Goal: Task Accomplishment & Management: Manage account settings

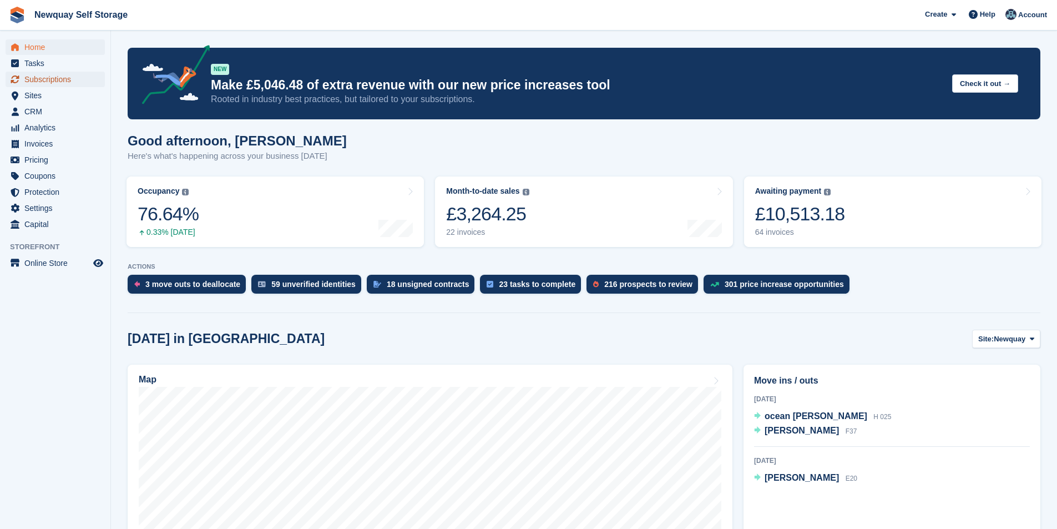
click at [46, 80] on span "Subscriptions" at bounding box center [57, 80] width 67 height 16
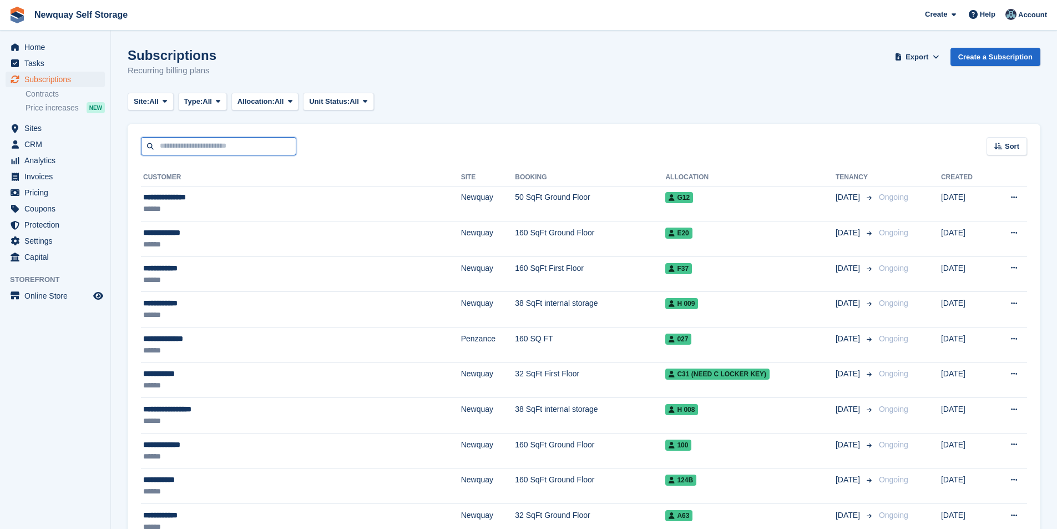
click at [191, 148] on input "text" at bounding box center [218, 146] width 155 height 18
type input "*****"
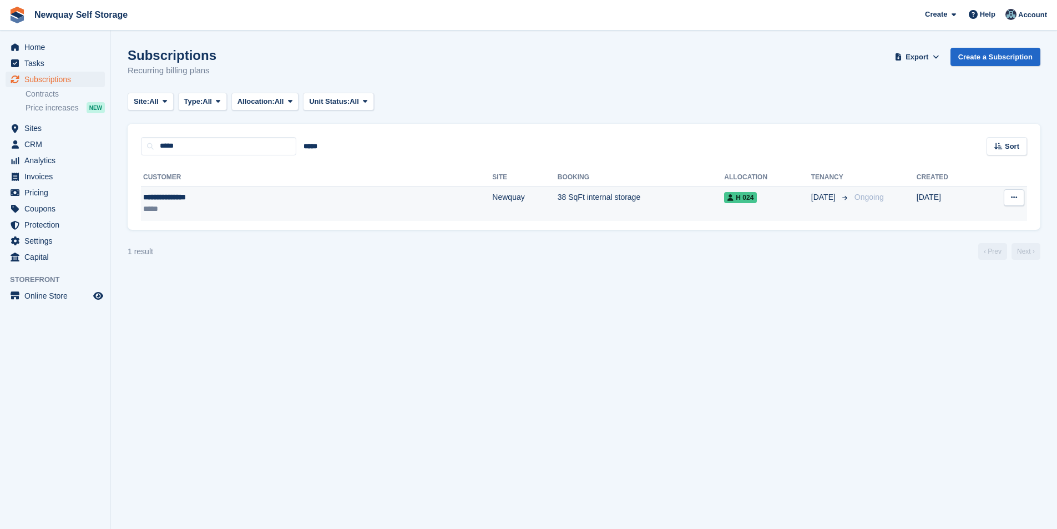
click at [200, 194] on div "**********" at bounding box center [229, 197] width 173 height 12
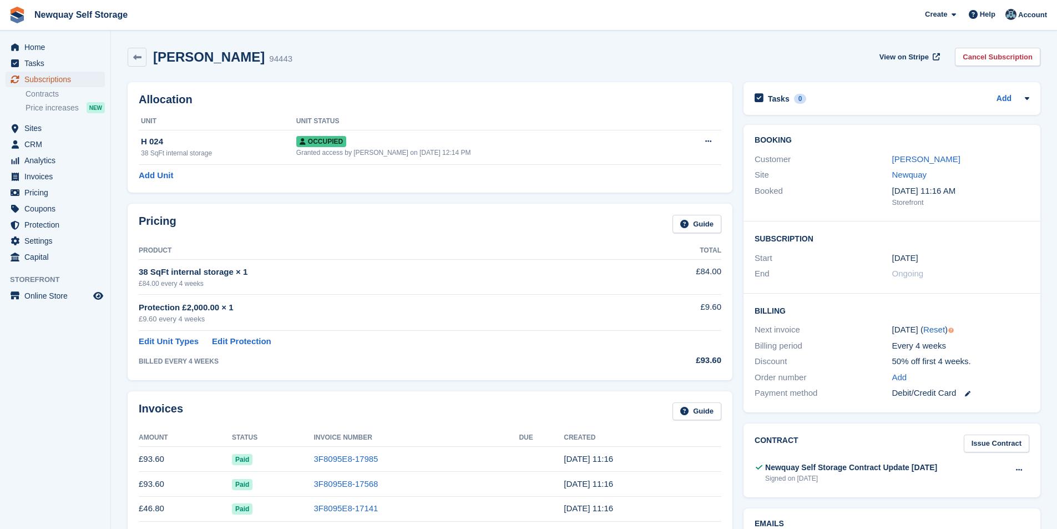
click at [63, 77] on span "Subscriptions" at bounding box center [57, 80] width 67 height 16
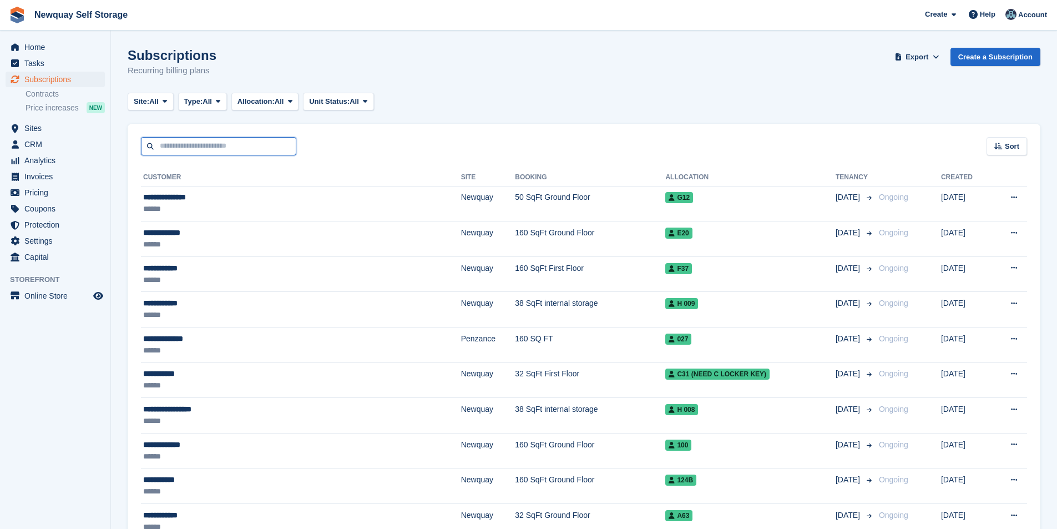
click at [170, 147] on input "text" at bounding box center [218, 146] width 155 height 18
type input "****"
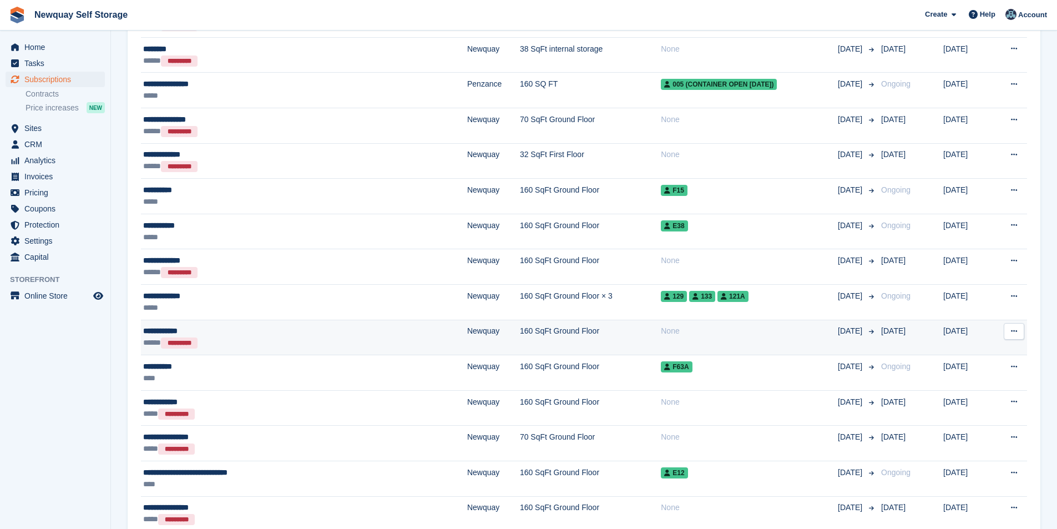
scroll to position [222, 0]
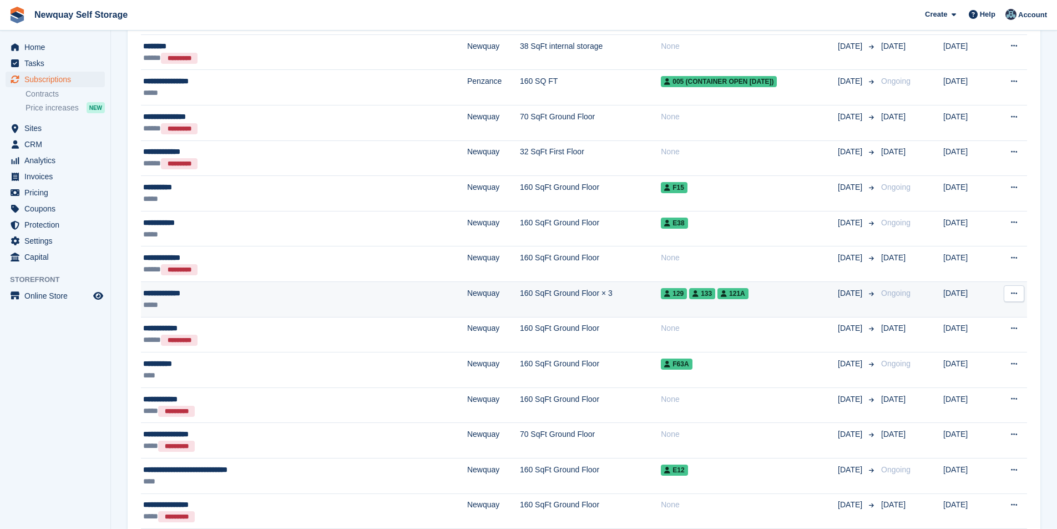
click at [170, 294] on div "**********" at bounding box center [249, 293] width 212 height 12
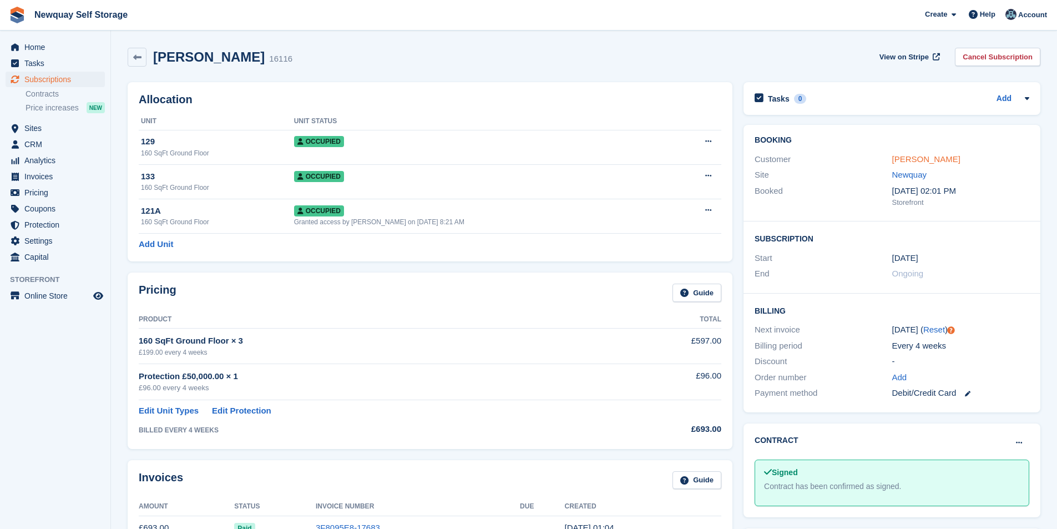
click at [914, 157] on link "Caroline Wood" at bounding box center [926, 158] width 68 height 9
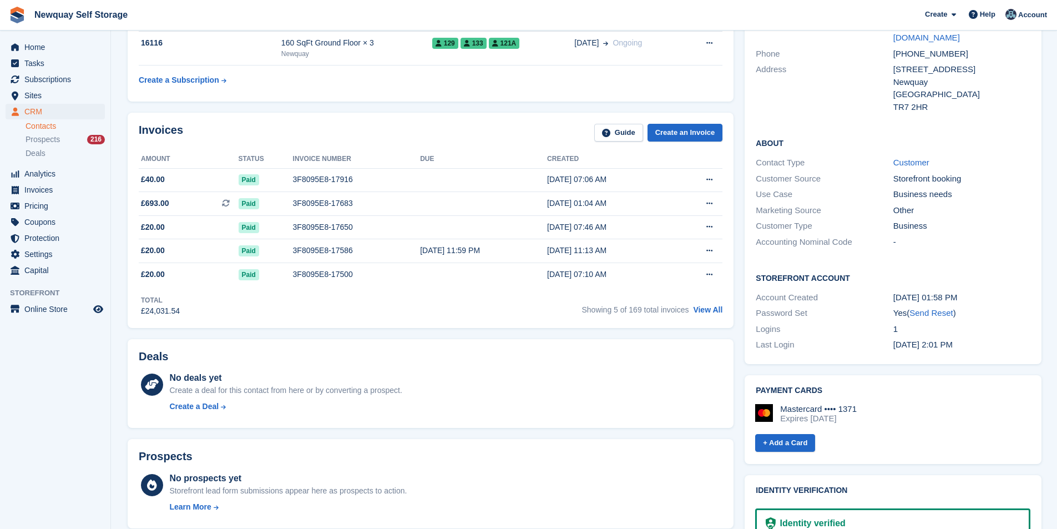
scroll to position [111, 0]
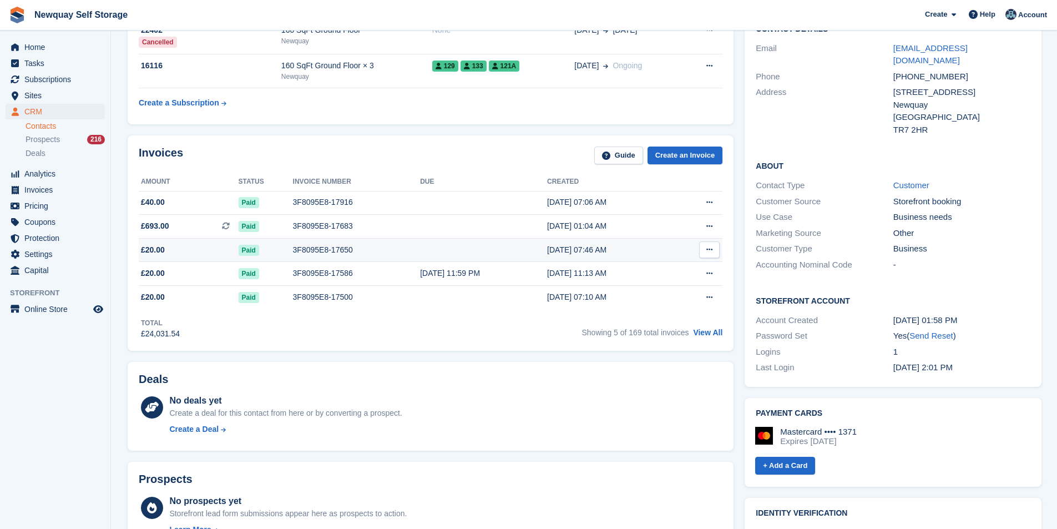
click at [326, 246] on div "3F8095E8-17650" at bounding box center [357, 250] width 128 height 12
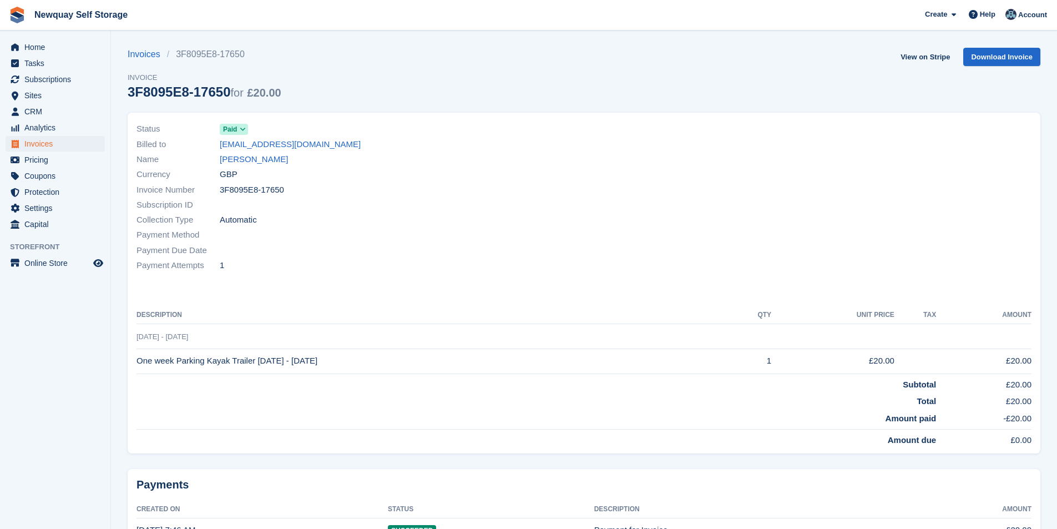
drag, startPoint x: 347, startPoint y: 358, endPoint x: 138, endPoint y: 358, distance: 208.6
click at [138, 358] on td "One week Parking Kayak Trailer 13/08/25 - 20/08/25" at bounding box center [432, 360] width 590 height 25
copy td "One week Parking Kayak Trailer 13/08/25 - 20/08/25"
click at [256, 156] on link "Caroline Wood" at bounding box center [254, 159] width 68 height 13
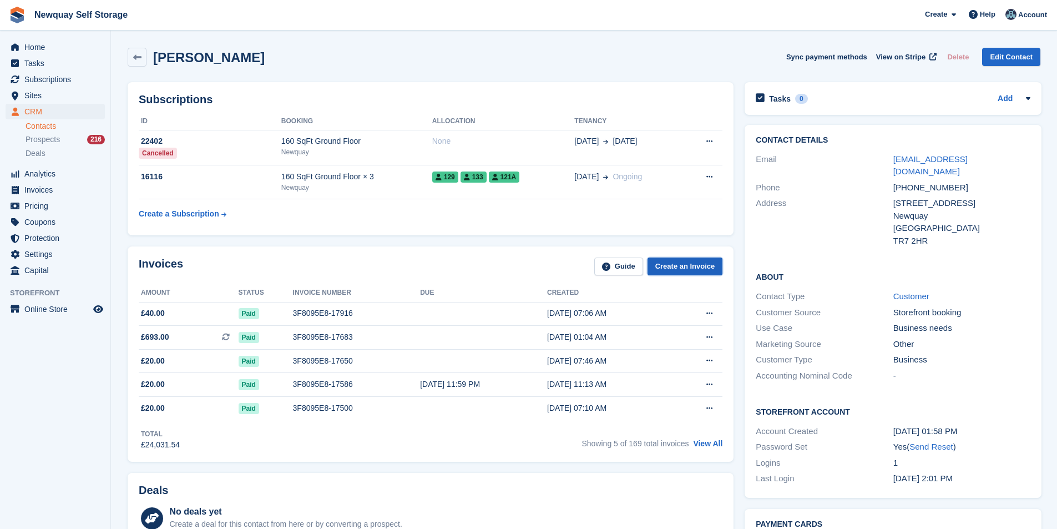
click at [703, 261] on link "Create an Invoice" at bounding box center [685, 266] width 75 height 18
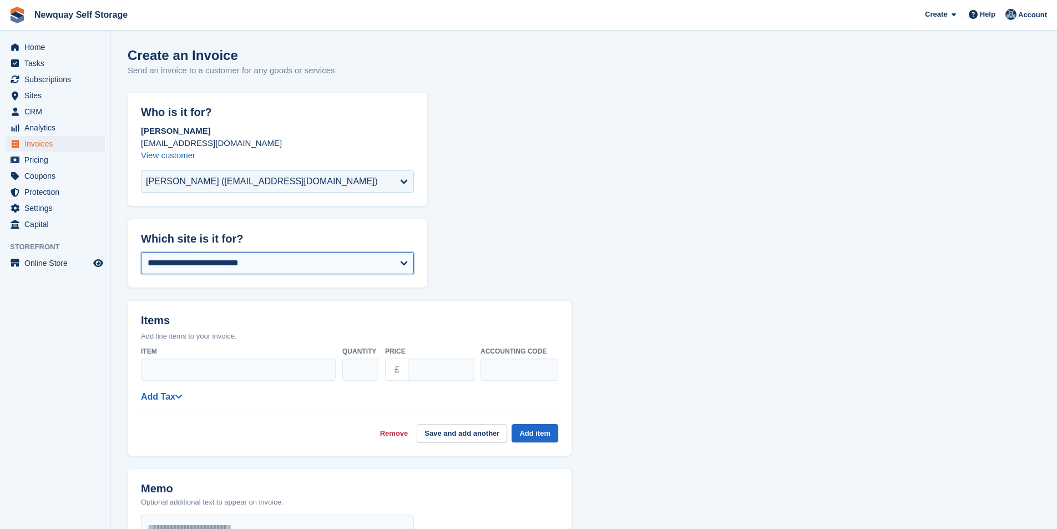
click at [276, 267] on select "**********" at bounding box center [277, 263] width 273 height 22
select select "***"
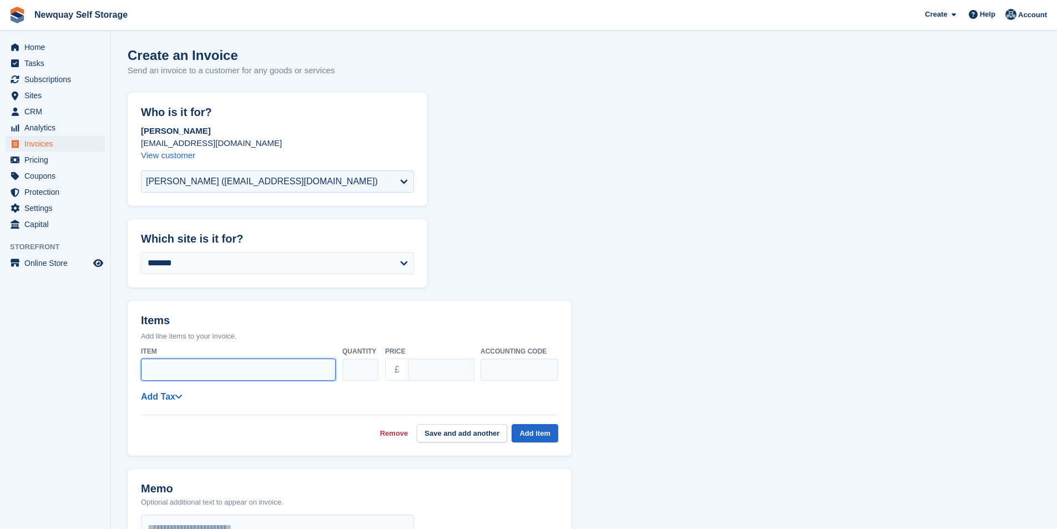
click at [183, 367] on input "Item" at bounding box center [238, 369] width 195 height 22
paste input "**********"
type input "**********"
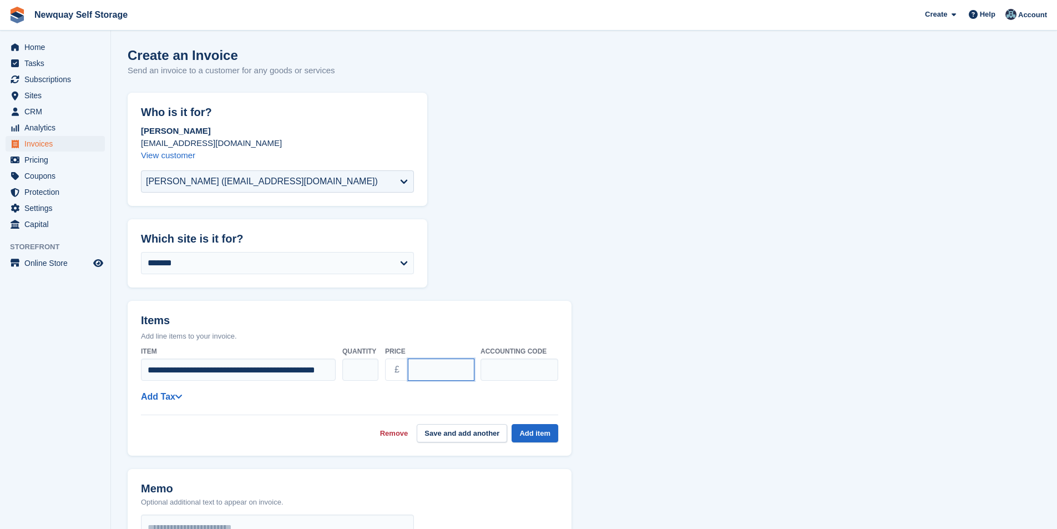
drag, startPoint x: 451, startPoint y: 365, endPoint x: 405, endPoint y: 374, distance: 46.9
click at [405, 374] on div "£ ****" at bounding box center [429, 369] width 89 height 22
type input "**"
click at [539, 408] on div "**********" at bounding box center [349, 392] width 417 height 100
click at [325, 368] on input "**********" at bounding box center [238, 369] width 195 height 22
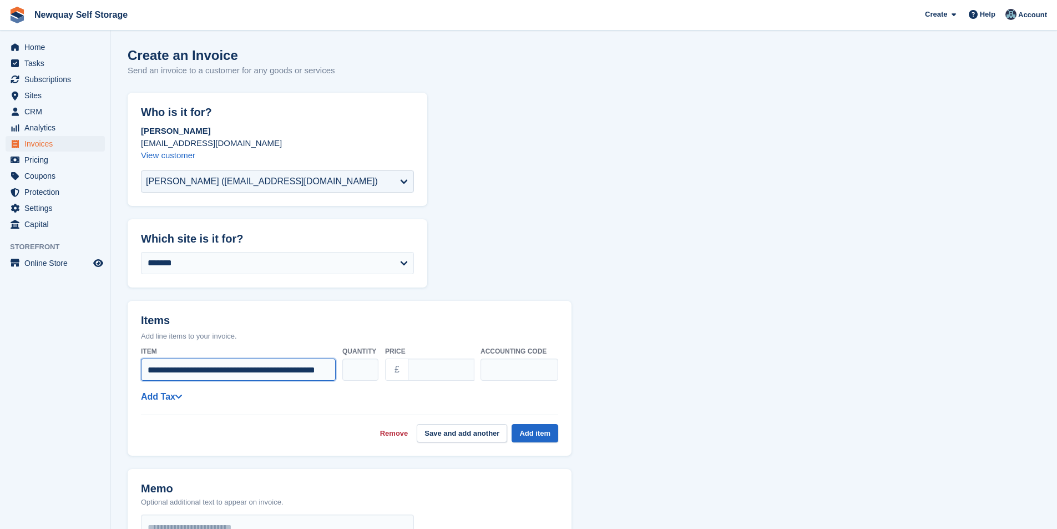
scroll to position [0, 22]
click at [529, 427] on button "Add item" at bounding box center [535, 433] width 47 height 18
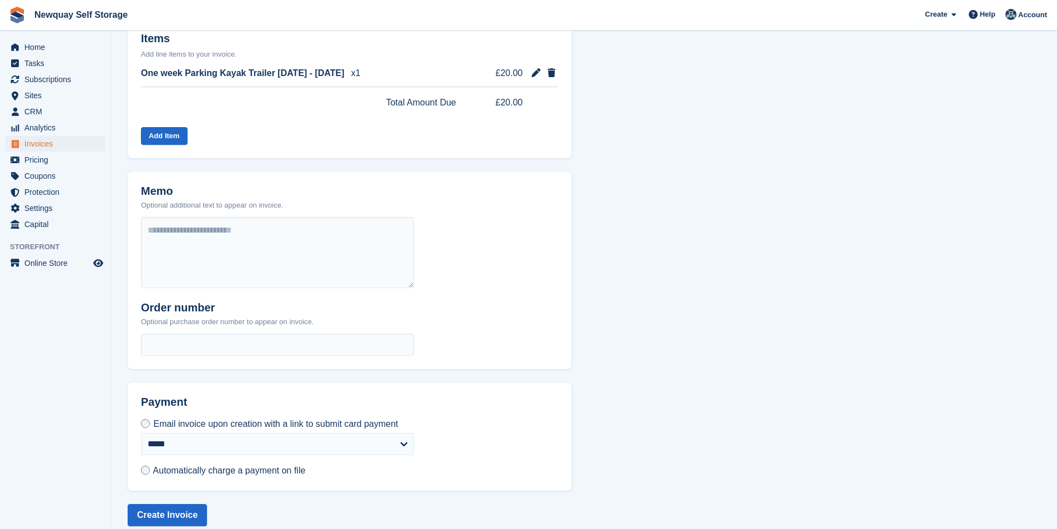
scroll to position [296, 0]
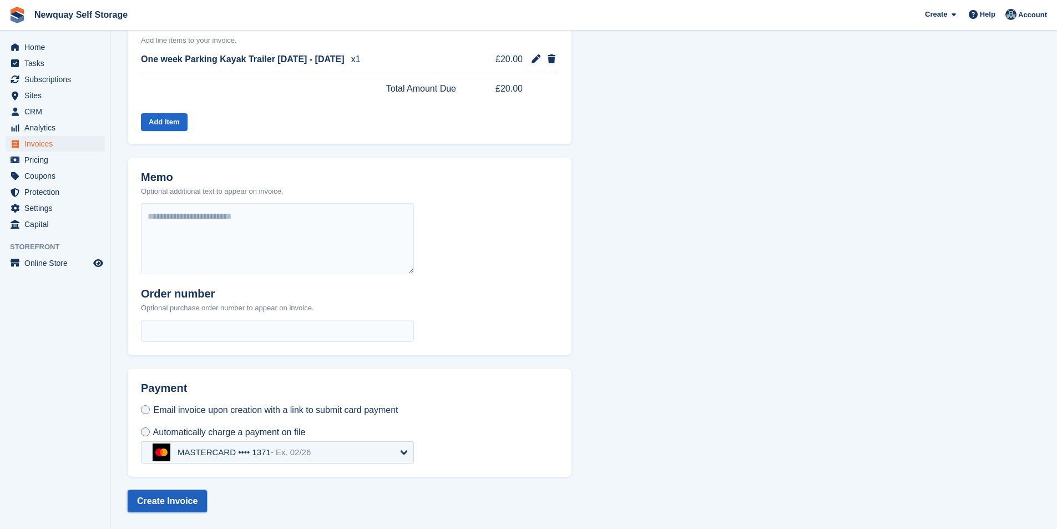
click at [156, 499] on button "Create Invoice" at bounding box center [167, 501] width 79 height 22
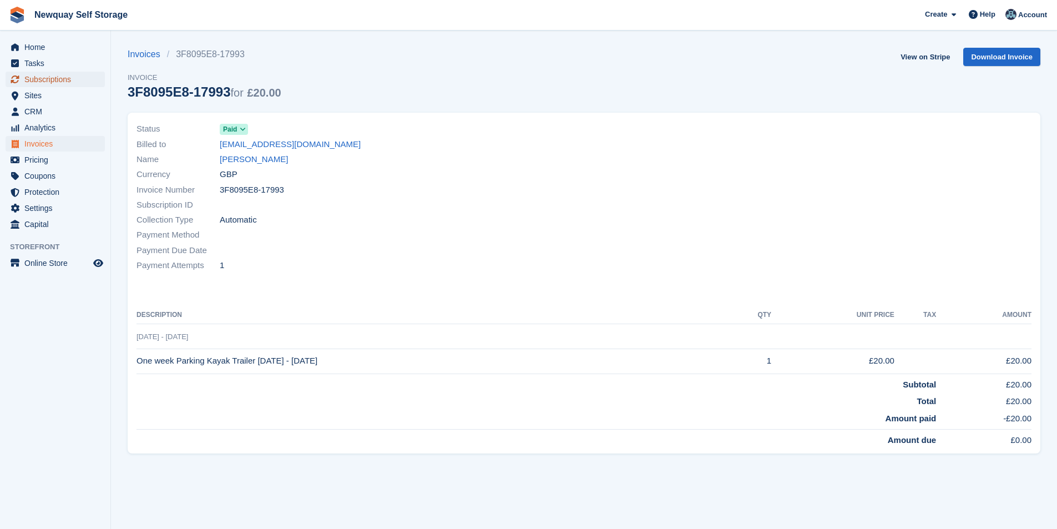
click at [80, 82] on span "Subscriptions" at bounding box center [57, 80] width 67 height 16
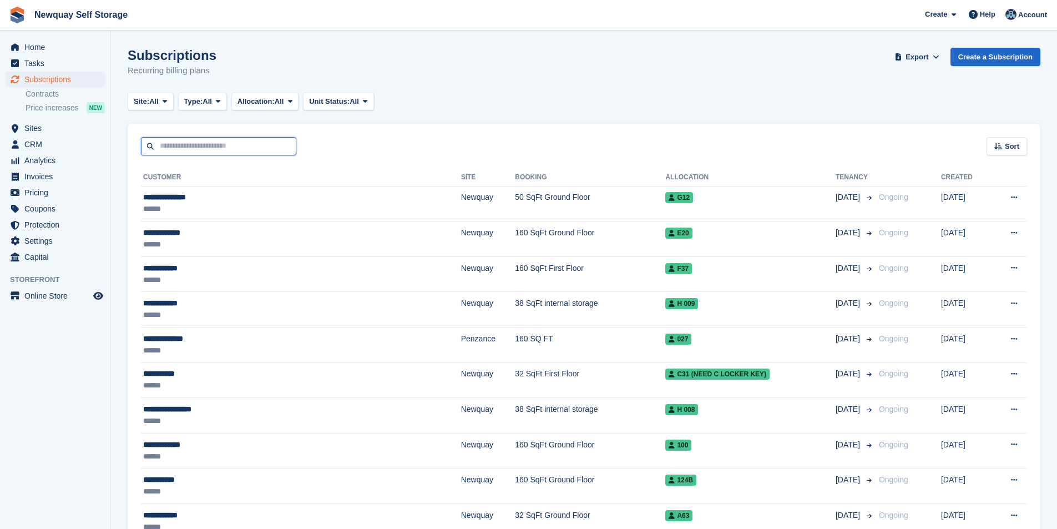
click at [189, 141] on input "text" at bounding box center [218, 146] width 155 height 18
type input "********"
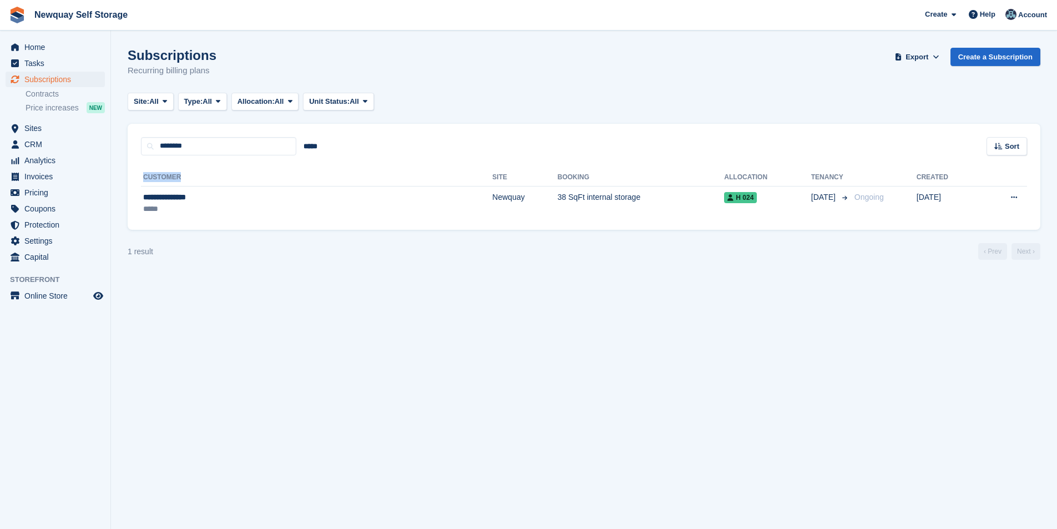
click at [192, 169] on div "**********" at bounding box center [584, 192] width 913 height 75
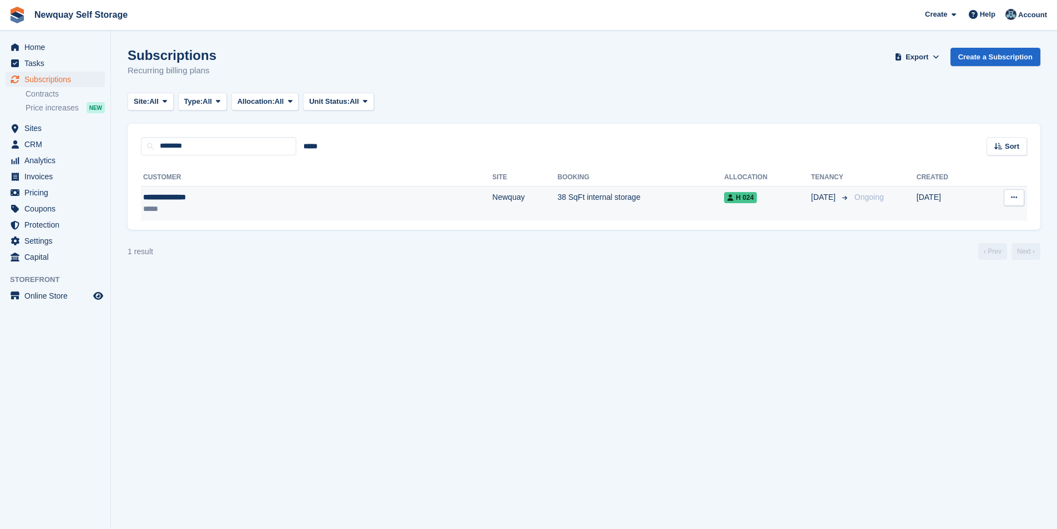
click at [178, 191] on div "**********" at bounding box center [229, 197] width 173 height 12
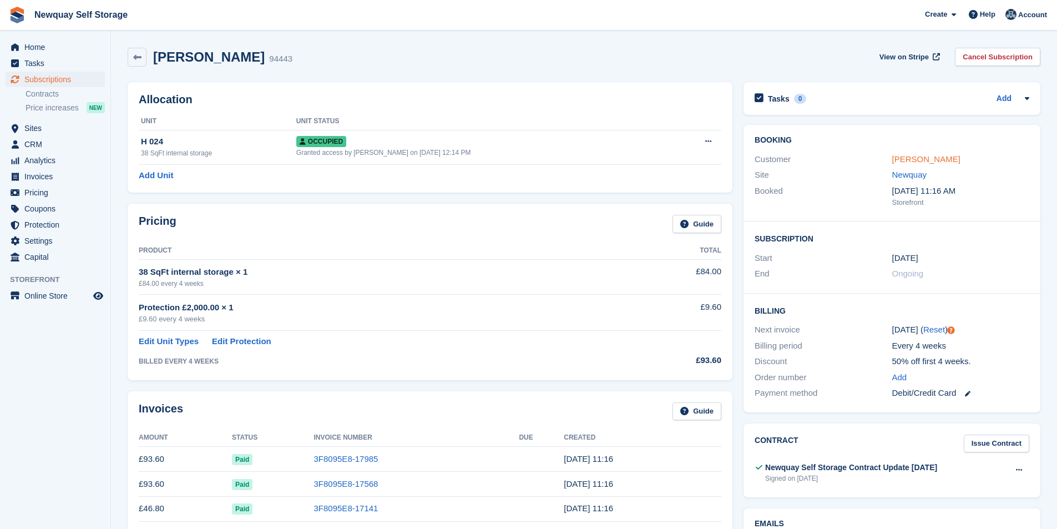
click at [949, 158] on link "[PERSON_NAME]" at bounding box center [926, 158] width 68 height 9
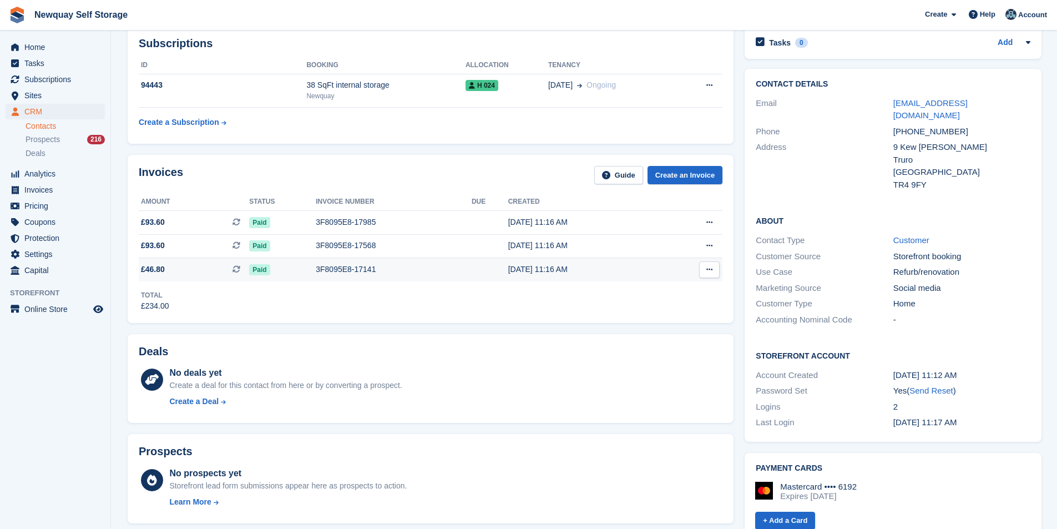
scroll to position [55, 0]
click at [330, 223] on div "3F8095E8-17985" at bounding box center [394, 223] width 156 height 12
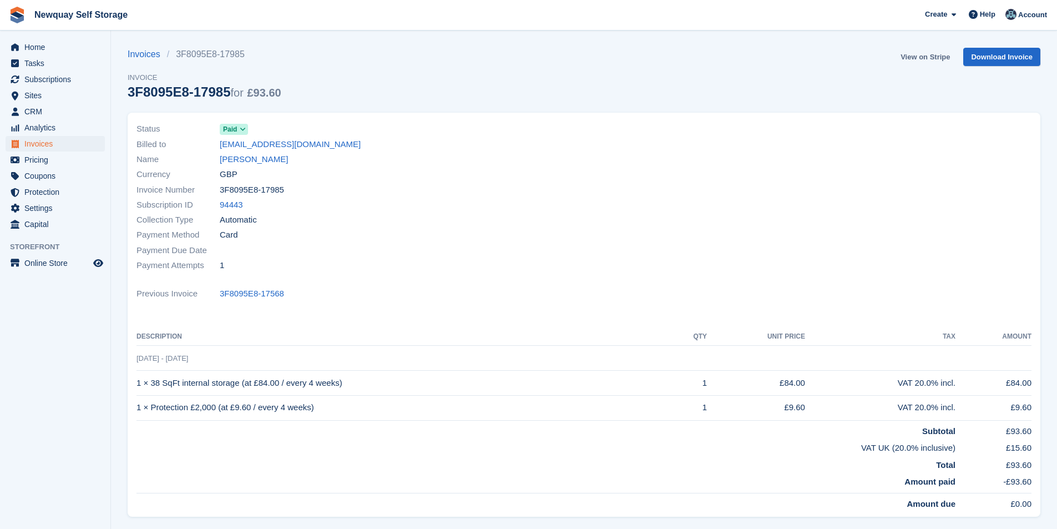
click at [937, 58] on link "View on Stripe" at bounding box center [925, 57] width 58 height 18
click at [259, 159] on link "[PERSON_NAME]" at bounding box center [254, 159] width 68 height 13
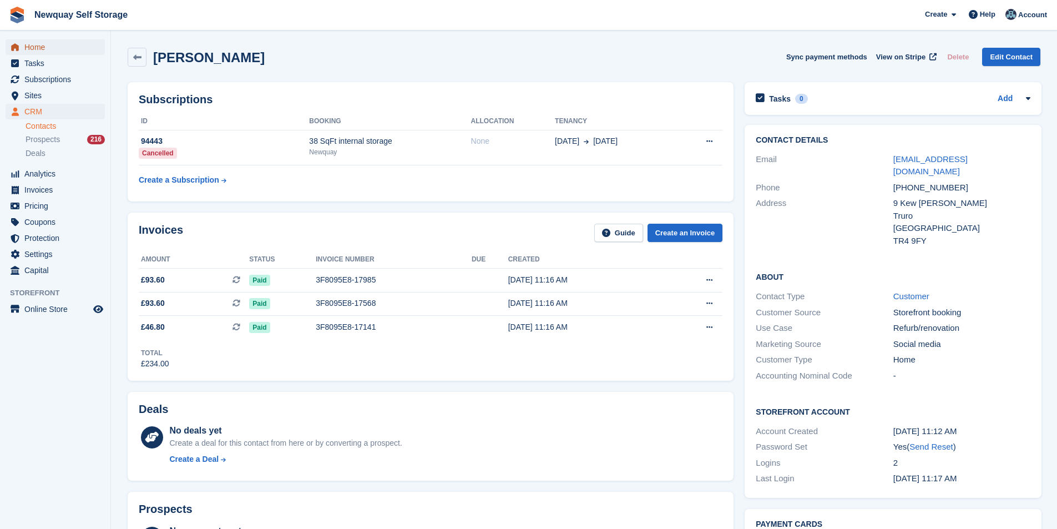
click at [47, 51] on span "Home" at bounding box center [57, 47] width 67 height 16
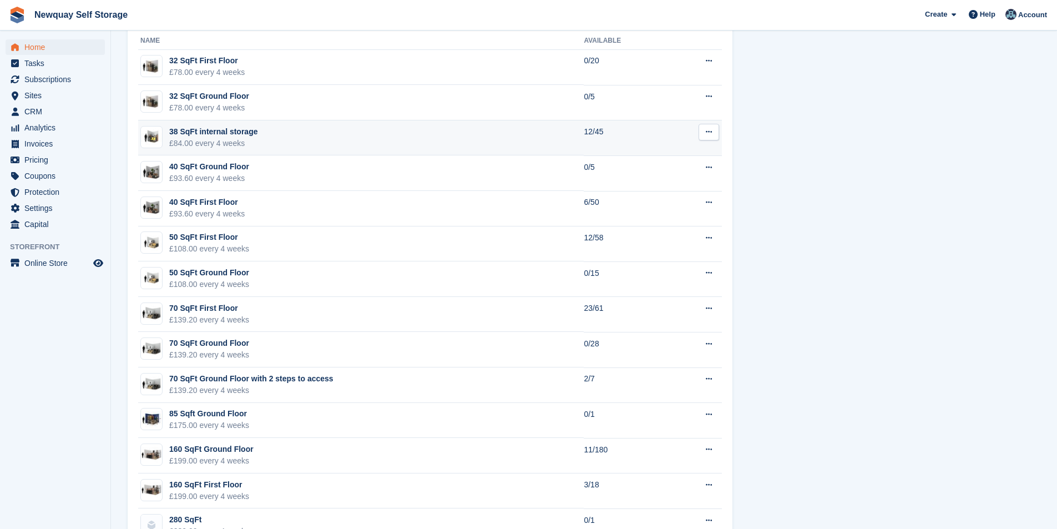
scroll to position [669, 0]
click at [248, 138] on div "38 SqFt internal storage" at bounding box center [213, 133] width 88 height 12
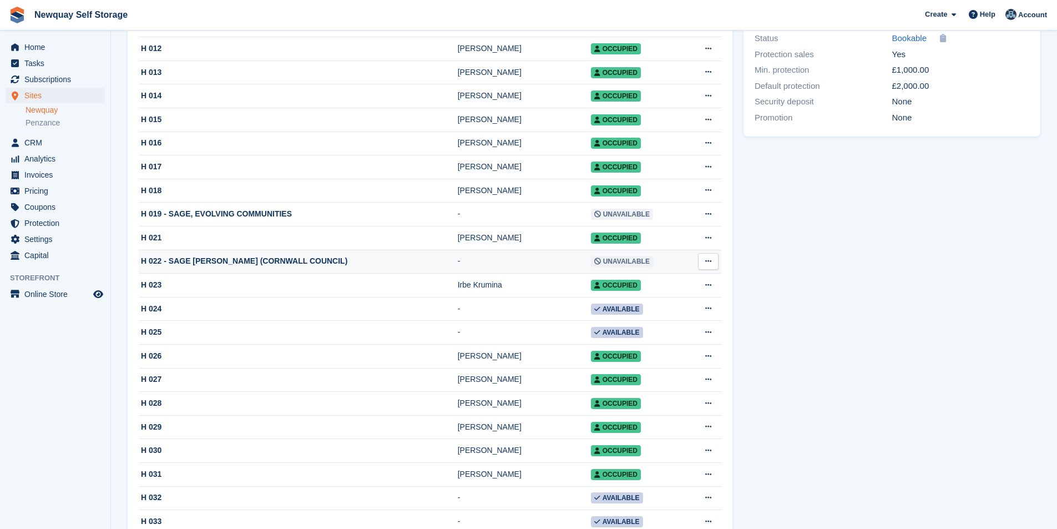
scroll to position [610, 0]
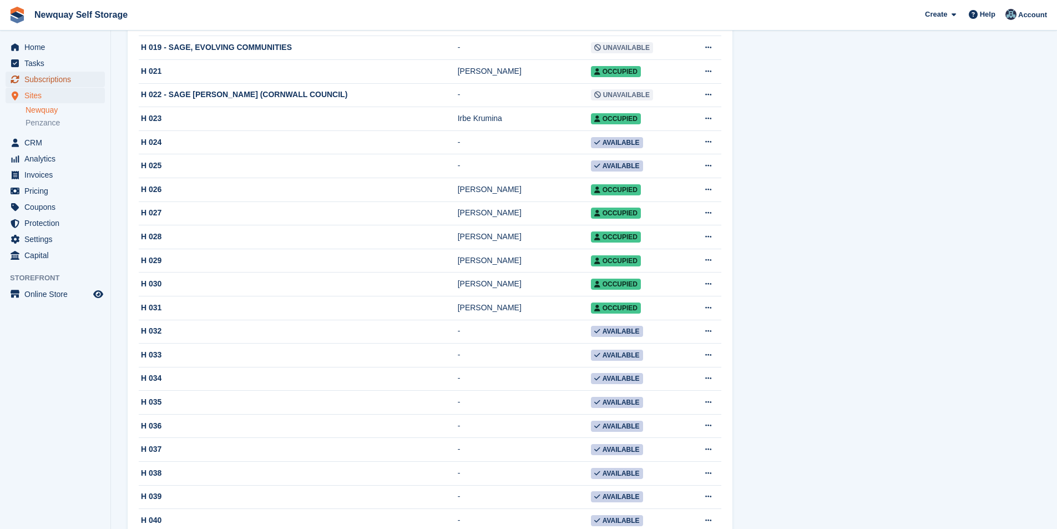
click at [37, 77] on span "Subscriptions" at bounding box center [57, 80] width 67 height 16
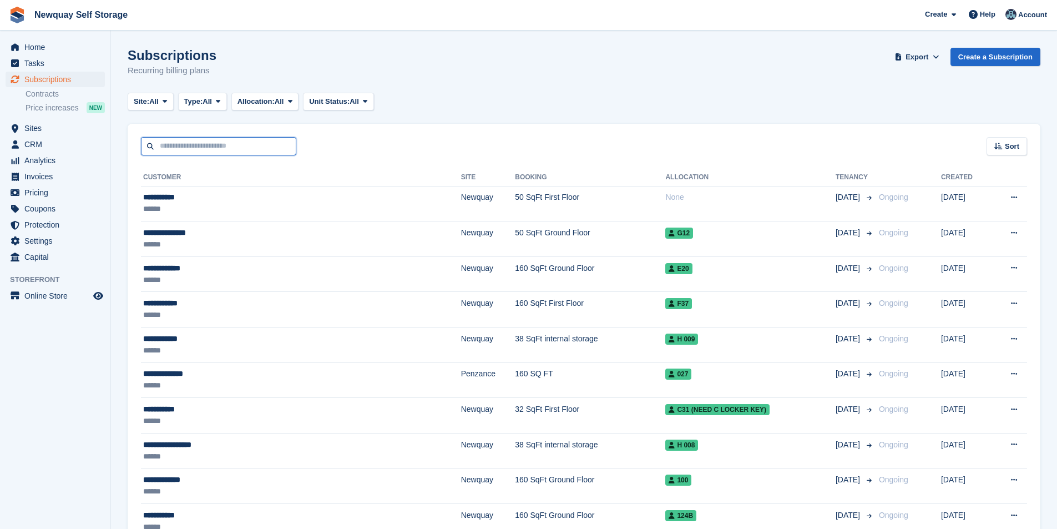
click at [233, 149] on input "text" at bounding box center [218, 146] width 155 height 18
type input "*****"
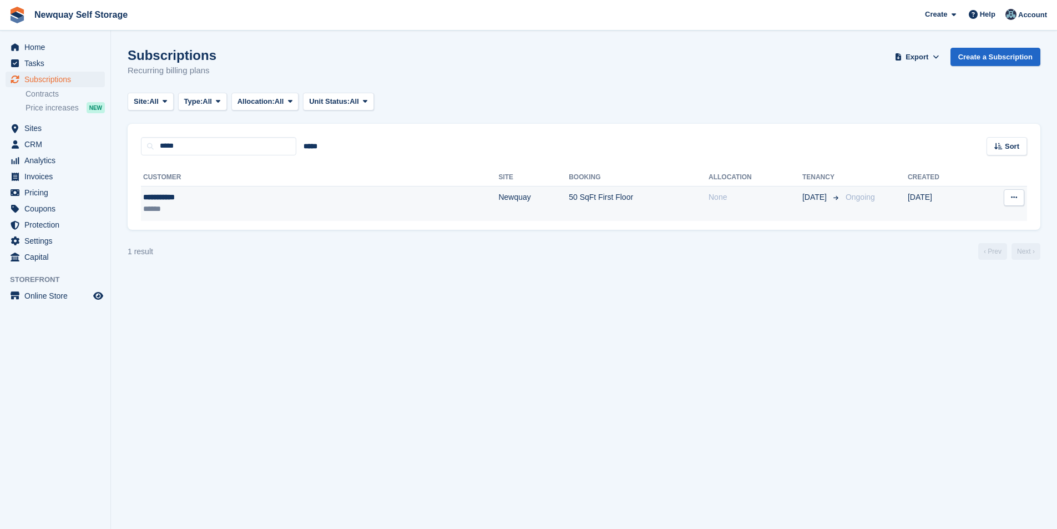
click at [161, 193] on div "**********" at bounding box center [224, 197] width 163 height 12
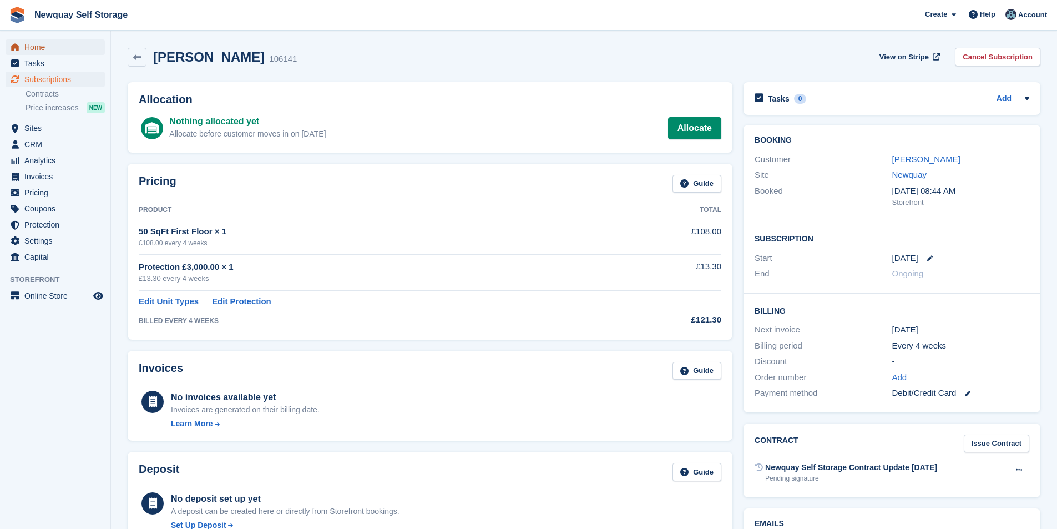
click at [55, 47] on span "Home" at bounding box center [57, 47] width 67 height 16
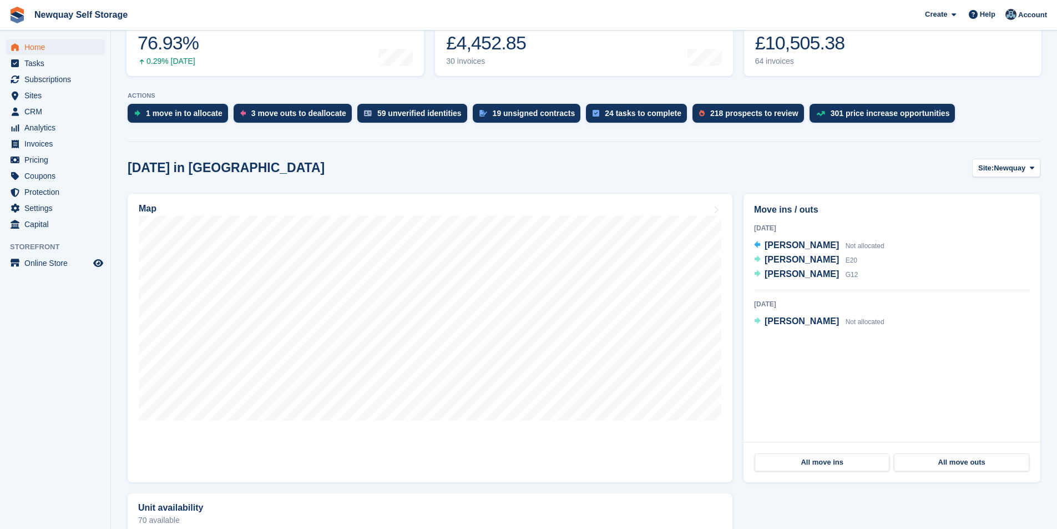
scroll to position [55, 0]
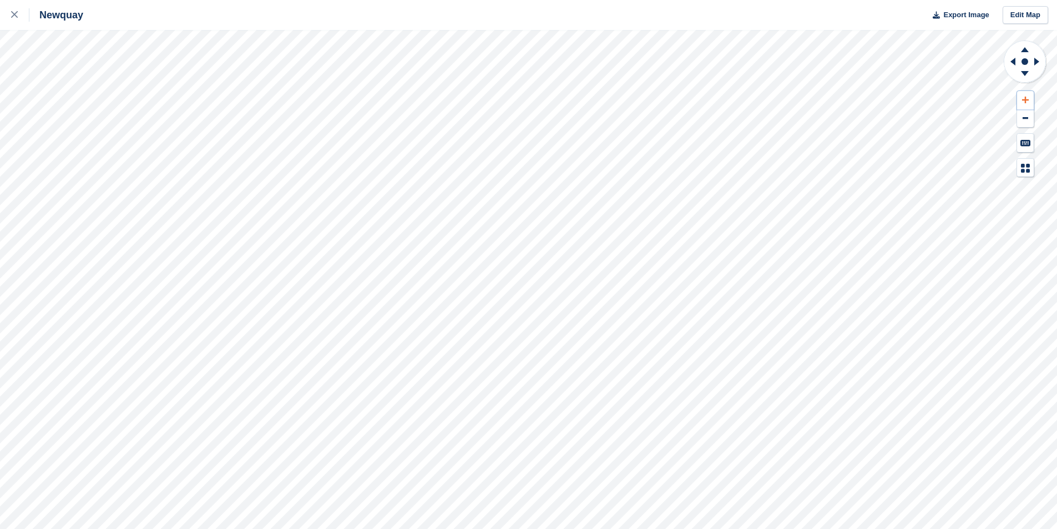
click at [1025, 99] on icon at bounding box center [1025, 100] width 7 height 7
click at [1025, 100] on icon at bounding box center [1025, 100] width 7 height 7
click at [1025, 99] on icon at bounding box center [1025, 100] width 7 height 7
click at [1024, 100] on icon at bounding box center [1025, 100] width 7 height 8
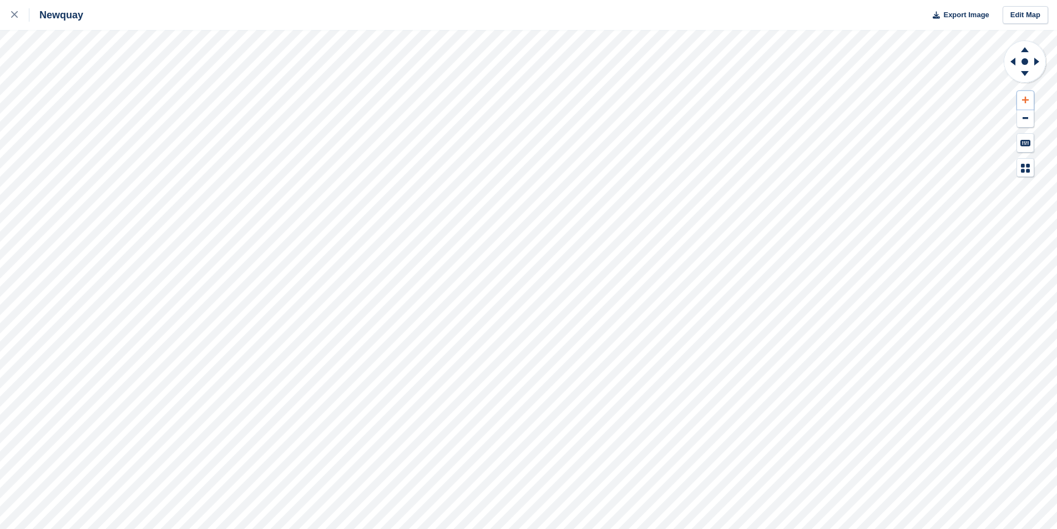
click at [1024, 100] on icon at bounding box center [1025, 100] width 7 height 7
click at [1022, 92] on button at bounding box center [1025, 100] width 17 height 18
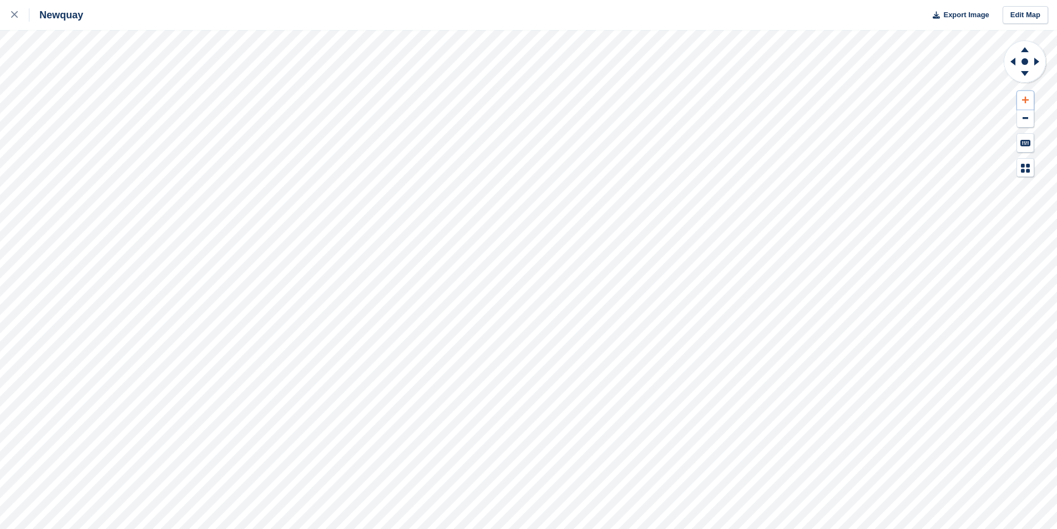
click at [1027, 95] on button at bounding box center [1025, 100] width 17 height 18
click at [19, 16] on div at bounding box center [20, 14] width 18 height 13
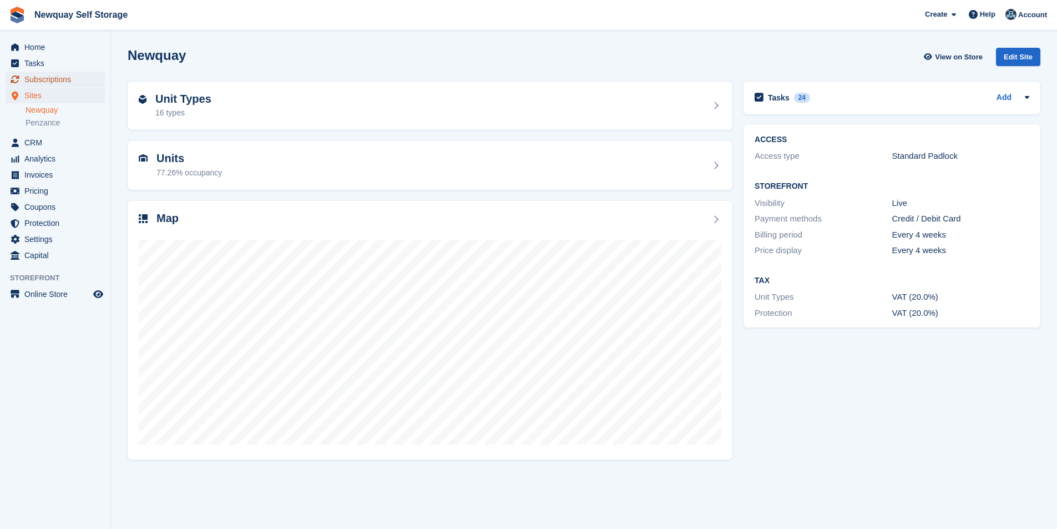
click at [64, 75] on span "Subscriptions" at bounding box center [57, 80] width 67 height 16
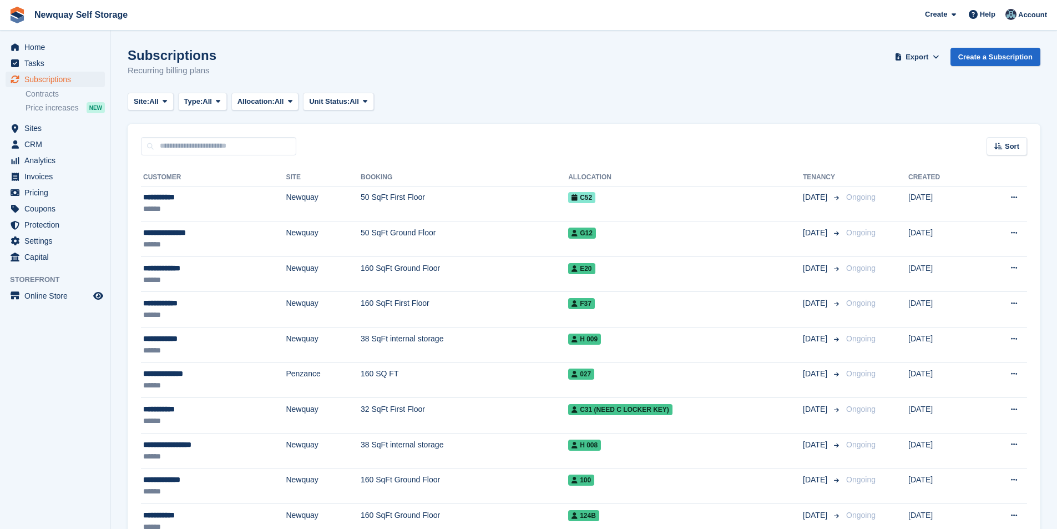
click at [226, 146] on input "text" at bounding box center [218, 146] width 155 height 18
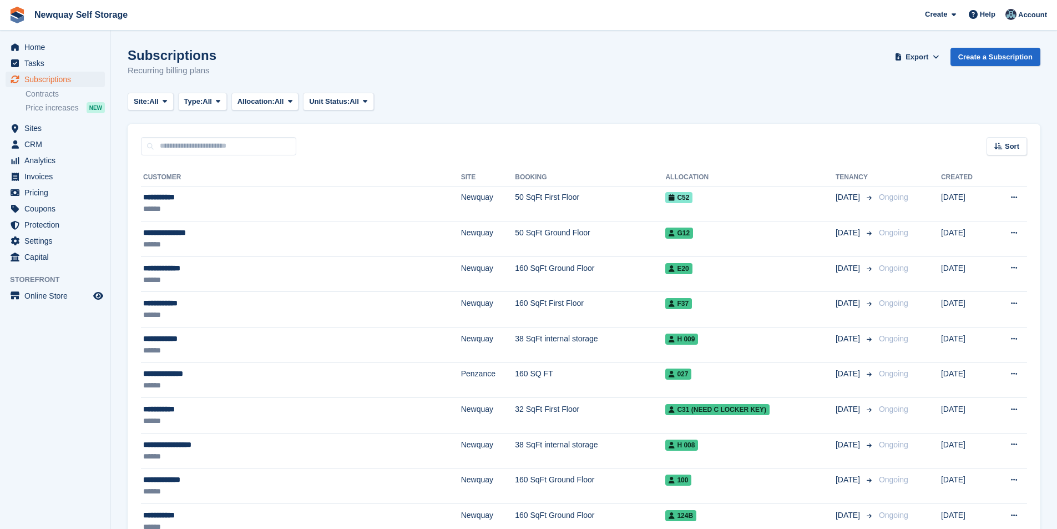
click at [58, 48] on span "Home" at bounding box center [57, 47] width 67 height 16
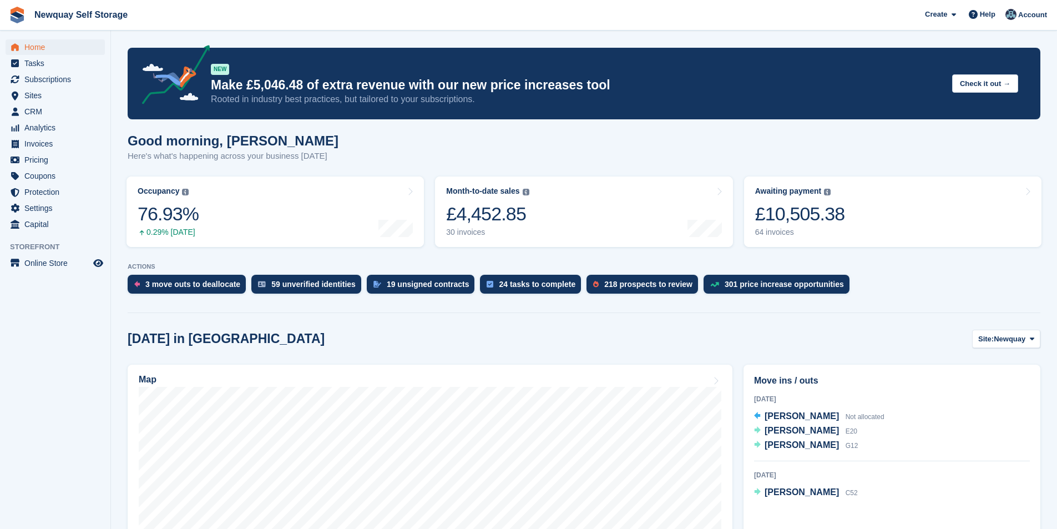
scroll to position [333, 0]
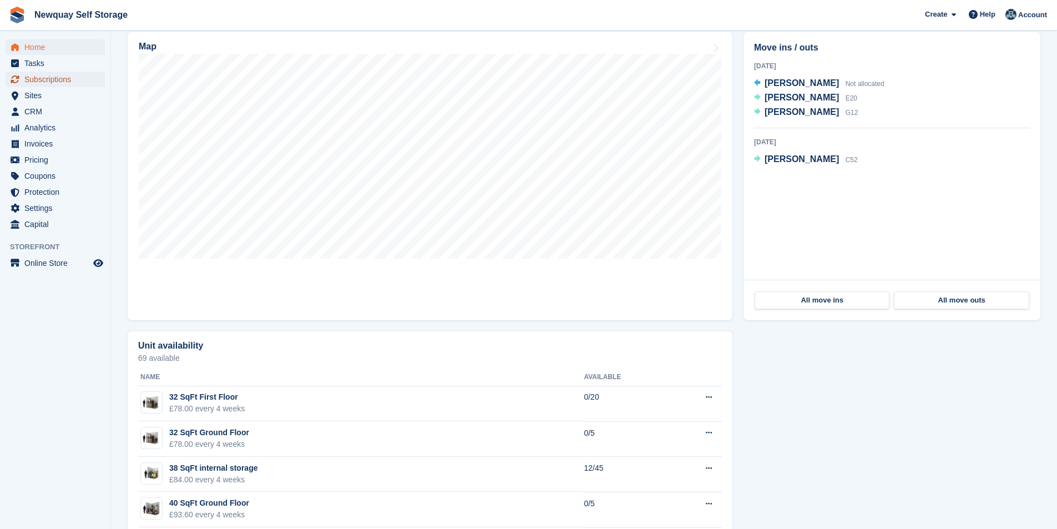
click at [43, 78] on span "Subscriptions" at bounding box center [57, 80] width 67 height 16
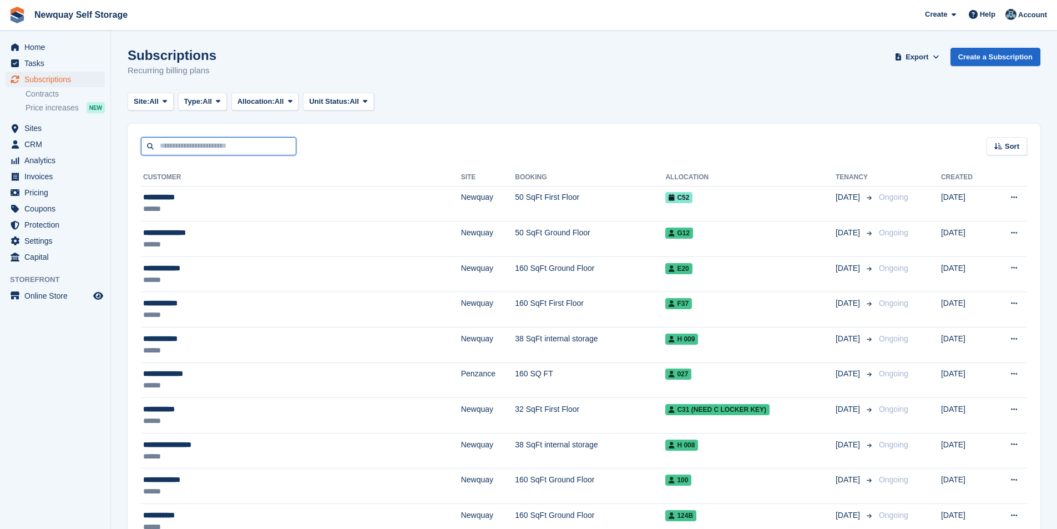
click at [197, 147] on input "text" at bounding box center [218, 146] width 155 height 18
click at [41, 44] on span "Home" at bounding box center [57, 47] width 67 height 16
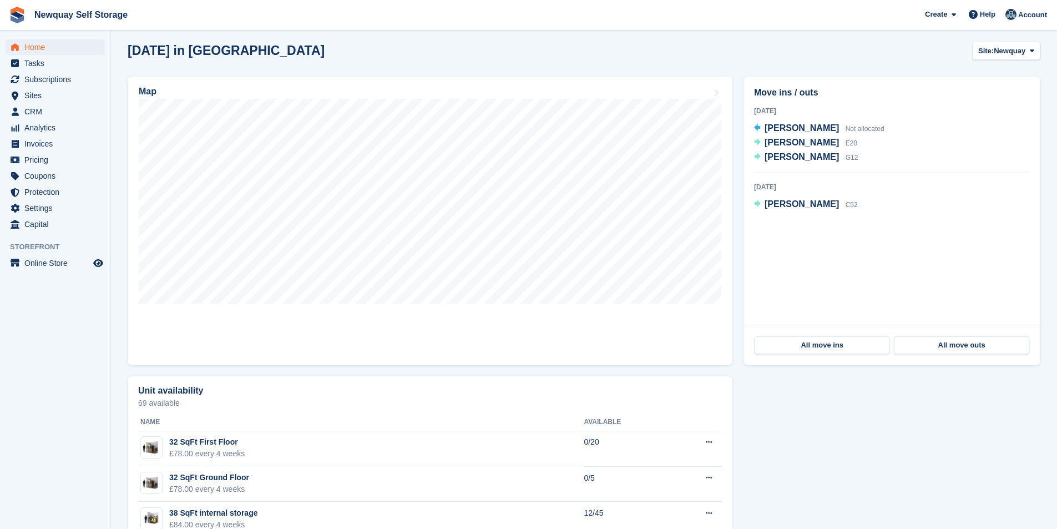
scroll to position [222, 0]
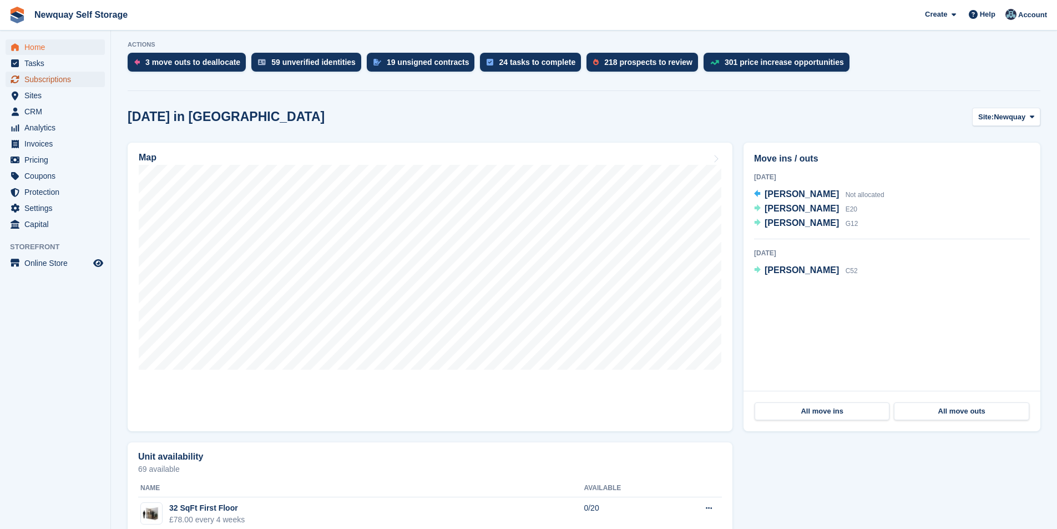
click at [54, 81] on span "Subscriptions" at bounding box center [57, 80] width 67 height 16
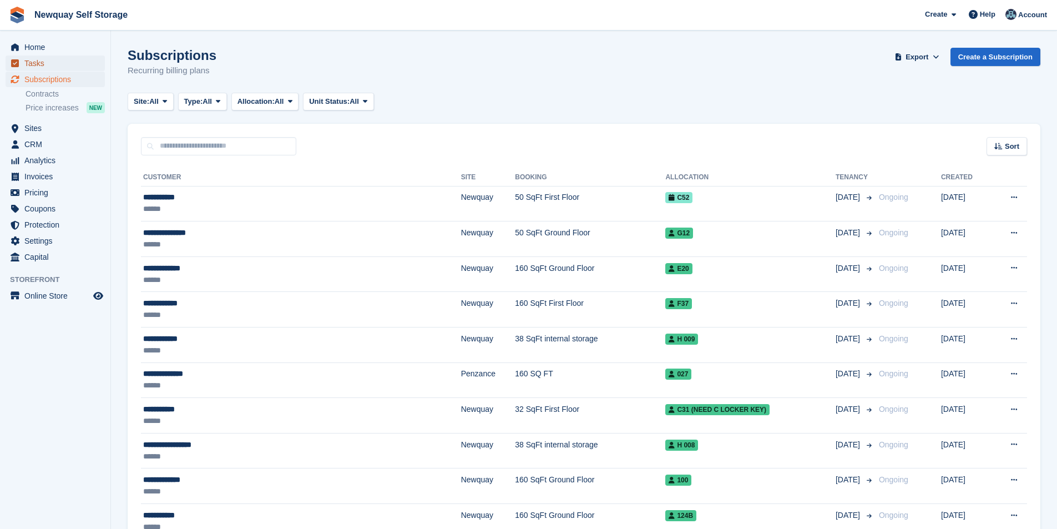
click at [38, 59] on span "Tasks" at bounding box center [57, 63] width 67 height 16
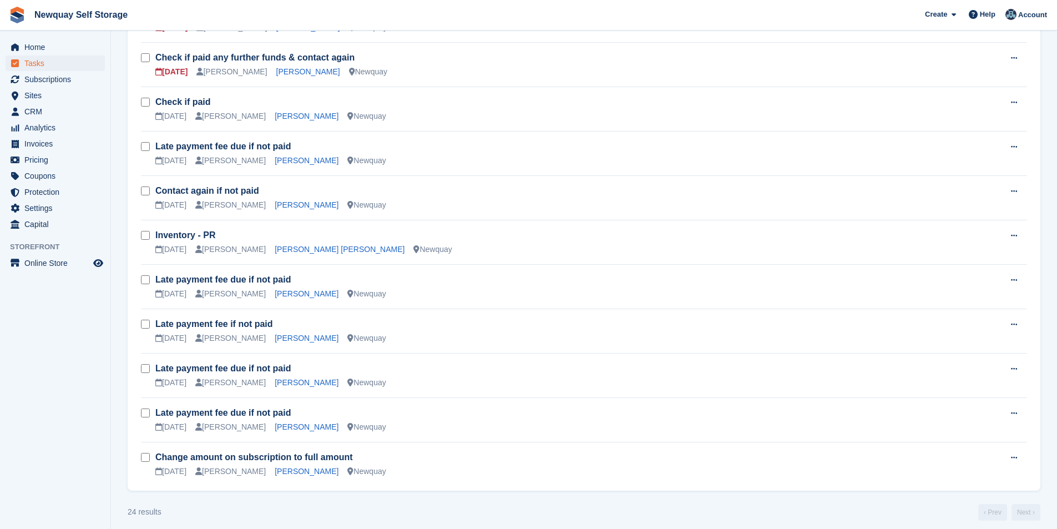
scroll to position [745, 0]
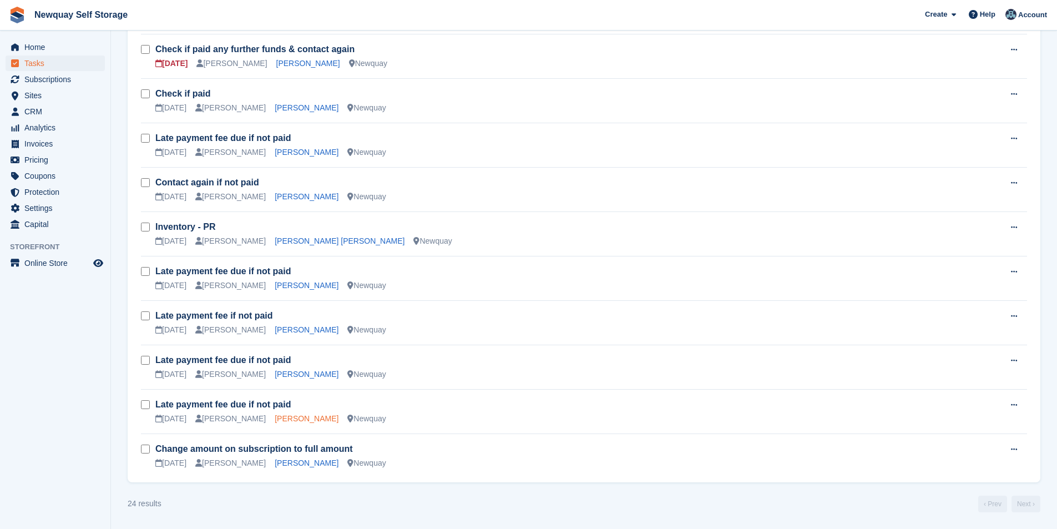
click at [285, 416] on link "[PERSON_NAME]" at bounding box center [307, 418] width 64 height 9
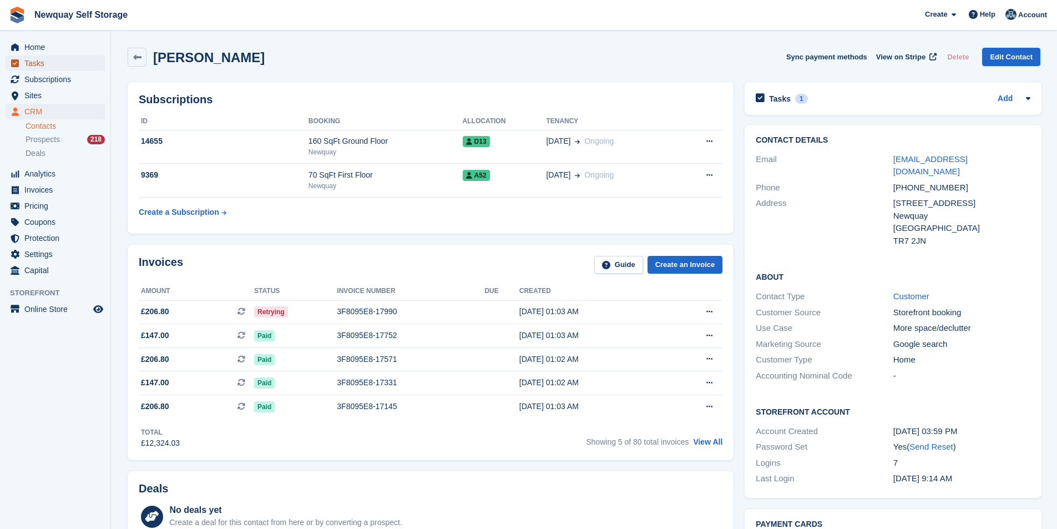
click at [44, 59] on span "Tasks" at bounding box center [57, 63] width 67 height 16
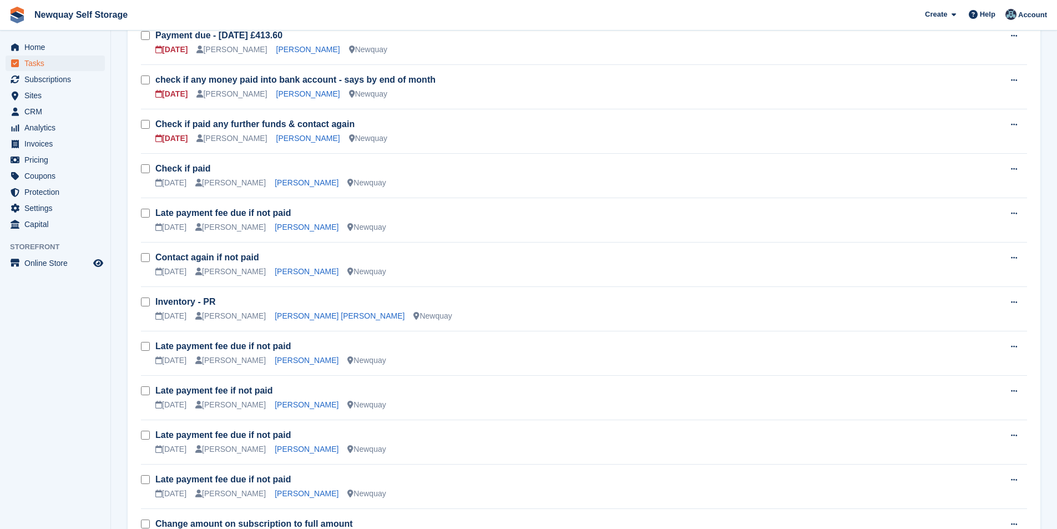
scroll to position [745, 0]
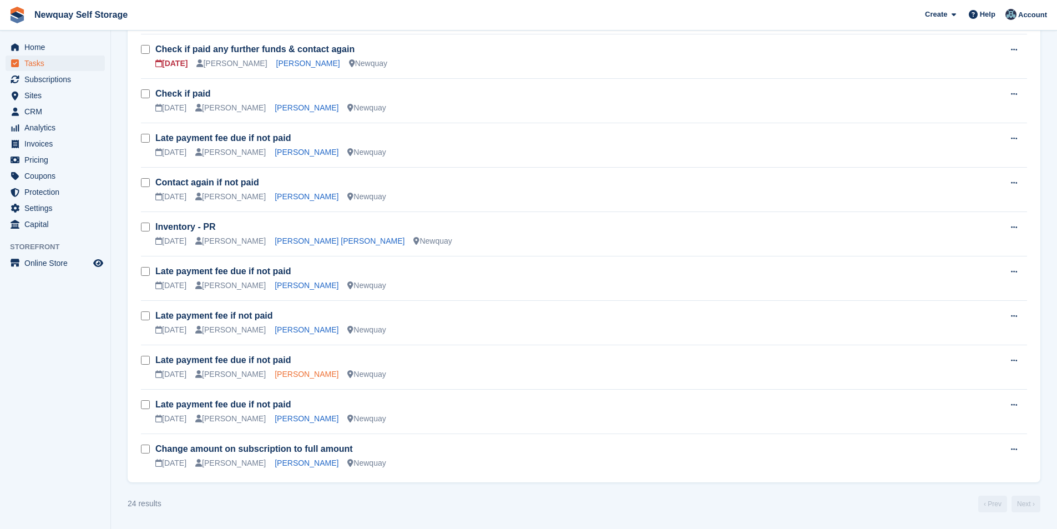
click at [309, 375] on link "James Steven Hemming" at bounding box center [307, 374] width 64 height 9
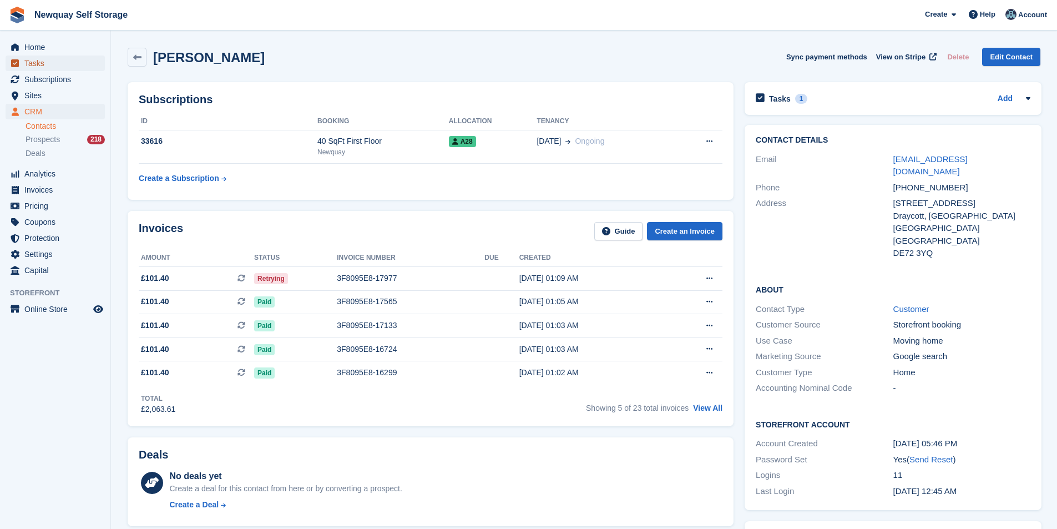
click at [47, 64] on span "Tasks" at bounding box center [57, 63] width 67 height 16
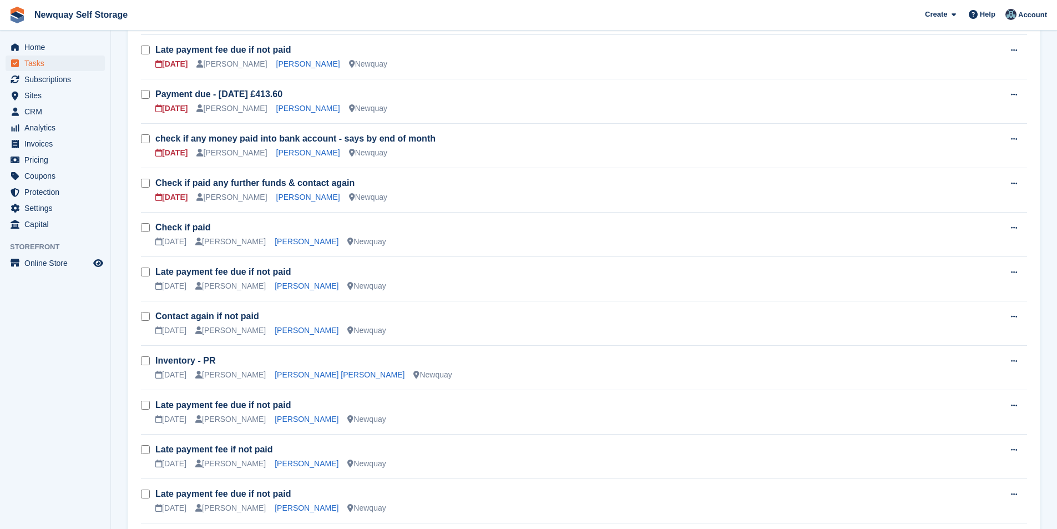
scroll to position [745, 0]
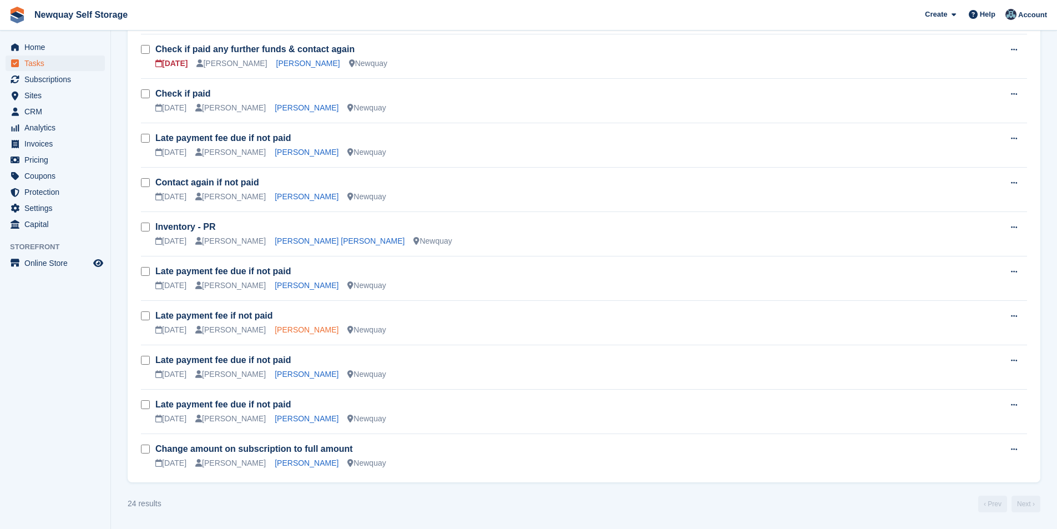
click at [311, 326] on link "Julie Westerman" at bounding box center [307, 329] width 64 height 9
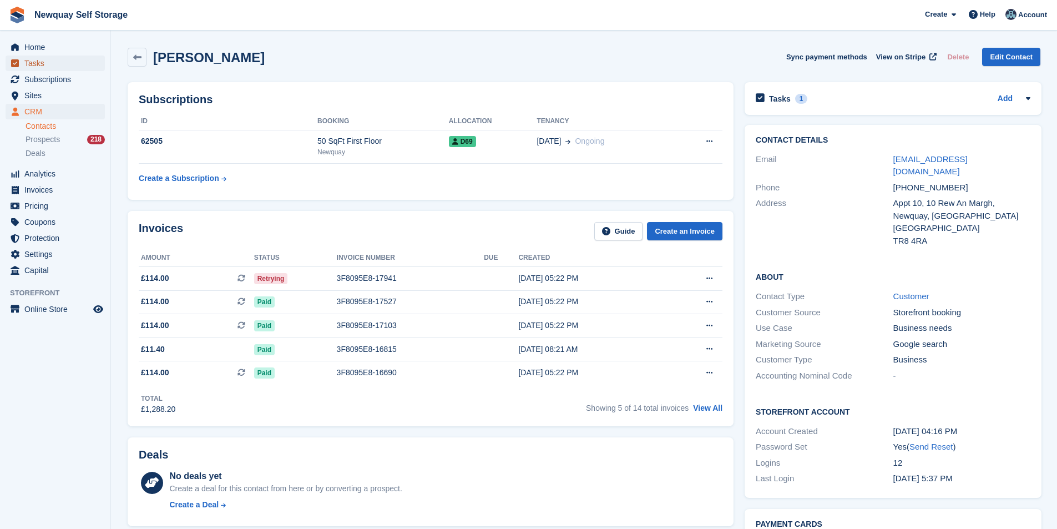
click at [52, 58] on span "Tasks" at bounding box center [57, 63] width 67 height 16
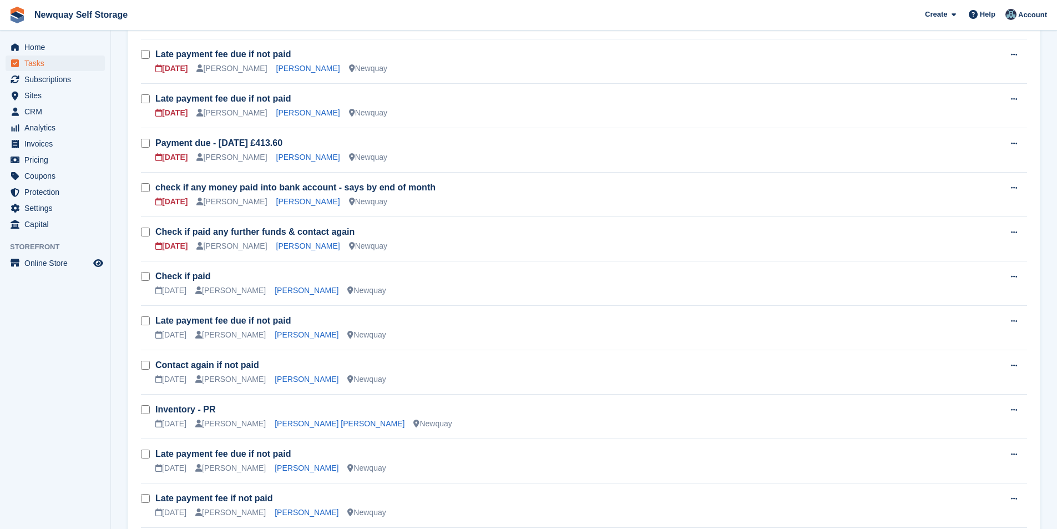
scroll to position [721, 0]
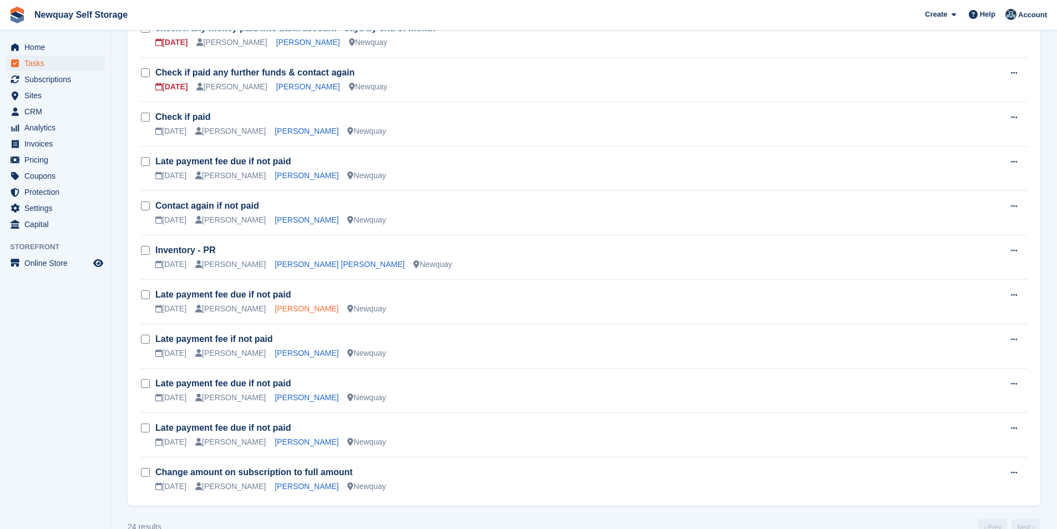
click at [292, 310] on link "Luke McCafferty" at bounding box center [307, 308] width 64 height 9
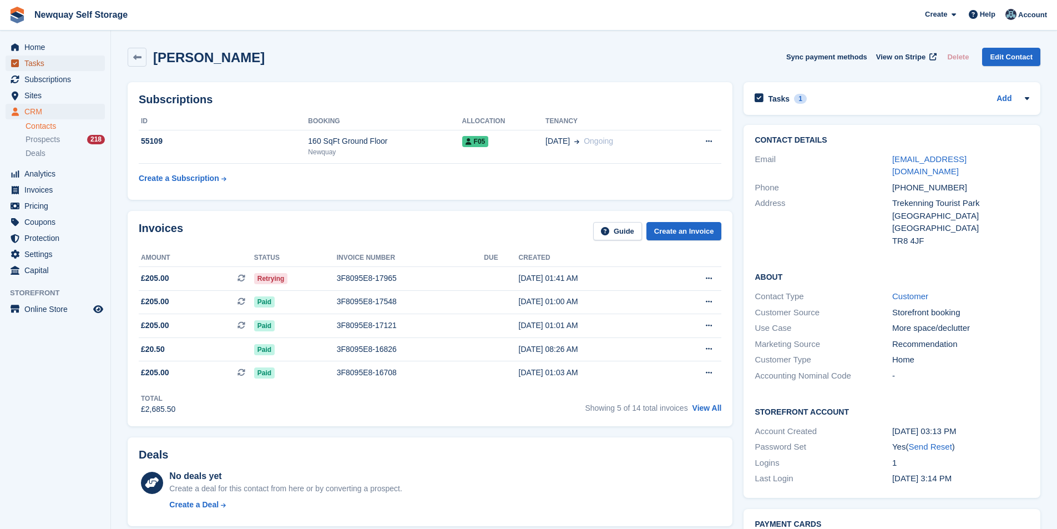
click at [45, 61] on span "Tasks" at bounding box center [57, 63] width 67 height 16
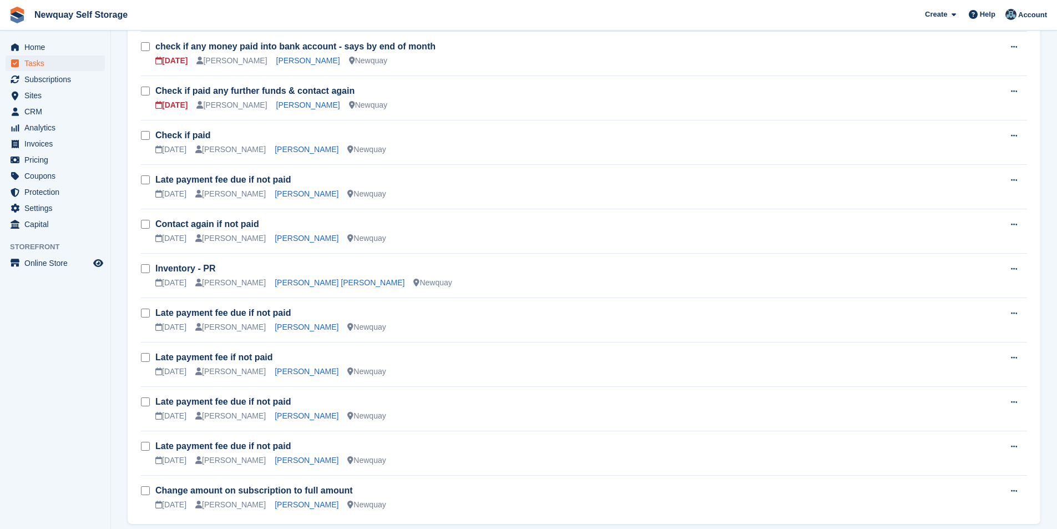
scroll to position [745, 0]
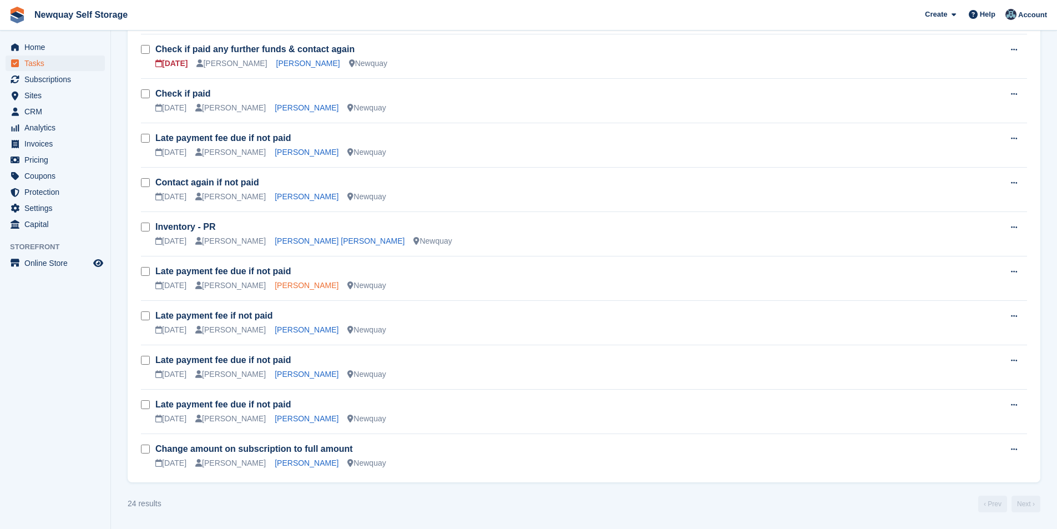
click at [284, 284] on link "Luke McCafferty" at bounding box center [307, 285] width 64 height 9
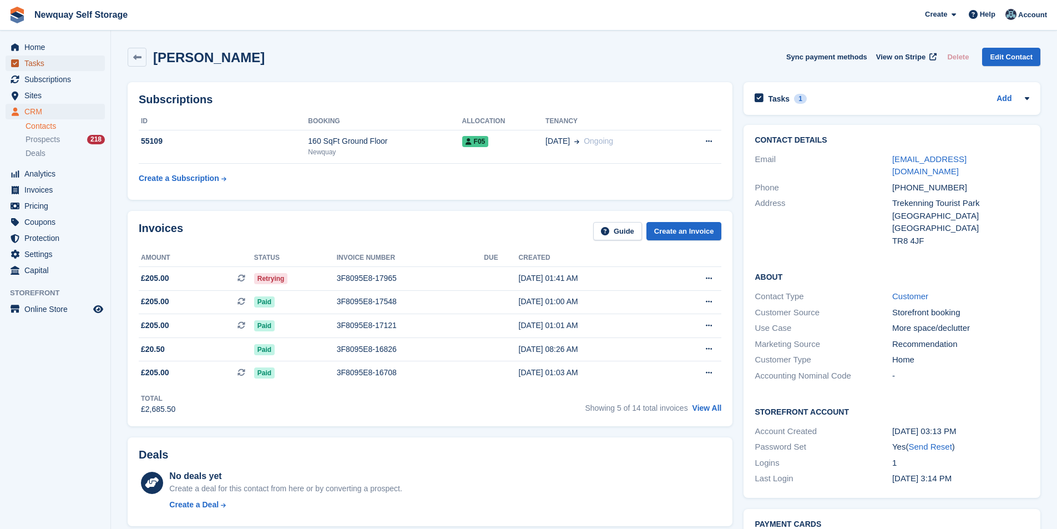
click at [27, 65] on span "Tasks" at bounding box center [57, 63] width 67 height 16
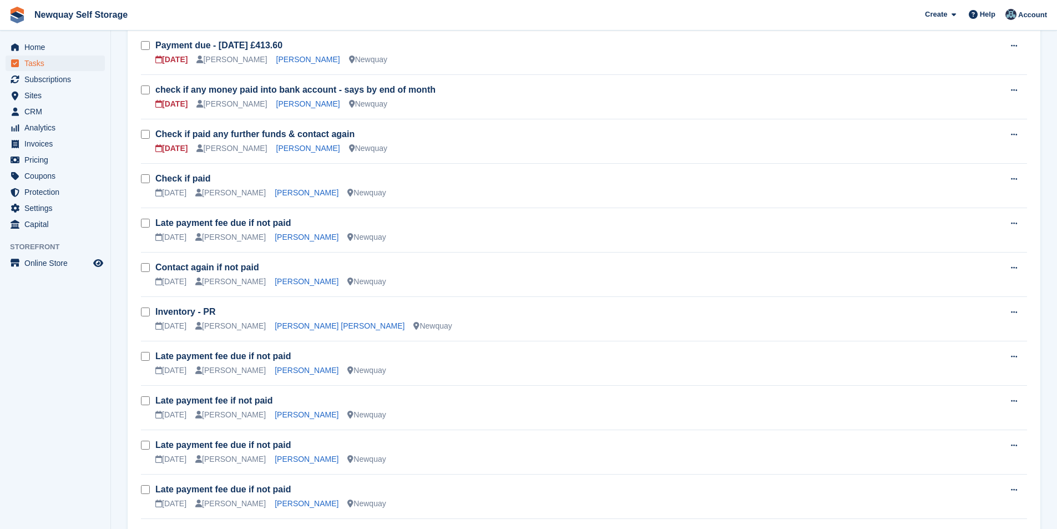
scroll to position [745, 0]
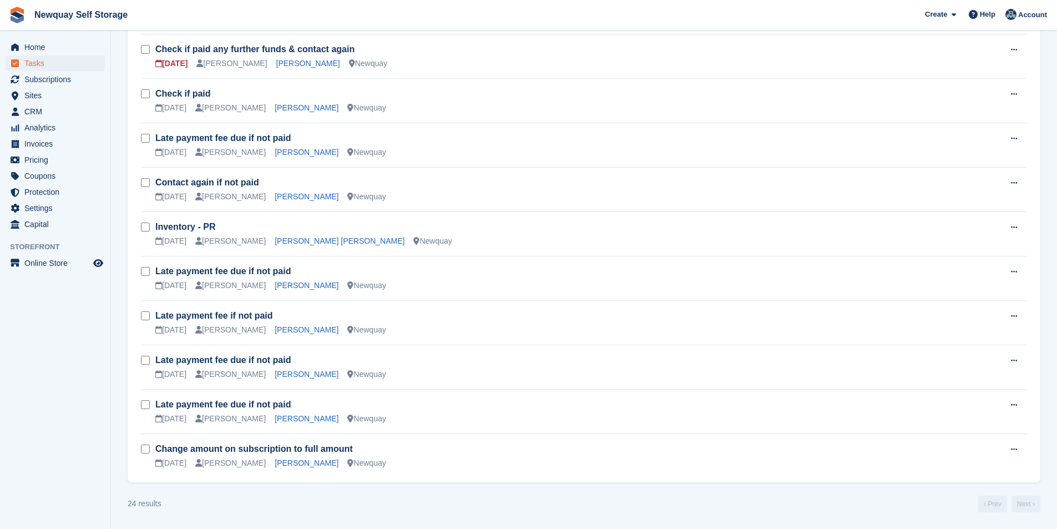
click at [295, 278] on div "Late payment fee due if not paid 08 Sep Colette Pearce Luke McCafferty Newquay" at bounding box center [577, 278] width 845 height 26
click at [294, 283] on link "Luke McCafferty" at bounding box center [307, 285] width 64 height 9
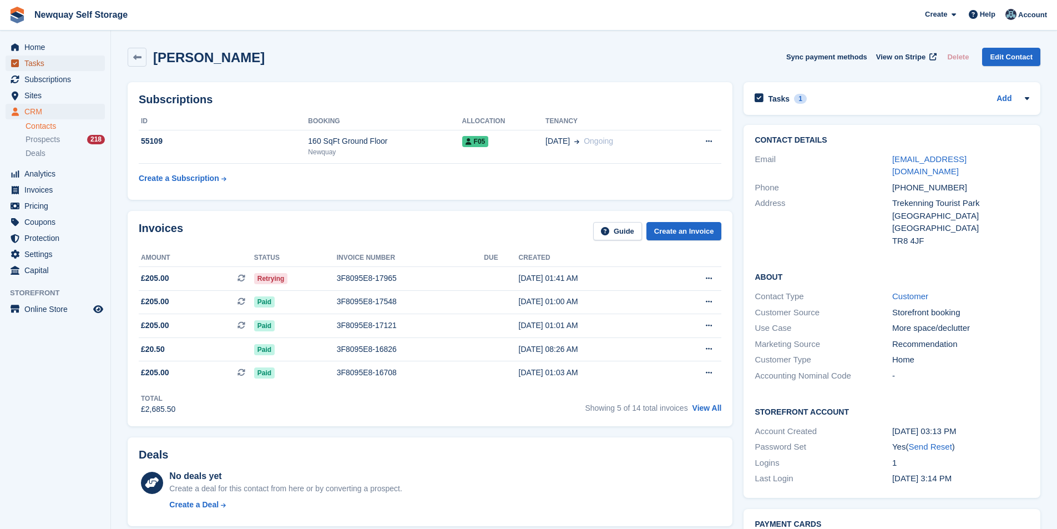
click at [33, 64] on span "Tasks" at bounding box center [57, 63] width 67 height 16
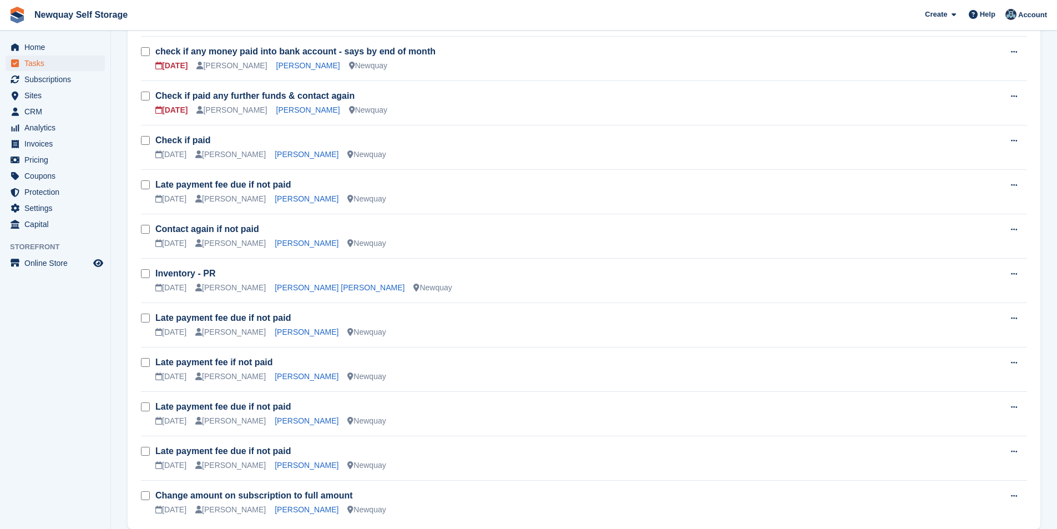
scroll to position [634, 0]
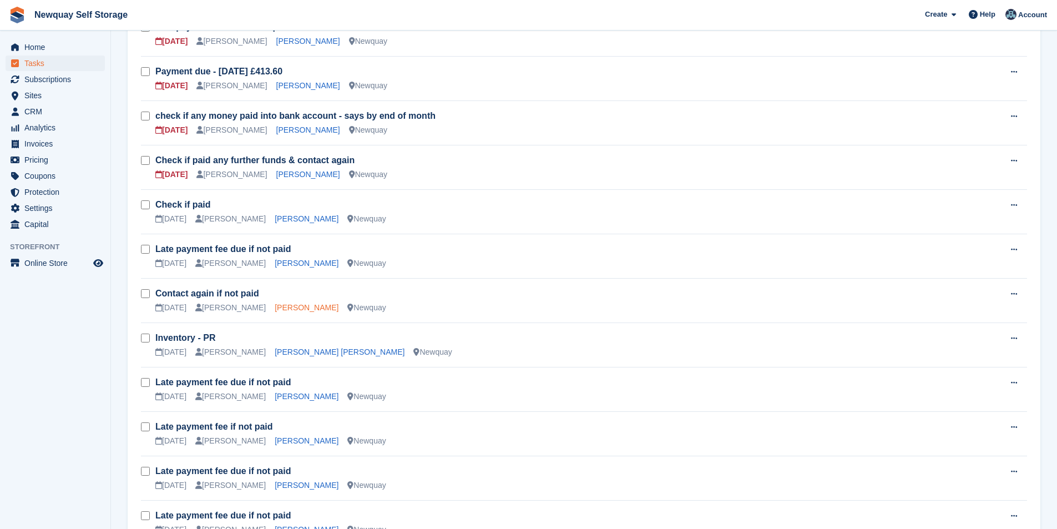
click at [294, 304] on link "Damien Diablo" at bounding box center [307, 307] width 64 height 9
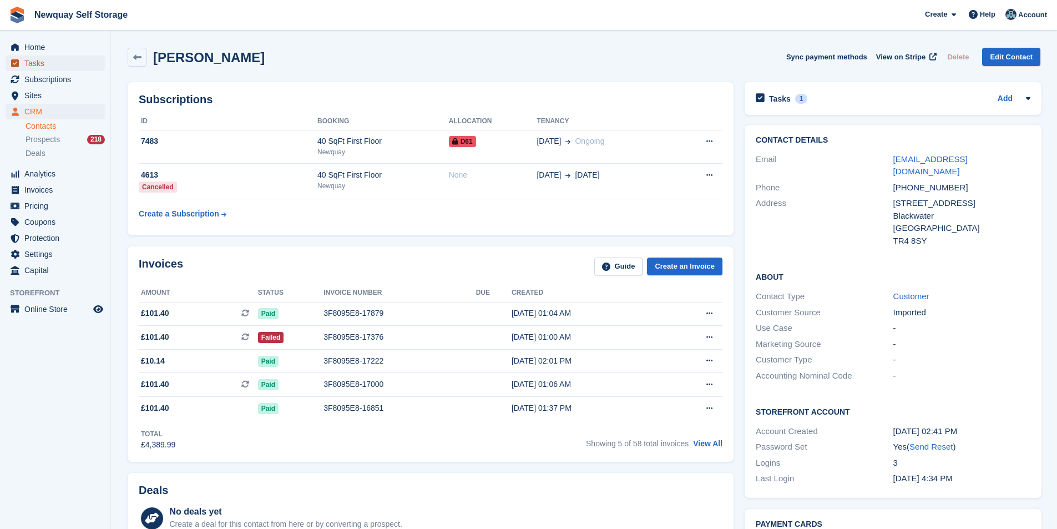
click at [64, 59] on span "Tasks" at bounding box center [57, 63] width 67 height 16
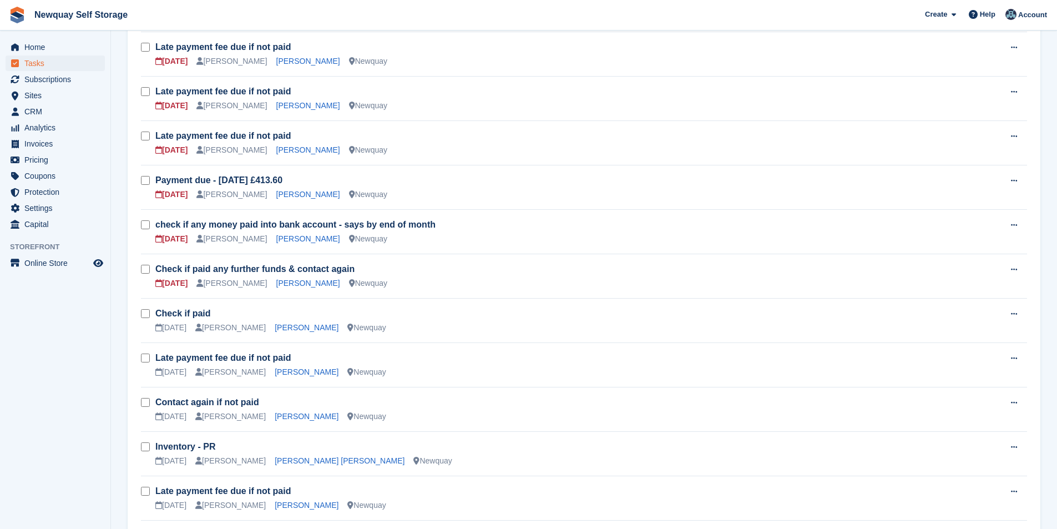
scroll to position [666, 0]
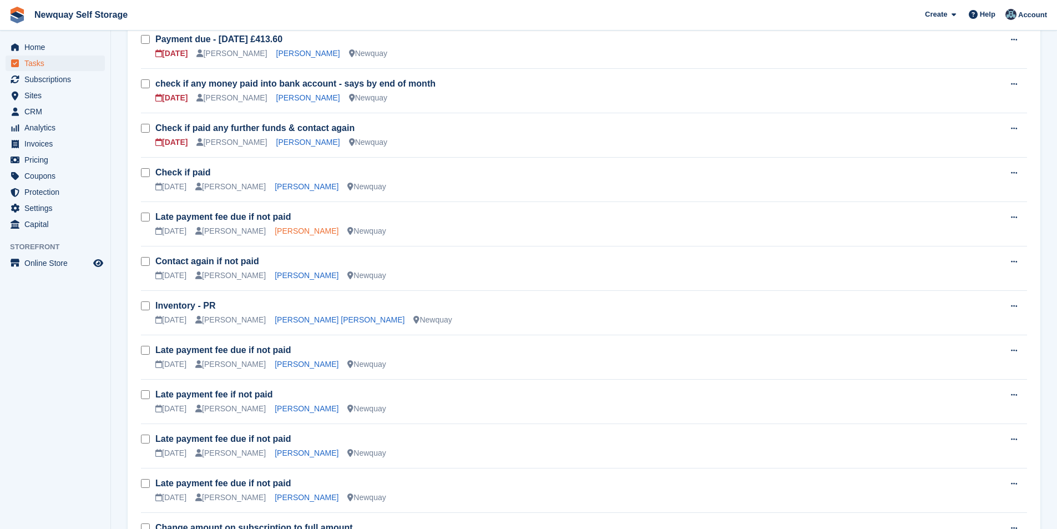
click at [287, 228] on link "Azaria Jeneway" at bounding box center [307, 230] width 64 height 9
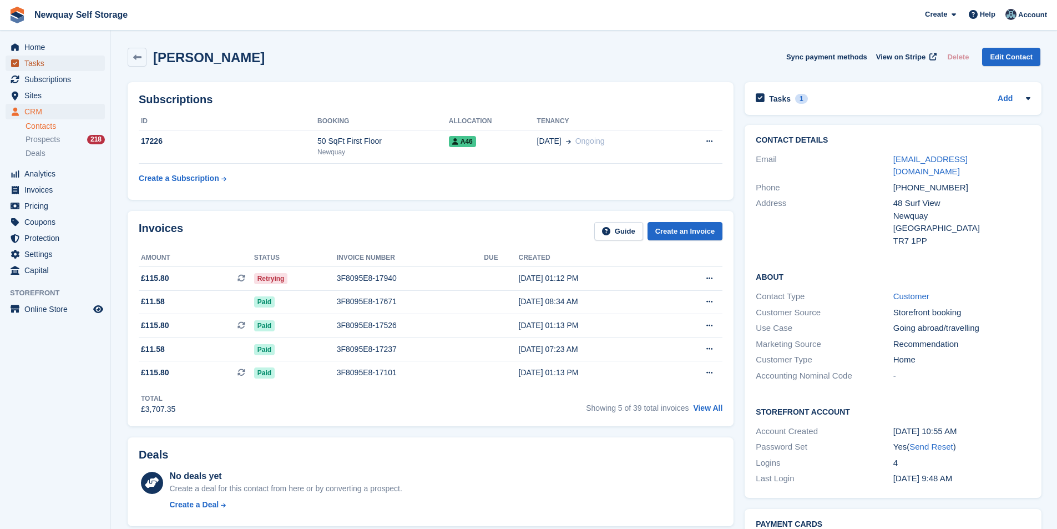
click at [50, 64] on span "Tasks" at bounding box center [57, 63] width 67 height 16
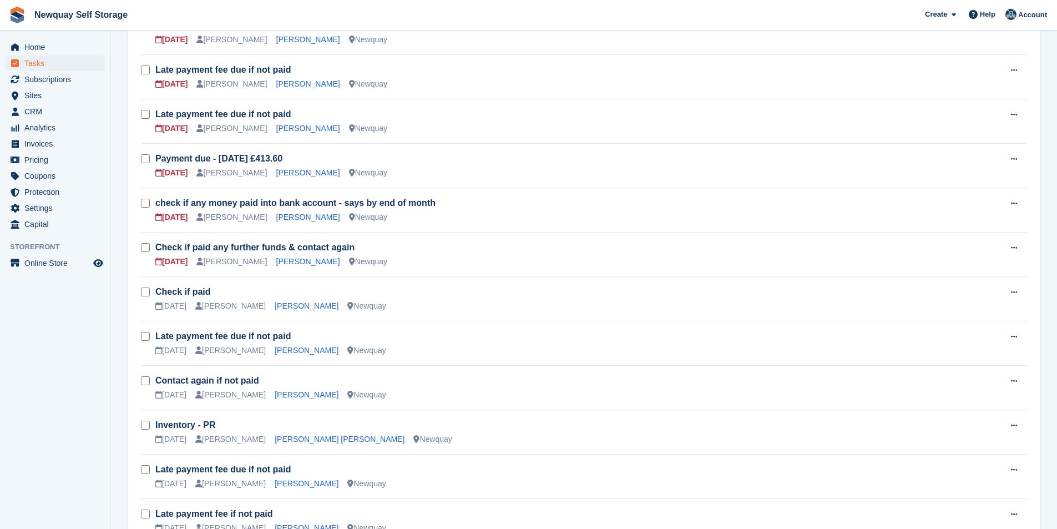
scroll to position [555, 0]
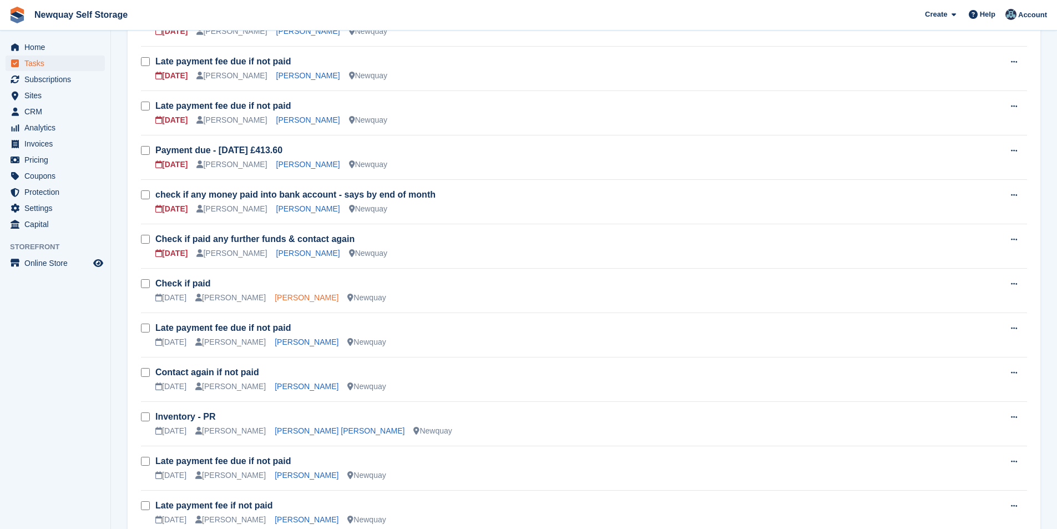
click at [292, 293] on link "Laura Dutton" at bounding box center [307, 297] width 64 height 9
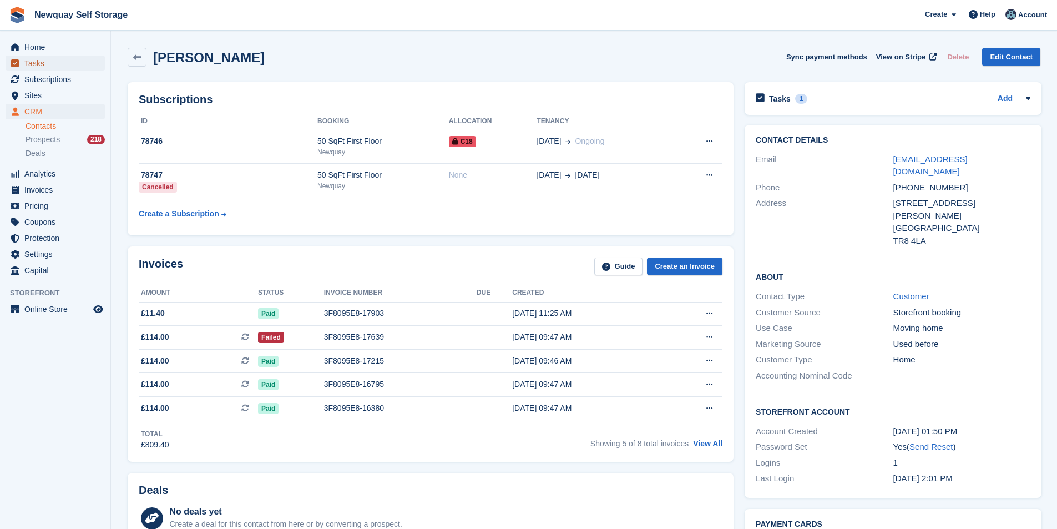
click at [34, 58] on span "Tasks" at bounding box center [57, 63] width 67 height 16
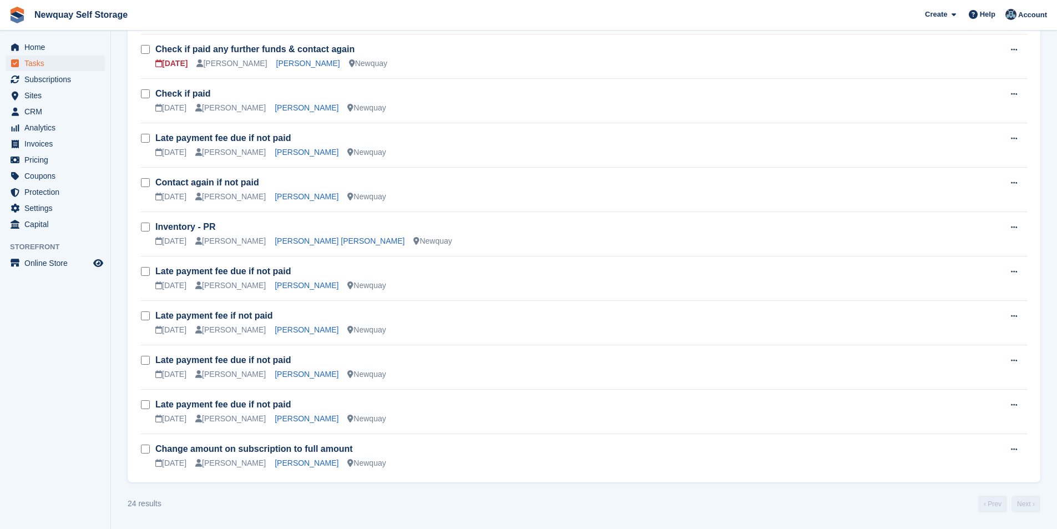
scroll to position [467, 0]
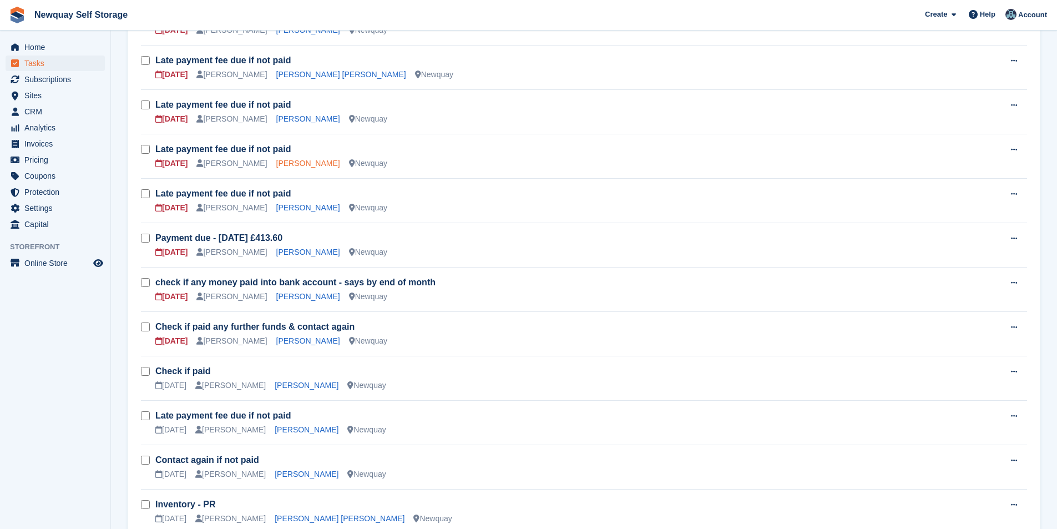
click at [292, 163] on link "Gina Blower" at bounding box center [308, 163] width 64 height 9
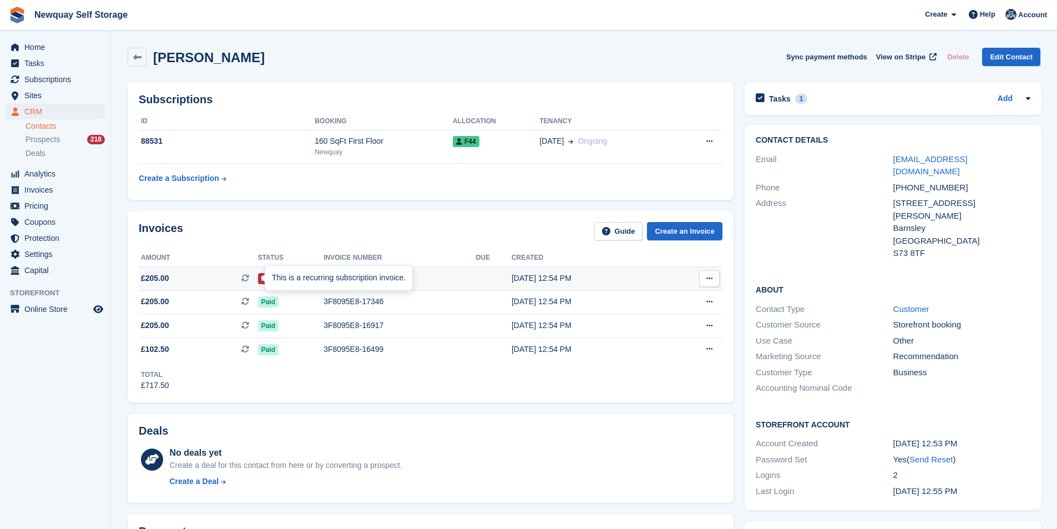
click at [357, 273] on div "This is a recurring subscription invoice." at bounding box center [338, 278] width 147 height 24
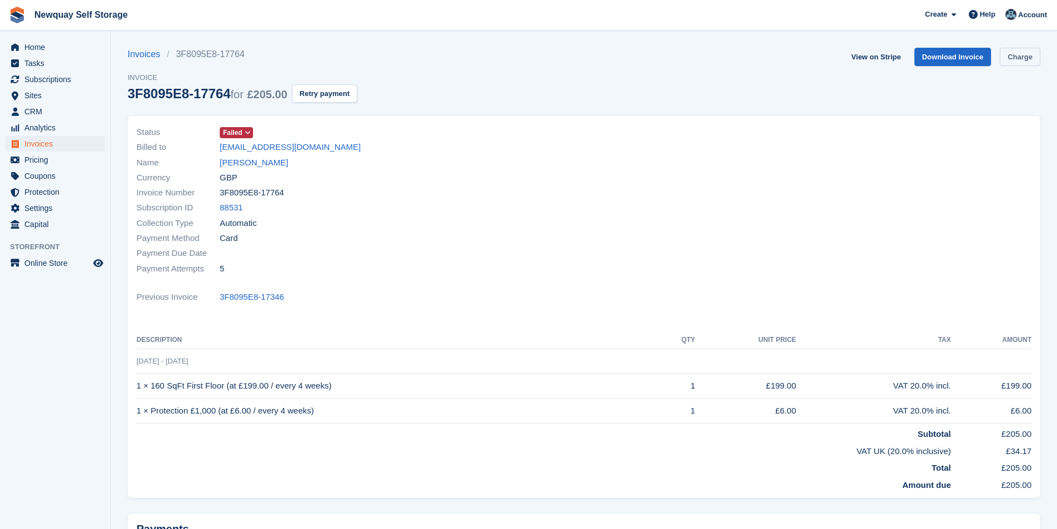
click at [1017, 62] on link "Charge" at bounding box center [1020, 57] width 41 height 18
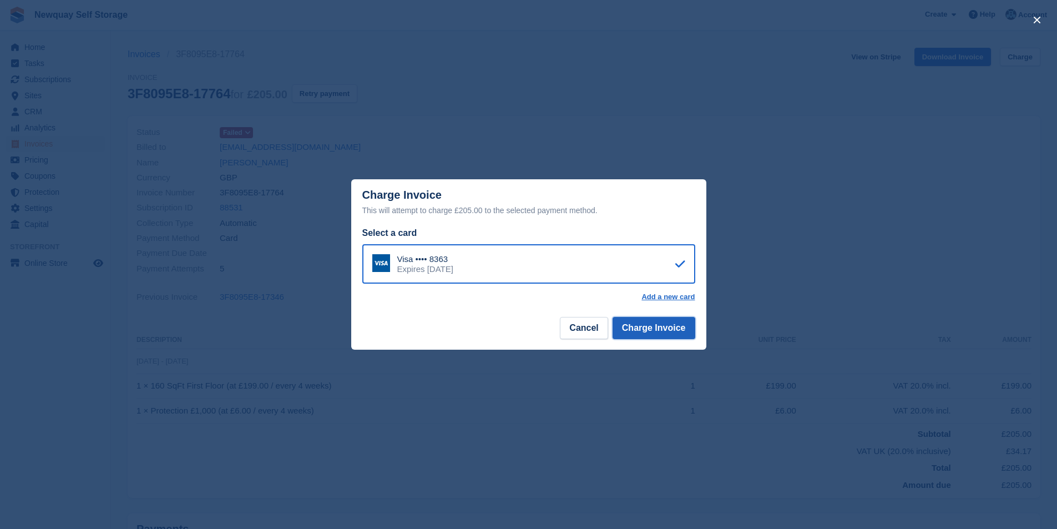
click at [676, 324] on button "Charge Invoice" at bounding box center [654, 328] width 83 height 22
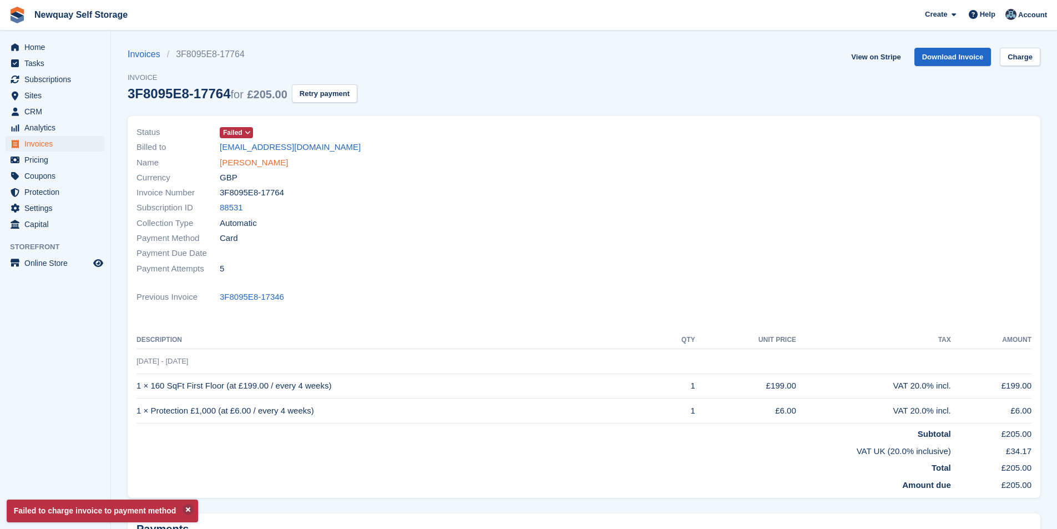
click at [234, 163] on link "[PERSON_NAME]" at bounding box center [254, 162] width 68 height 13
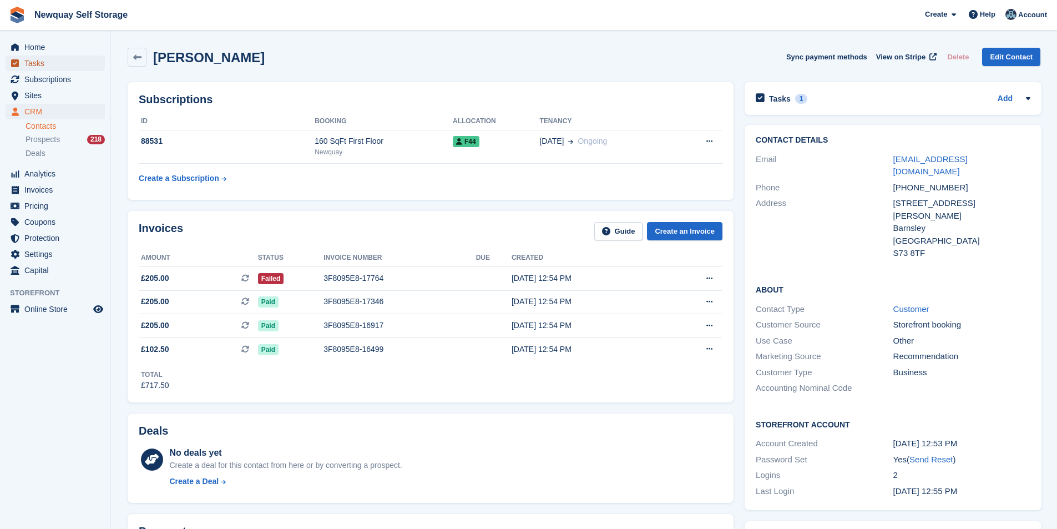
click at [65, 64] on span "Tasks" at bounding box center [57, 63] width 67 height 16
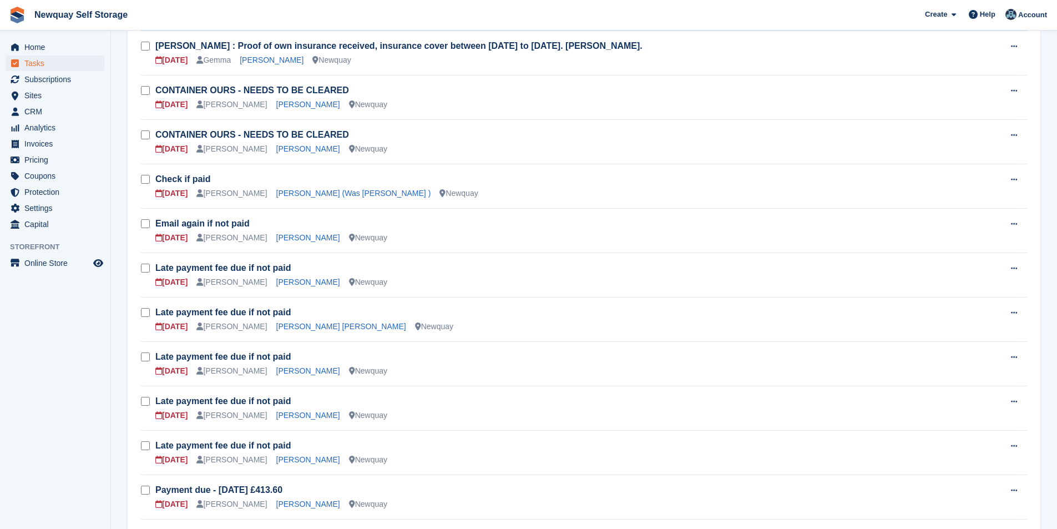
scroll to position [277, 0]
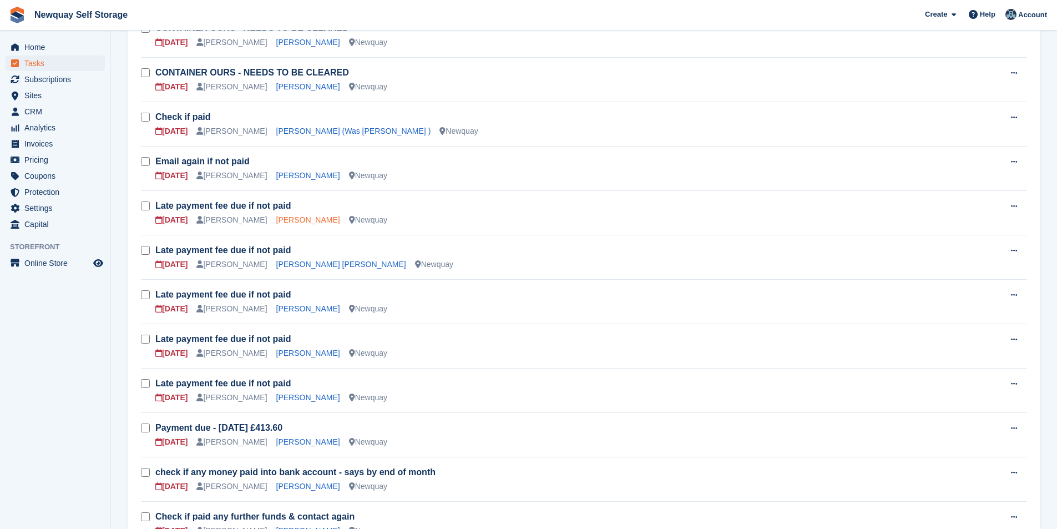
click at [292, 219] on link "Daisy Pooley-Tolkien" at bounding box center [308, 219] width 64 height 9
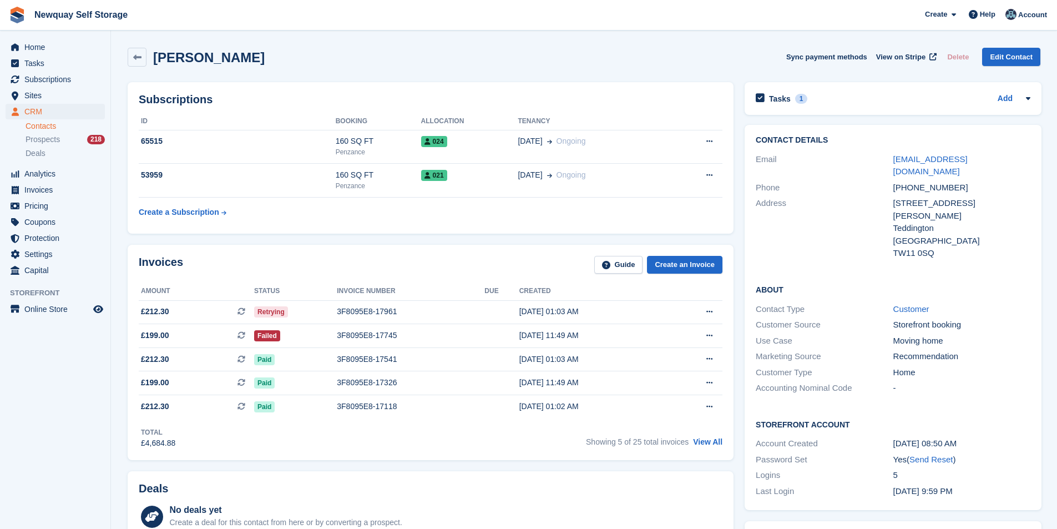
scroll to position [222, 0]
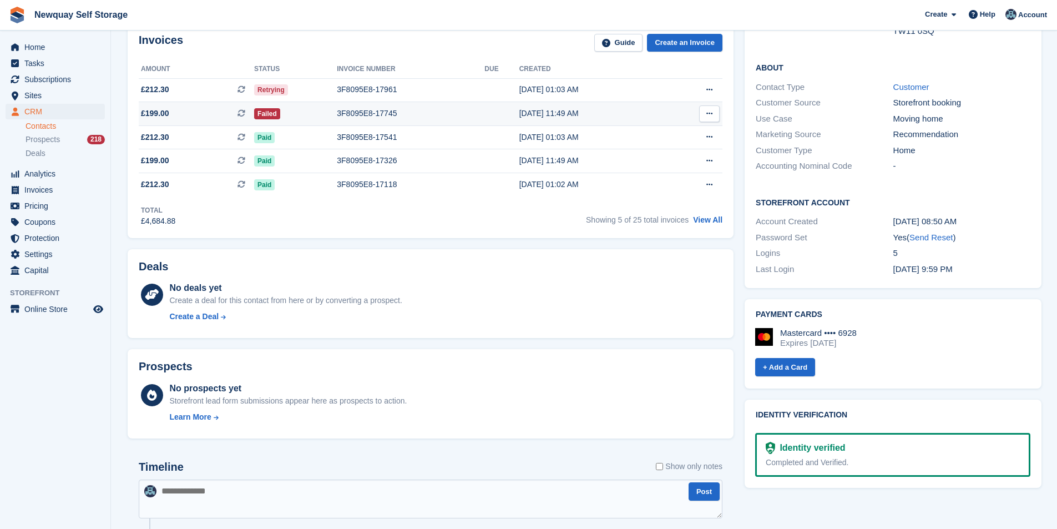
click at [362, 115] on div "3F8095E8-17745" at bounding box center [411, 114] width 148 height 12
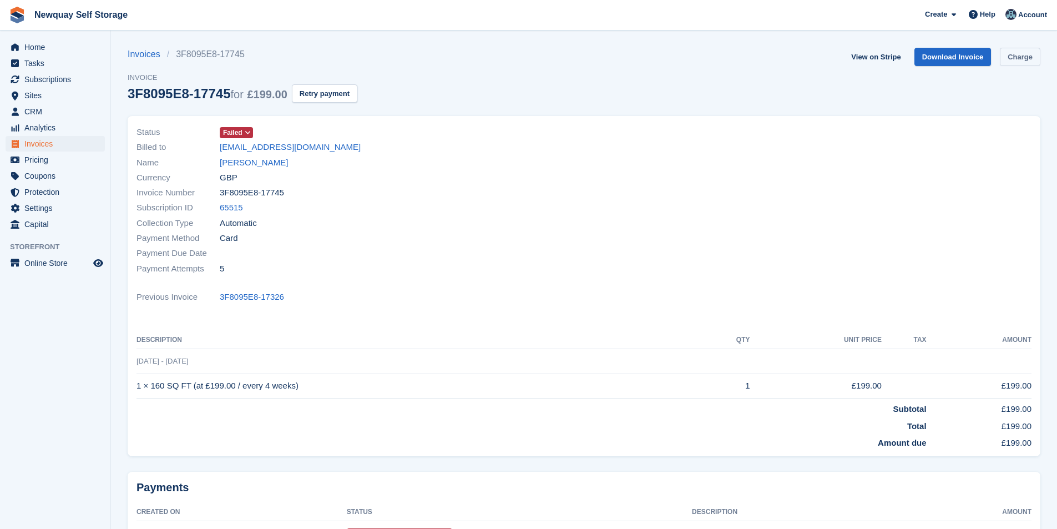
click at [1018, 57] on link "Charge" at bounding box center [1020, 57] width 41 height 18
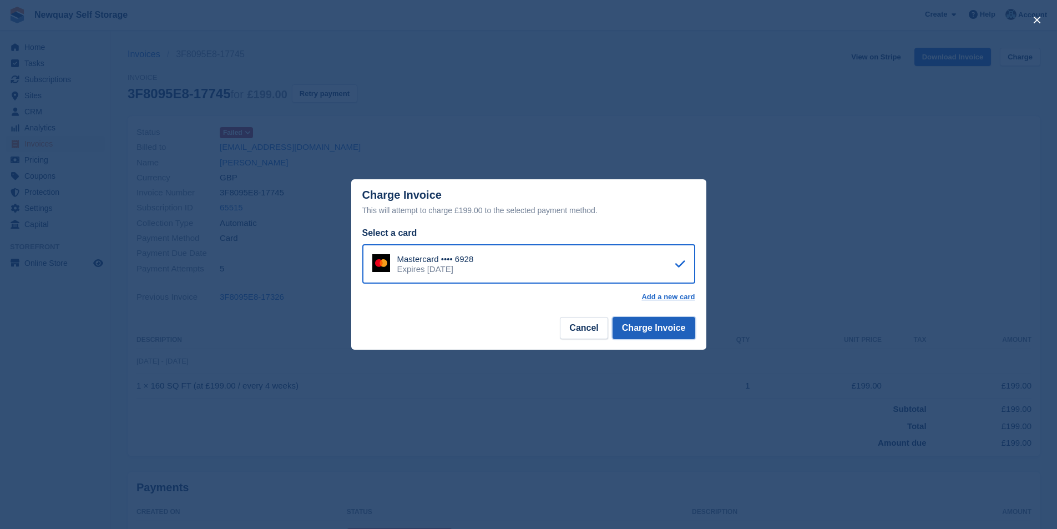
click at [655, 333] on button "Charge Invoice" at bounding box center [654, 328] width 83 height 22
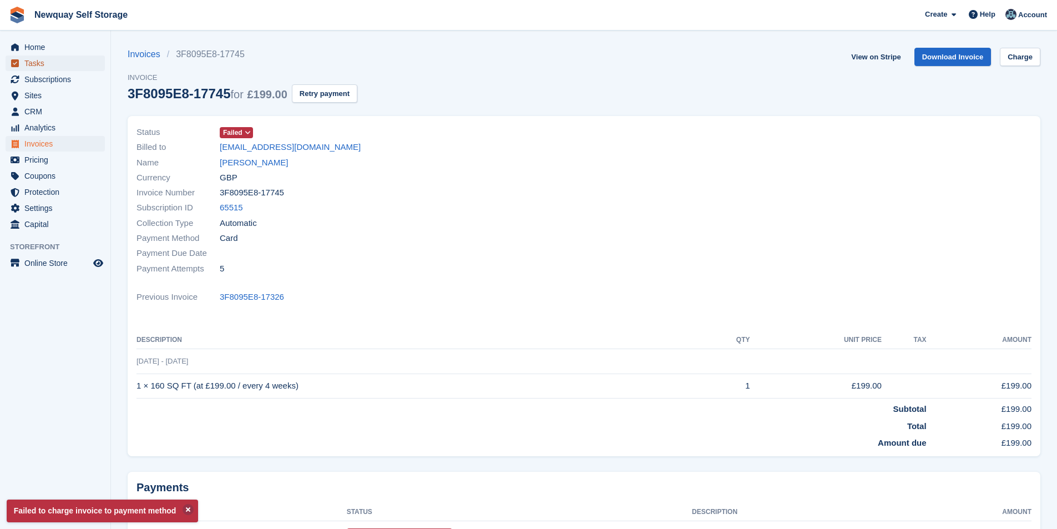
click at [53, 64] on span "Tasks" at bounding box center [57, 63] width 67 height 16
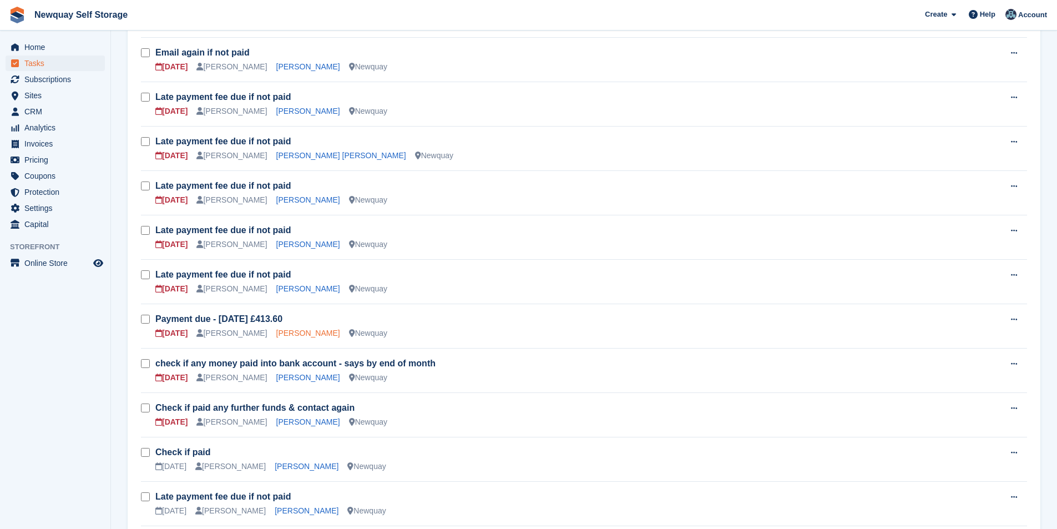
scroll to position [388, 0]
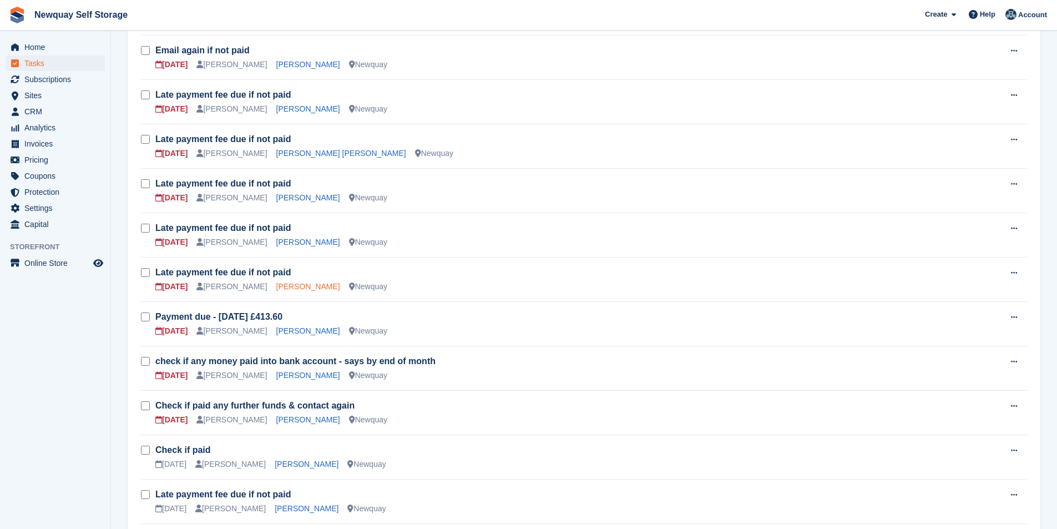
click at [282, 285] on link "[PERSON_NAME]" at bounding box center [308, 286] width 64 height 9
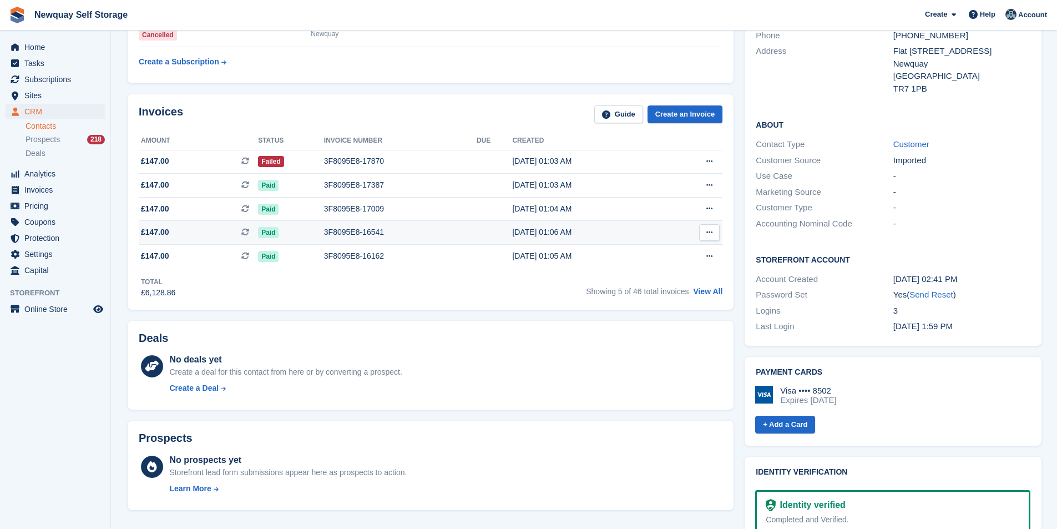
scroll to position [111, 0]
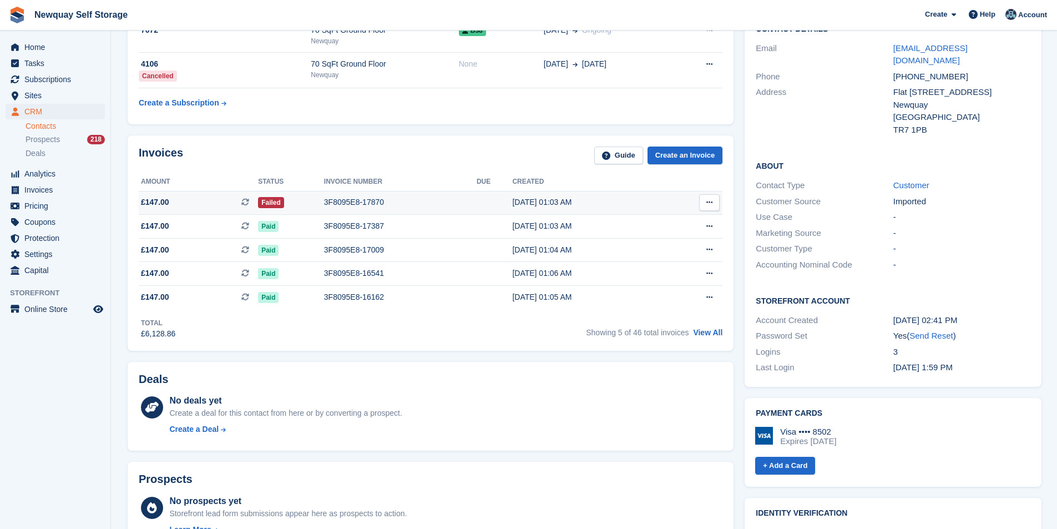
click at [355, 196] on td "3F8095E8-17870" at bounding box center [400, 203] width 153 height 24
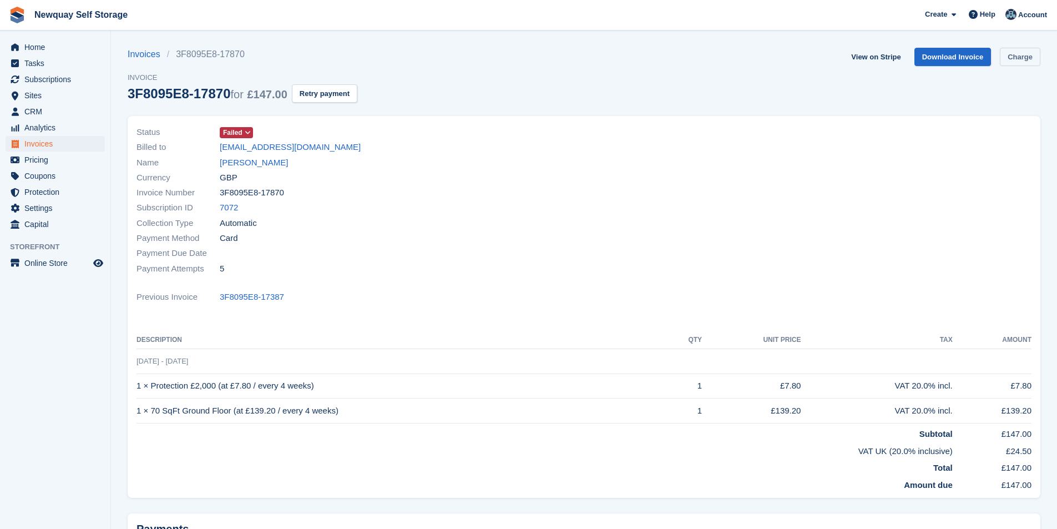
click at [1020, 54] on link "Charge" at bounding box center [1020, 57] width 41 height 18
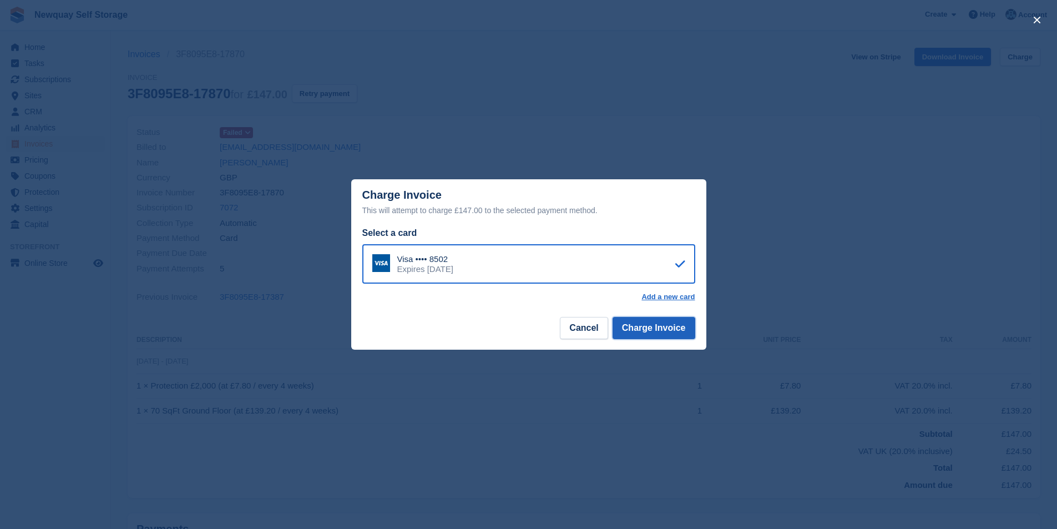
click at [691, 332] on button "Charge Invoice" at bounding box center [654, 328] width 83 height 22
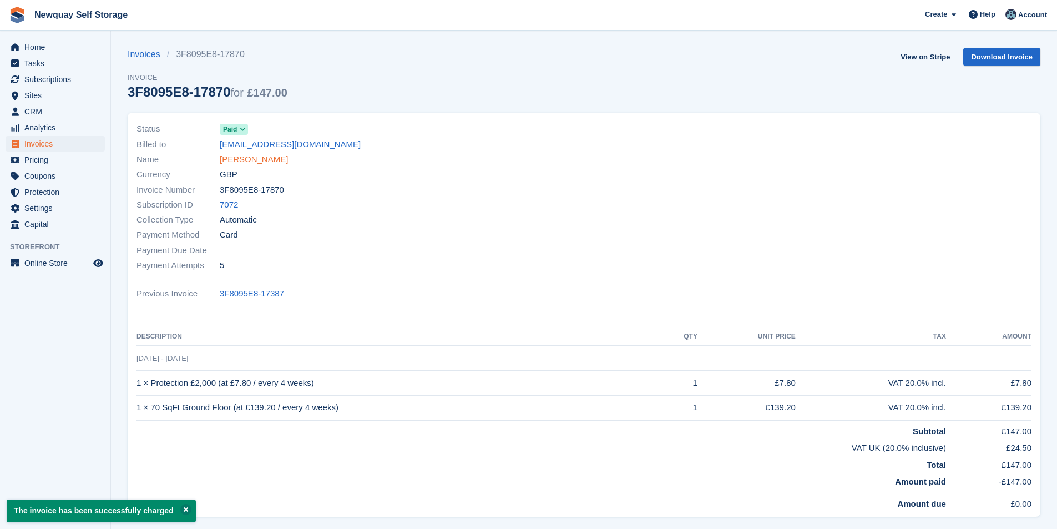
click at [247, 159] on link "[PERSON_NAME]" at bounding box center [254, 159] width 68 height 13
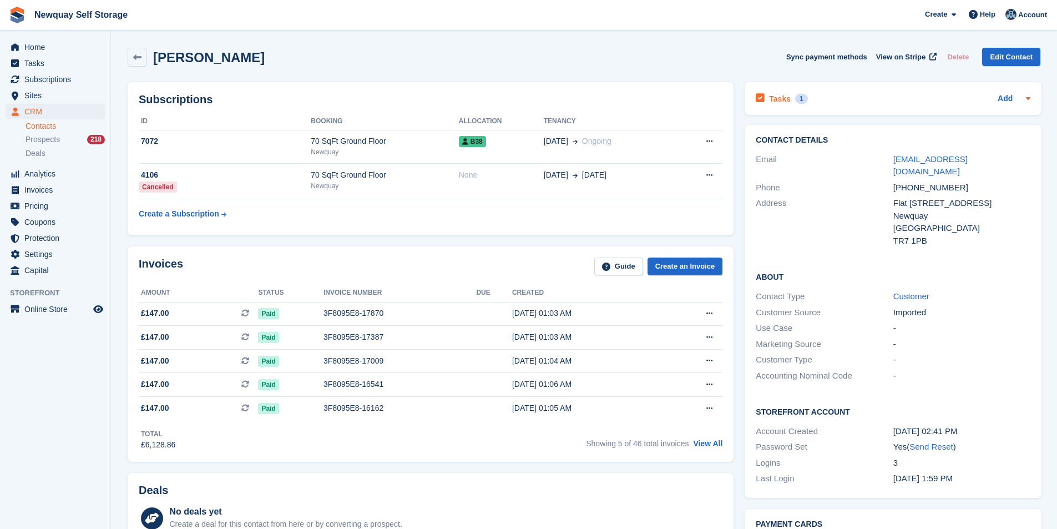
click at [789, 100] on div "Tasks 1" at bounding box center [782, 98] width 52 height 15
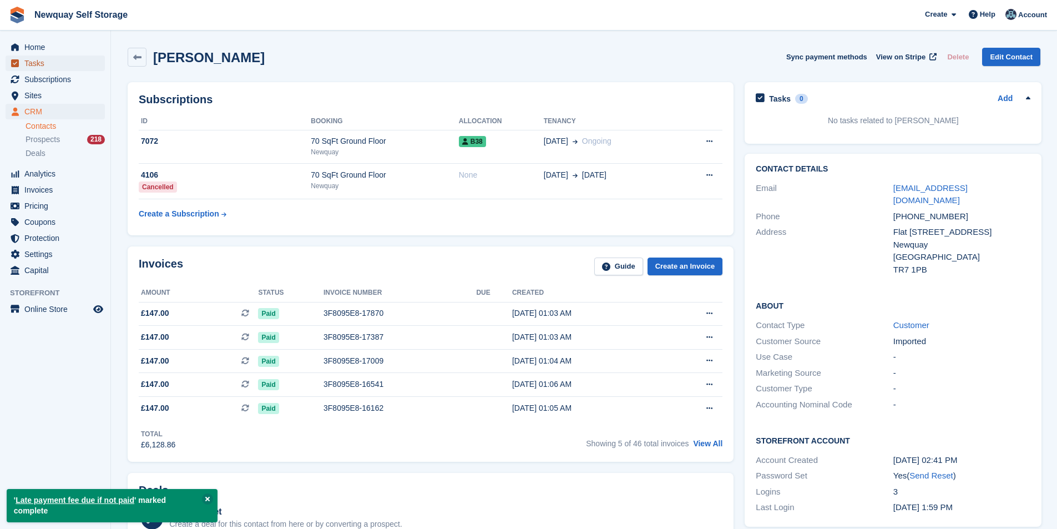
click at [43, 68] on span "Tasks" at bounding box center [57, 63] width 67 height 16
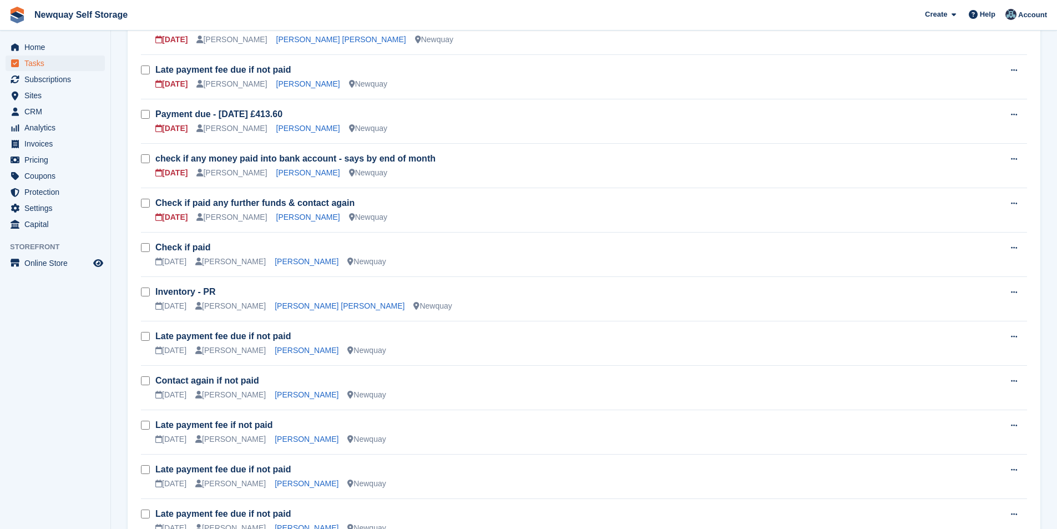
scroll to position [555, 0]
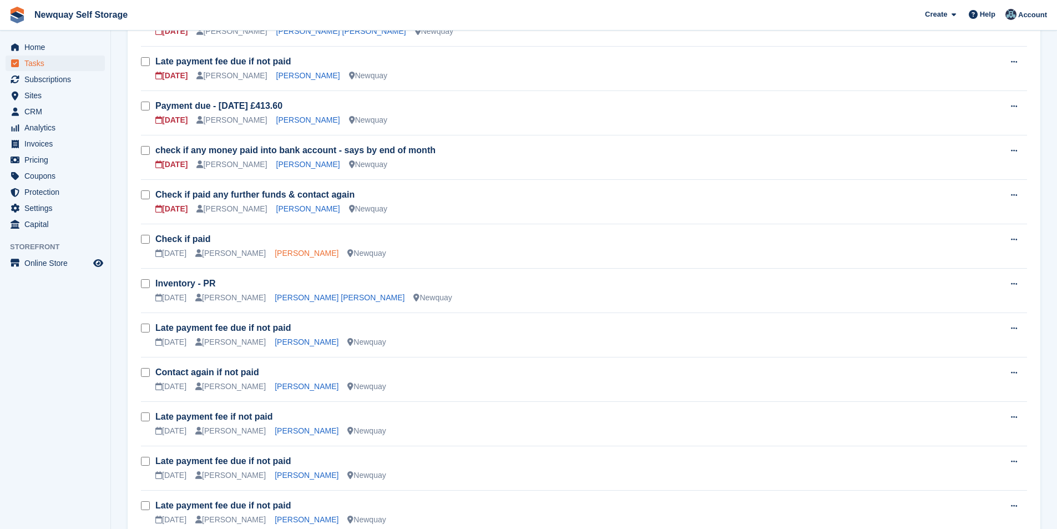
click at [291, 249] on link "Laura Dutton" at bounding box center [307, 253] width 64 height 9
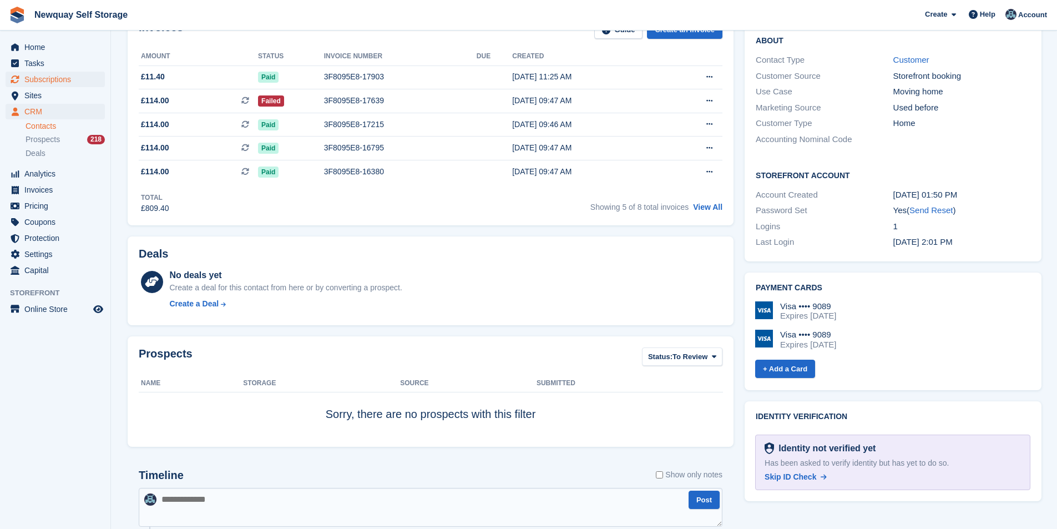
scroll to position [222, 0]
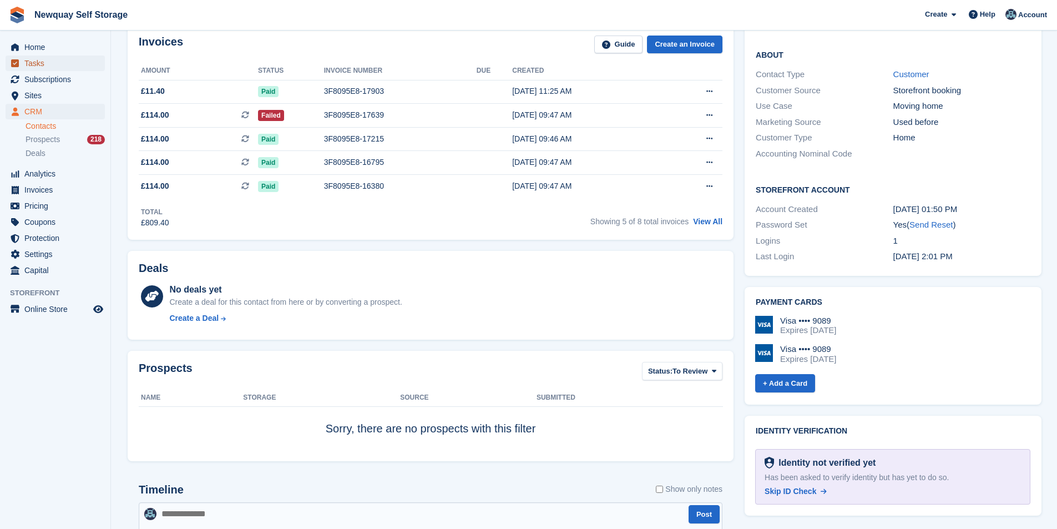
click at [67, 67] on span "Tasks" at bounding box center [57, 63] width 67 height 16
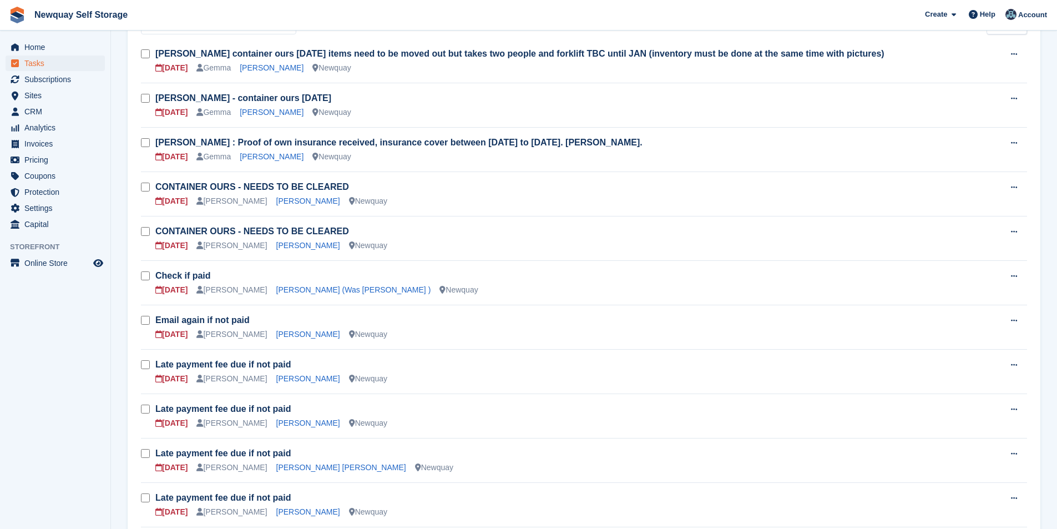
scroll to position [222, 0]
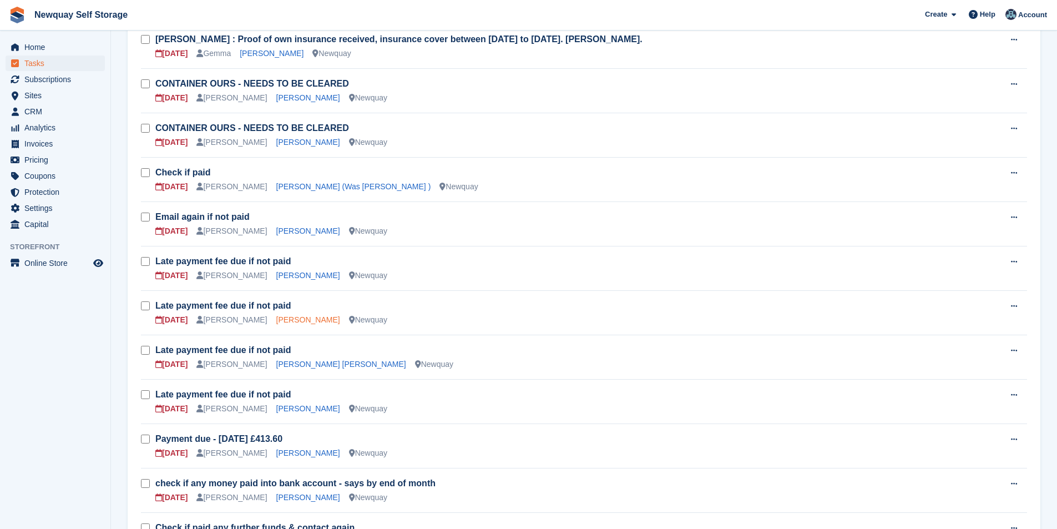
click at [284, 317] on link "James O'Sullivan" at bounding box center [308, 319] width 64 height 9
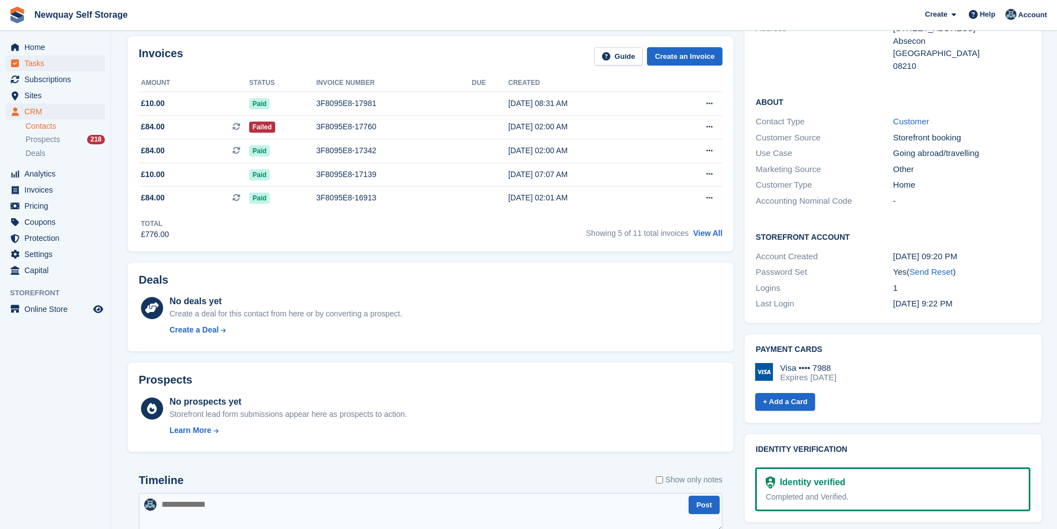
scroll to position [111, 0]
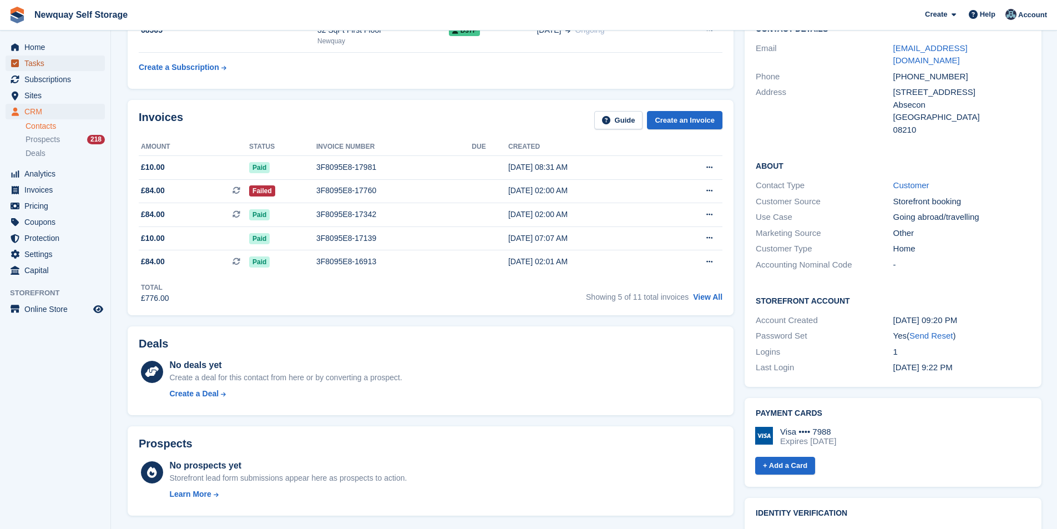
click at [28, 63] on span "Tasks" at bounding box center [57, 63] width 67 height 16
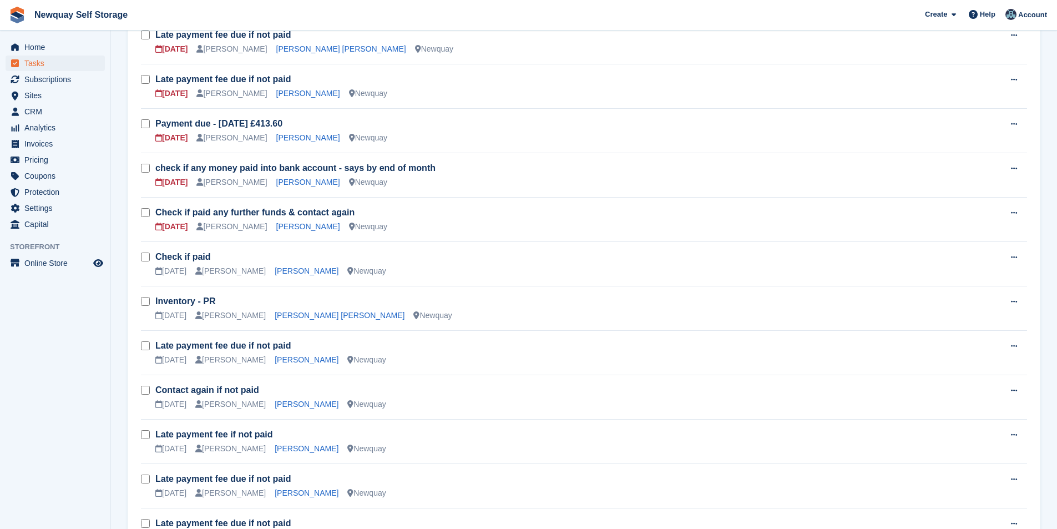
scroll to position [555, 0]
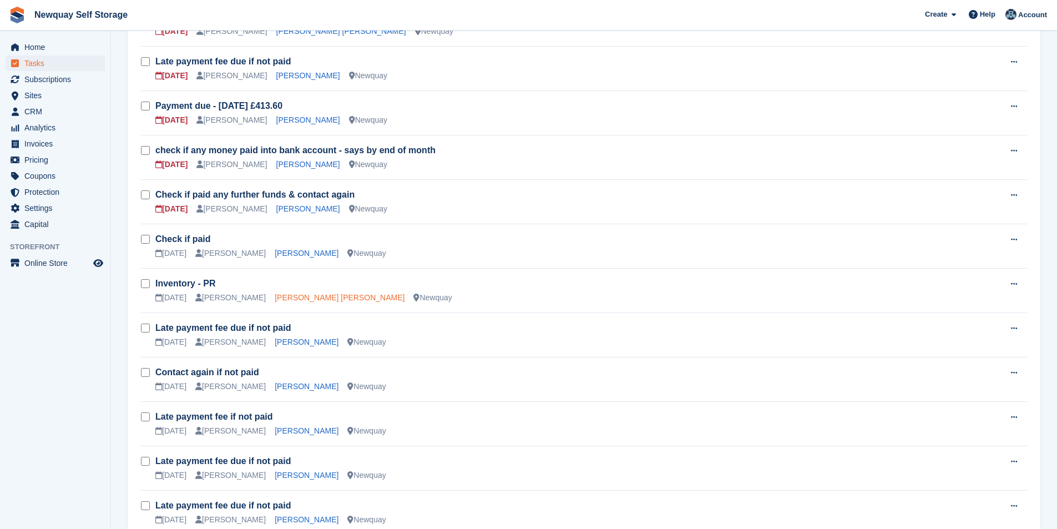
click at [300, 296] on link "Hristo Slavov Slavov" at bounding box center [340, 297] width 130 height 9
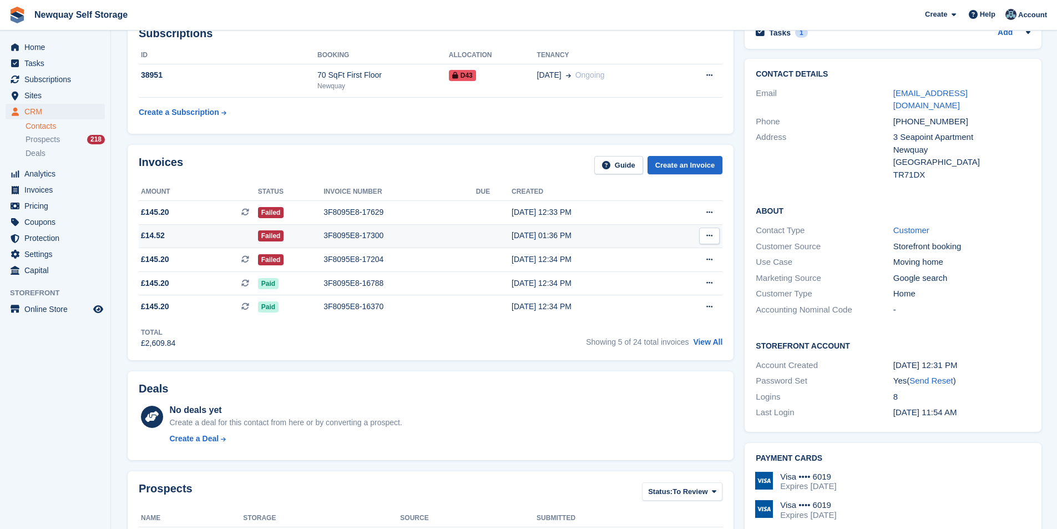
scroll to position [222, 0]
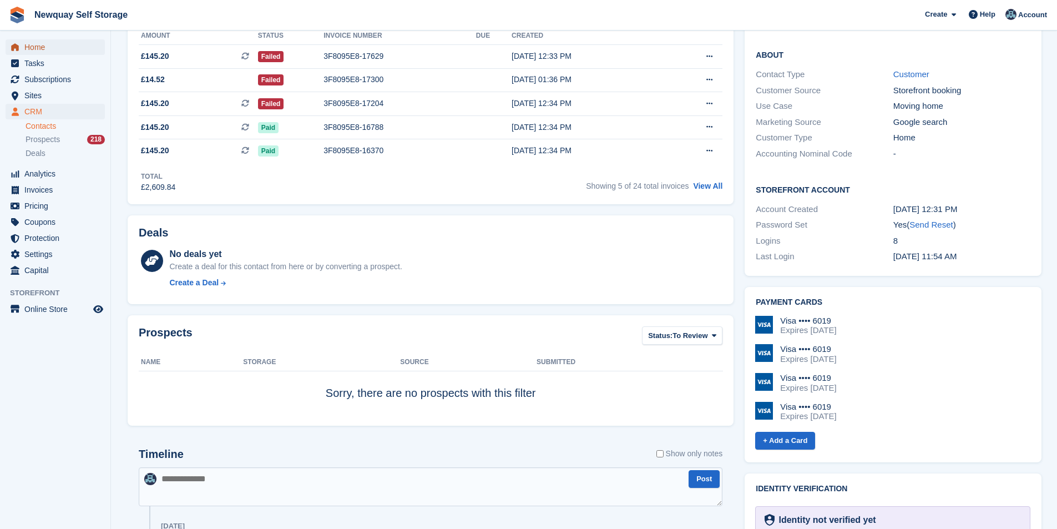
click at [68, 44] on span "Home" at bounding box center [57, 47] width 67 height 16
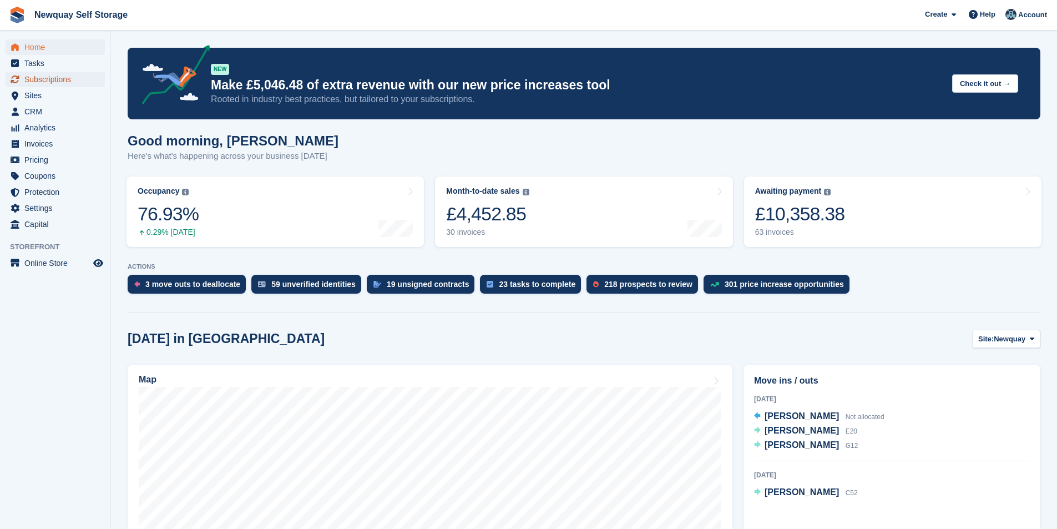
click at [63, 77] on span "Subscriptions" at bounding box center [57, 80] width 67 height 16
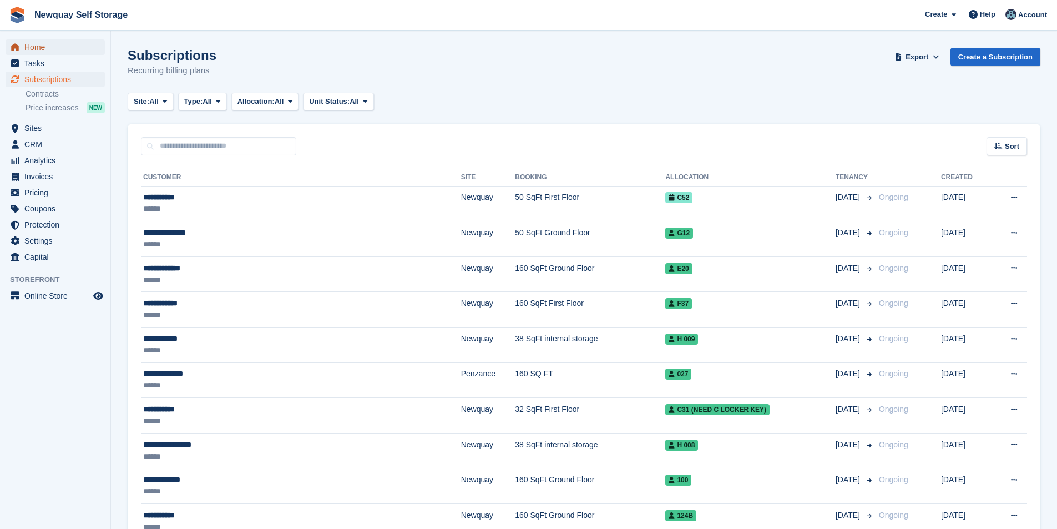
click at [59, 50] on span "Home" at bounding box center [57, 47] width 67 height 16
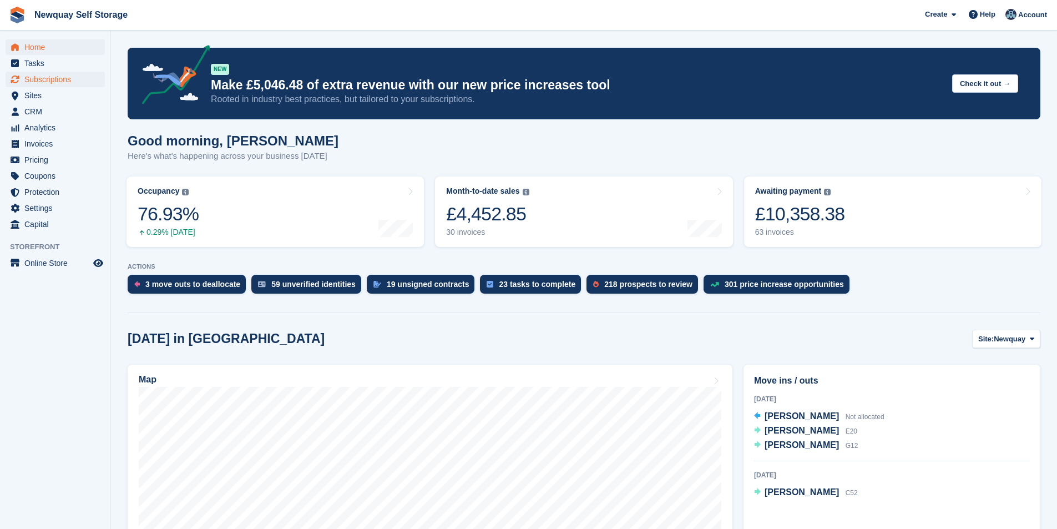
click at [51, 80] on span "Subscriptions" at bounding box center [57, 80] width 67 height 16
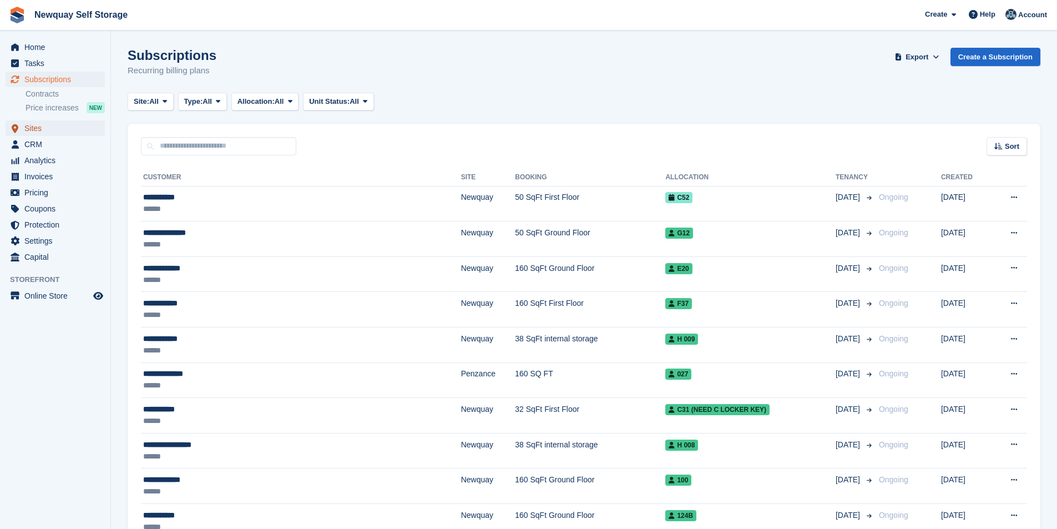
click at [39, 130] on span "Sites" at bounding box center [57, 128] width 67 height 16
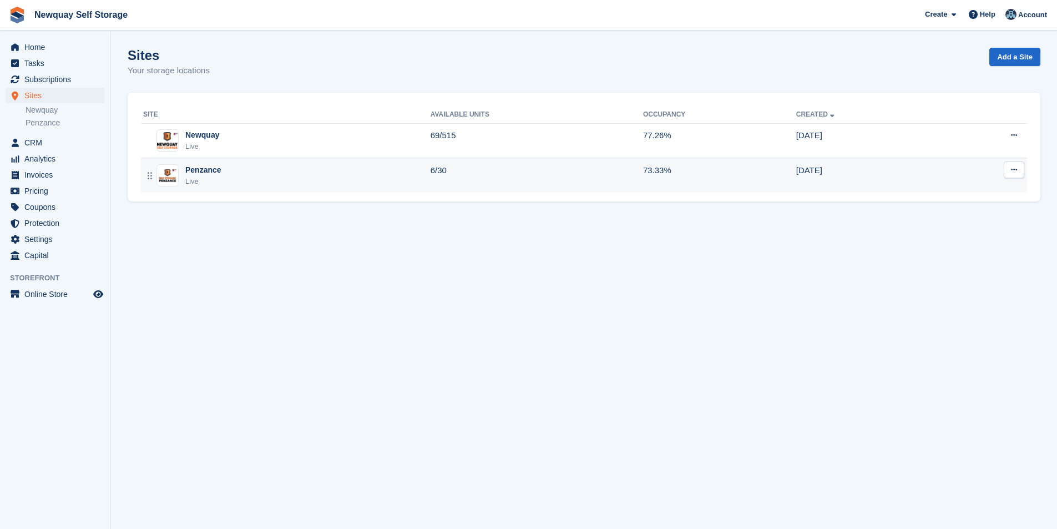
click at [199, 173] on div "Penzance" at bounding box center [203, 170] width 36 height 12
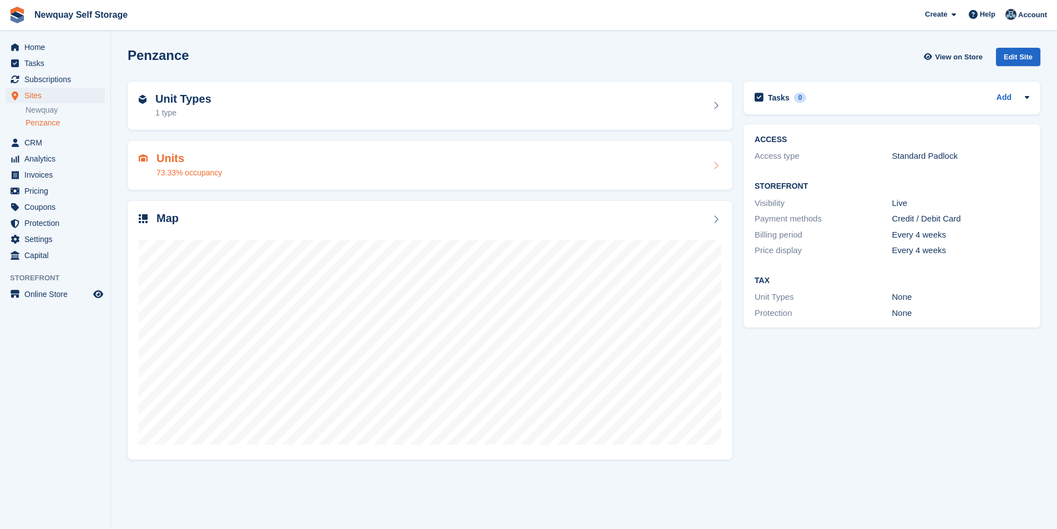
click at [186, 169] on div "73.33% occupancy" at bounding box center [188, 173] width 65 height 12
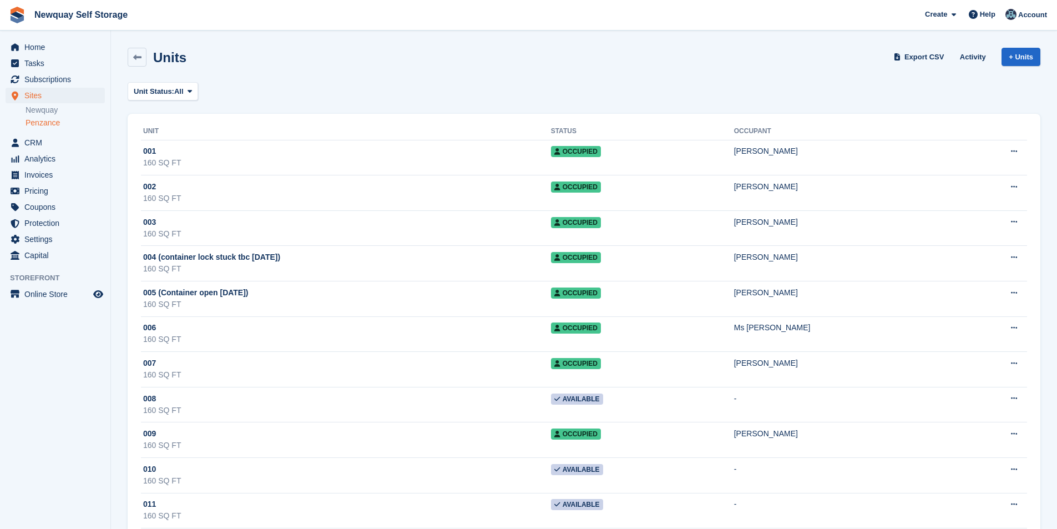
click at [58, 119] on link "Penzance" at bounding box center [65, 123] width 79 height 11
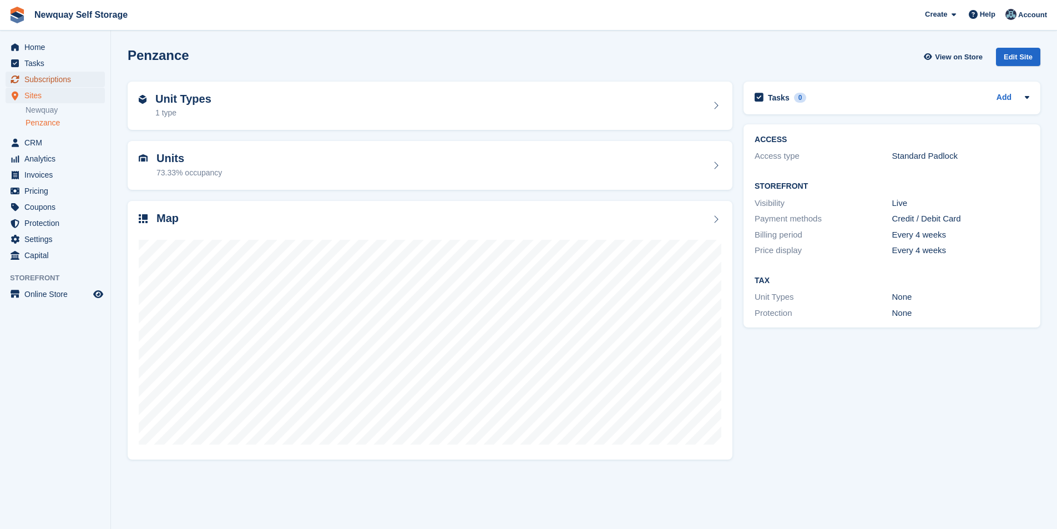
click at [58, 78] on span "Subscriptions" at bounding box center [57, 80] width 67 height 16
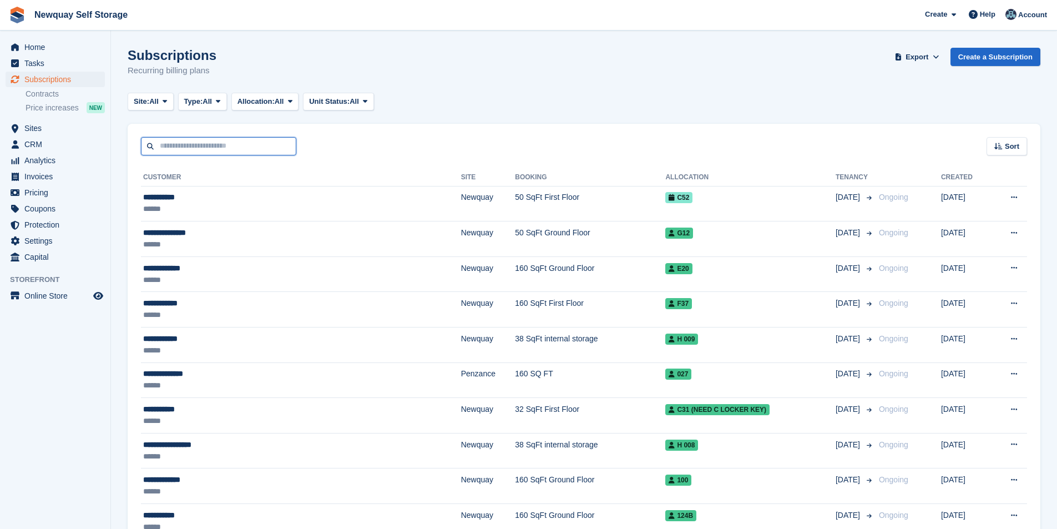
click at [208, 149] on input "text" at bounding box center [218, 146] width 155 height 18
type input "***"
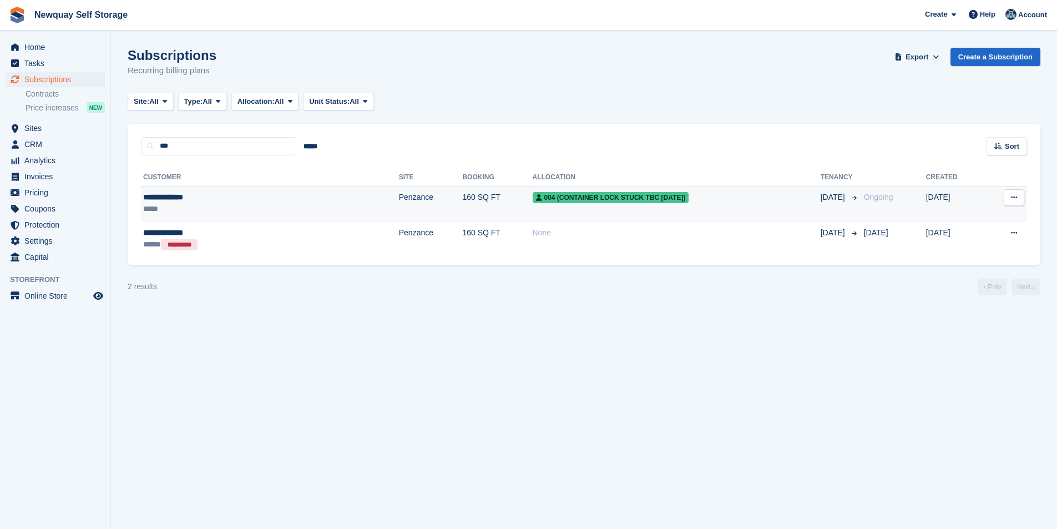
click at [179, 196] on div "**********" at bounding box center [212, 197] width 138 height 12
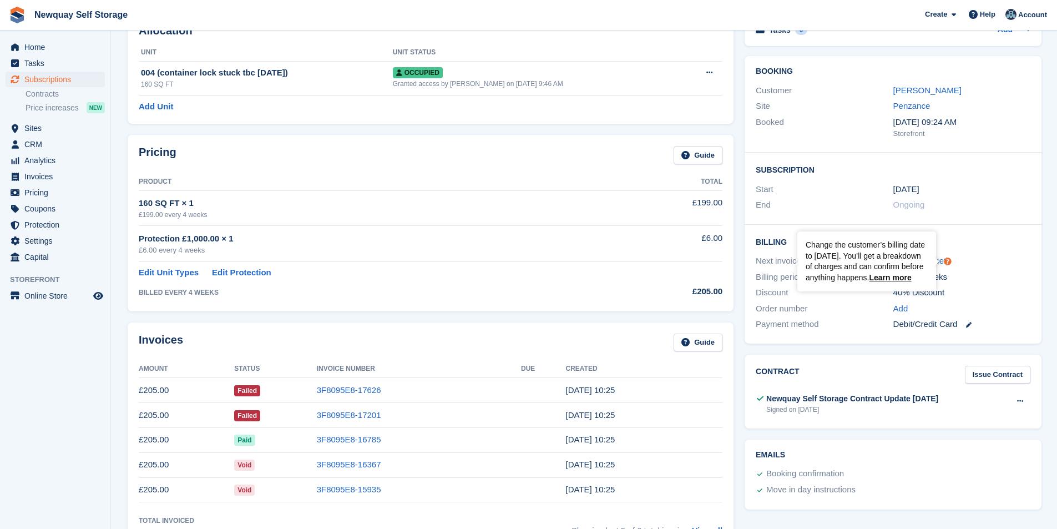
scroll to position [55, 0]
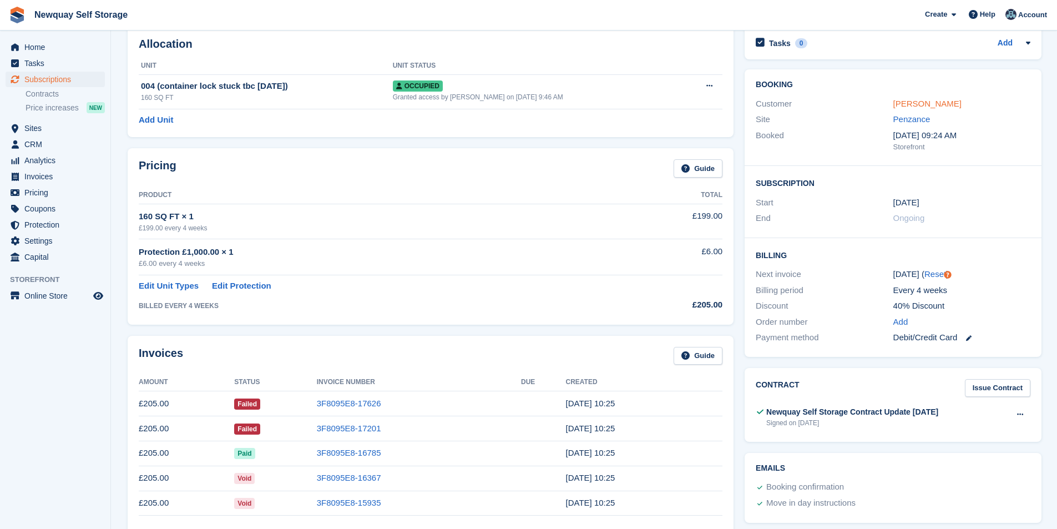
click at [921, 100] on link "[PERSON_NAME]" at bounding box center [927, 103] width 68 height 9
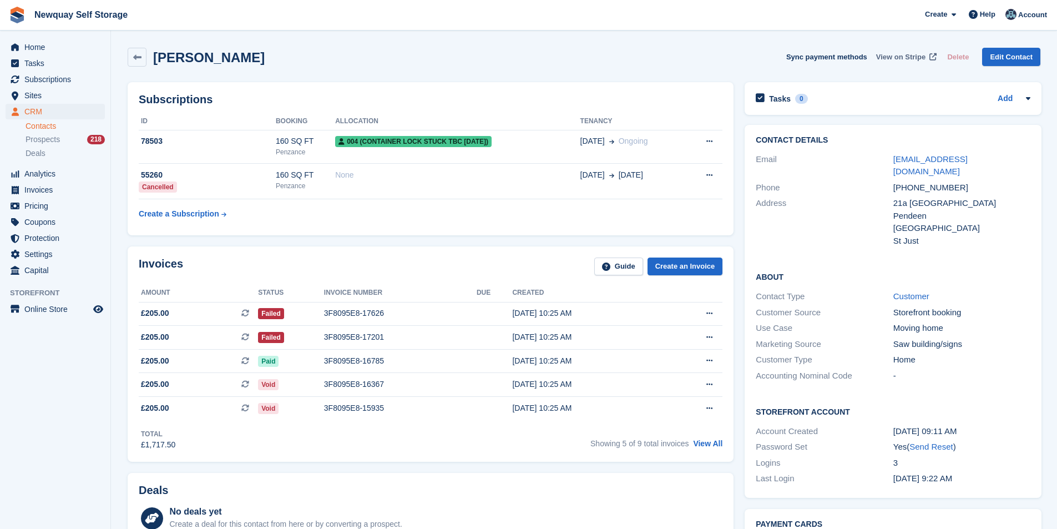
click at [908, 54] on span "View on Stripe" at bounding box center [900, 57] width 49 height 11
click at [346, 333] on div "3F8095E8-17201" at bounding box center [400, 337] width 153 height 12
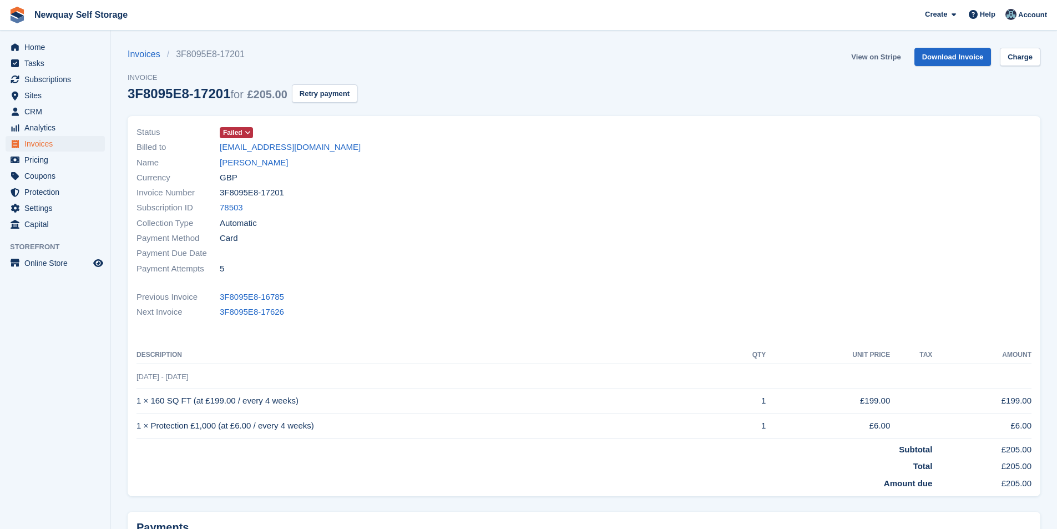
click at [887, 55] on link "View on Stripe" at bounding box center [876, 57] width 58 height 18
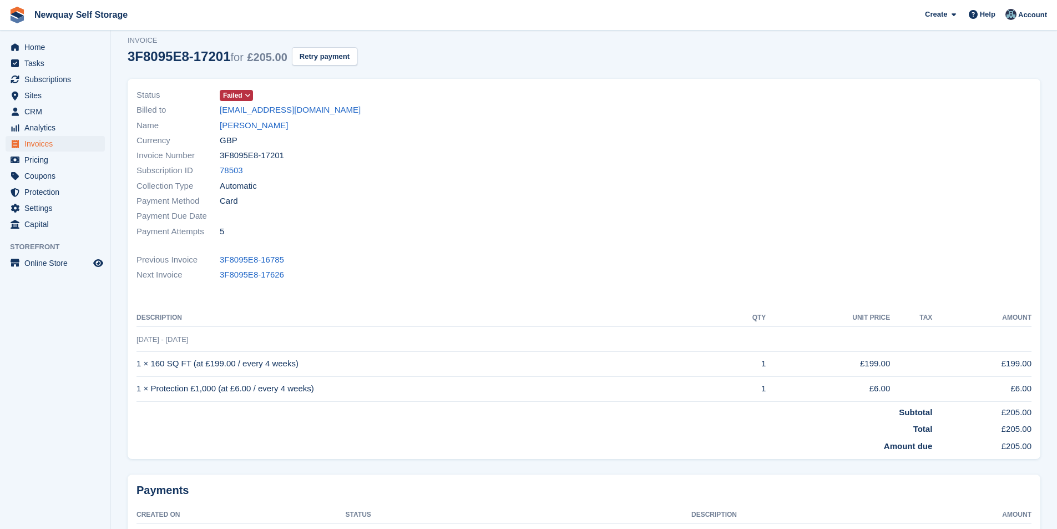
scroll to position [55, 0]
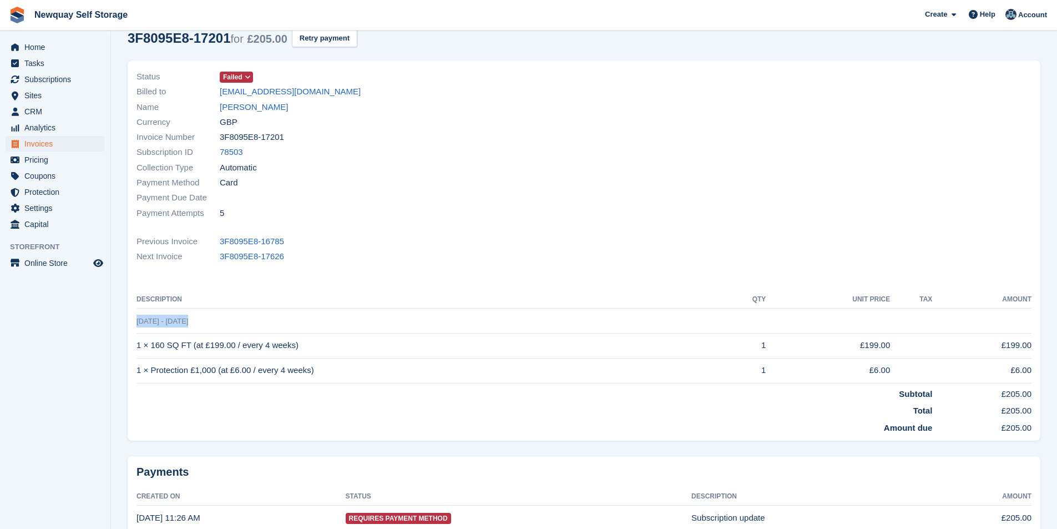
drag, startPoint x: 196, startPoint y: 321, endPoint x: 138, endPoint y: 326, distance: 57.9
click at [138, 326] on td "14 Jul - 11 Aug" at bounding box center [584, 321] width 895 height 25
copy span "14 Jul - 11 Aug"
click at [39, 63] on span "Tasks" at bounding box center [57, 63] width 67 height 16
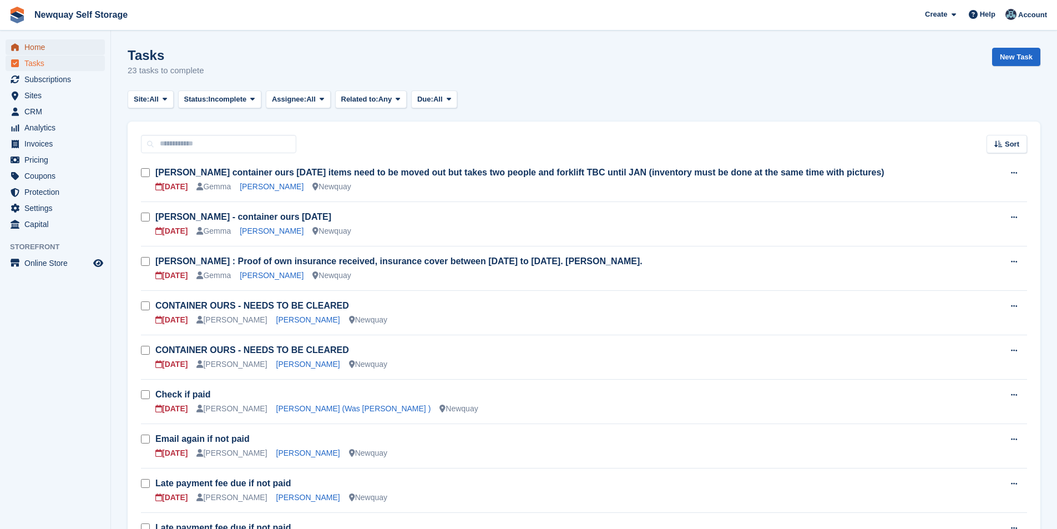
click at [46, 40] on span "Home" at bounding box center [57, 47] width 67 height 16
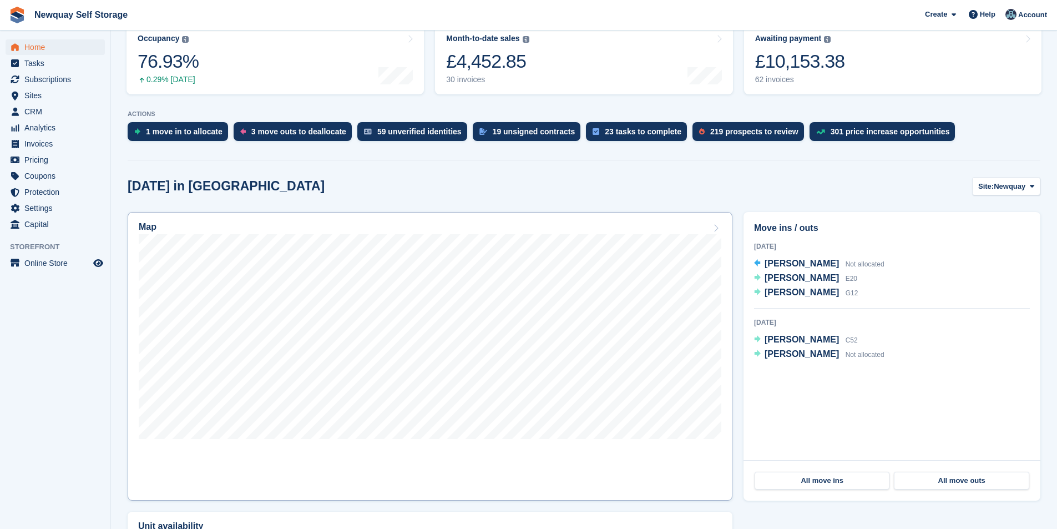
scroll to position [166, 0]
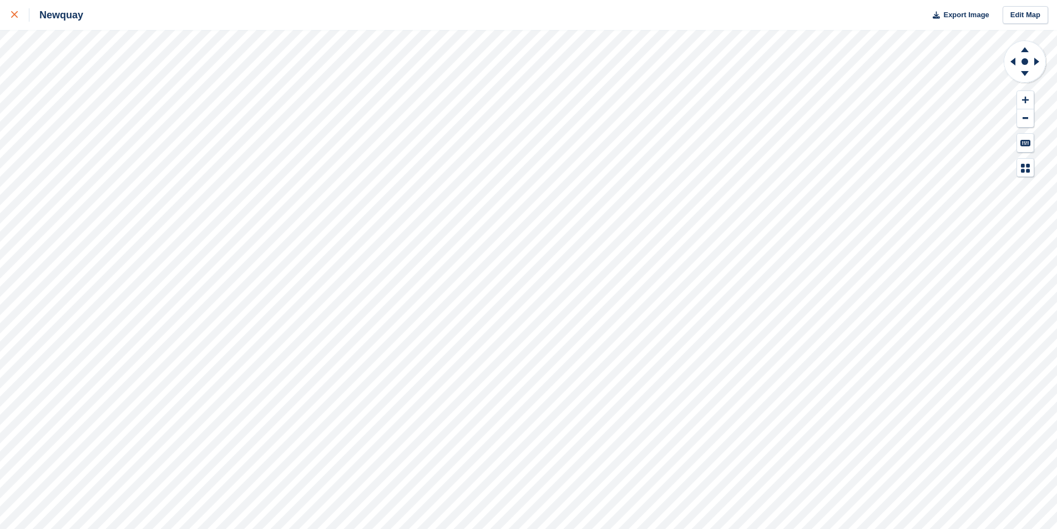
click at [15, 17] on icon at bounding box center [14, 14] width 7 height 7
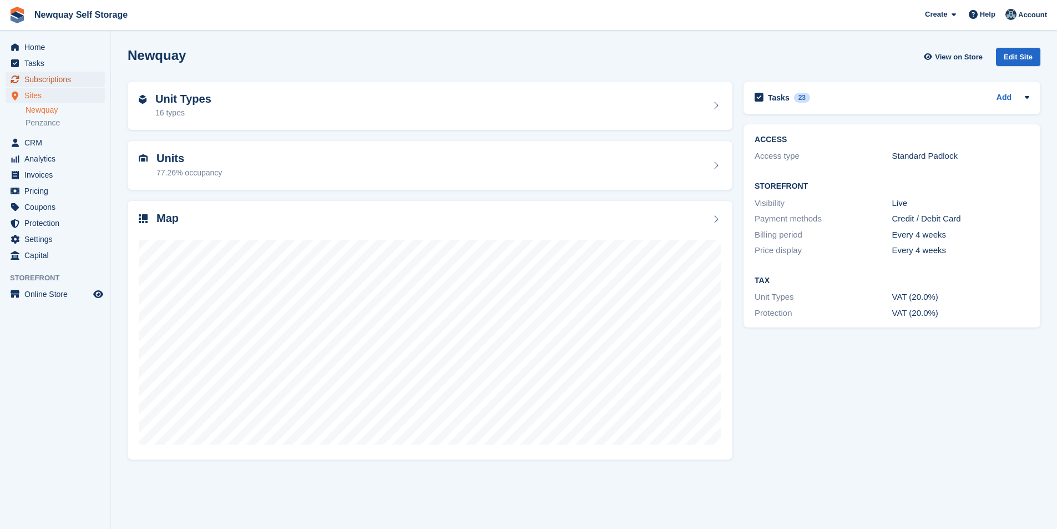
click at [47, 79] on span "Subscriptions" at bounding box center [57, 80] width 67 height 16
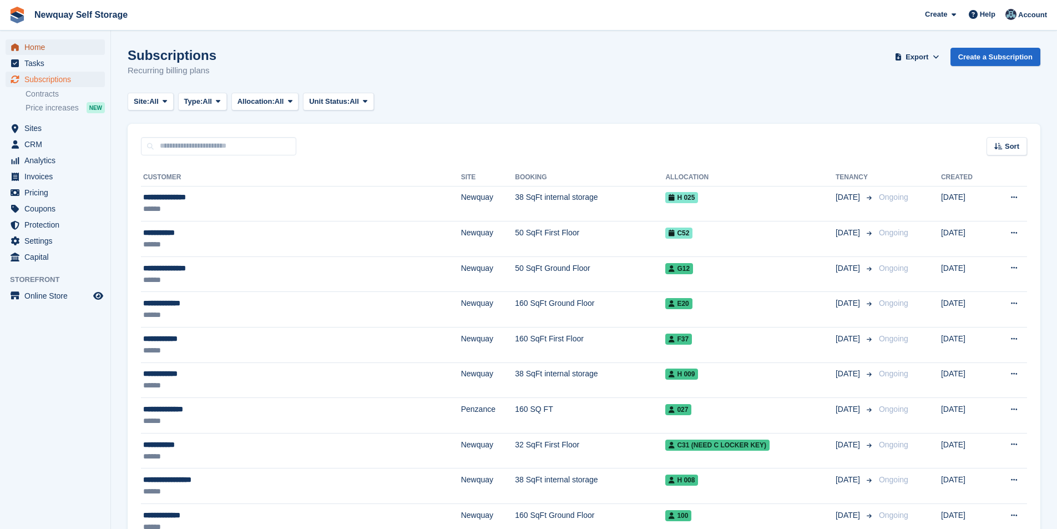
click at [46, 42] on span "Home" at bounding box center [57, 47] width 67 height 16
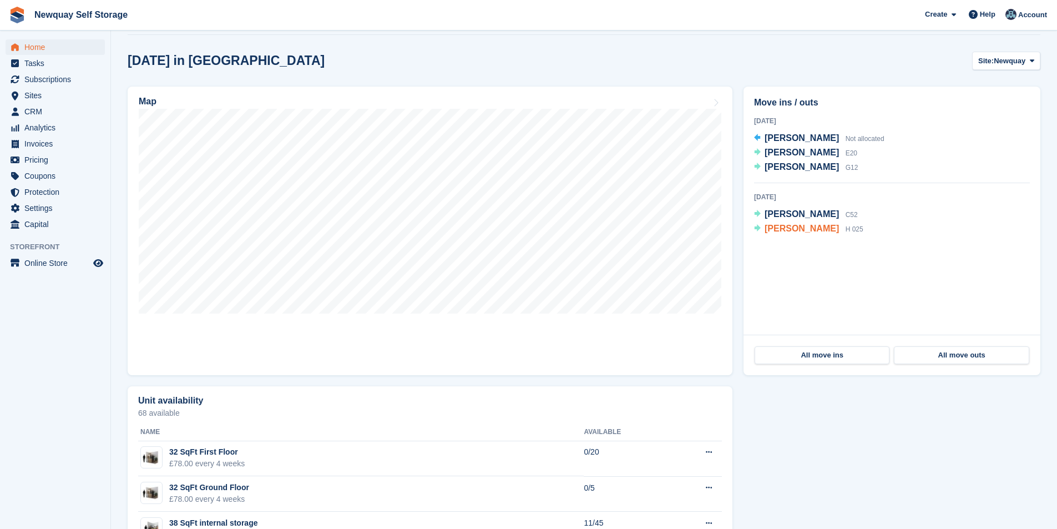
scroll to position [277, 0]
click at [792, 228] on span "[PERSON_NAME]" at bounding box center [802, 228] width 74 height 9
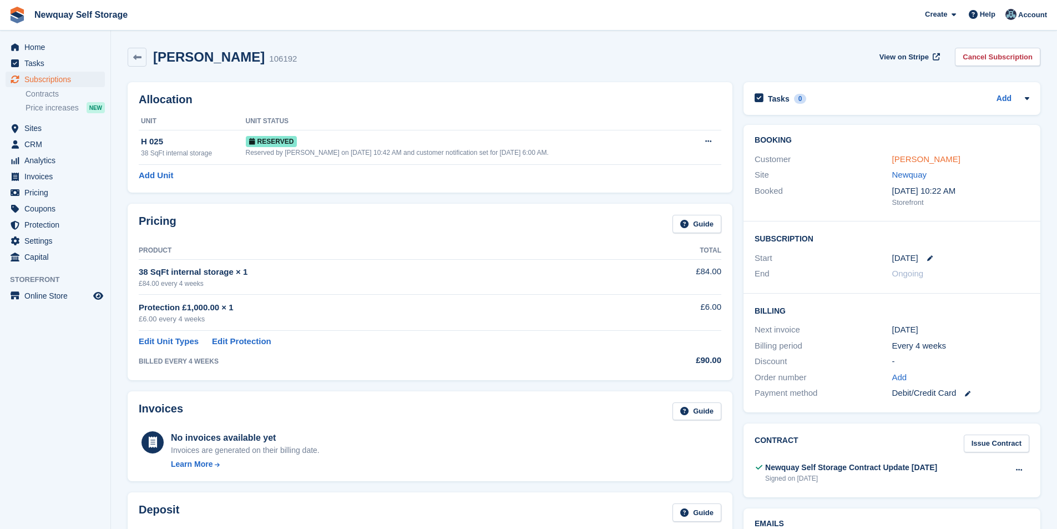
click at [902, 159] on link "Robbie Christie" at bounding box center [926, 158] width 68 height 9
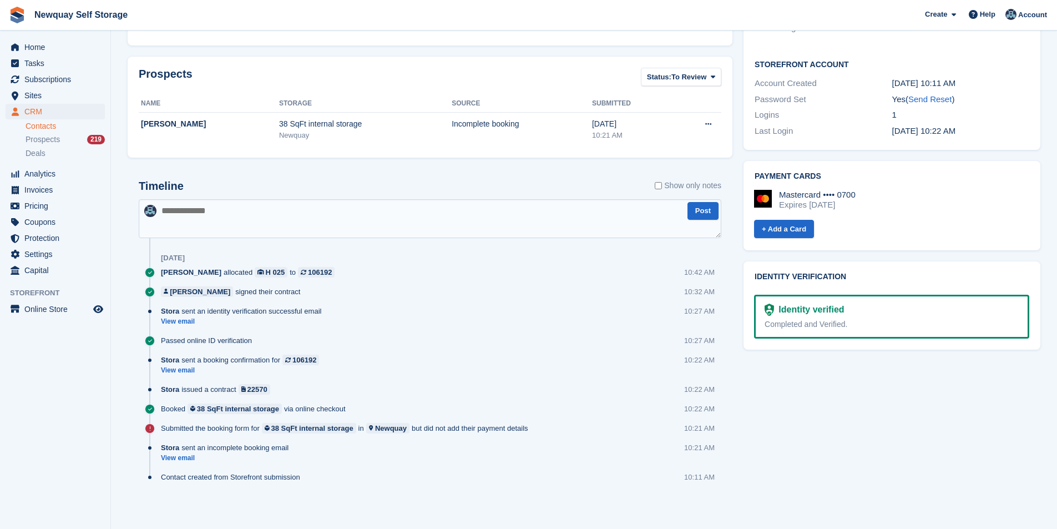
scroll to position [362, 0]
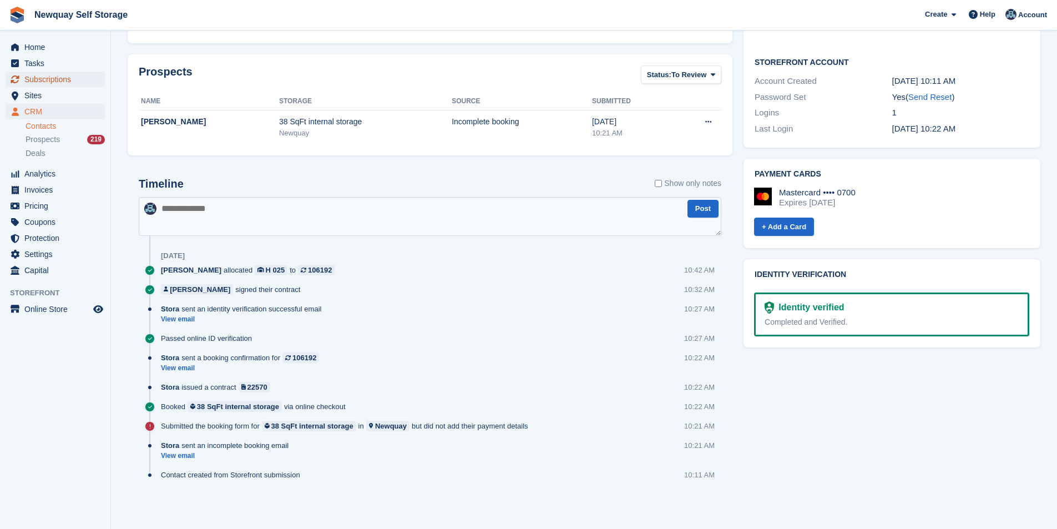
click at [55, 77] on span "Subscriptions" at bounding box center [57, 80] width 67 height 16
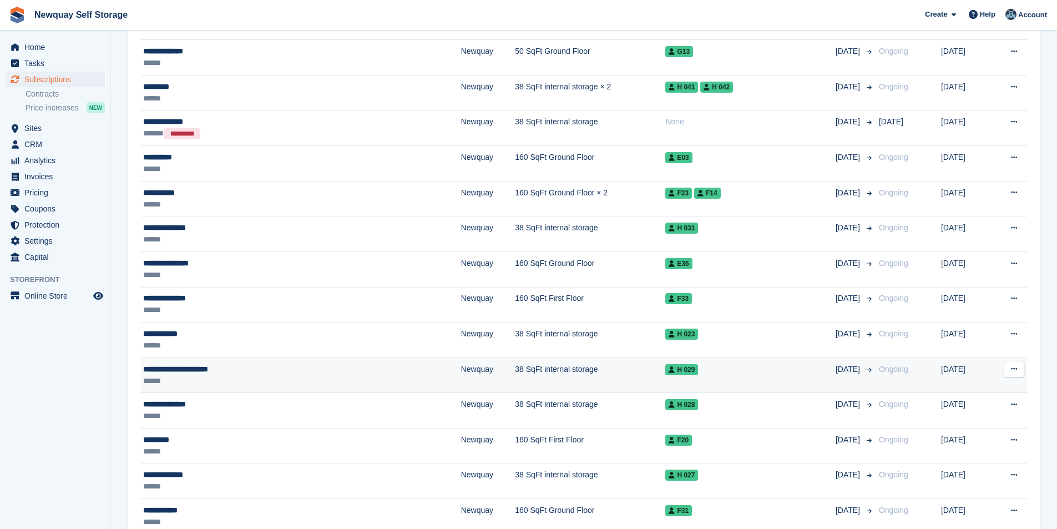
scroll to position [610, 0]
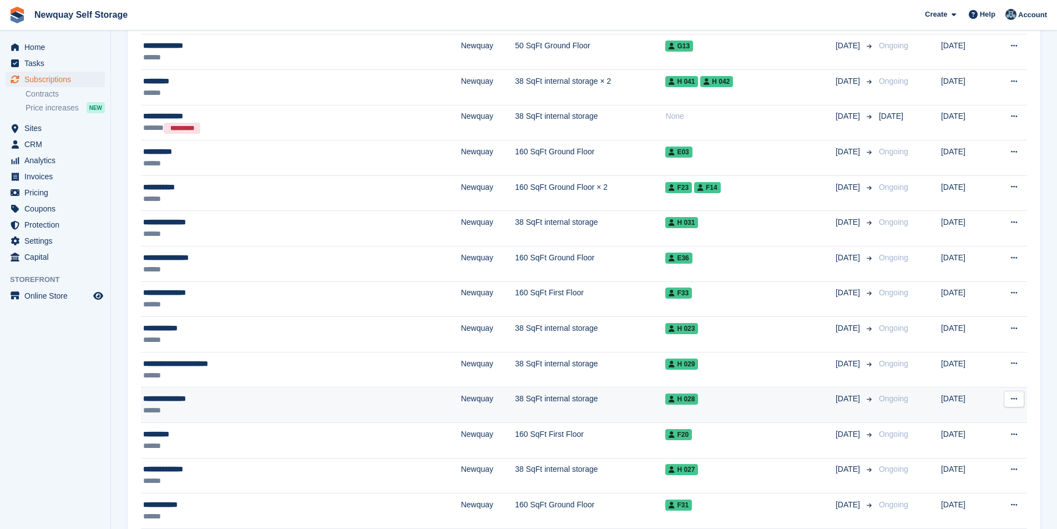
click at [193, 394] on div "**********" at bounding box center [244, 399] width 202 height 12
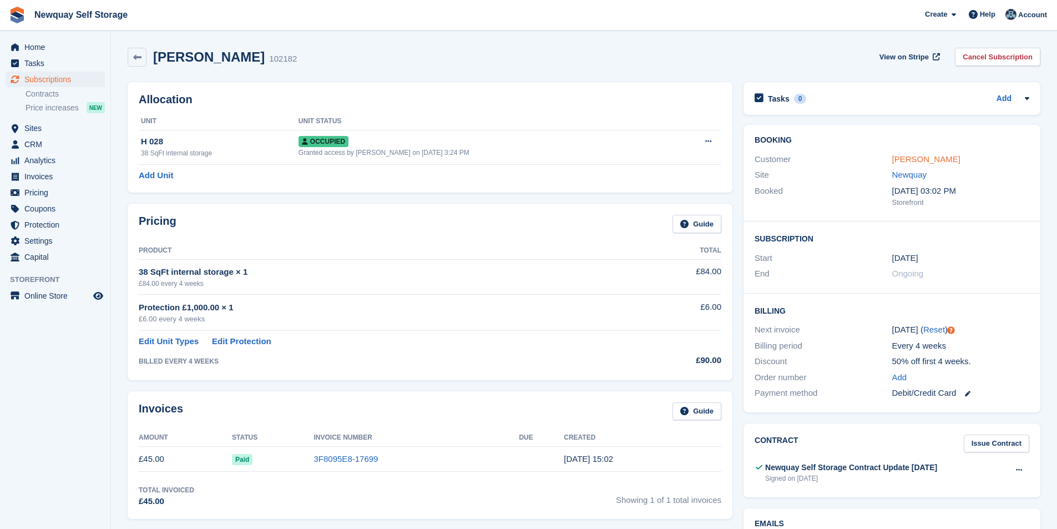
click at [918, 155] on link "[PERSON_NAME]" at bounding box center [926, 158] width 68 height 9
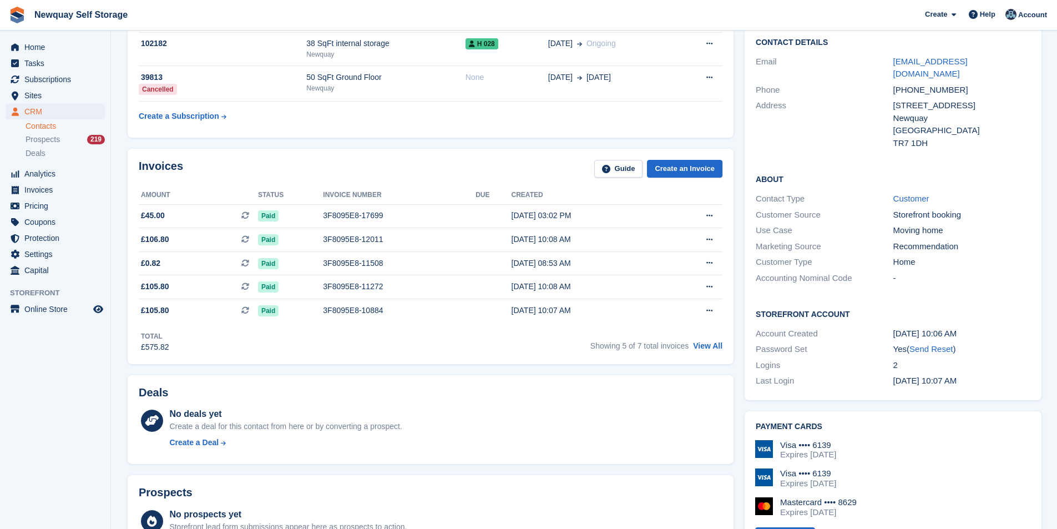
scroll to position [55, 0]
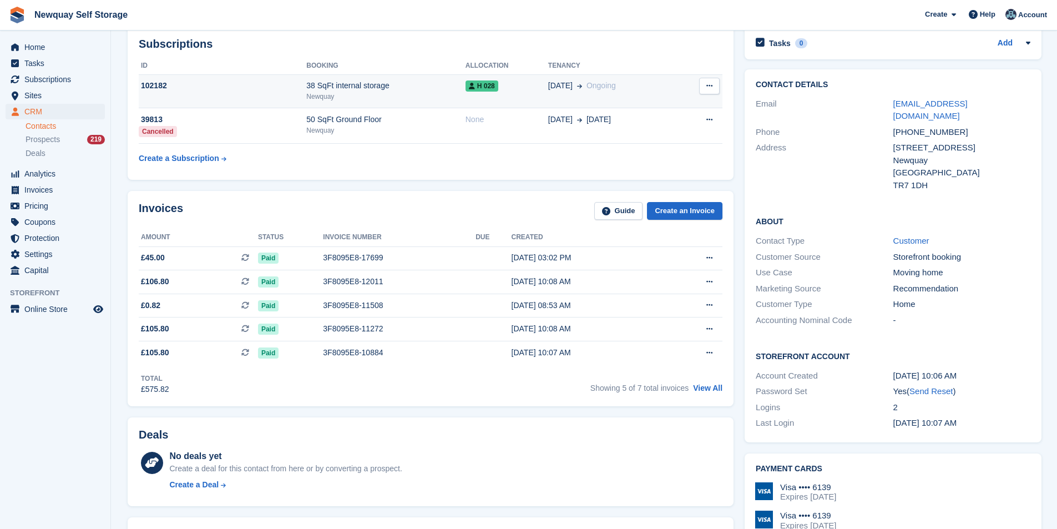
click at [338, 85] on div "38 SqFt internal storage" at bounding box center [385, 86] width 159 height 12
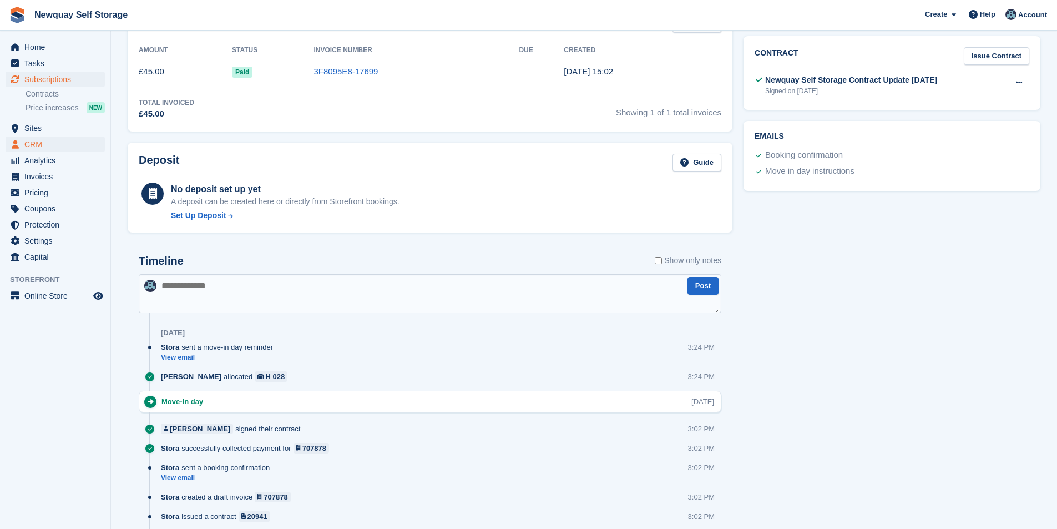
scroll to position [388, 0]
click at [38, 82] on span "Subscriptions" at bounding box center [57, 80] width 67 height 16
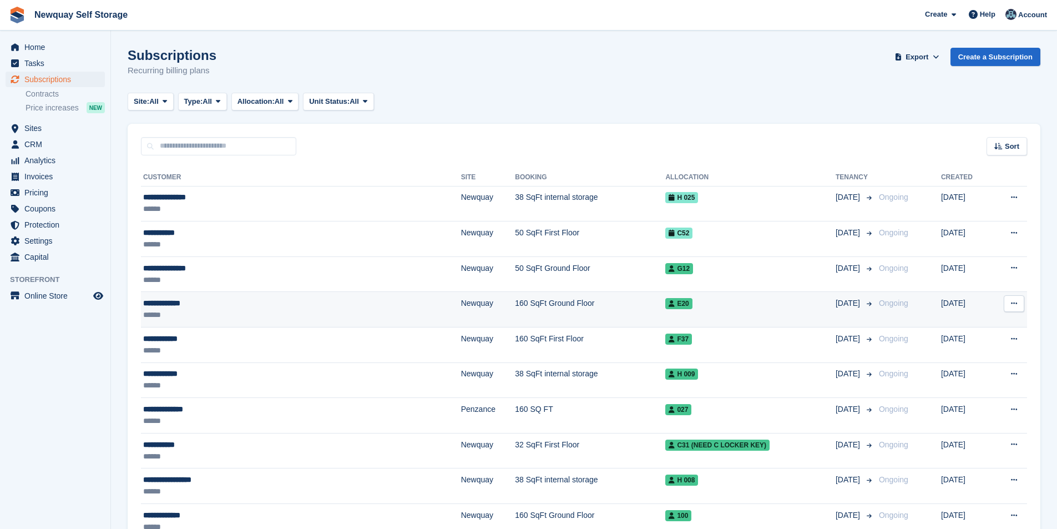
click at [163, 302] on div "**********" at bounding box center [244, 303] width 202 height 12
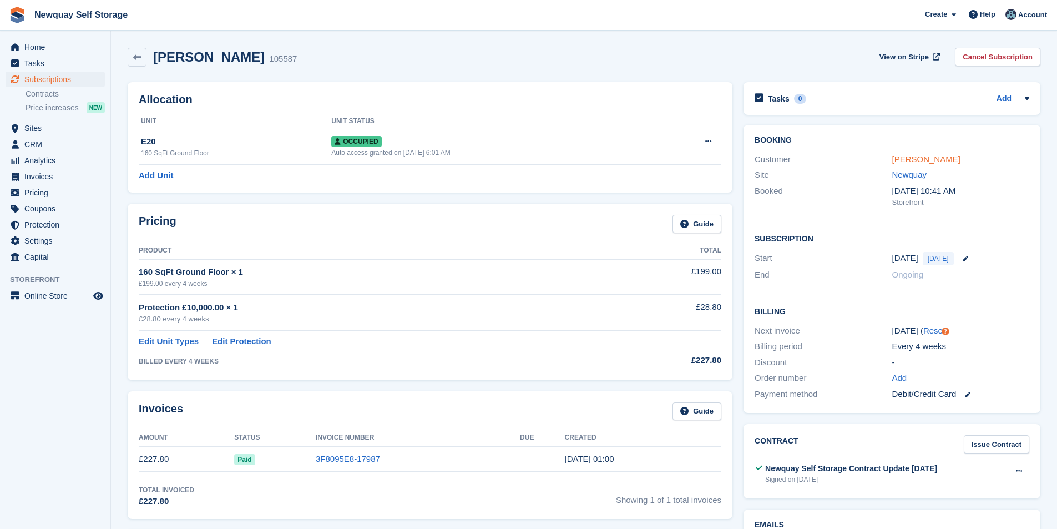
click at [935, 157] on link "[PERSON_NAME]" at bounding box center [926, 158] width 68 height 9
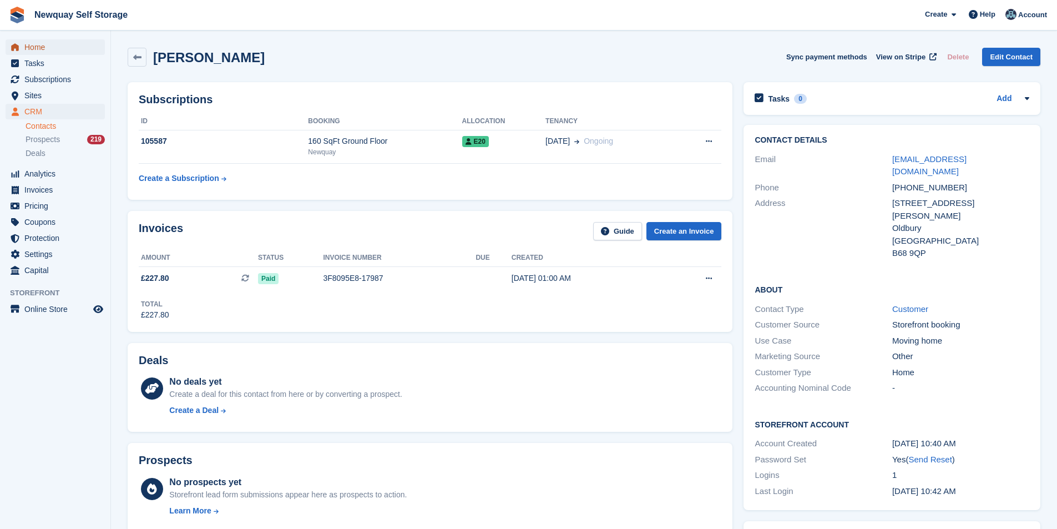
click at [34, 51] on span "Home" at bounding box center [57, 47] width 67 height 16
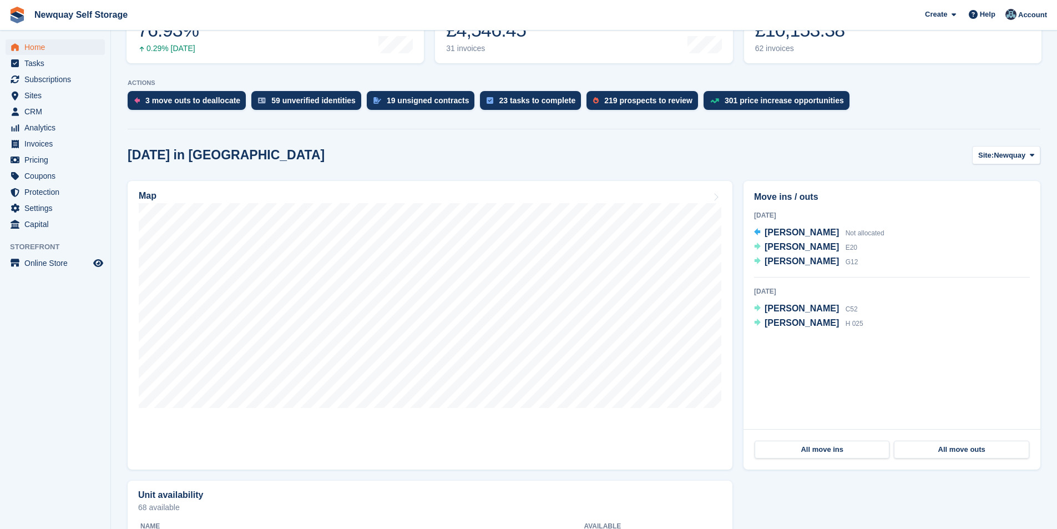
scroll to position [222, 0]
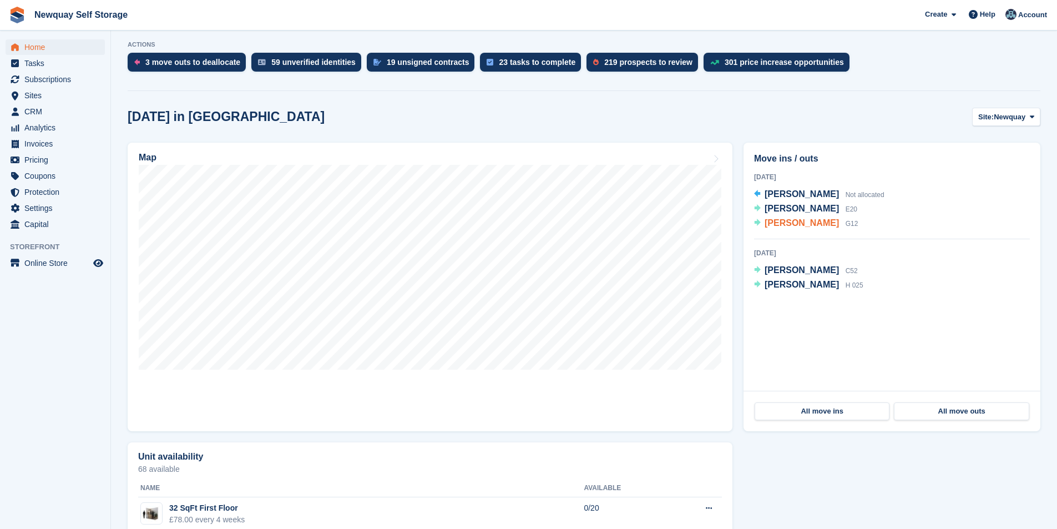
click at [815, 223] on span "[PERSON_NAME]" at bounding box center [802, 222] width 74 height 9
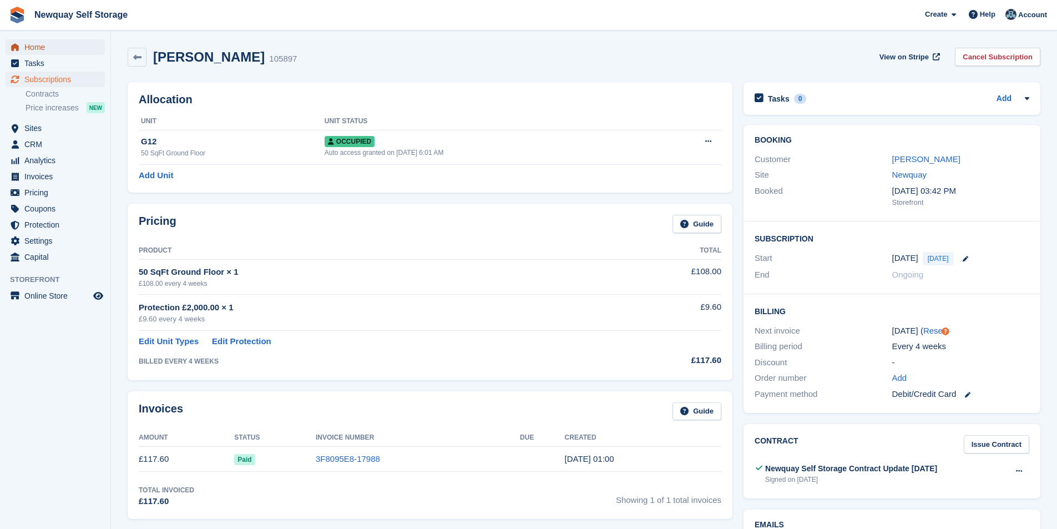
click at [30, 46] on span "Home" at bounding box center [57, 47] width 67 height 16
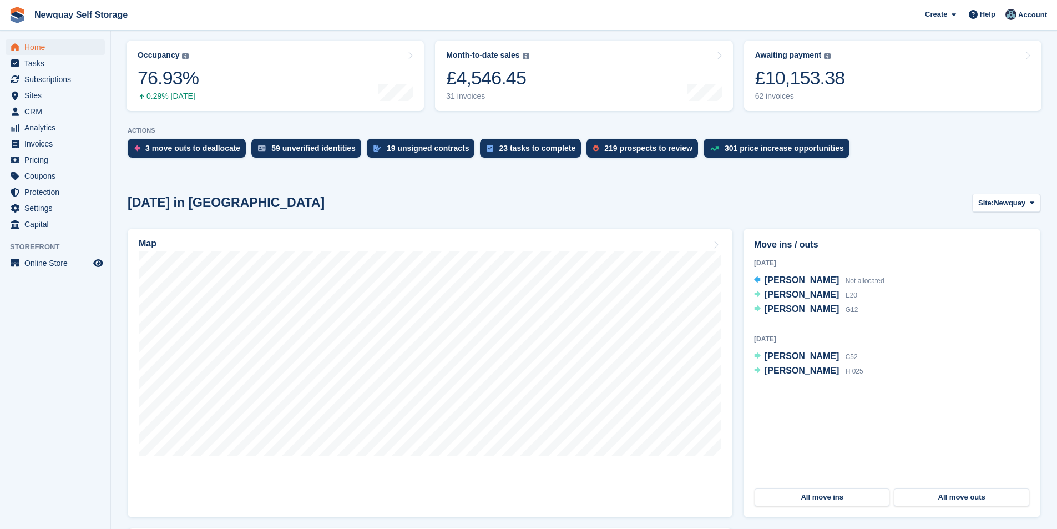
scroll to position [222, 0]
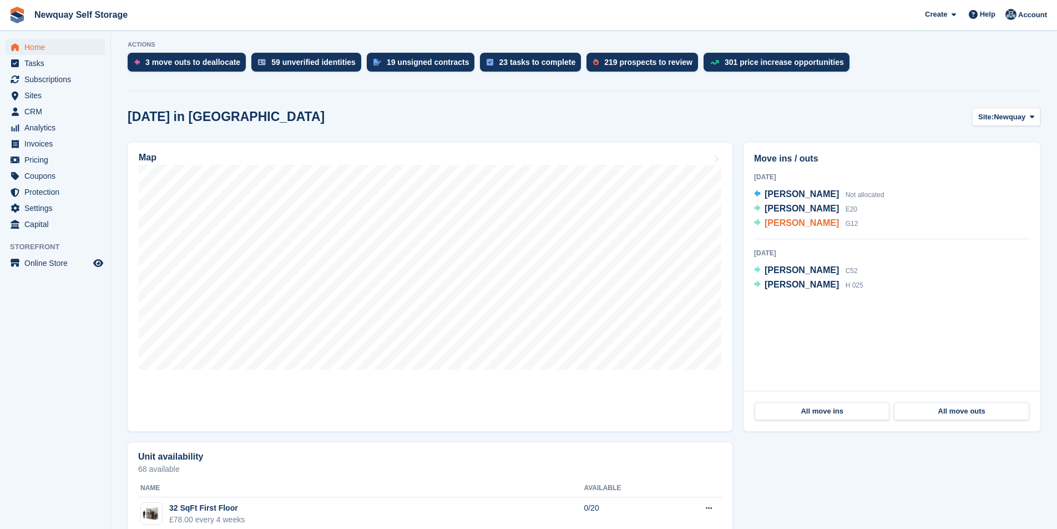
click at [799, 224] on span "[PERSON_NAME]" at bounding box center [802, 222] width 74 height 9
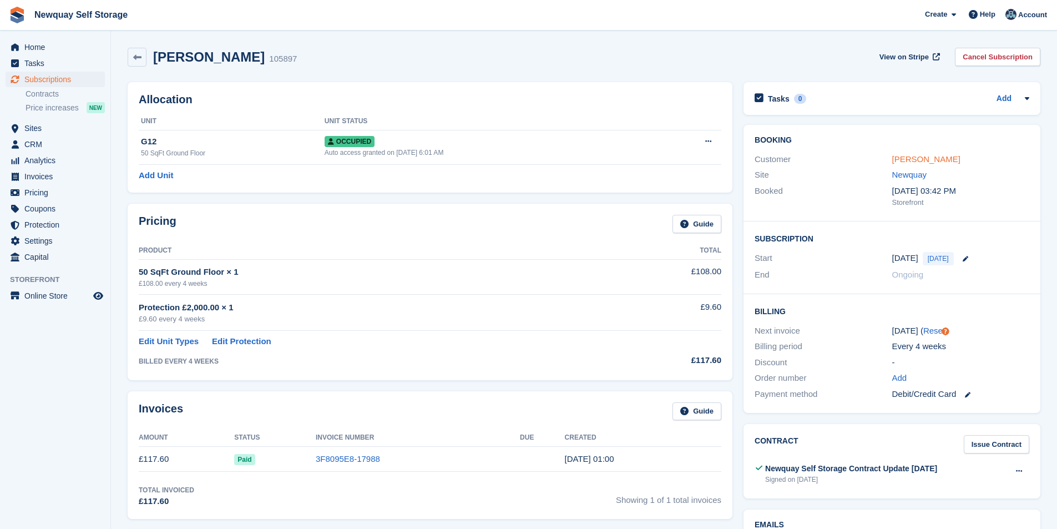
click at [933, 157] on link "[PERSON_NAME]" at bounding box center [926, 158] width 68 height 9
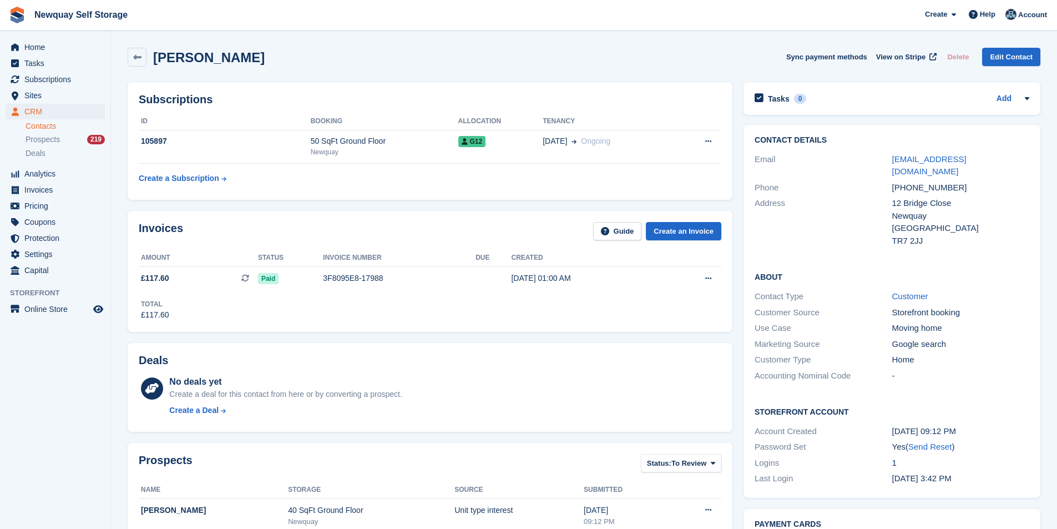
click at [48, 38] on div "Home Tasks Subscriptions Subscriptions Subscriptions Contracts Price increases …" at bounding box center [55, 157] width 110 height 244
click at [42, 48] on span "Home" at bounding box center [57, 47] width 67 height 16
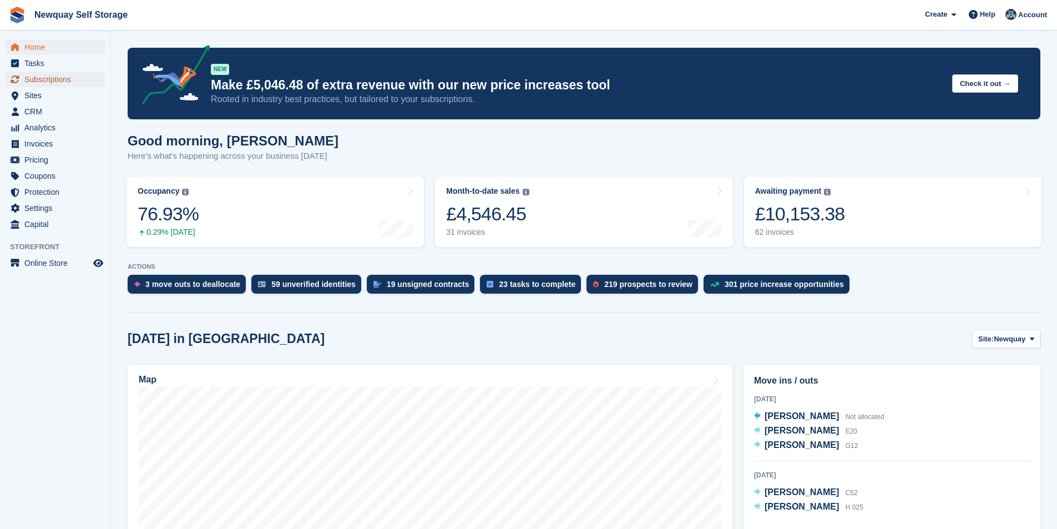
click at [70, 79] on span "Subscriptions" at bounding box center [57, 80] width 67 height 16
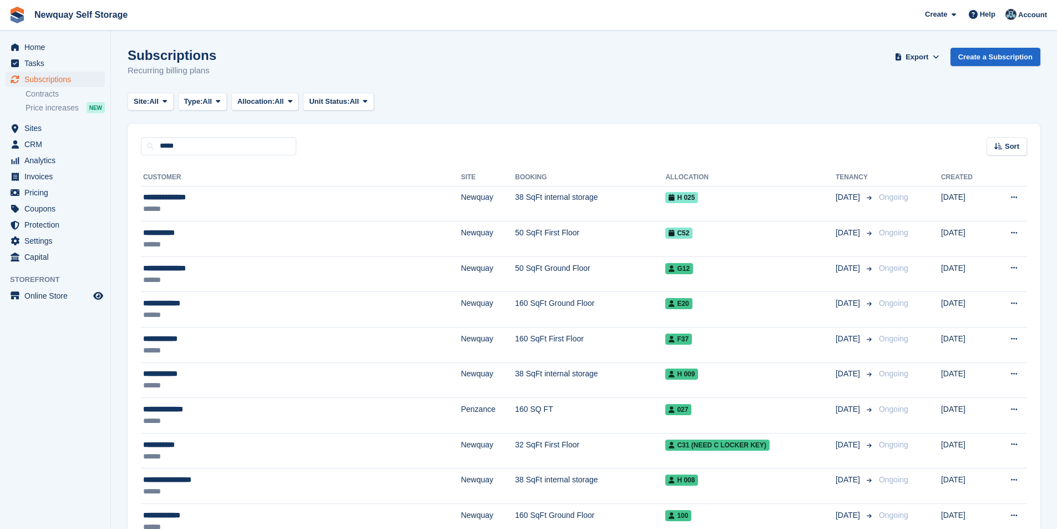
type input "******"
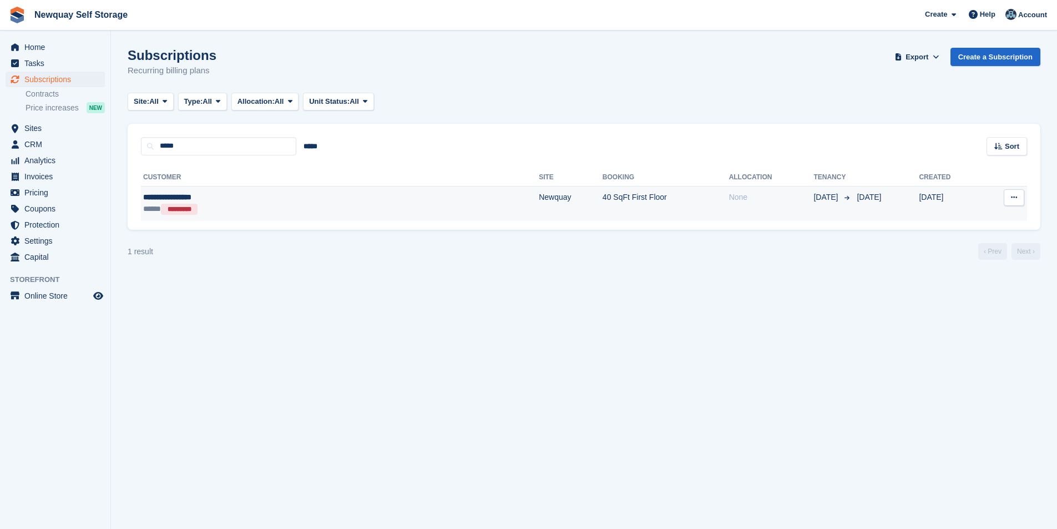
click at [173, 195] on div "**********" at bounding box center [243, 197] width 200 height 12
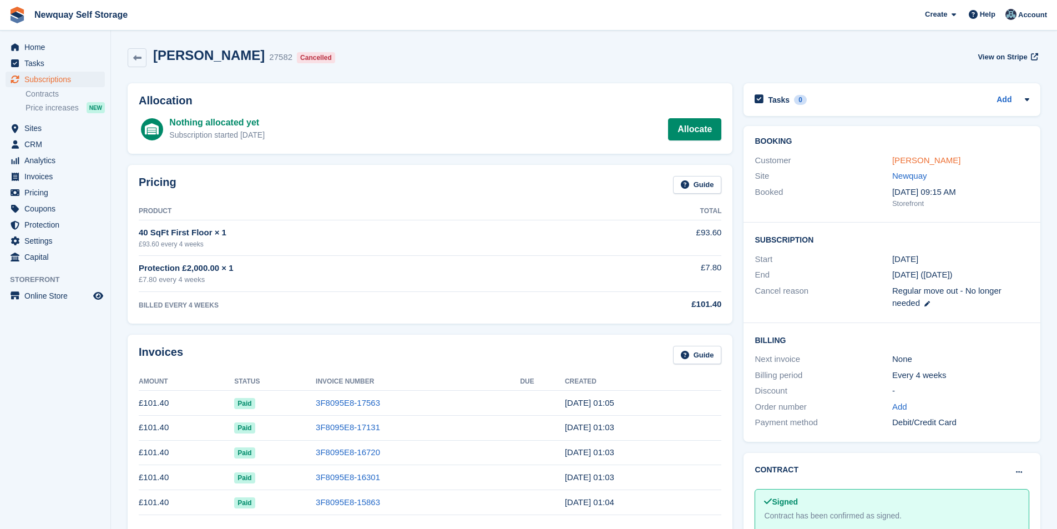
click at [930, 159] on link "Christopher Maddy" at bounding box center [926, 159] width 68 height 9
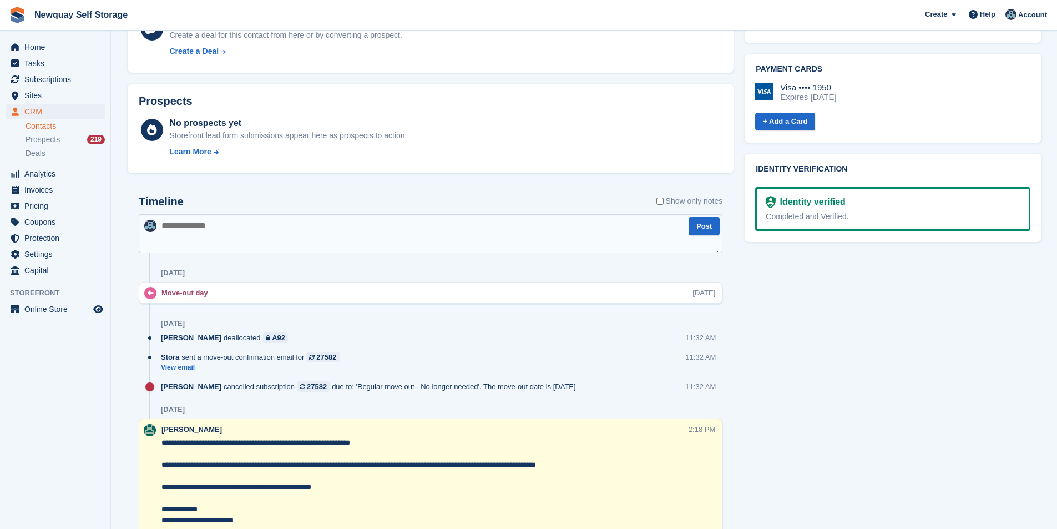
scroll to position [555, 0]
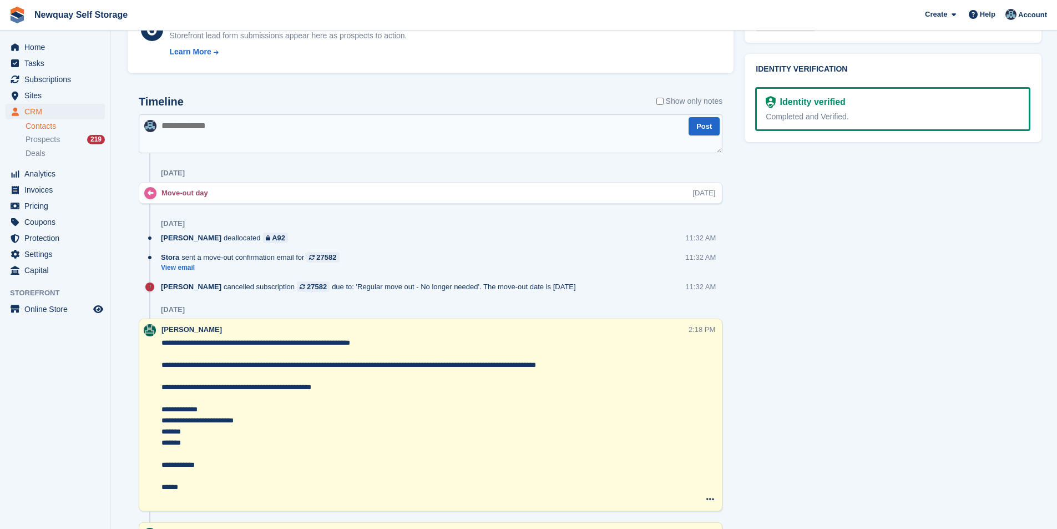
click at [259, 128] on textarea at bounding box center [431, 133] width 584 height 39
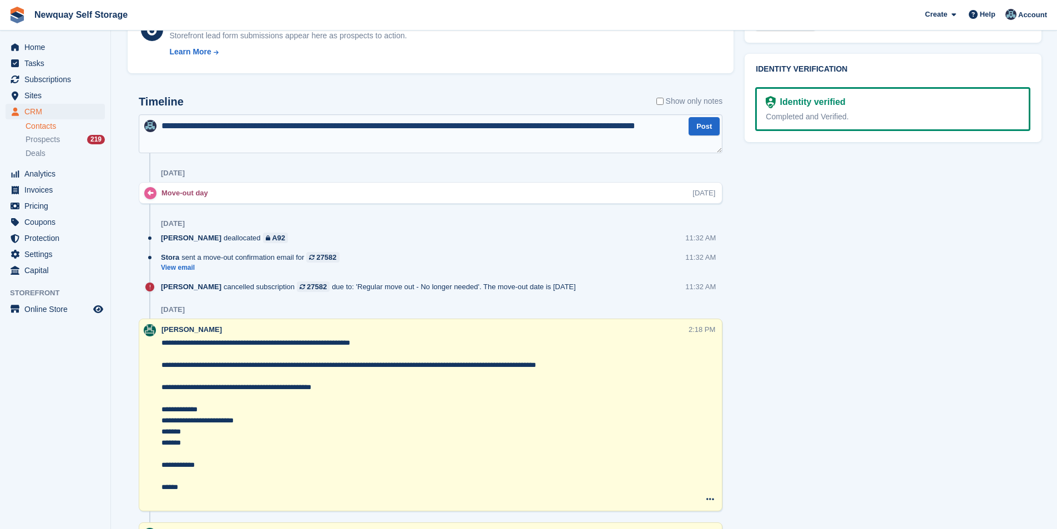
type textarea "**********"
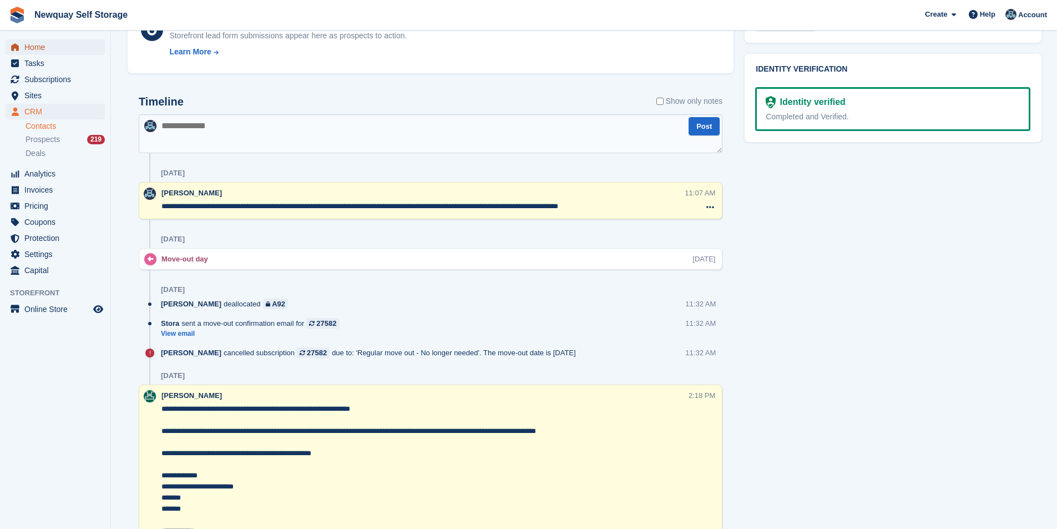
click at [24, 42] on link "Home" at bounding box center [55, 47] width 99 height 16
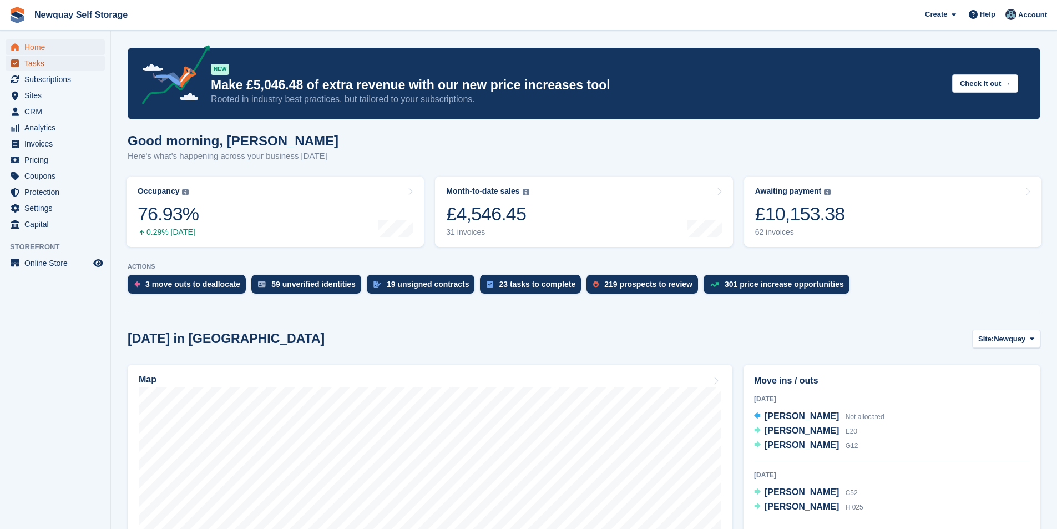
click at [63, 67] on span "Tasks" at bounding box center [57, 63] width 67 height 16
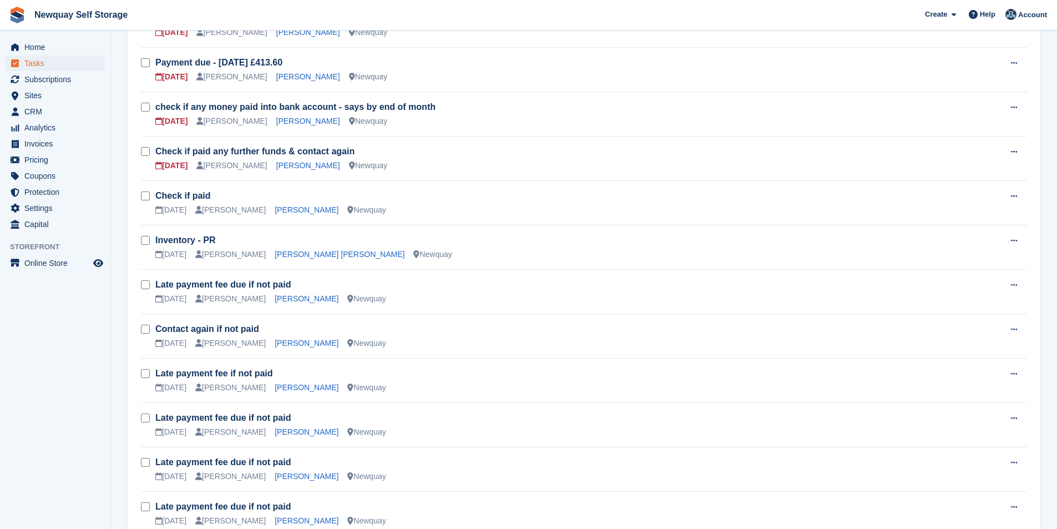
scroll to position [700, 0]
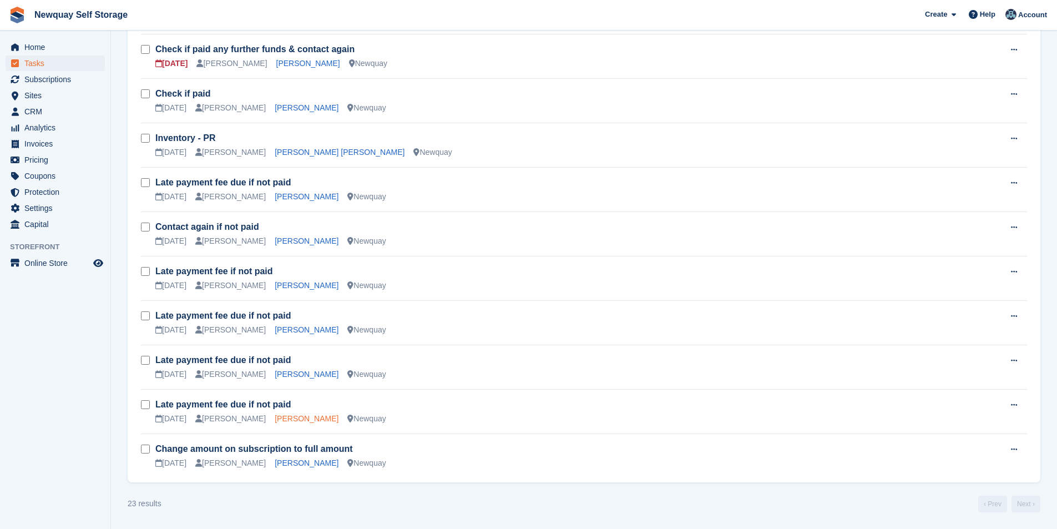
click at [280, 420] on link "Andrew Telfer" at bounding box center [307, 418] width 64 height 9
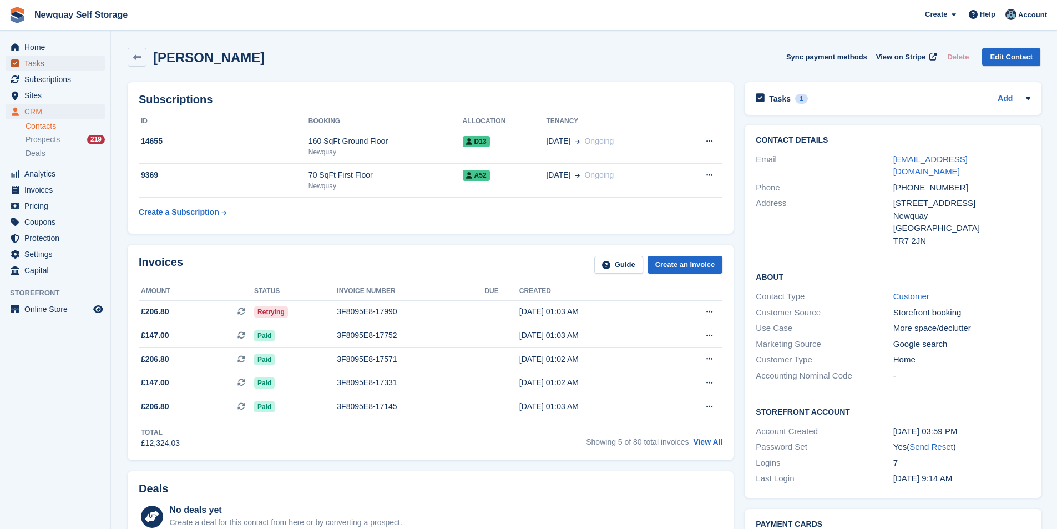
click at [42, 66] on span "Tasks" at bounding box center [57, 63] width 67 height 16
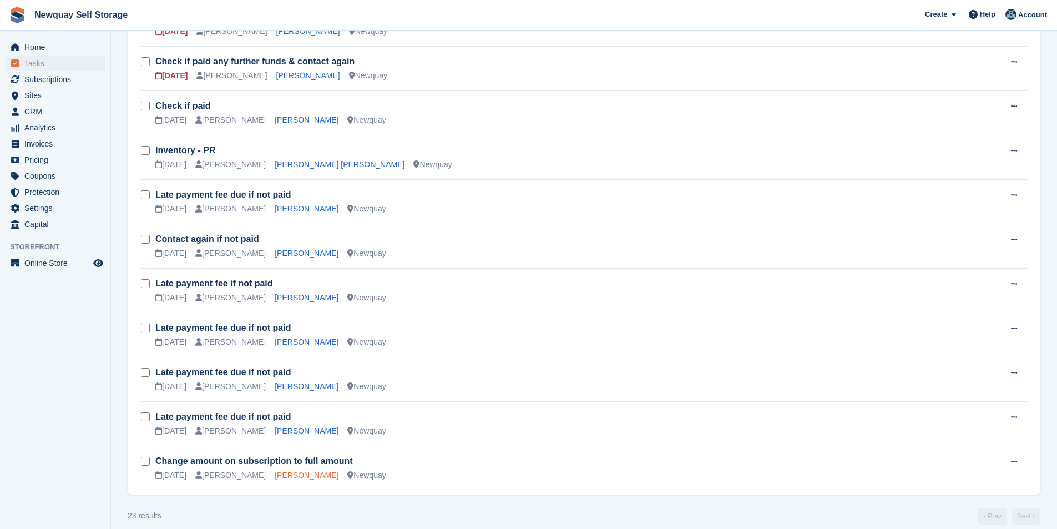
scroll to position [700, 0]
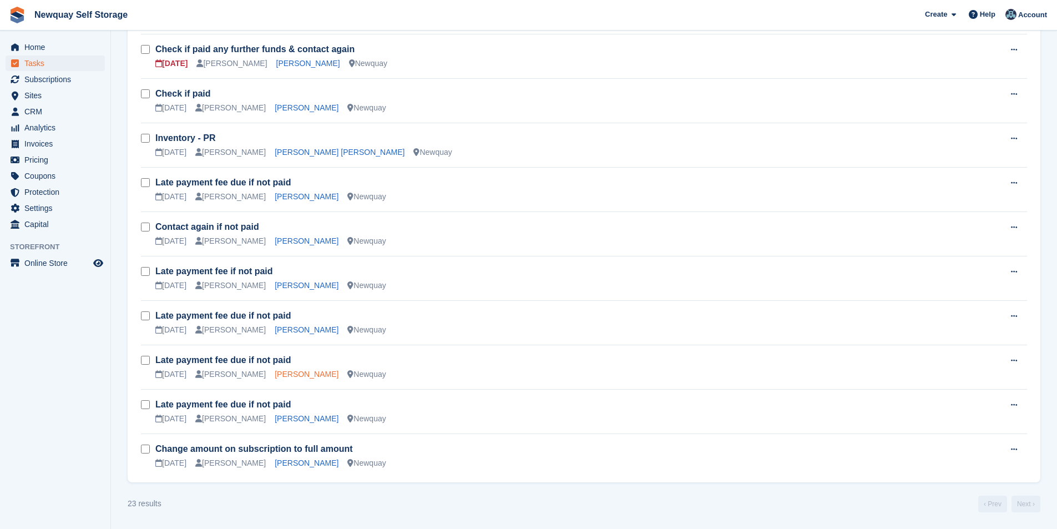
click at [307, 373] on link "James Steven Hemming" at bounding box center [307, 374] width 64 height 9
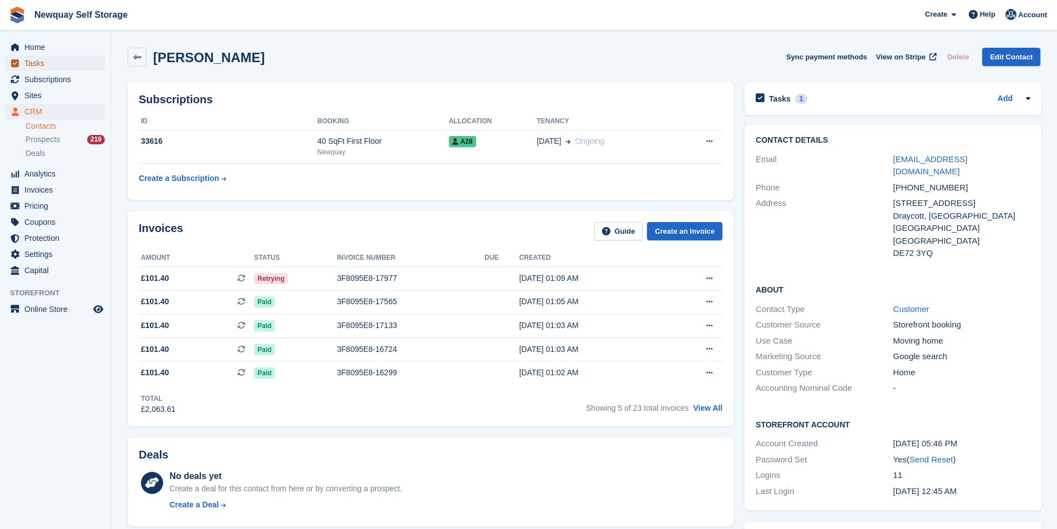
click at [70, 62] on span "Tasks" at bounding box center [57, 63] width 67 height 16
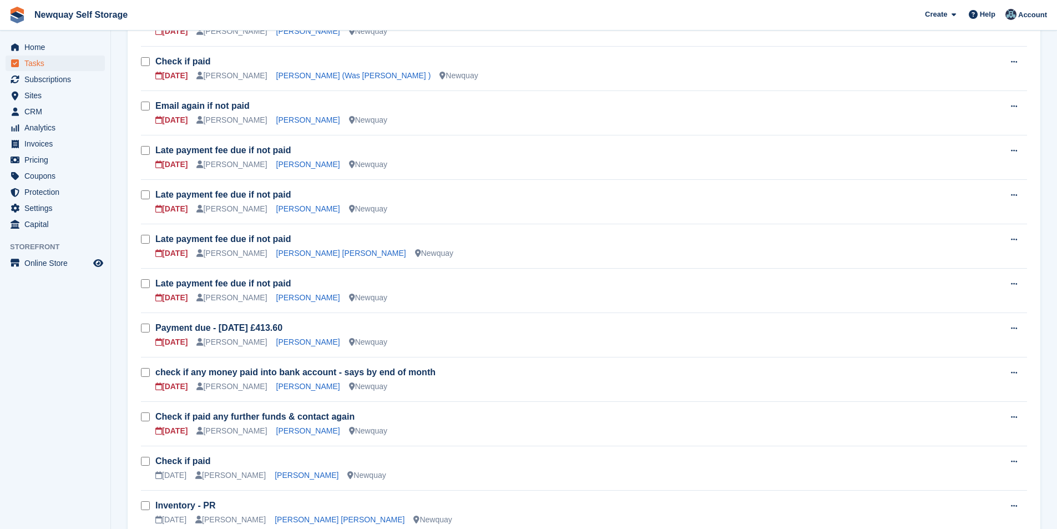
scroll to position [700, 0]
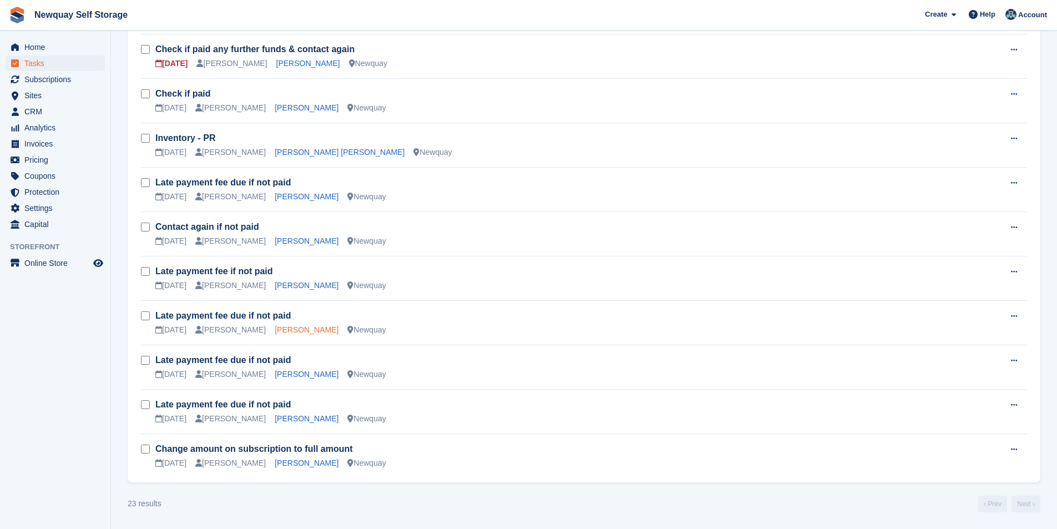
click at [289, 330] on link "Luke McCafferty" at bounding box center [307, 329] width 64 height 9
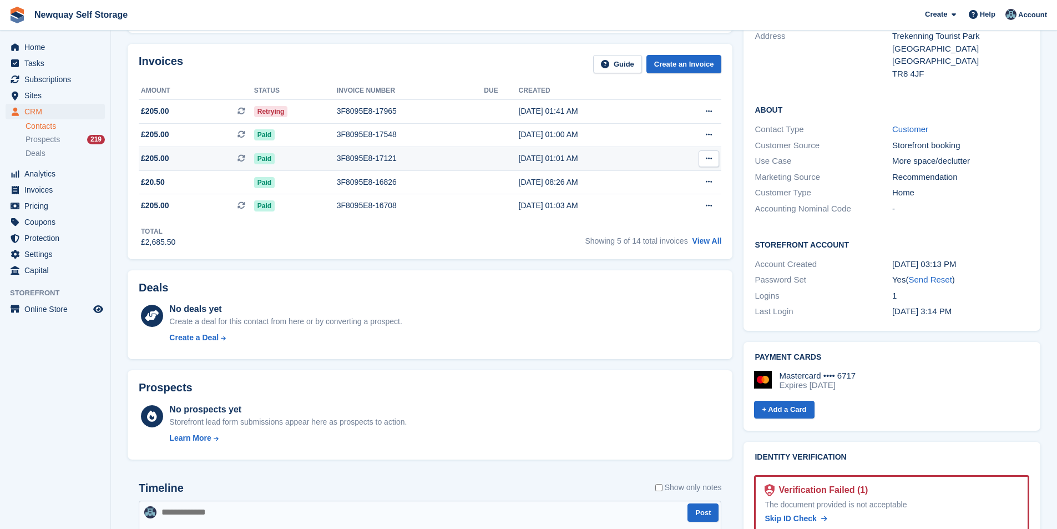
scroll to position [166, 0]
click at [50, 57] on span "Tasks" at bounding box center [57, 63] width 67 height 16
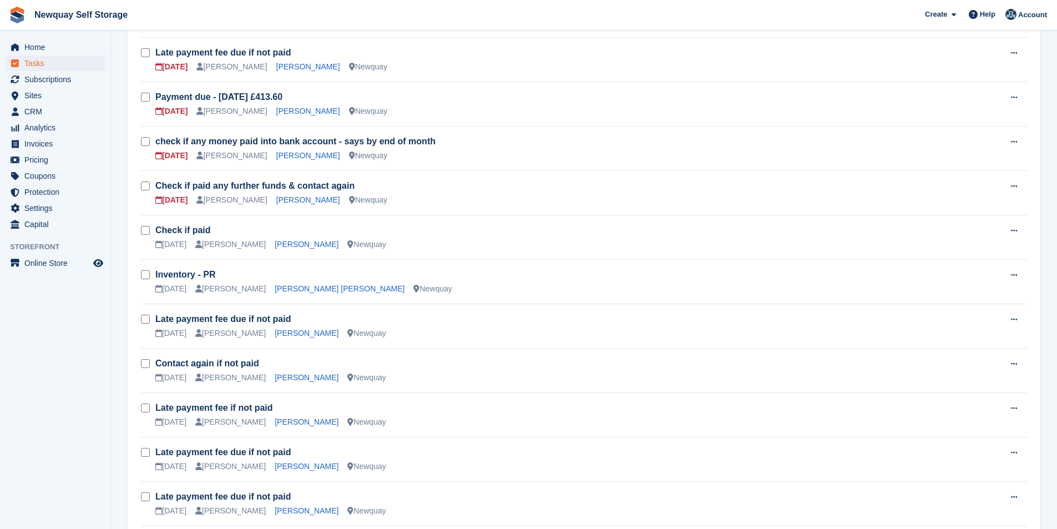
scroll to position [666, 0]
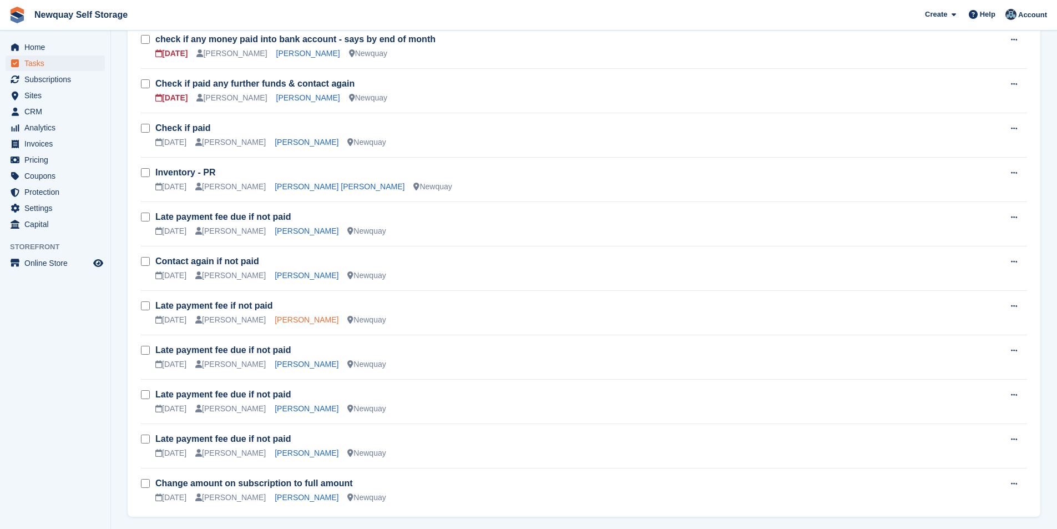
click at [300, 321] on link "Julie Westerman" at bounding box center [307, 319] width 64 height 9
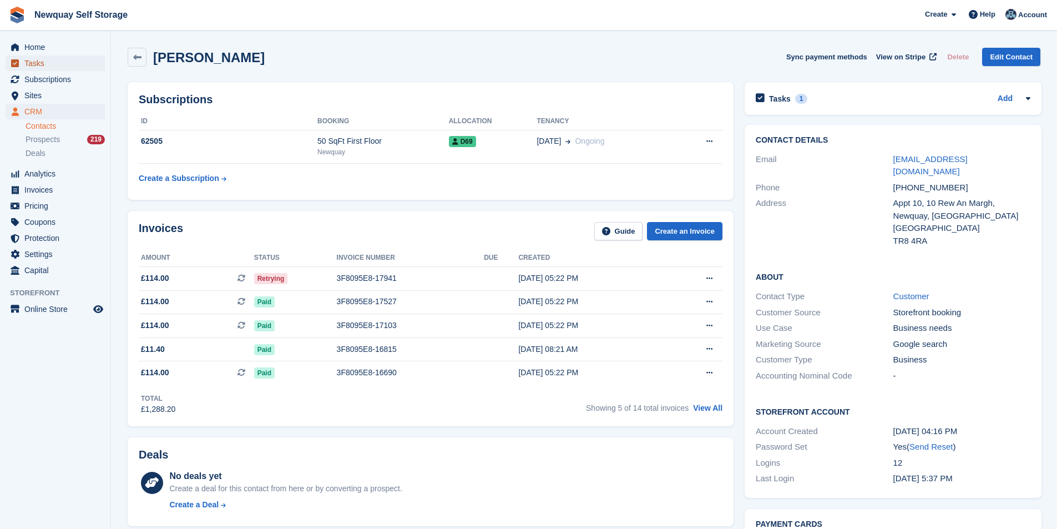
click at [69, 64] on span "Tasks" at bounding box center [57, 63] width 67 height 16
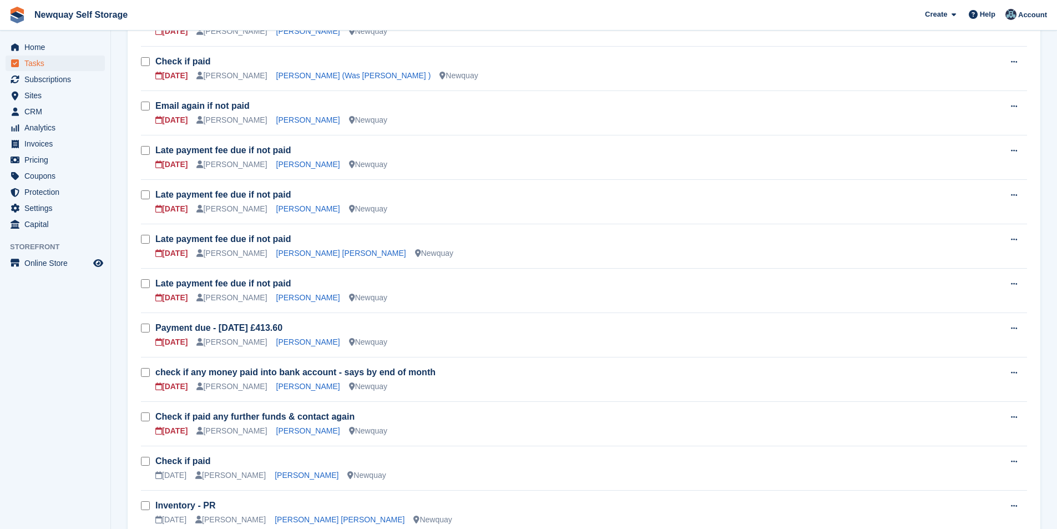
scroll to position [666, 0]
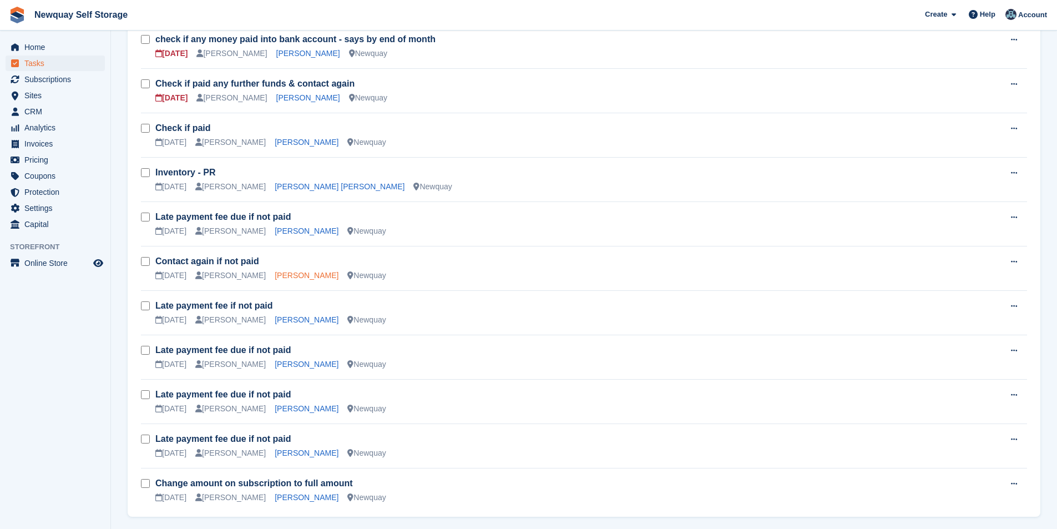
click at [295, 276] on link "Damien Diablo" at bounding box center [307, 275] width 64 height 9
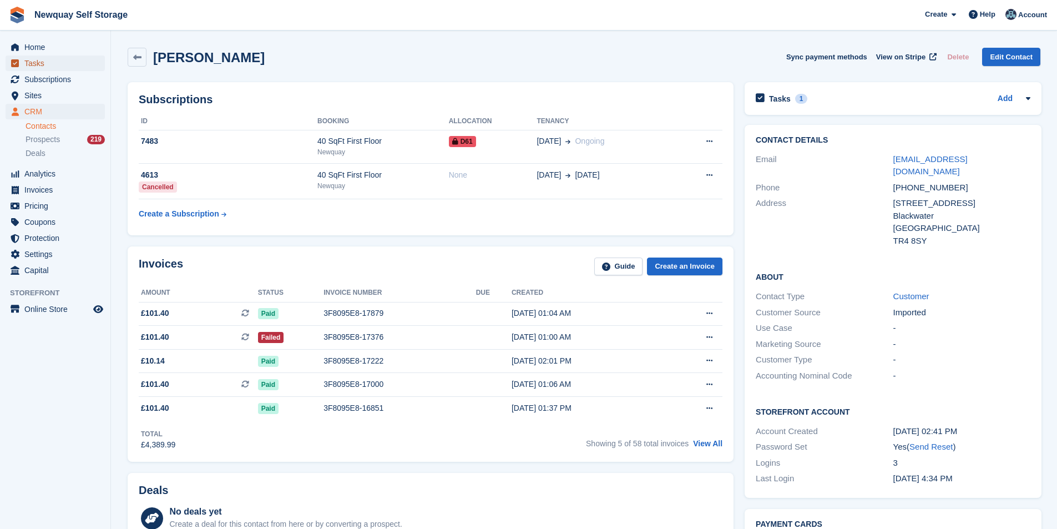
click at [55, 60] on span "Tasks" at bounding box center [57, 63] width 67 height 16
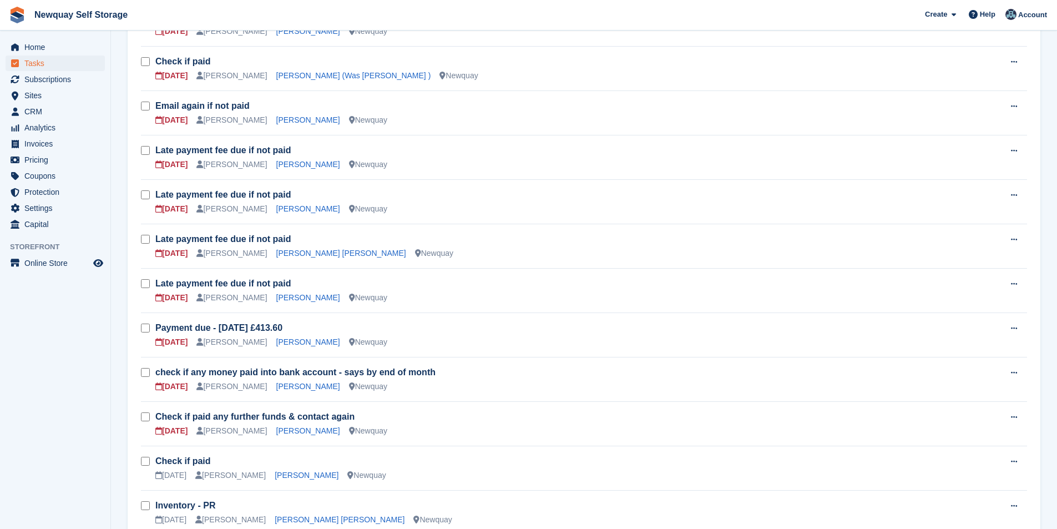
scroll to position [555, 0]
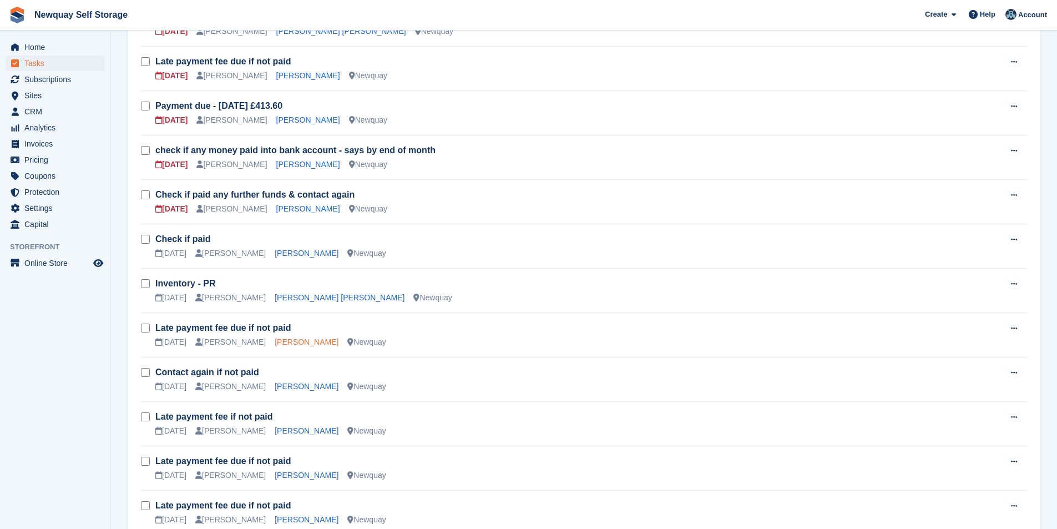
click at [294, 338] on link "Azaria Jeneway" at bounding box center [307, 341] width 64 height 9
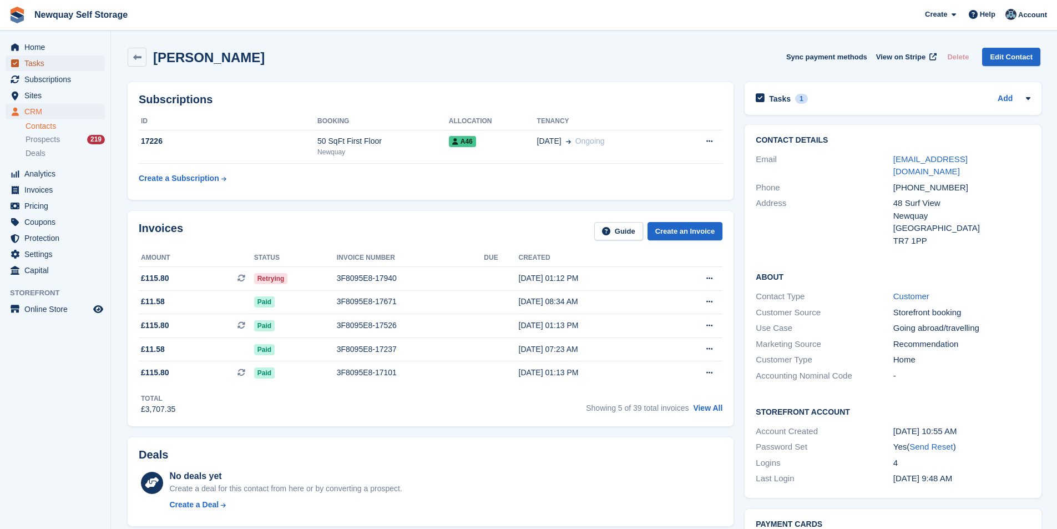
click at [45, 57] on span "Tasks" at bounding box center [57, 63] width 67 height 16
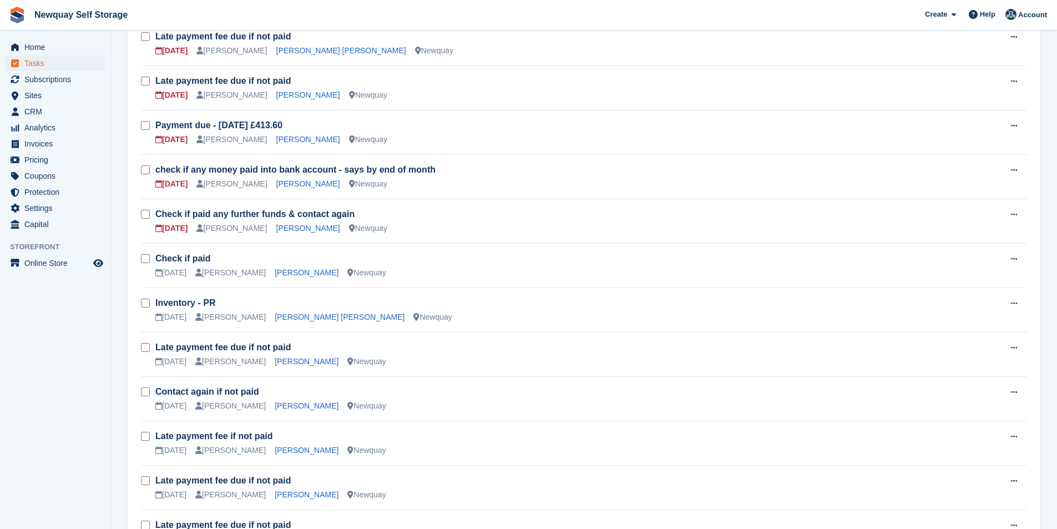
scroll to position [555, 0]
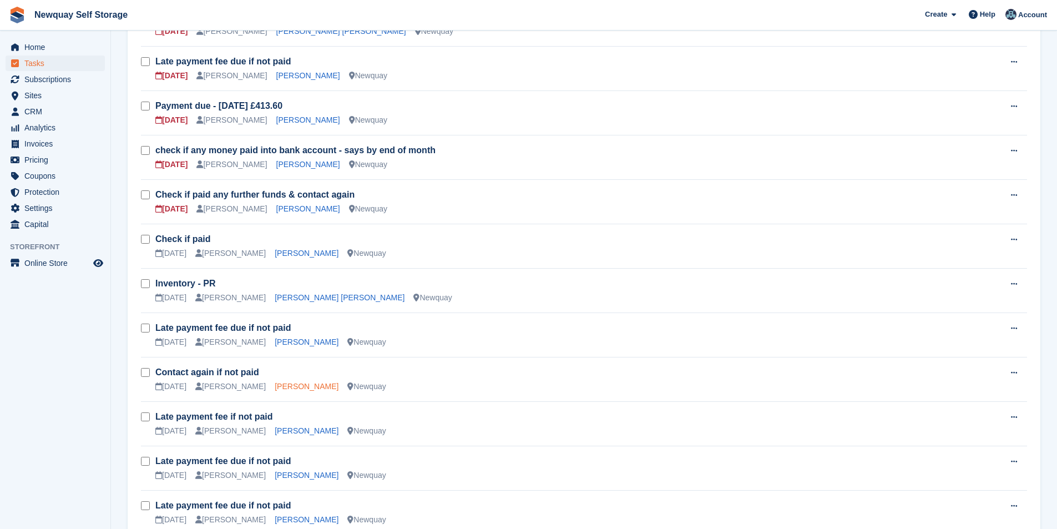
click at [295, 390] on link "Damien Diablo" at bounding box center [307, 386] width 64 height 9
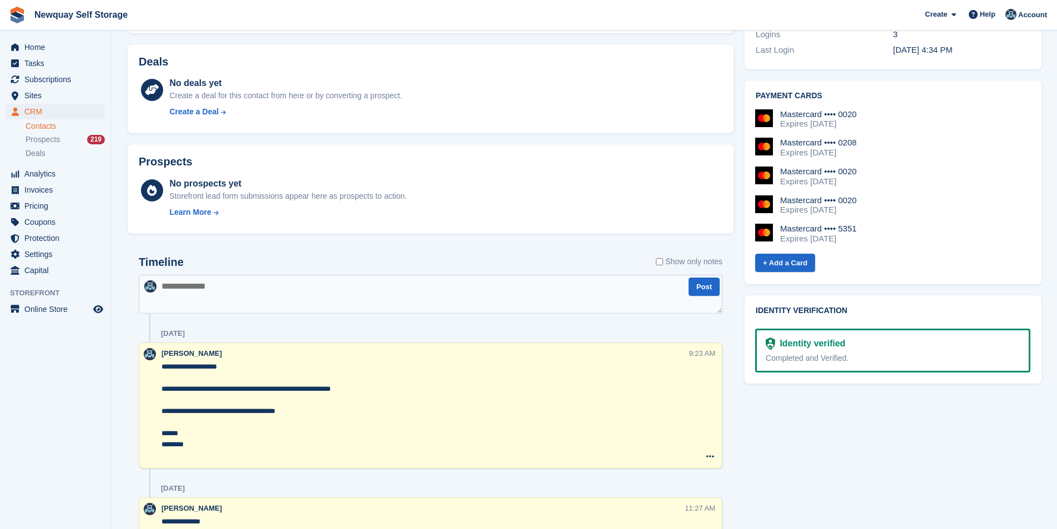
scroll to position [444, 0]
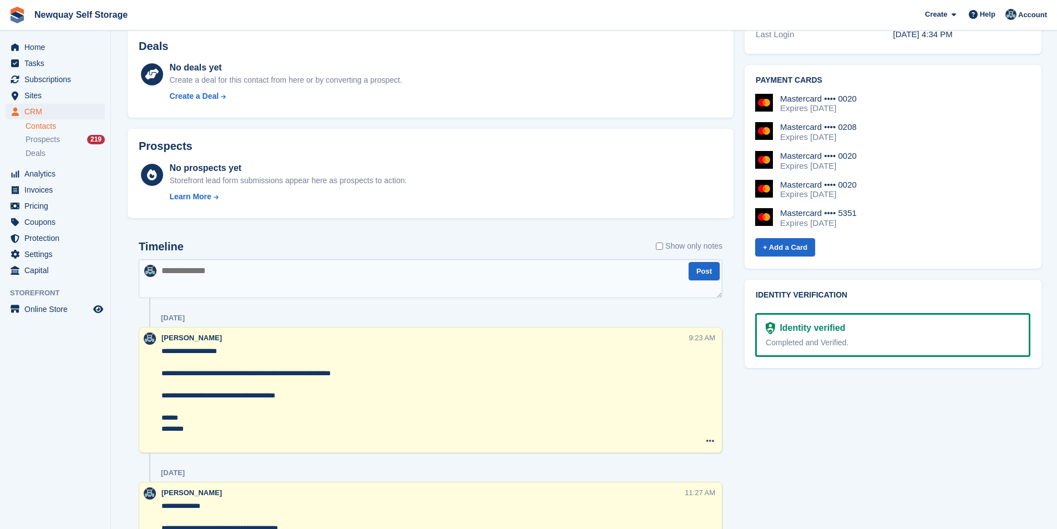
click at [225, 280] on textarea at bounding box center [431, 278] width 584 height 39
paste textarea "**********"
type textarea "**********"
click at [705, 270] on button "Post" at bounding box center [704, 271] width 31 height 18
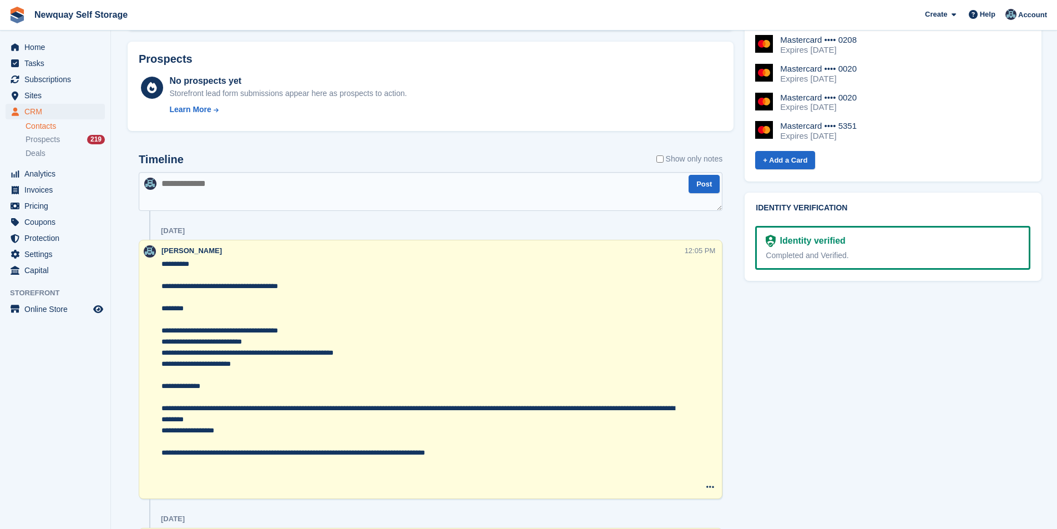
scroll to position [610, 0]
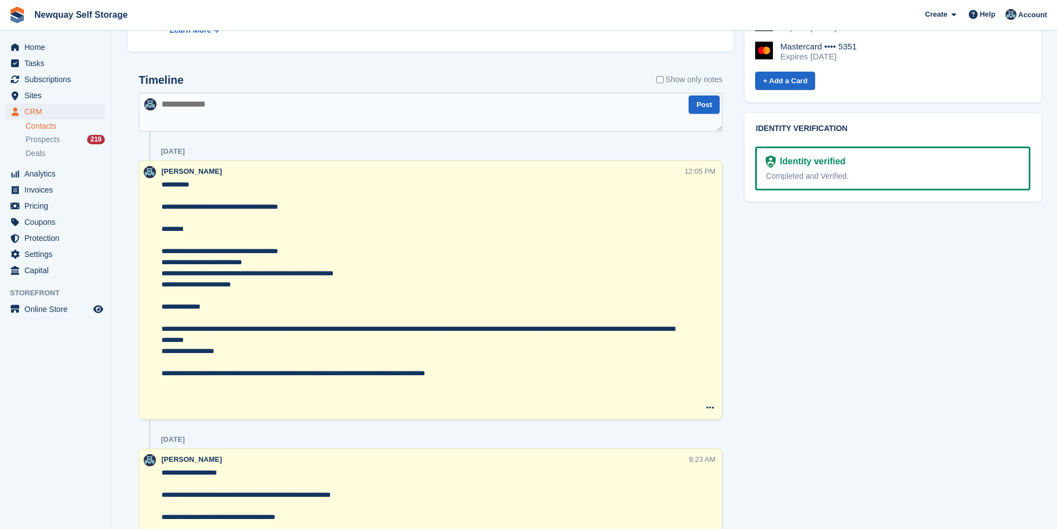
drag, startPoint x: 481, startPoint y: 375, endPoint x: 130, endPoint y: 364, distance: 351.4
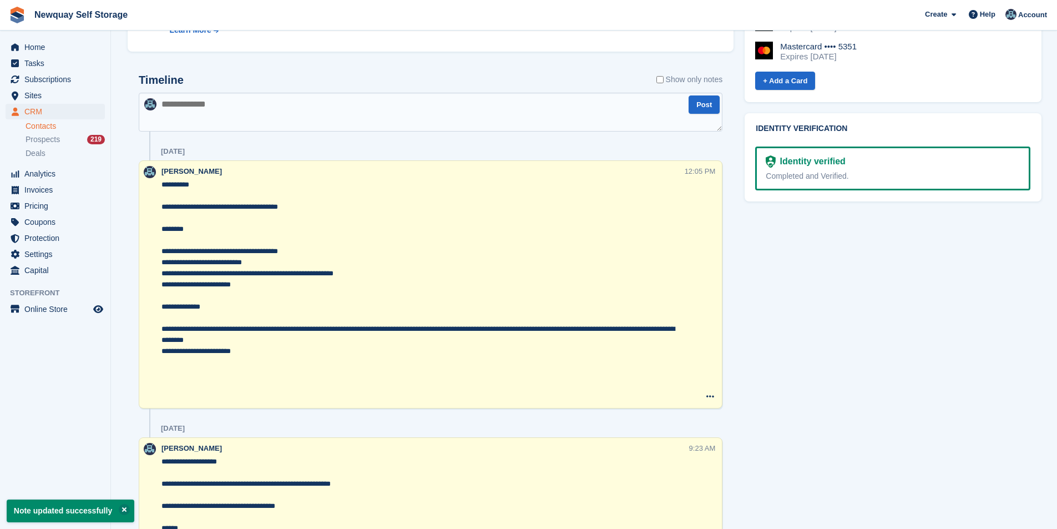
drag, startPoint x: 242, startPoint y: 352, endPoint x: 148, endPoint y: 353, distance: 94.9
click at [148, 353] on div "**********" at bounding box center [431, 284] width 584 height 248
click at [377, 219] on textarea "**********" at bounding box center [422, 290] width 523 height 222
type textarea "**********"
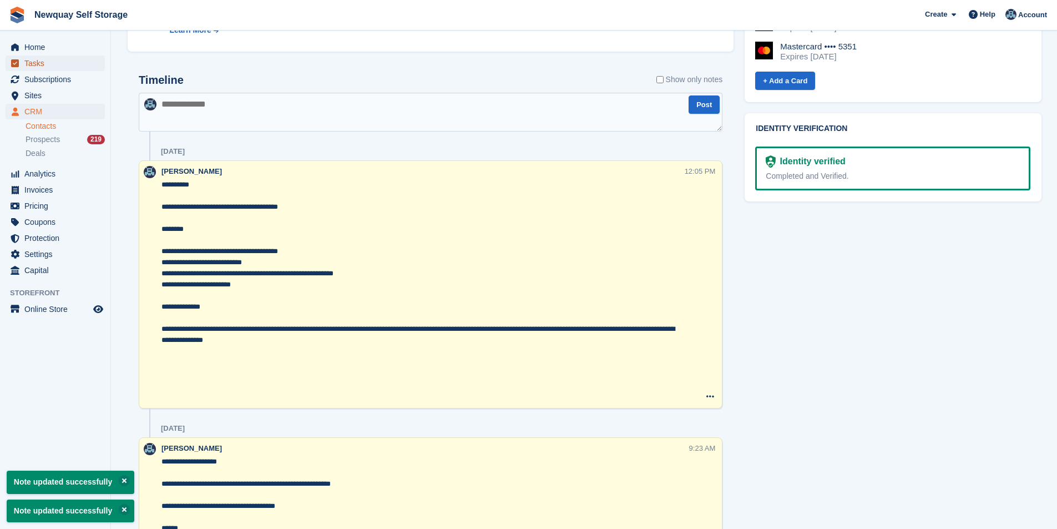
click at [50, 65] on span "Tasks" at bounding box center [57, 63] width 67 height 16
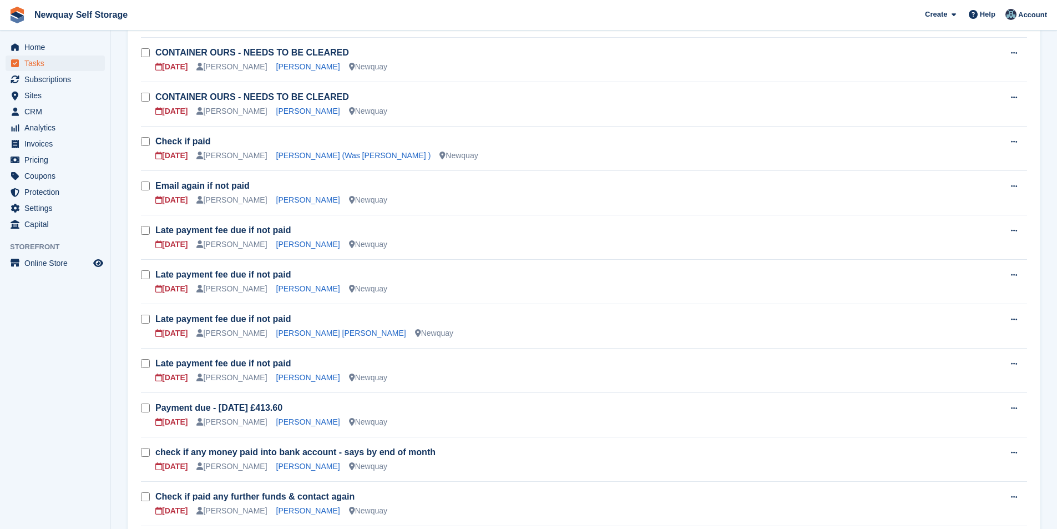
scroll to position [277, 0]
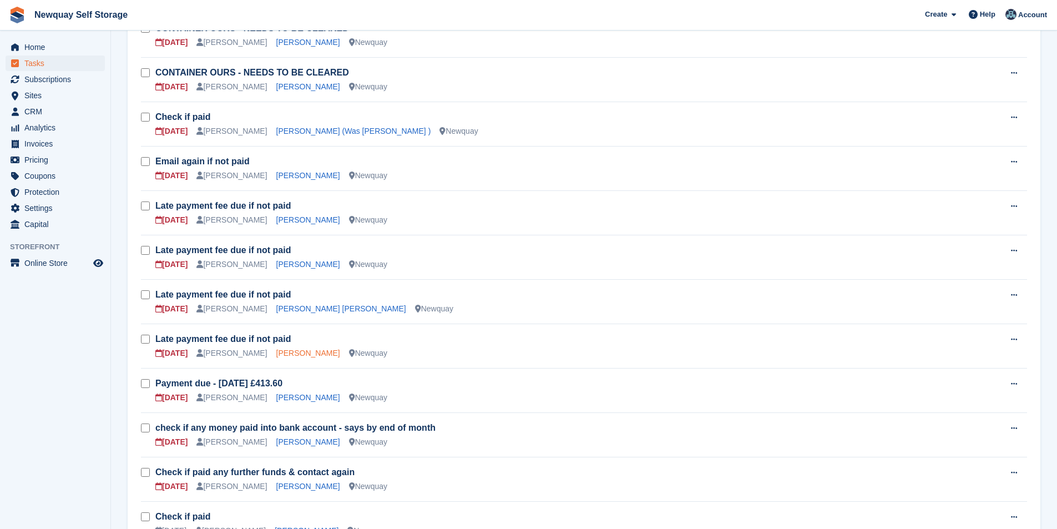
click at [284, 352] on link "Gina Blower" at bounding box center [308, 352] width 64 height 9
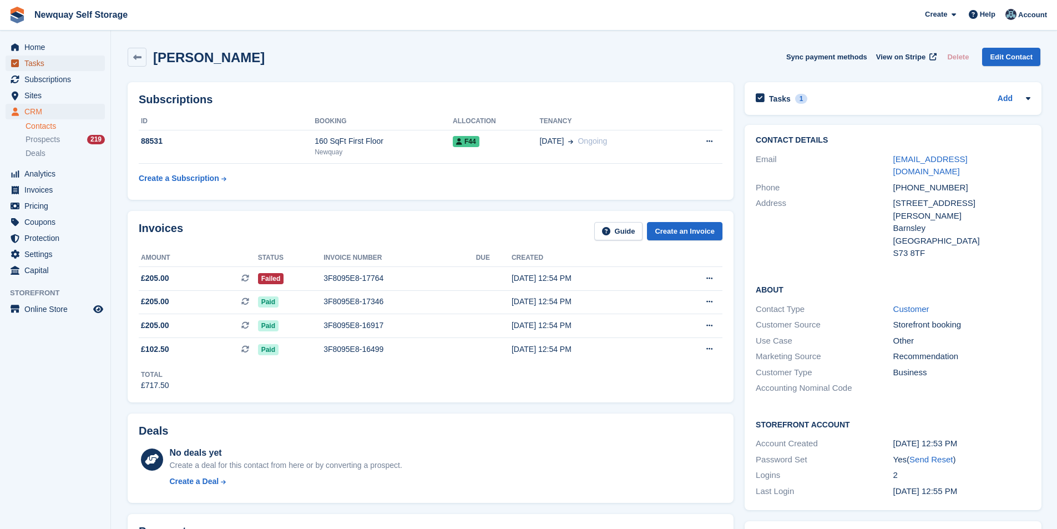
click at [36, 64] on span "Tasks" at bounding box center [57, 63] width 67 height 16
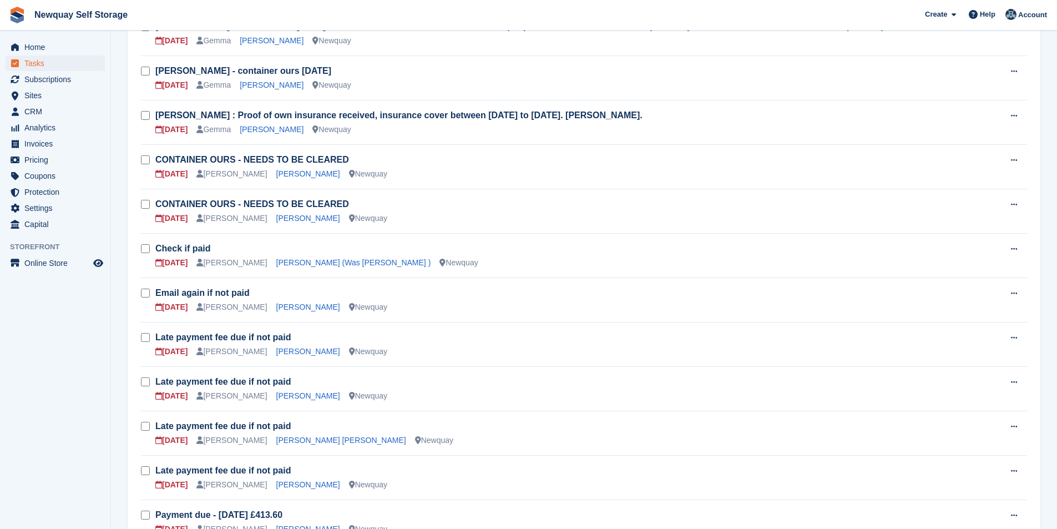
scroll to position [333, 0]
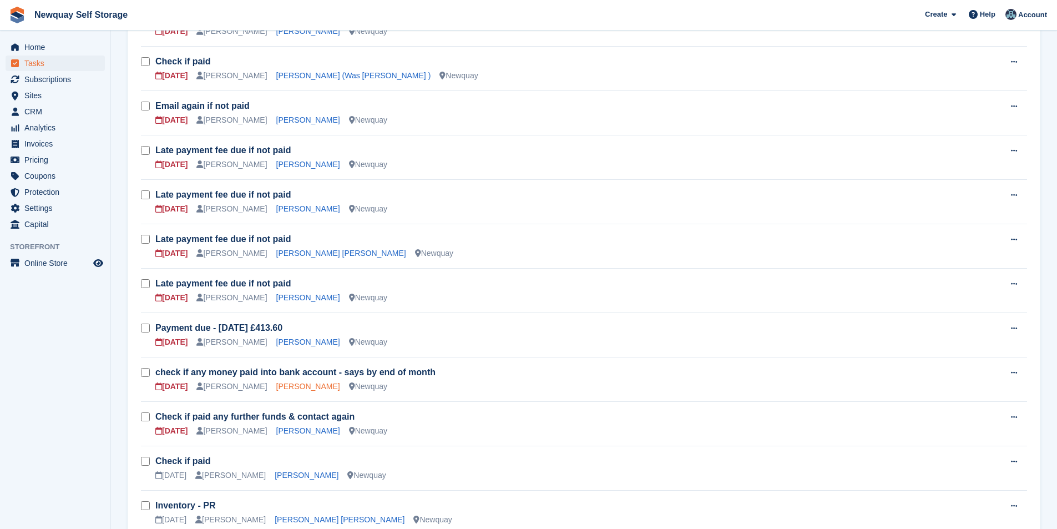
click at [297, 387] on link "Stev Harnisch" at bounding box center [308, 386] width 64 height 9
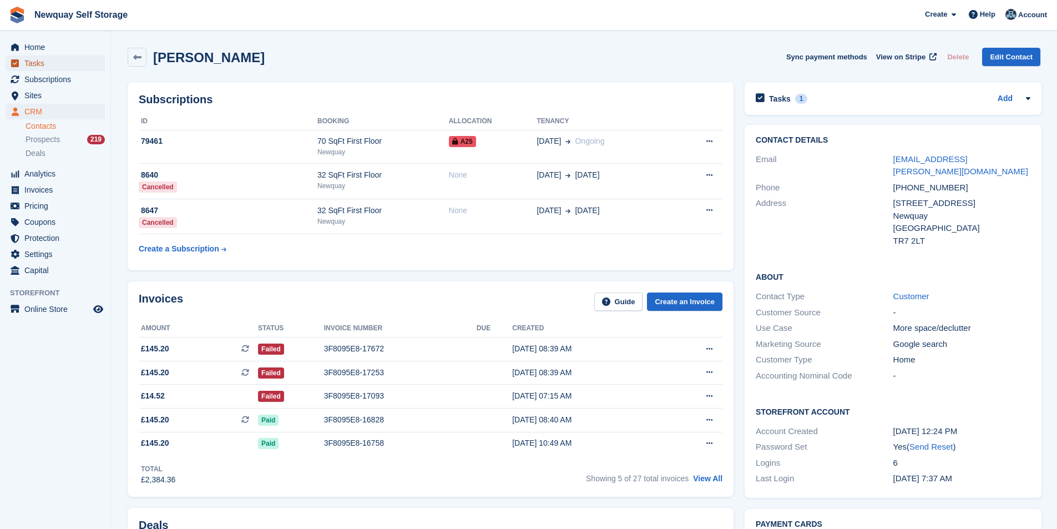
click at [59, 69] on span "Tasks" at bounding box center [57, 63] width 67 height 16
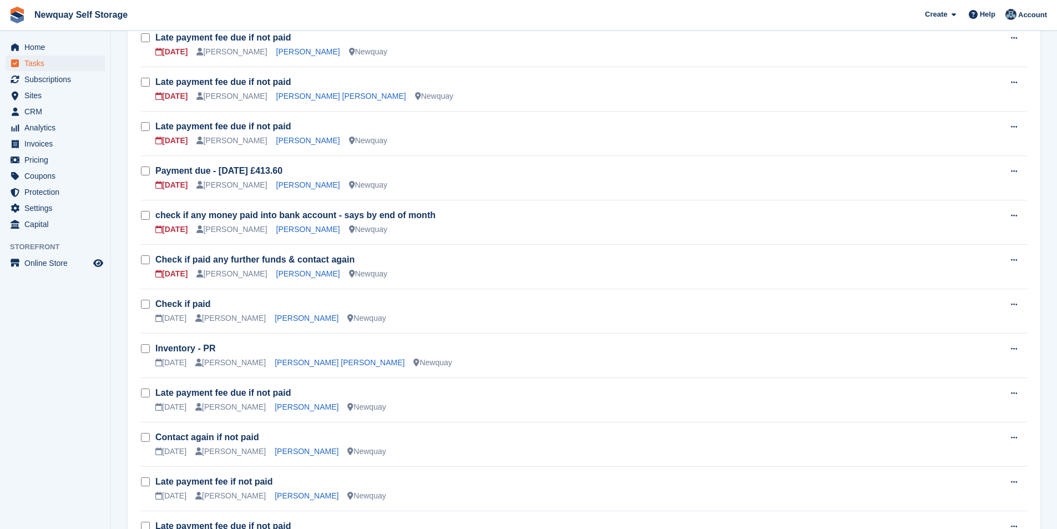
scroll to position [499, 0]
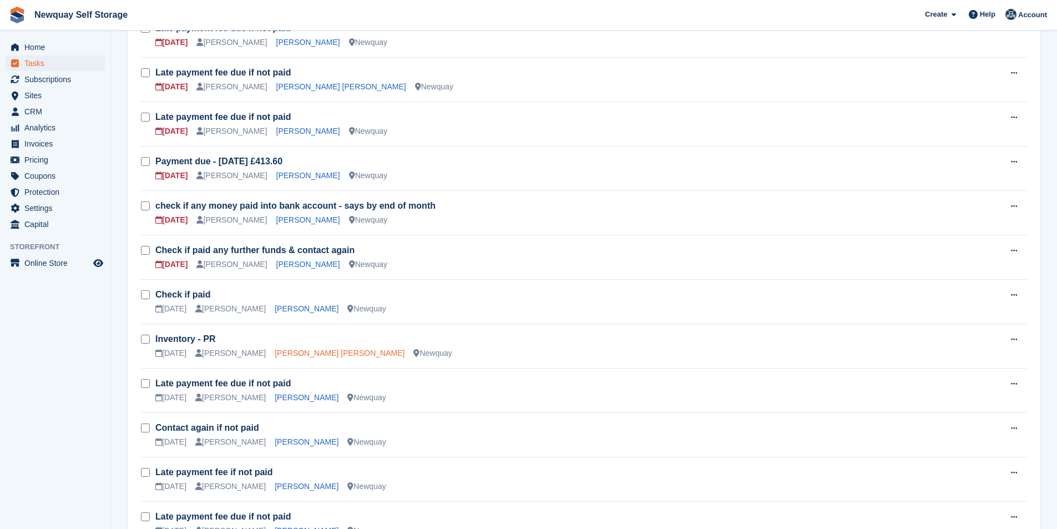
click at [295, 353] on link "Hristo Slavov Slavov" at bounding box center [340, 352] width 130 height 9
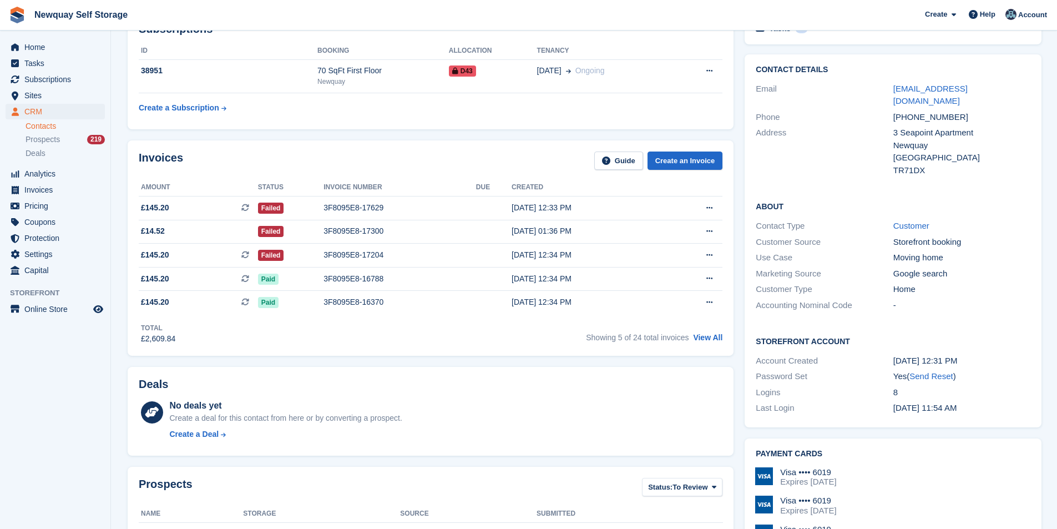
scroll to position [55, 0]
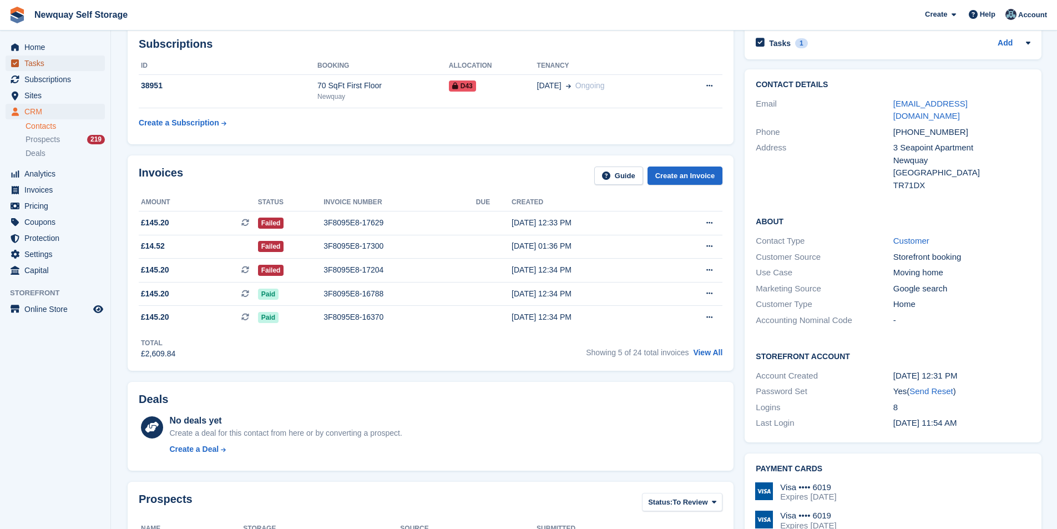
click at [62, 63] on span "Tasks" at bounding box center [57, 63] width 67 height 16
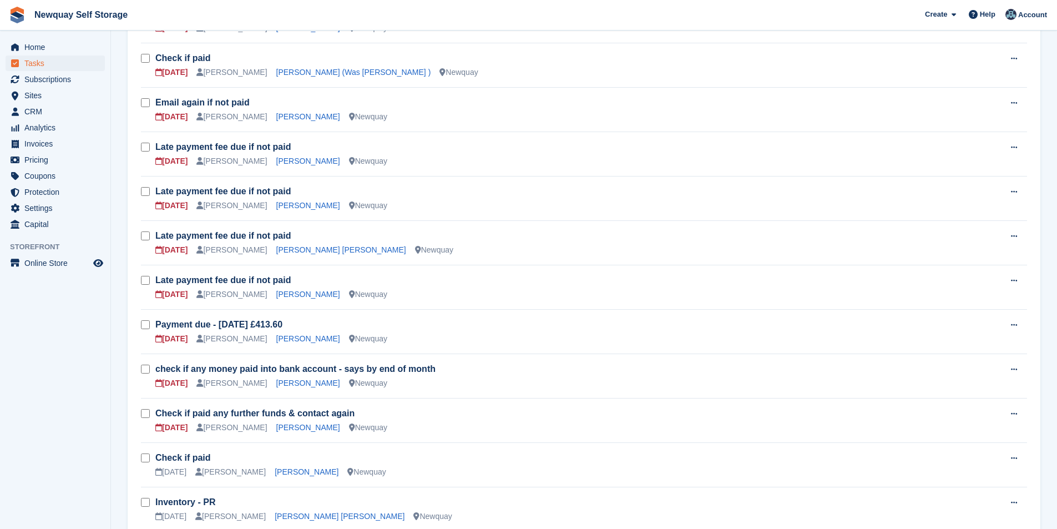
scroll to position [478, 0]
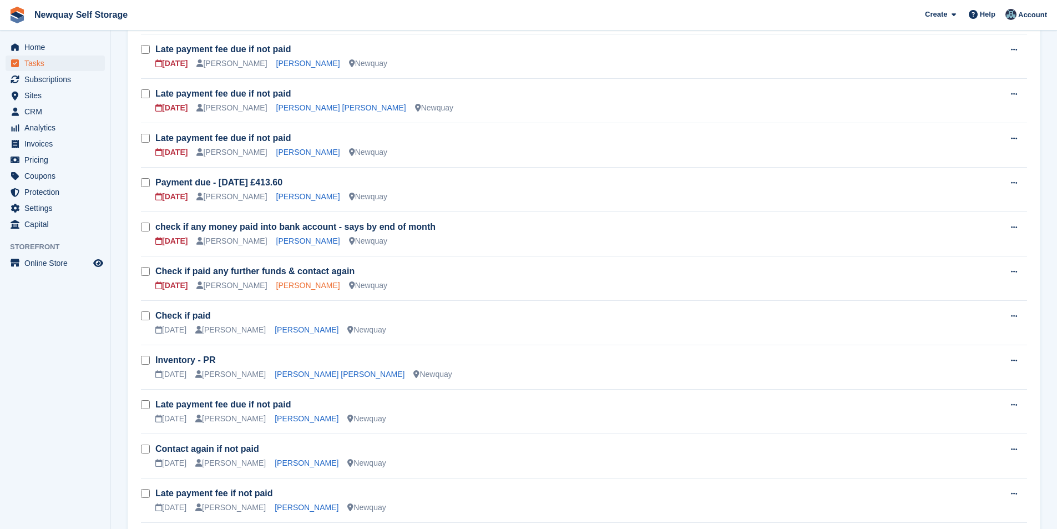
click at [302, 286] on link "Natasha Hedge" at bounding box center [308, 285] width 64 height 9
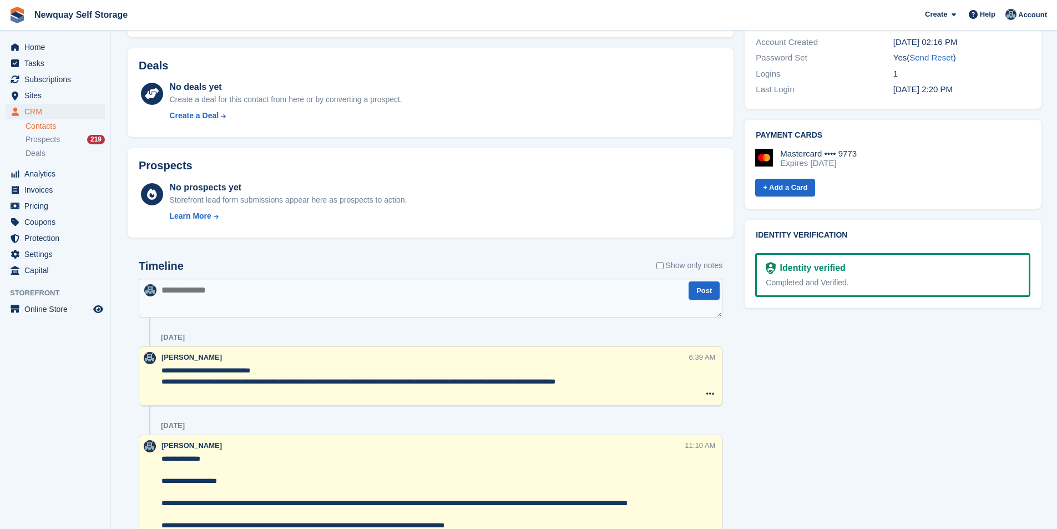
scroll to position [388, 0]
click at [75, 63] on span "Tasks" at bounding box center [57, 63] width 67 height 16
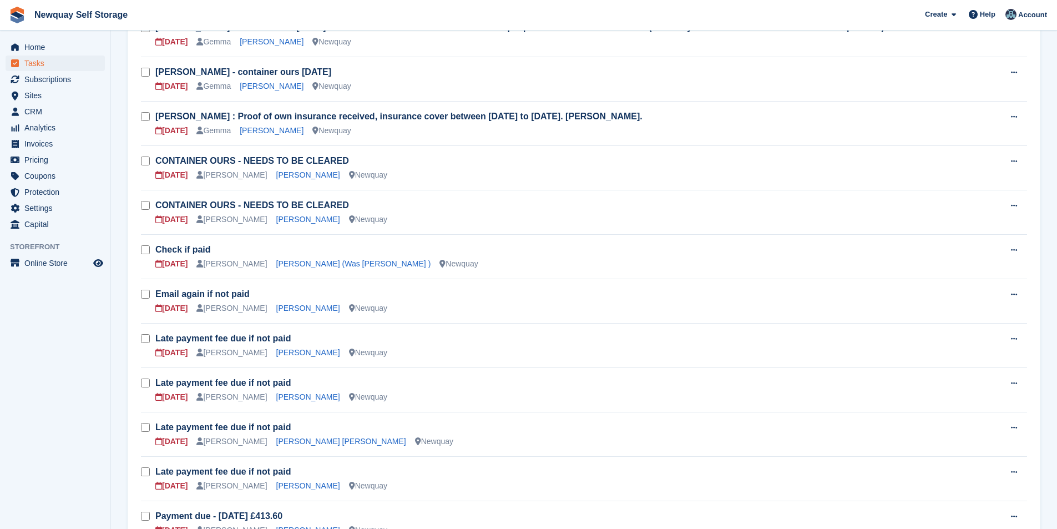
scroll to position [277, 0]
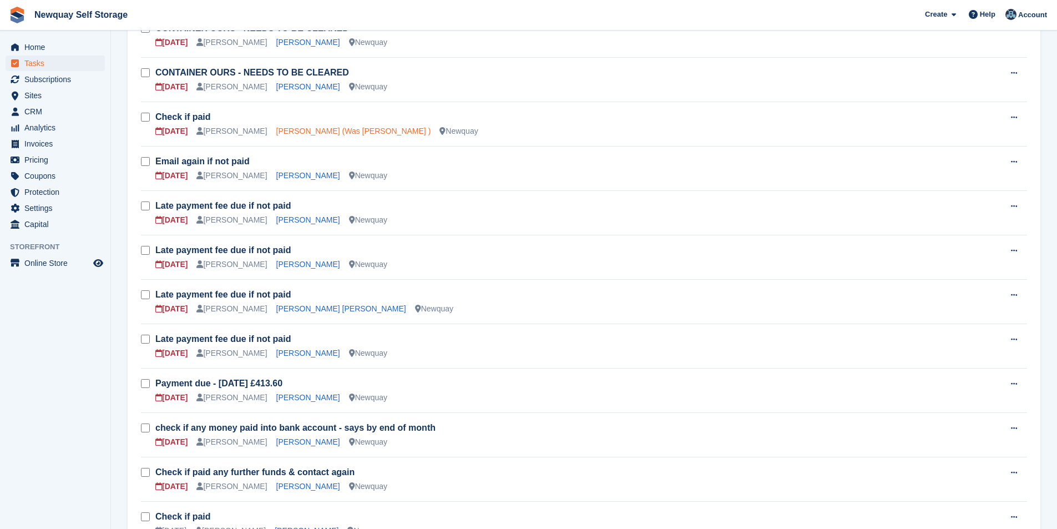
click at [311, 129] on link "Dione Walker (Was Gachette )" at bounding box center [353, 131] width 155 height 9
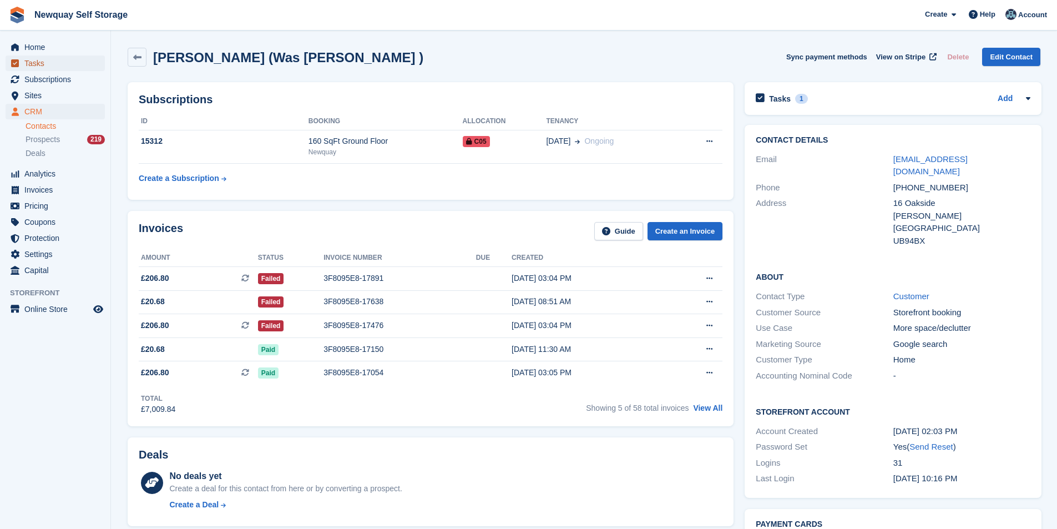
click at [61, 61] on span "Tasks" at bounding box center [57, 63] width 67 height 16
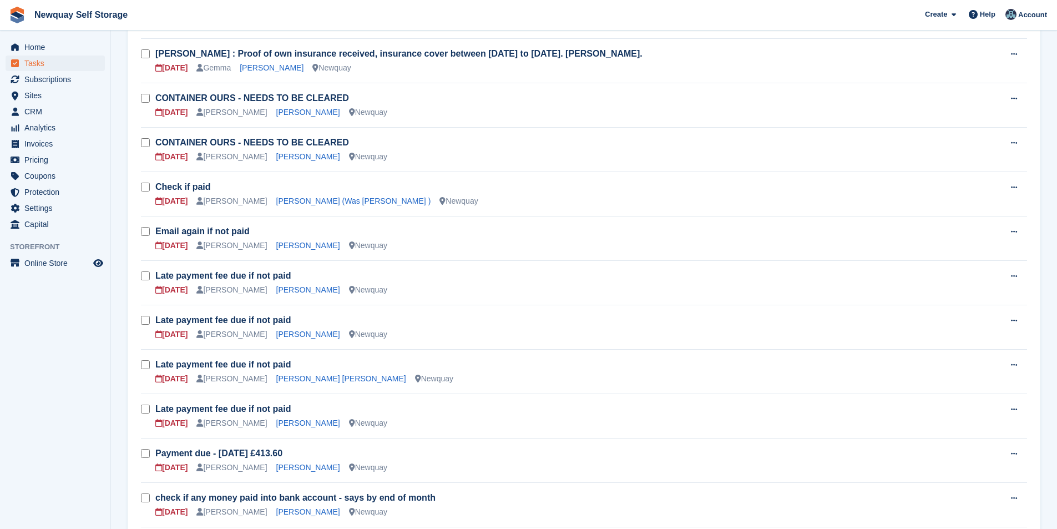
scroll to position [222, 0]
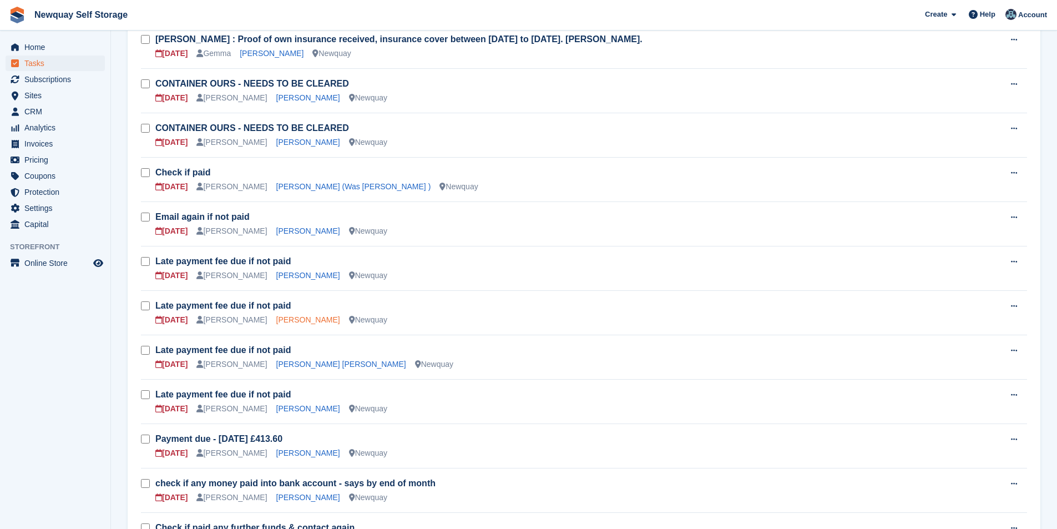
click at [308, 320] on link "James O'Sullivan" at bounding box center [308, 319] width 64 height 9
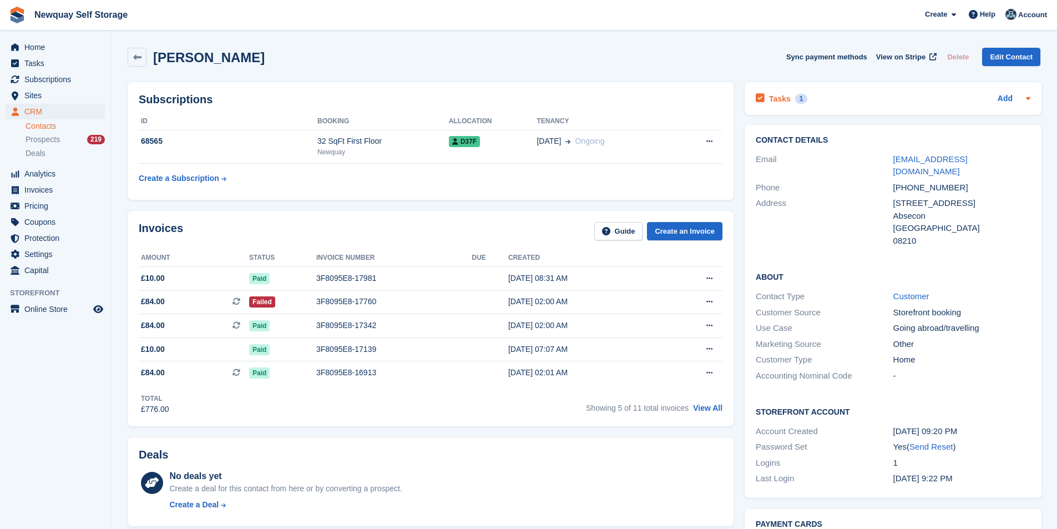
click at [783, 98] on h2 "Tasks" at bounding box center [780, 99] width 22 height 10
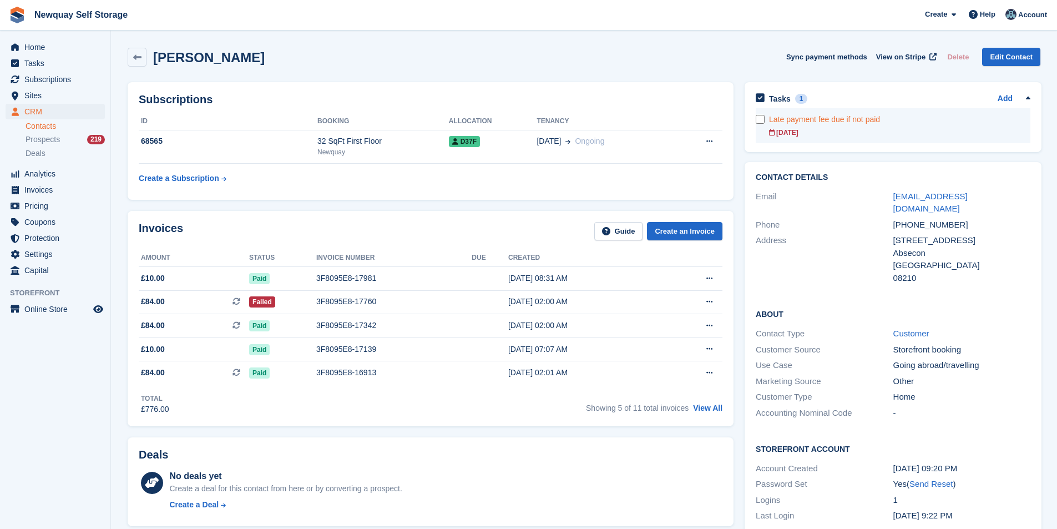
click at [795, 123] on div "Late payment fee due if not paid" at bounding box center [899, 120] width 261 height 12
click at [63, 49] on span "Home" at bounding box center [57, 47] width 67 height 16
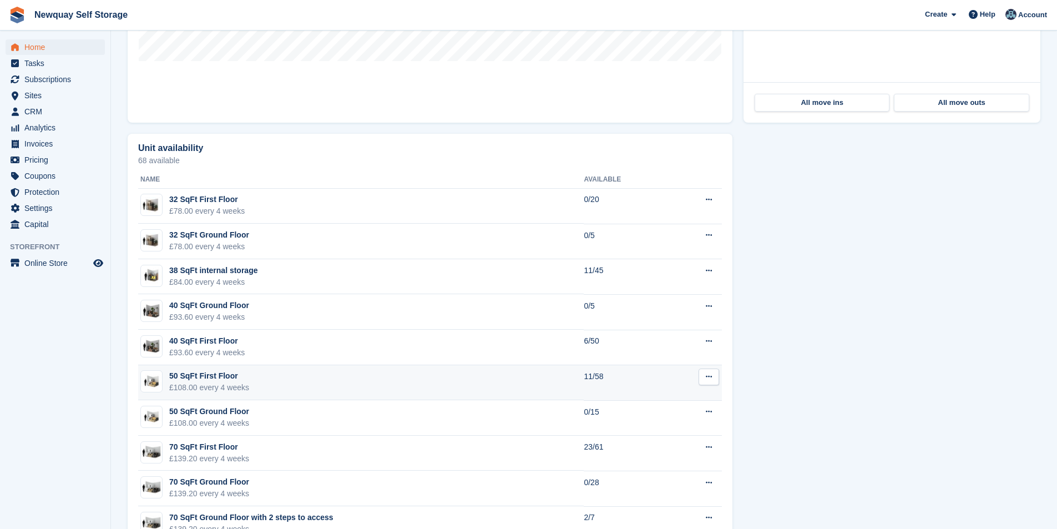
scroll to position [610, 0]
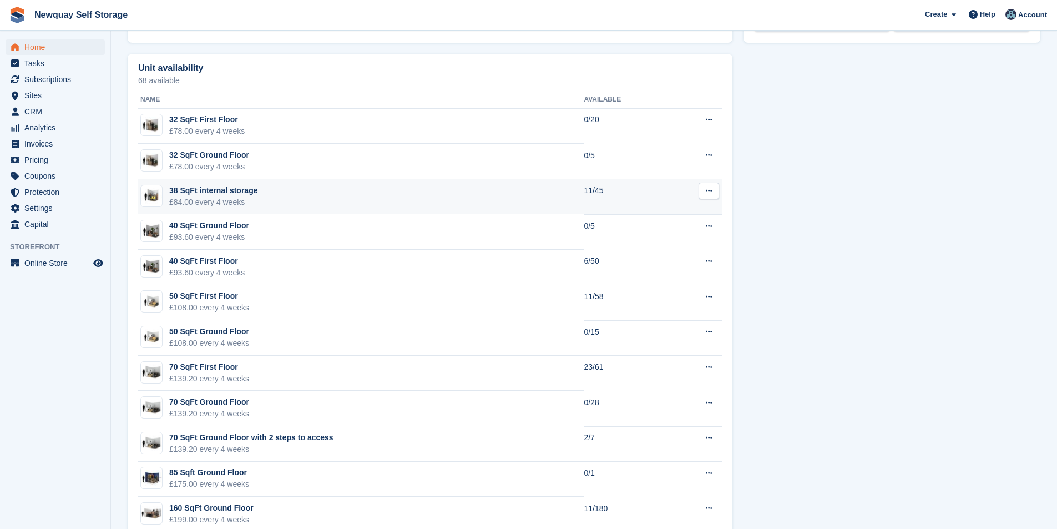
click at [230, 196] on div "38 SqFt internal storage" at bounding box center [213, 191] width 88 height 12
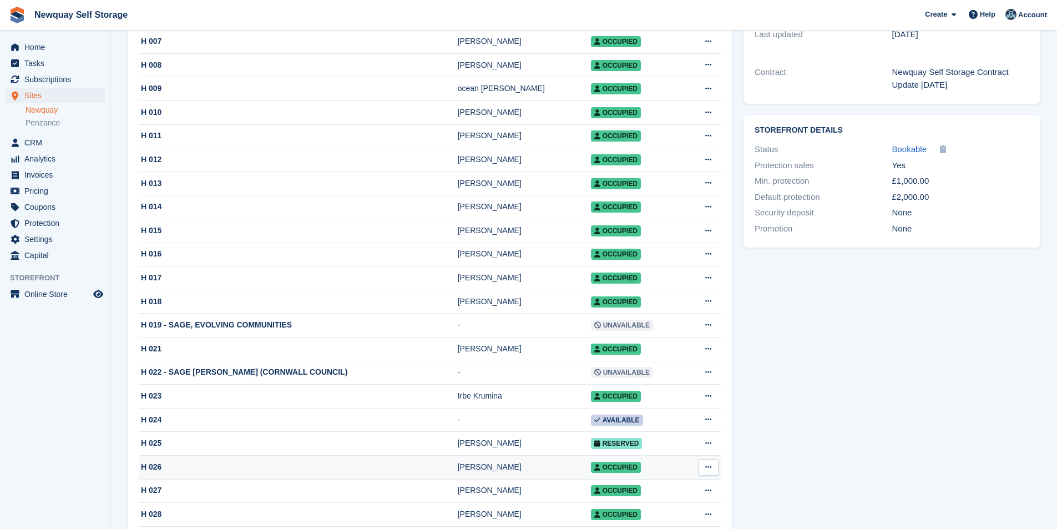
scroll to position [555, 0]
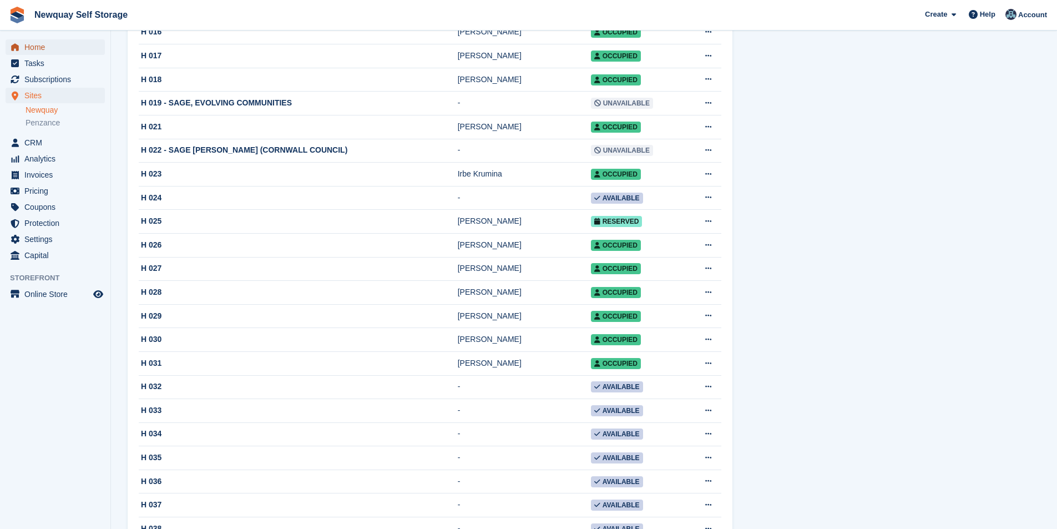
click at [57, 50] on span "Home" at bounding box center [57, 47] width 67 height 16
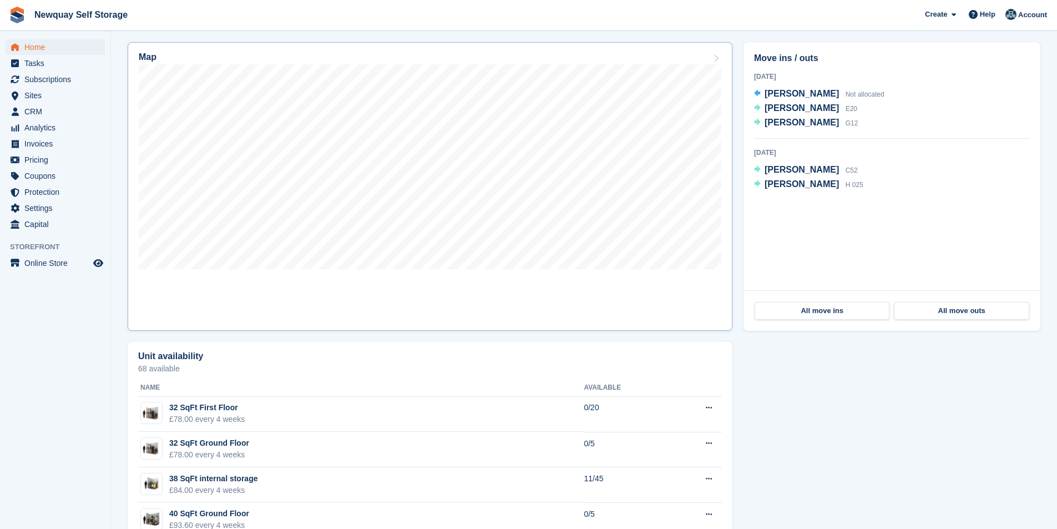
scroll to position [333, 0]
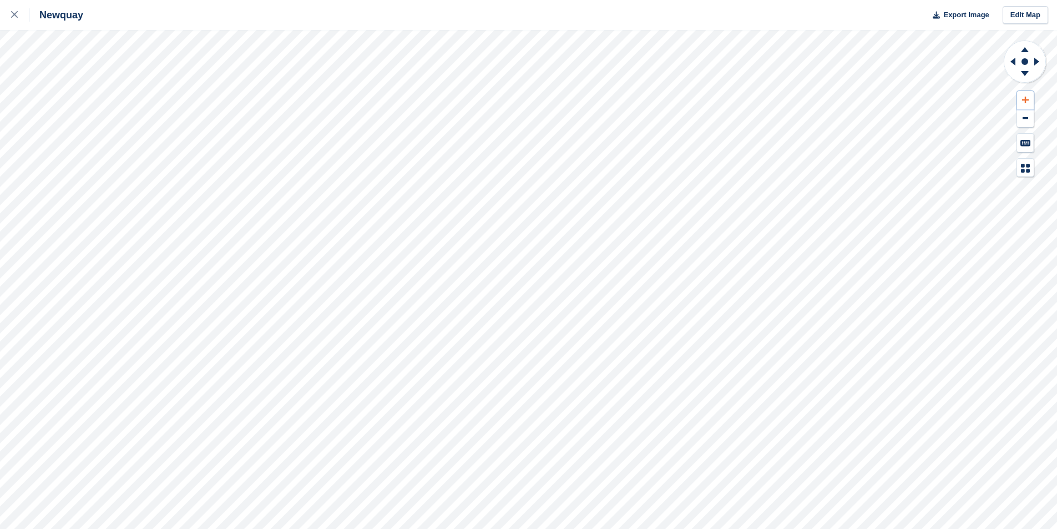
click at [1028, 99] on icon at bounding box center [1025, 100] width 7 height 8
click at [1025, 96] on icon at bounding box center [1025, 100] width 7 height 8
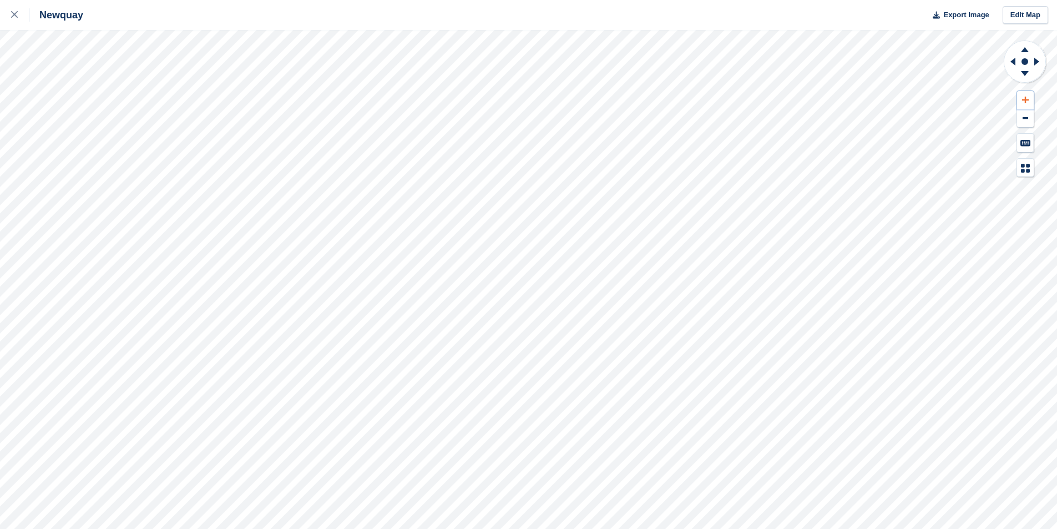
click at [1025, 97] on icon at bounding box center [1025, 100] width 7 height 7
click at [1027, 97] on icon at bounding box center [1025, 100] width 7 height 8
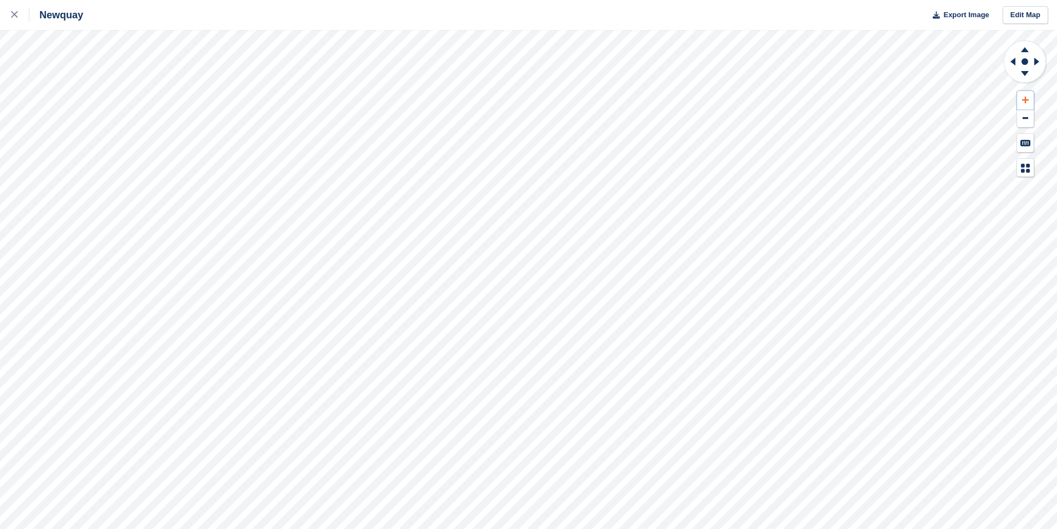
click at [1027, 97] on icon at bounding box center [1025, 100] width 7 height 8
click at [1025, 100] on icon at bounding box center [1025, 100] width 7 height 7
click at [1025, 99] on icon at bounding box center [1025, 100] width 7 height 7
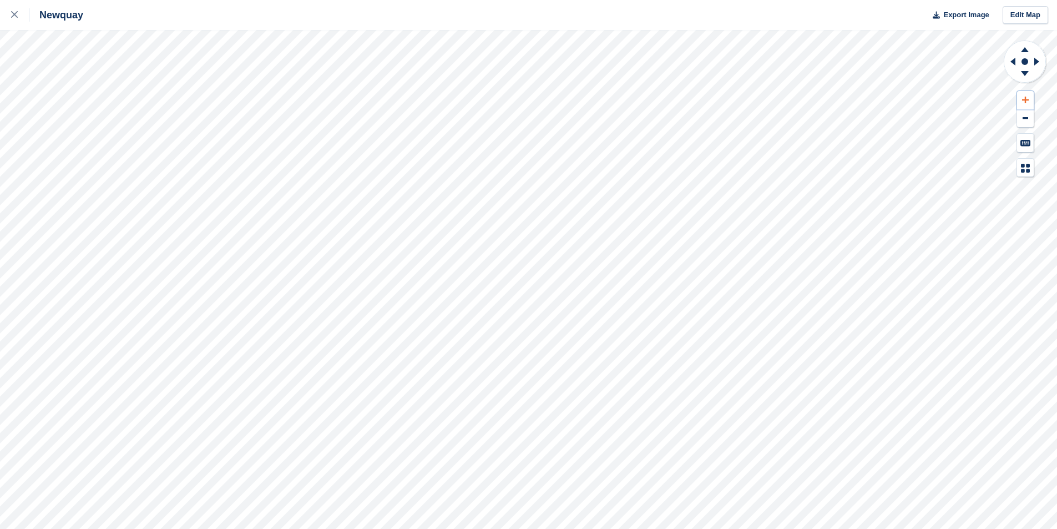
click at [1025, 98] on icon at bounding box center [1025, 100] width 7 height 7
drag, startPoint x: 1025, startPoint y: 98, endPoint x: 1015, endPoint y: 118, distance: 22.3
click at [1025, 97] on icon at bounding box center [1025, 100] width 7 height 7
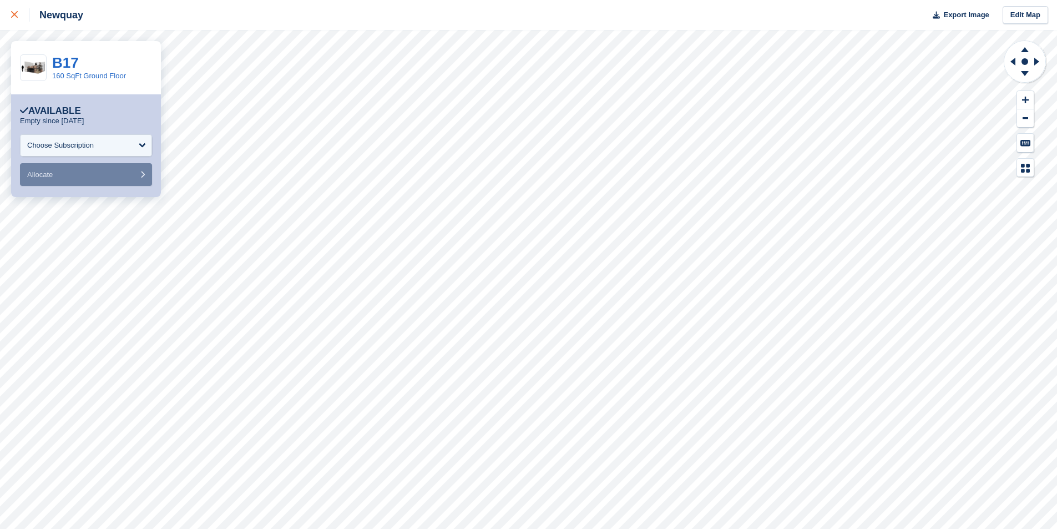
click at [17, 14] on icon at bounding box center [14, 14] width 7 height 7
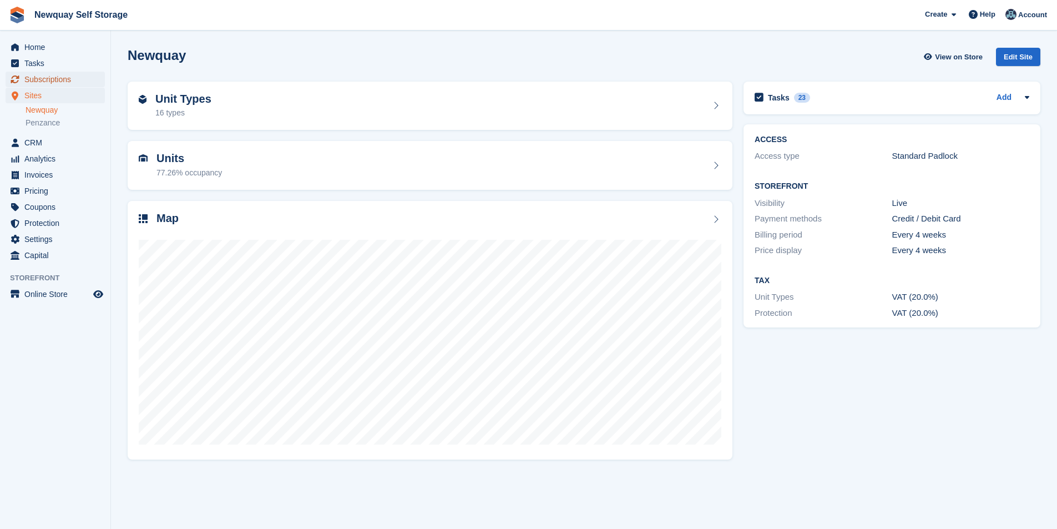
click at [60, 77] on span "Subscriptions" at bounding box center [57, 80] width 67 height 16
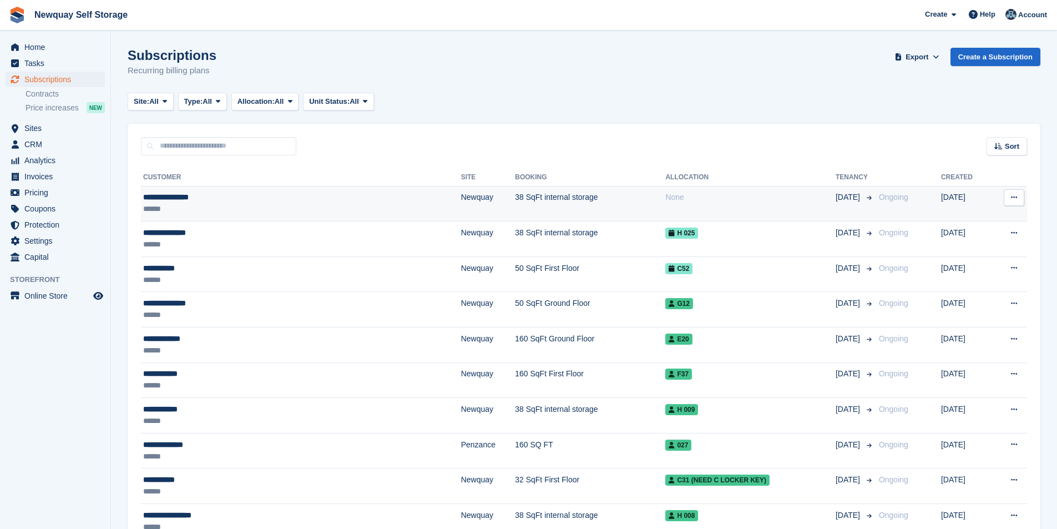
click at [165, 195] on div "**********" at bounding box center [244, 197] width 202 height 12
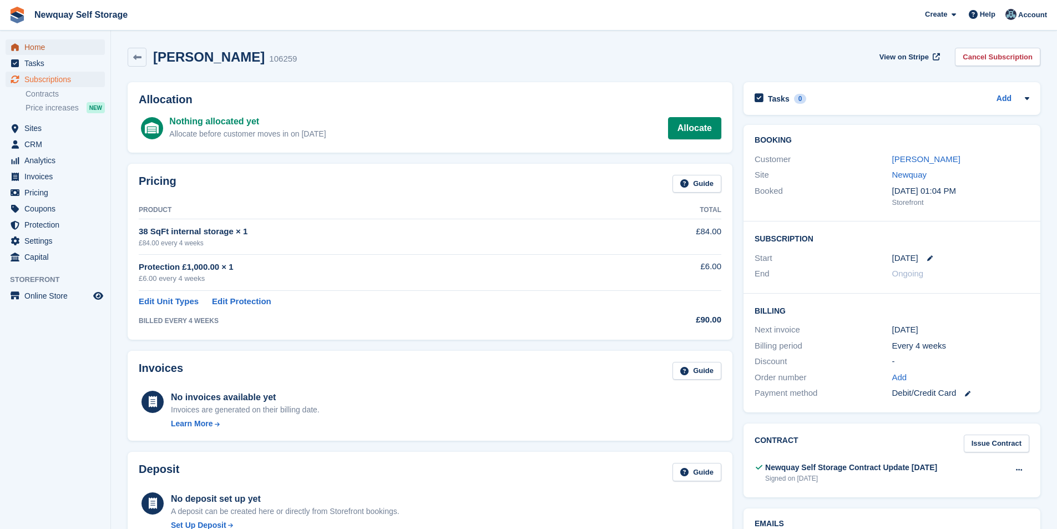
click at [63, 44] on span "Home" at bounding box center [57, 47] width 67 height 16
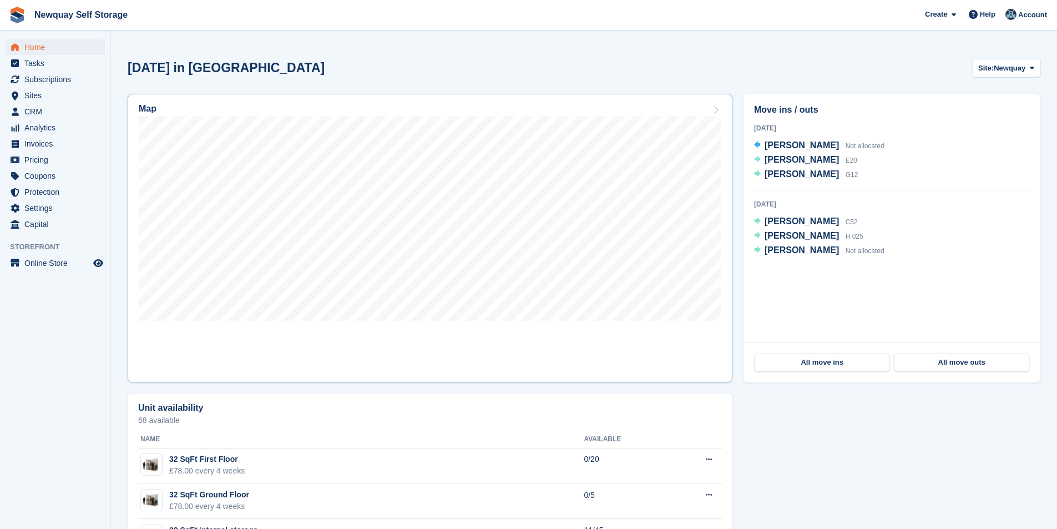
scroll to position [277, 0]
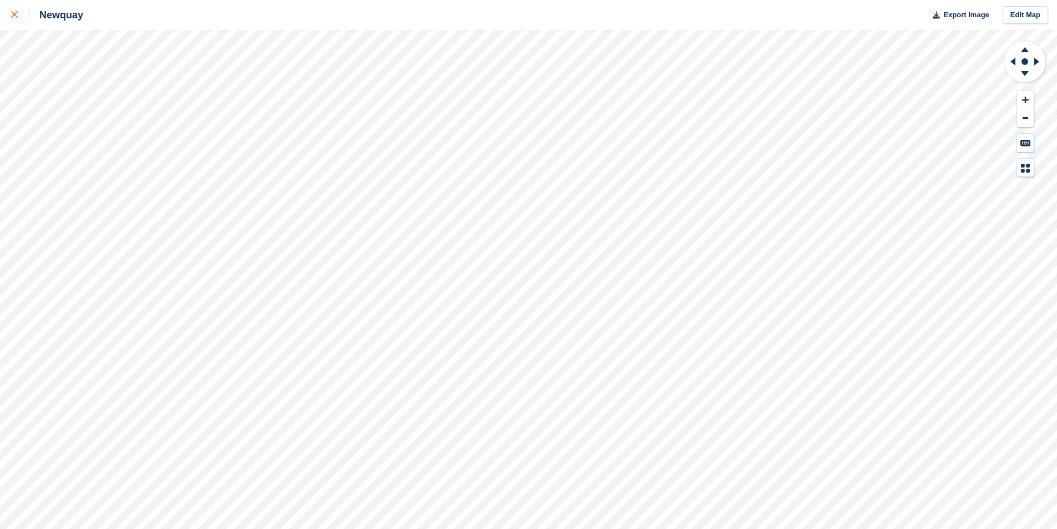
click at [15, 13] on icon at bounding box center [14, 14] width 7 height 7
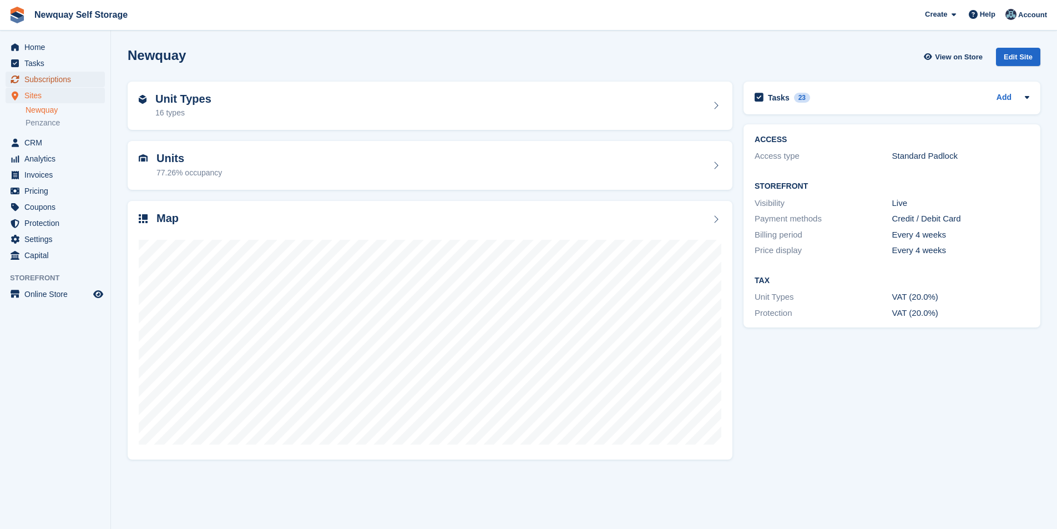
click at [55, 74] on span "Subscriptions" at bounding box center [57, 80] width 67 height 16
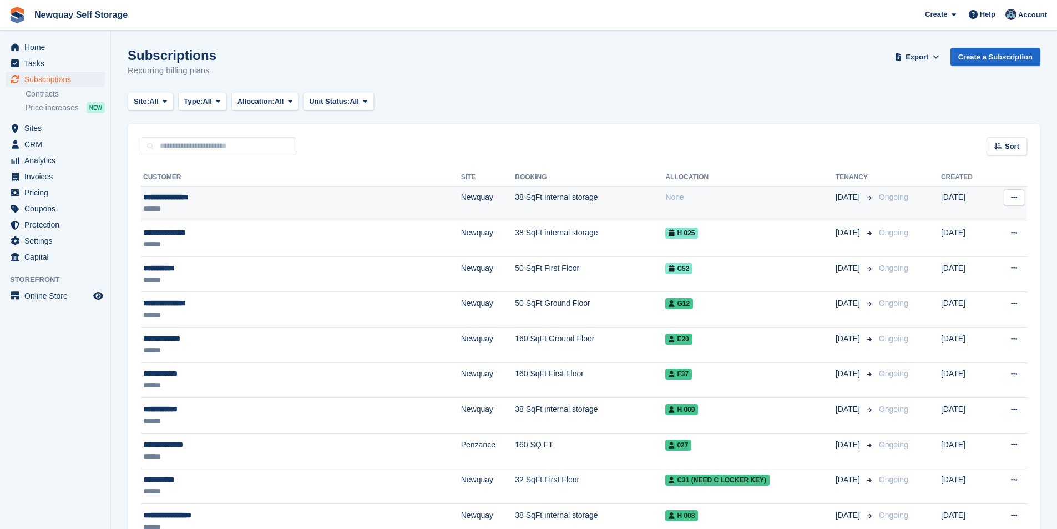
click at [173, 196] on div "**********" at bounding box center [244, 197] width 202 height 12
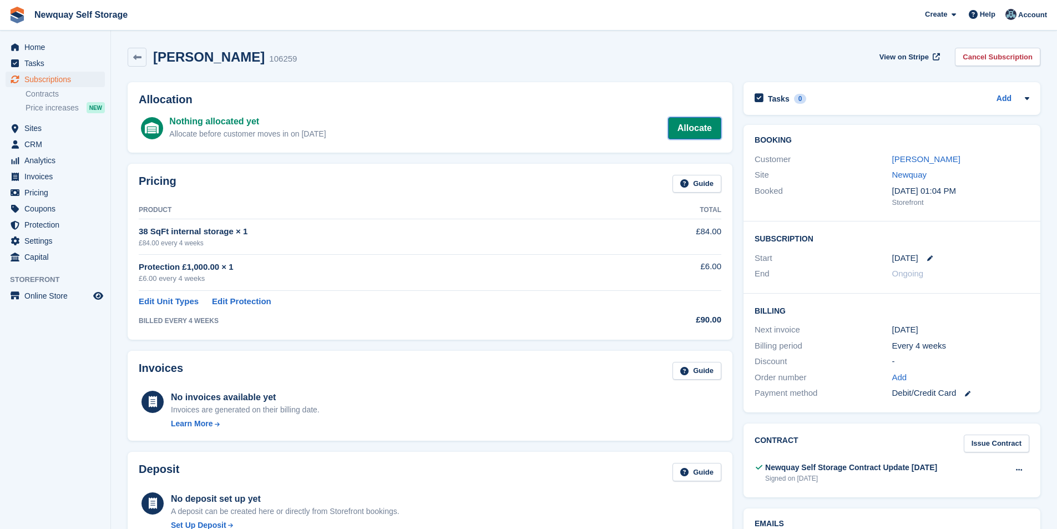
click at [702, 126] on link "Allocate" at bounding box center [694, 128] width 53 height 22
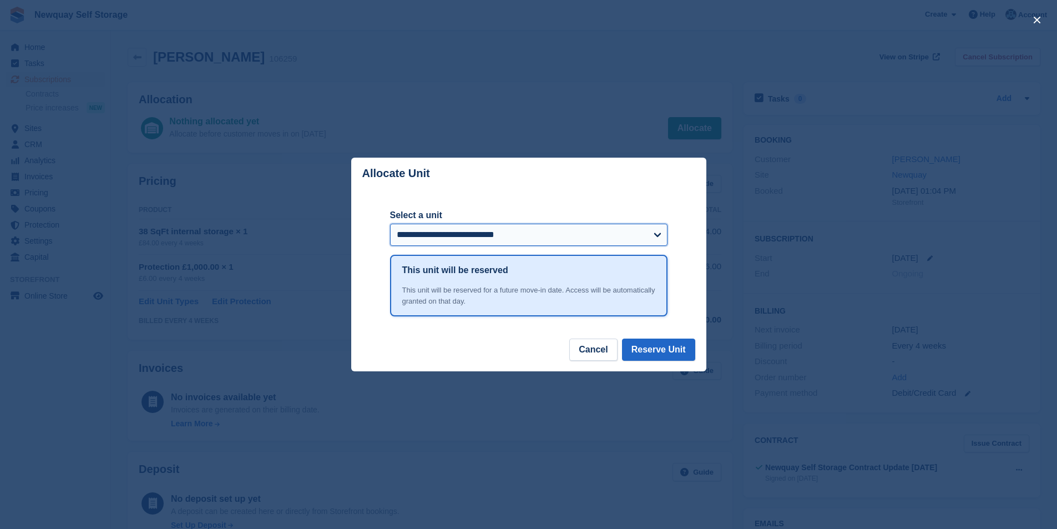
click at [643, 237] on select "**********" at bounding box center [528, 235] width 277 height 22
select select "******"
click at [390, 225] on select "**********" at bounding box center [528, 235] width 277 height 22
click at [674, 352] on button "Reserve Unit" at bounding box center [658, 349] width 73 height 22
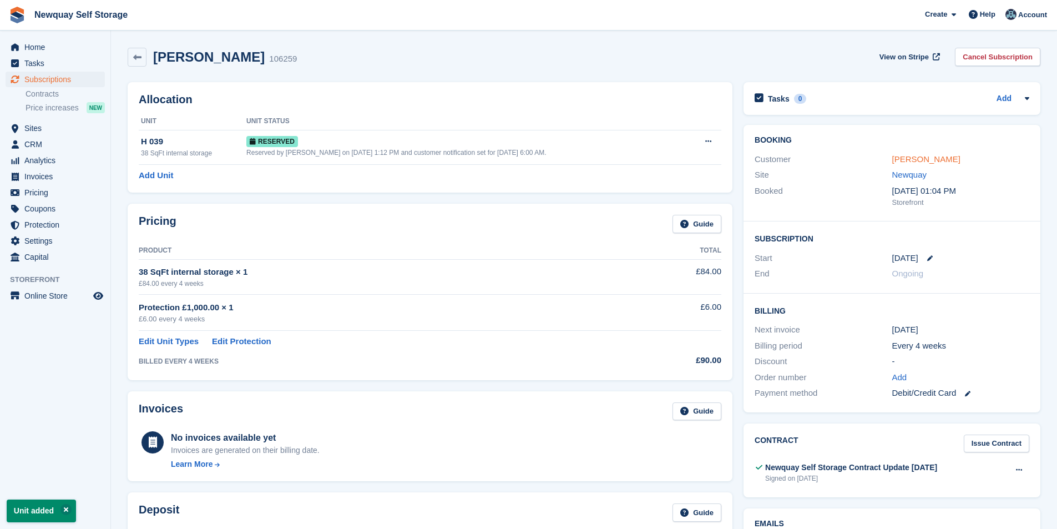
click at [909, 159] on link "[PERSON_NAME]" at bounding box center [926, 158] width 68 height 9
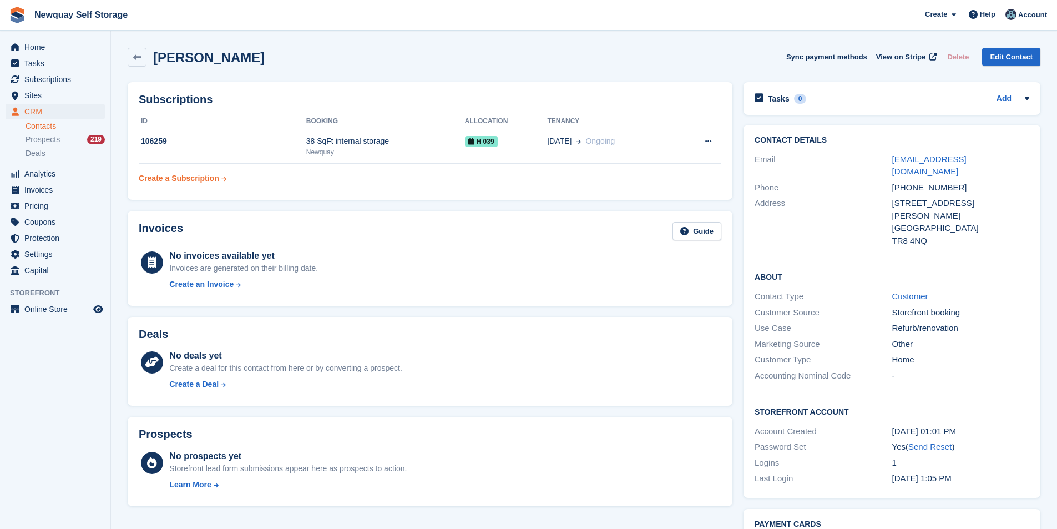
click at [174, 175] on div "Create a Subscription" at bounding box center [179, 179] width 80 height 12
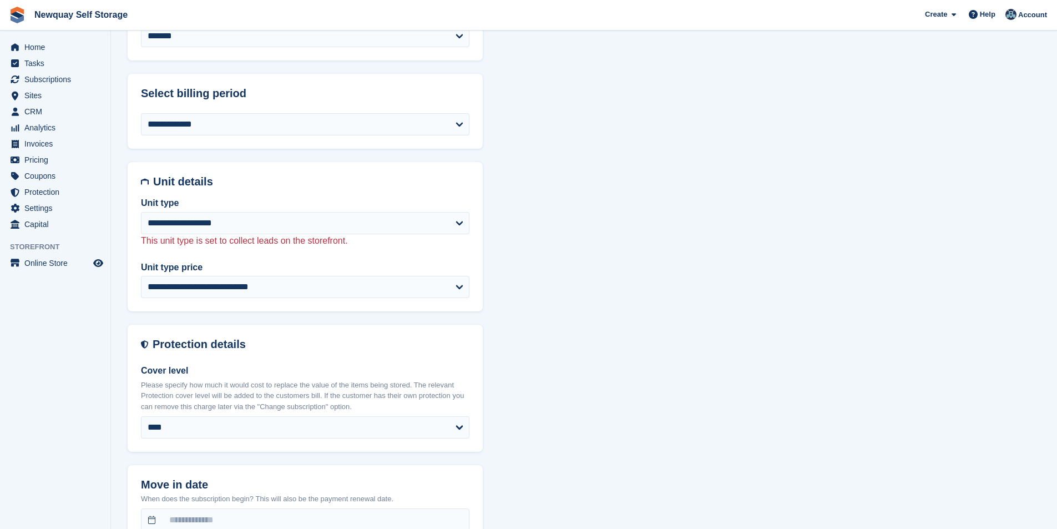
scroll to position [499, 0]
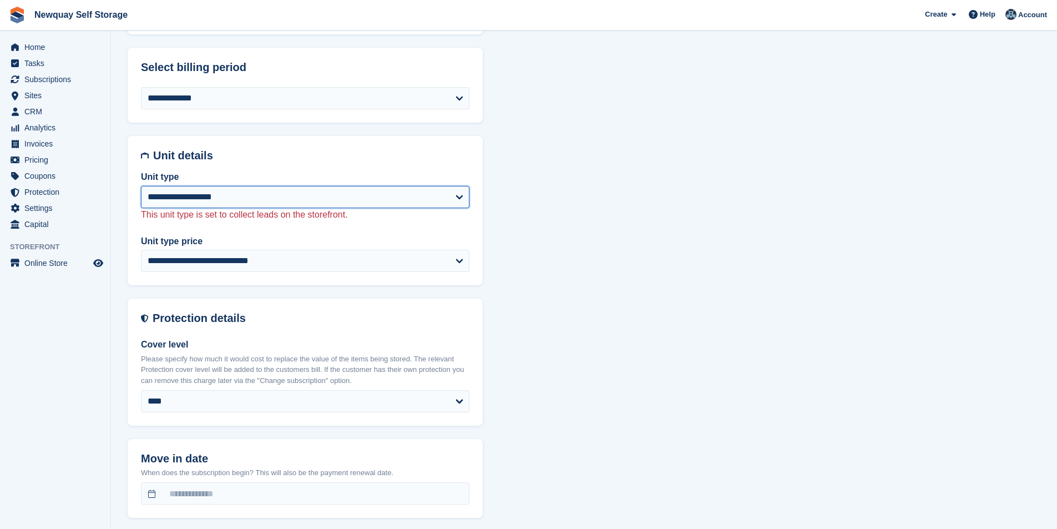
click at [356, 202] on select "**********" at bounding box center [305, 197] width 328 height 22
select select "*****"
click at [141, 186] on select "**********" at bounding box center [305, 197] width 328 height 22
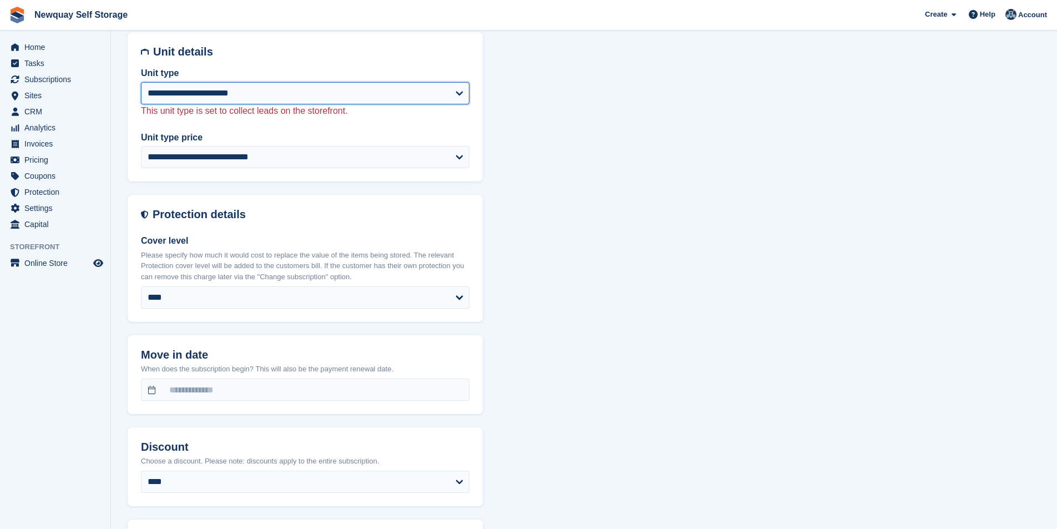
scroll to position [610, 0]
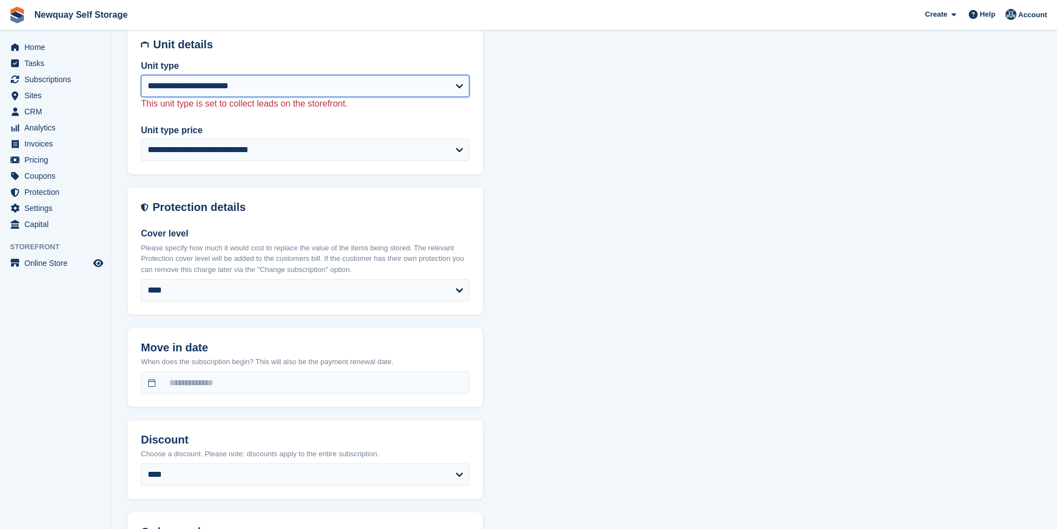
select select "******"
select select "**********"
select select "******"
select select "***"
select select "*"
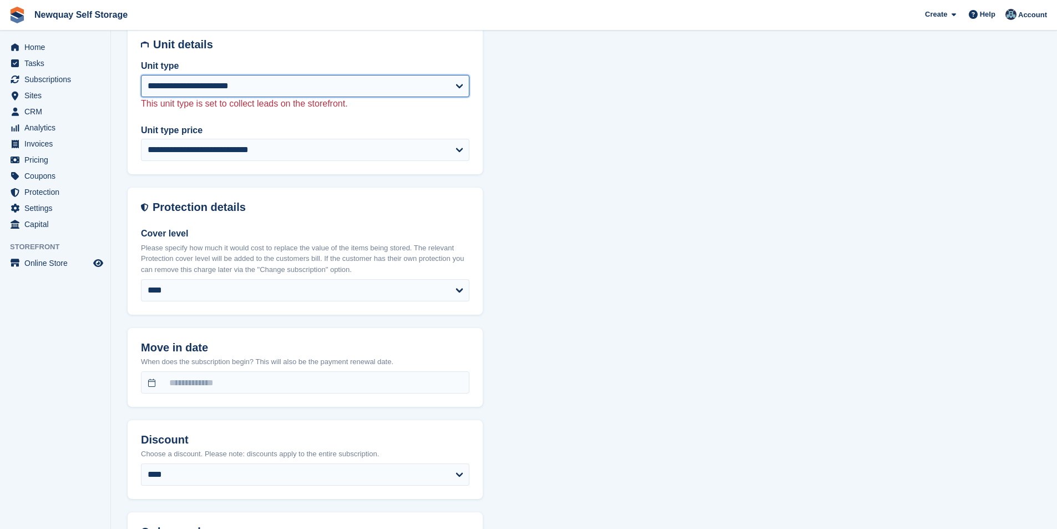
select select "*****"
select select
select select "***"
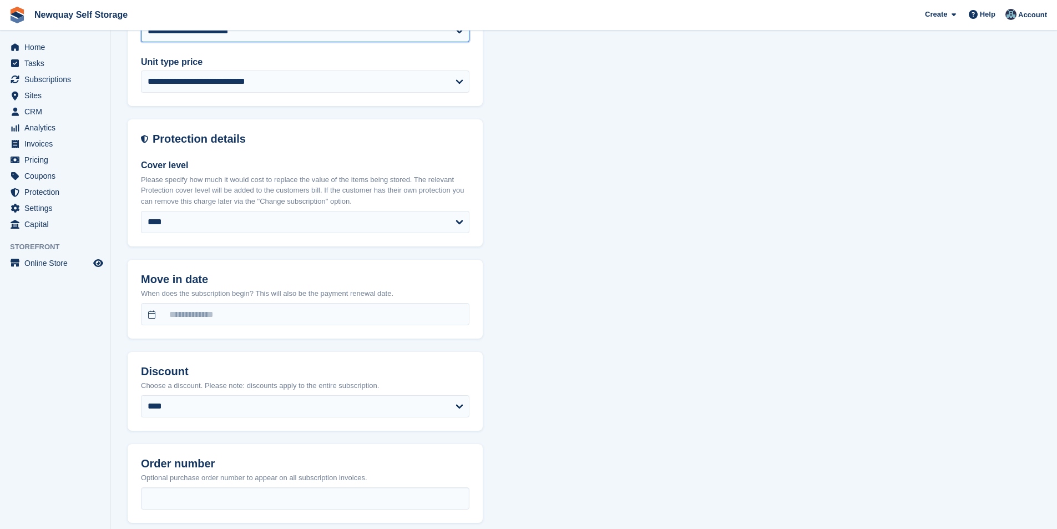
scroll to position [666, 0]
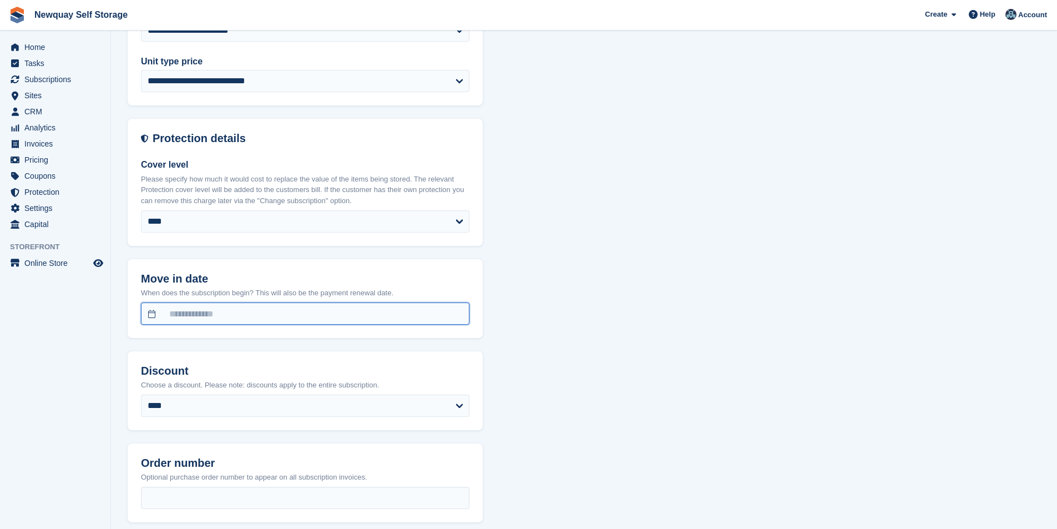
click at [421, 318] on input "text" at bounding box center [305, 313] width 328 height 22
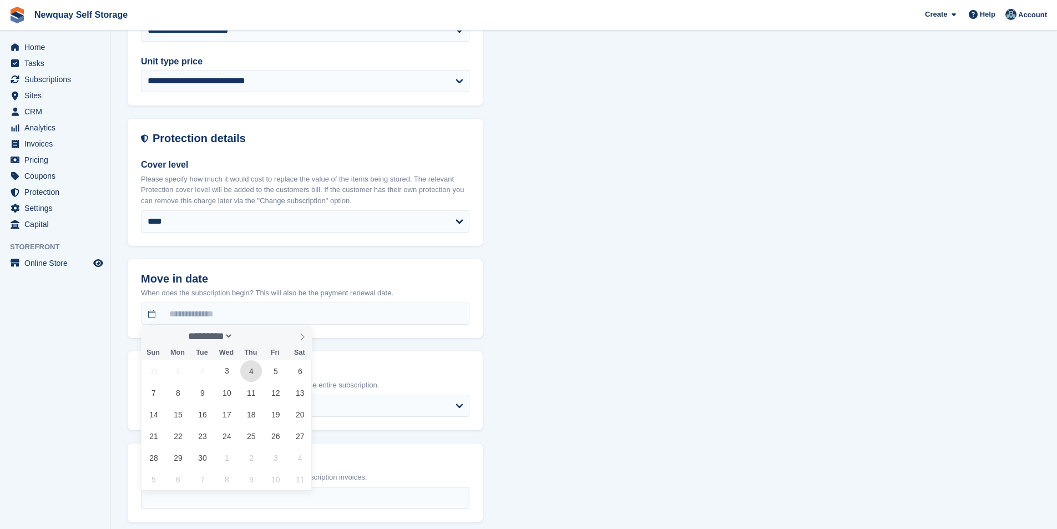
click at [244, 371] on span "4" at bounding box center [251, 371] width 22 height 22
type input "**********"
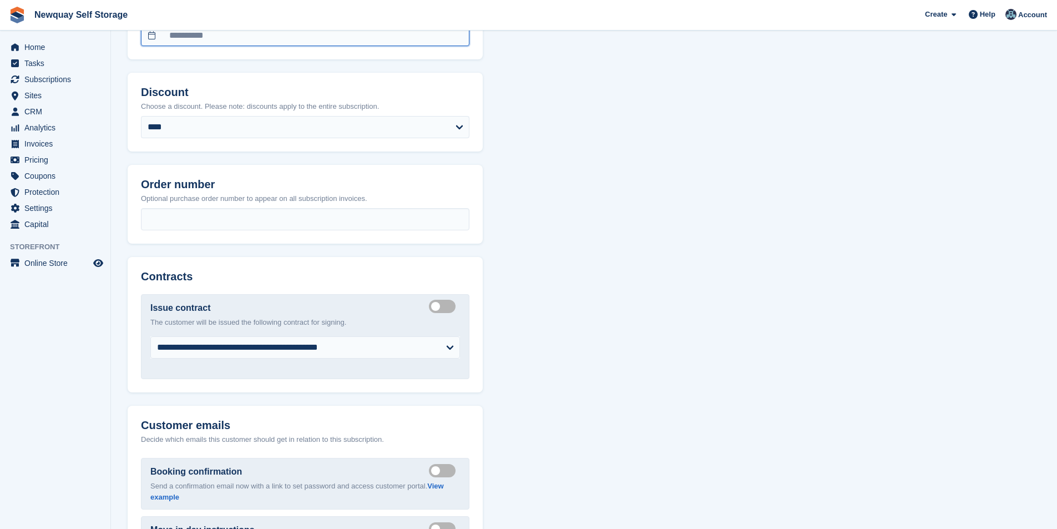
scroll to position [999, 0]
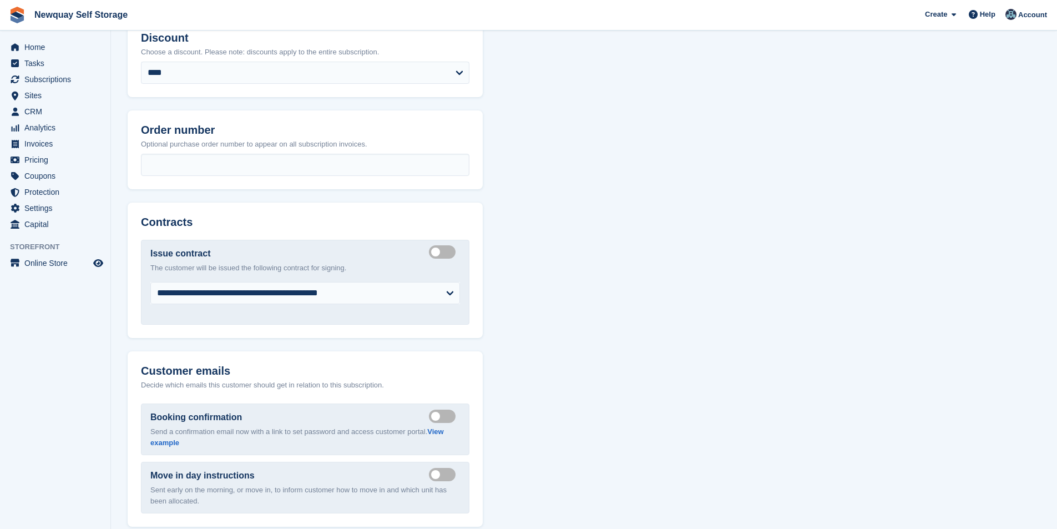
click at [447, 252] on label "Create integrated contract" at bounding box center [444, 252] width 31 height 2
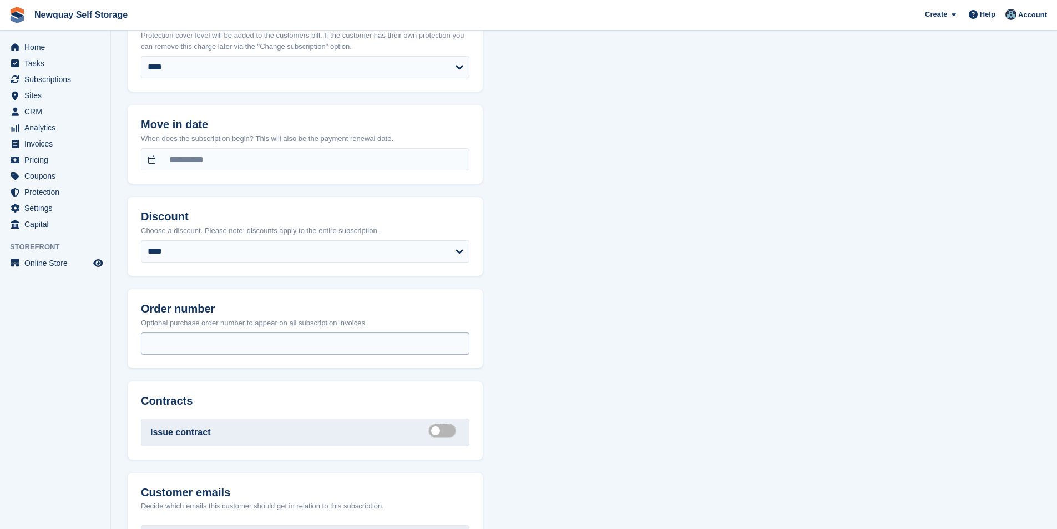
scroll to position [796, 0]
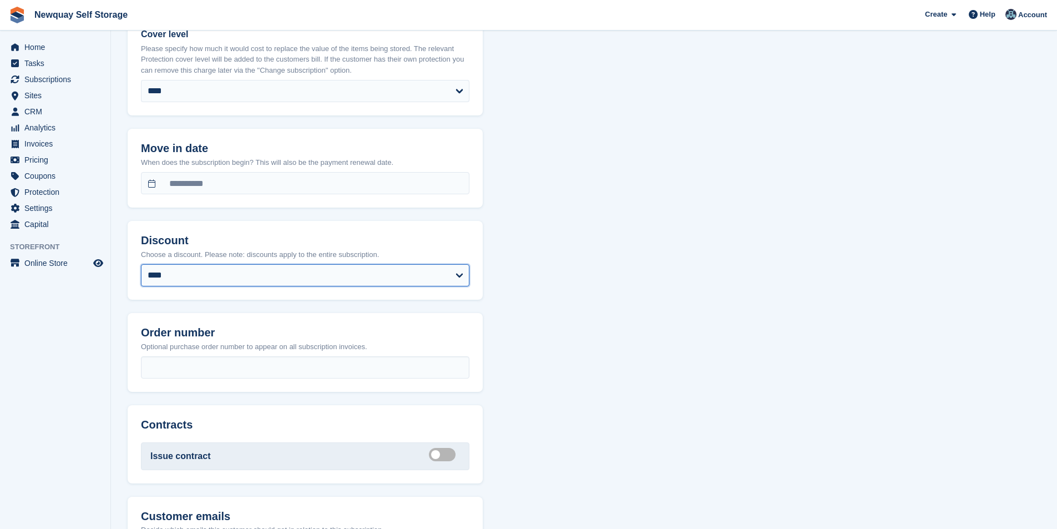
click at [388, 275] on select "**********" at bounding box center [305, 275] width 328 height 22
select select "***"
click at [141, 264] on select "**********" at bounding box center [305, 275] width 328 height 22
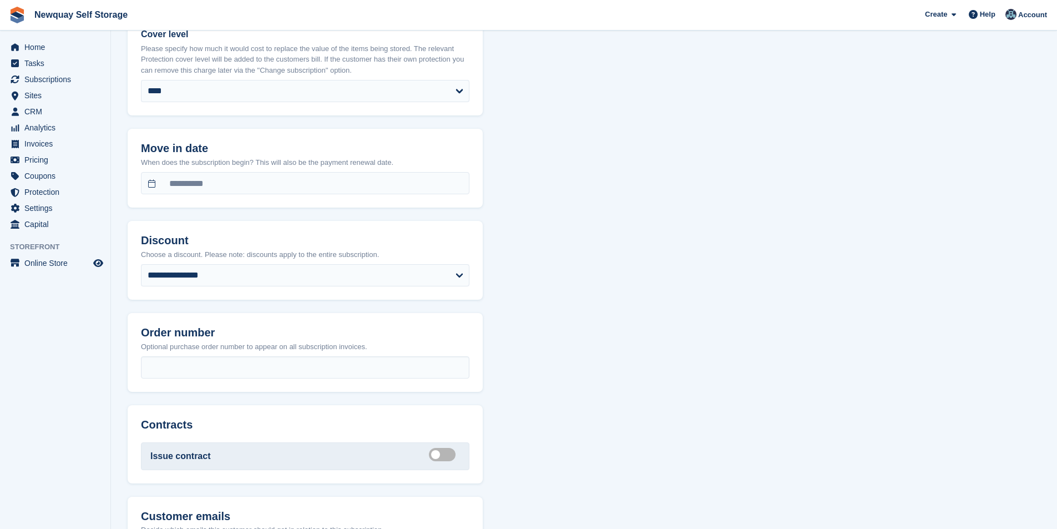
click at [569, 321] on div "**********" at bounding box center [584, 98] width 913 height 1604
select select "******"
select select "**********"
select select "***"
select select "*"
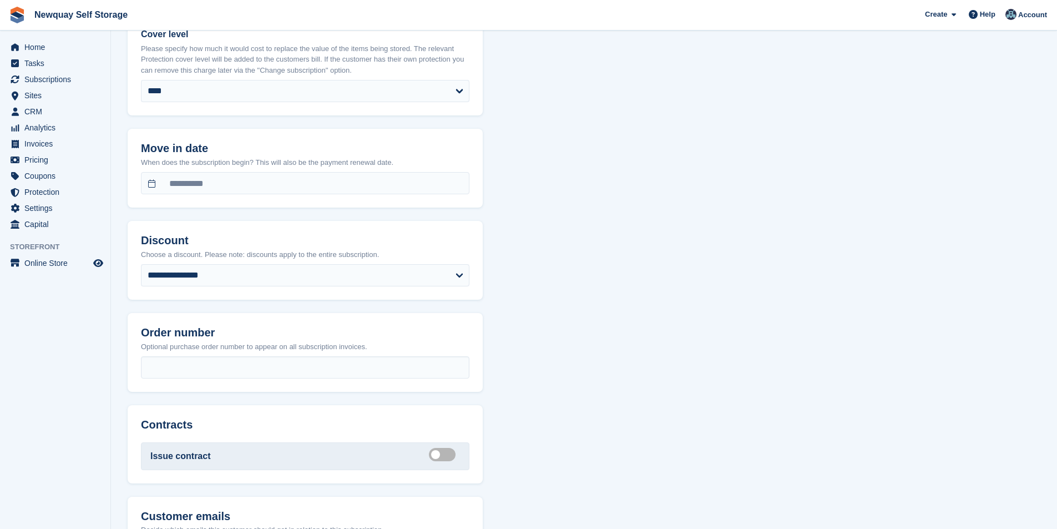
select select "*****"
select select
select select "***"
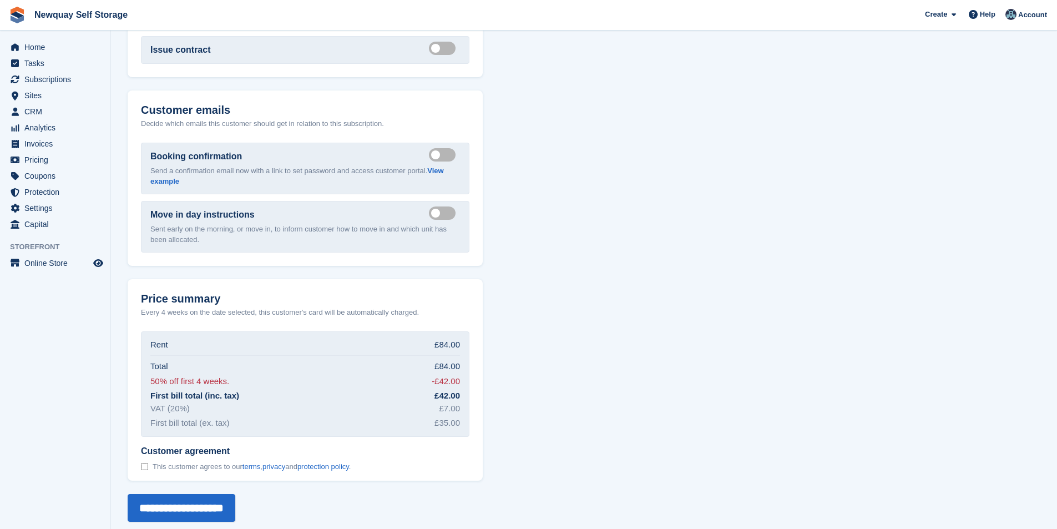
scroll to position [1212, 0]
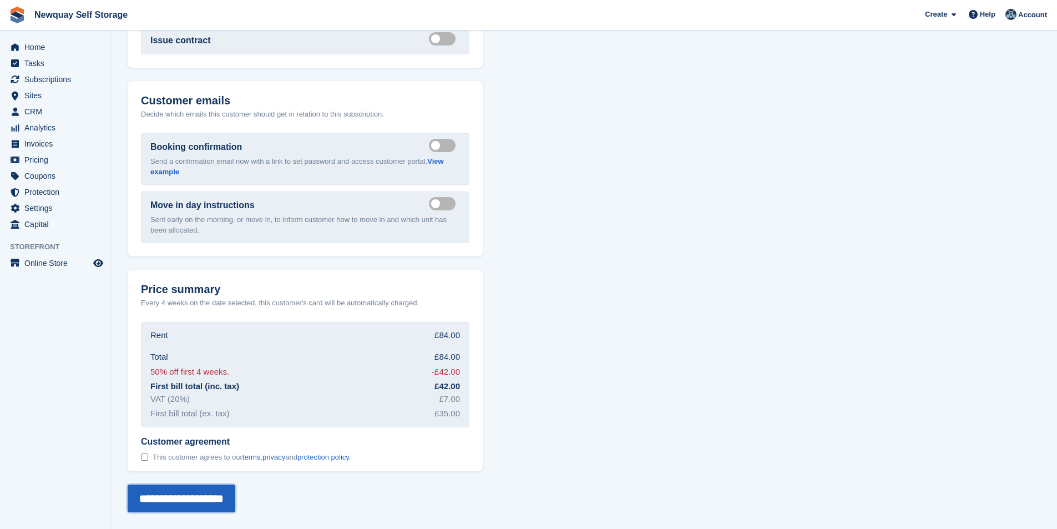
click at [181, 494] on input "**********" at bounding box center [182, 498] width 108 height 28
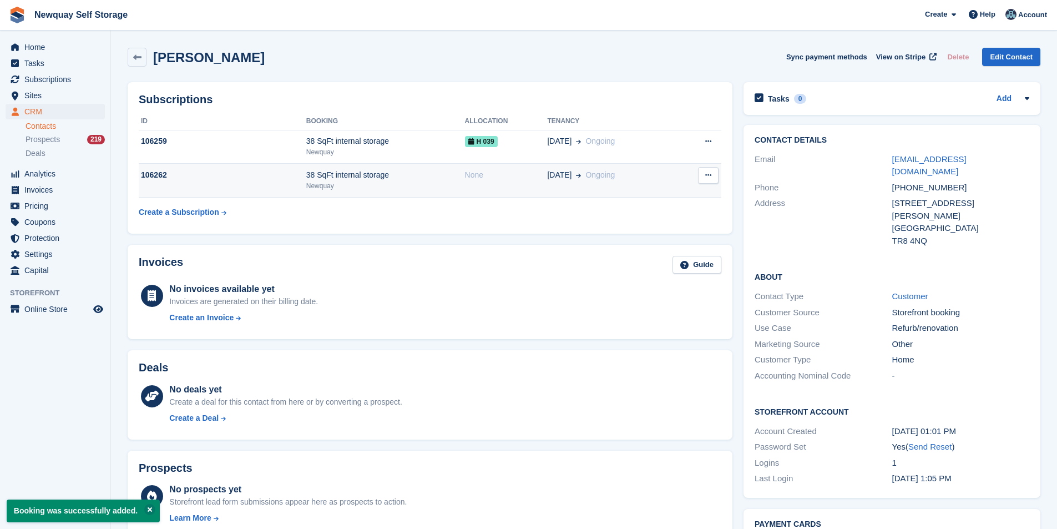
click at [714, 175] on button at bounding box center [708, 175] width 21 height 17
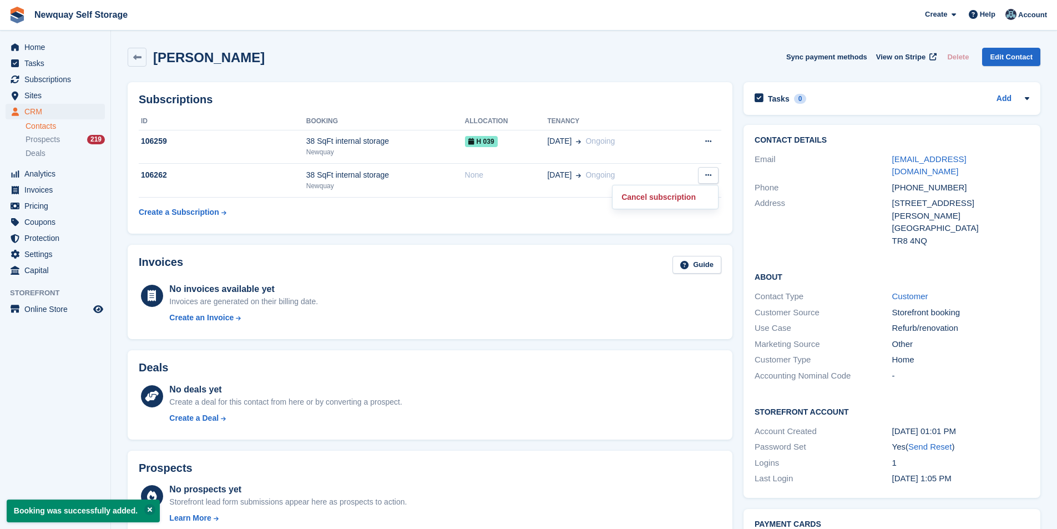
drag, startPoint x: 561, startPoint y: 228, endPoint x: 525, endPoint y: 224, distance: 36.3
click at [555, 228] on div "Subscriptions ID Booking Allocation Tenancy 106259 38 SqFt internal storage New…" at bounding box center [430, 157] width 605 height 151
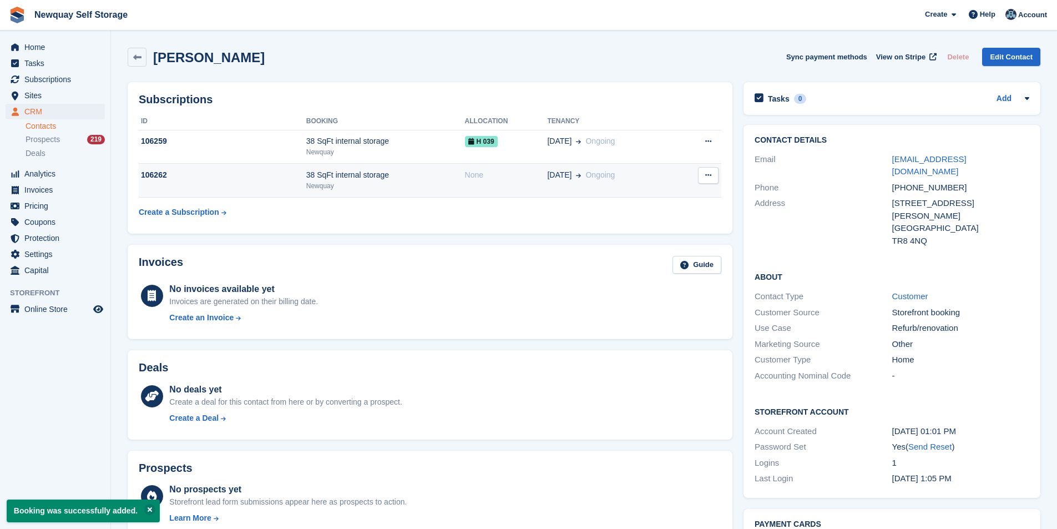
click at [341, 175] on div "38 SqFt internal storage" at bounding box center [385, 175] width 159 height 12
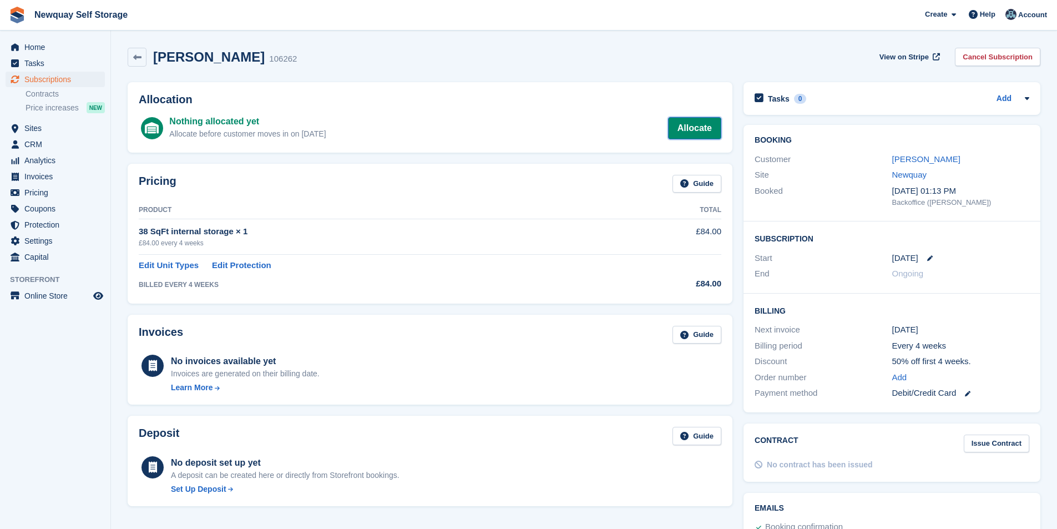
click at [696, 133] on link "Allocate" at bounding box center [694, 128] width 53 height 22
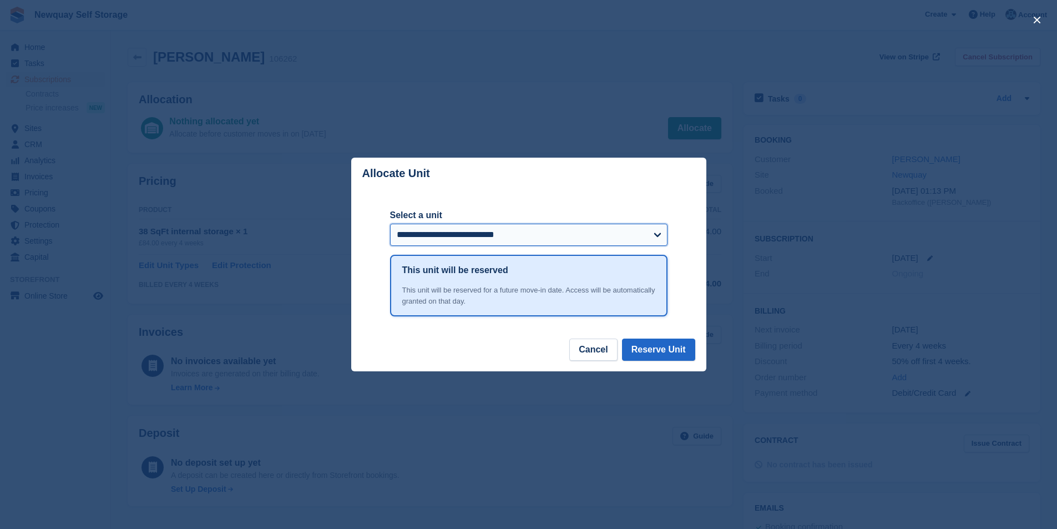
click at [627, 237] on select "**********" at bounding box center [528, 235] width 277 height 22
select select "******"
click at [390, 225] on select "**********" at bounding box center [528, 235] width 277 height 22
click at [666, 350] on button "Reserve Unit" at bounding box center [658, 349] width 73 height 22
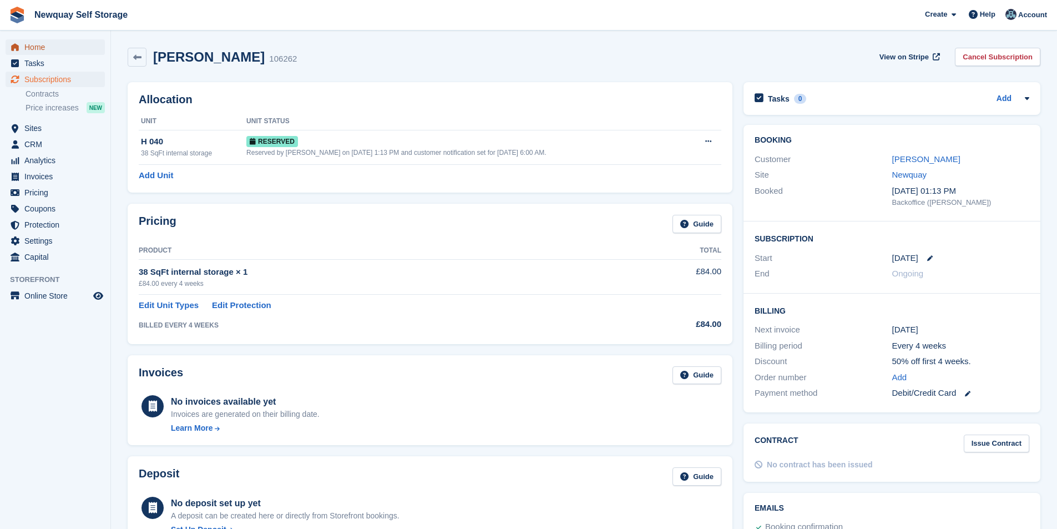
click at [55, 44] on span "Home" at bounding box center [57, 47] width 67 height 16
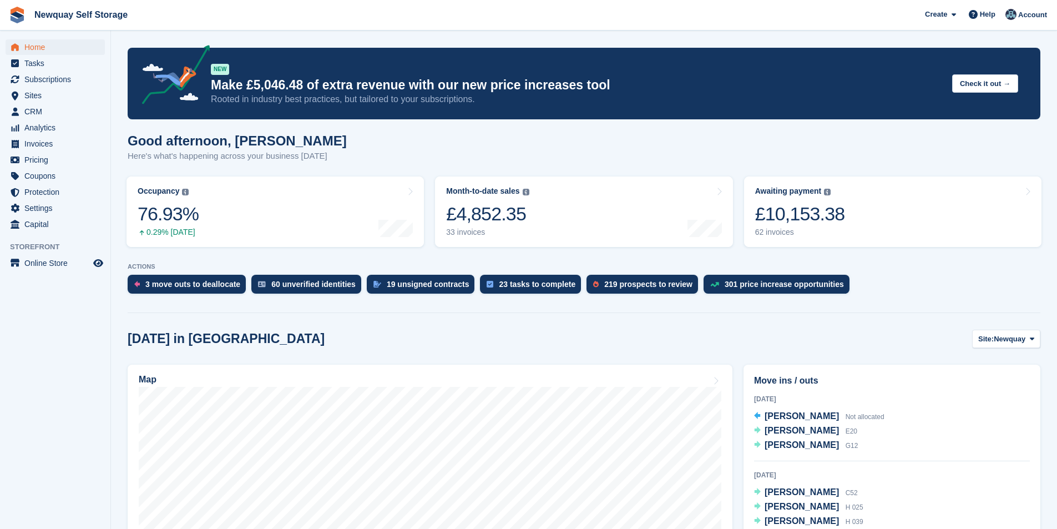
scroll to position [610, 0]
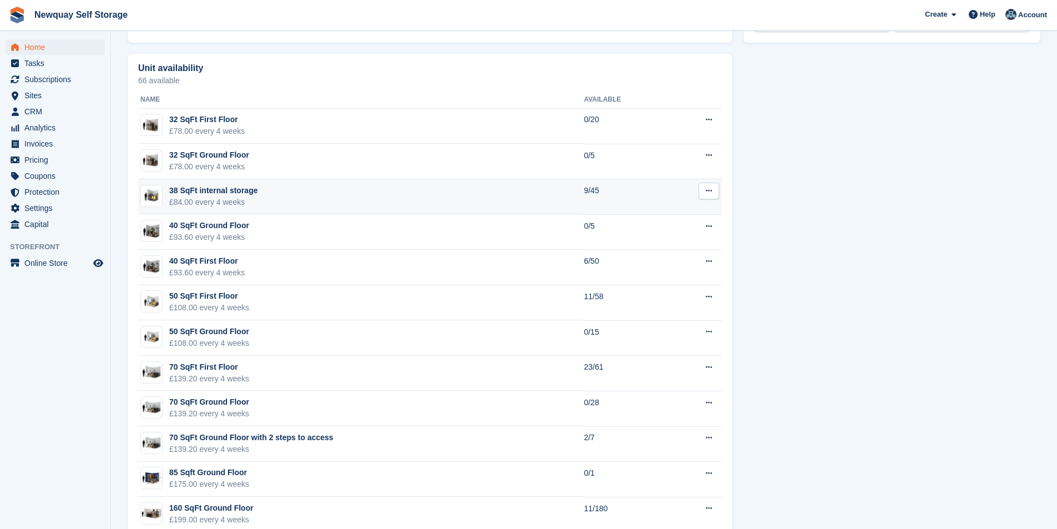
click at [224, 191] on div "38 SqFt internal storage" at bounding box center [213, 191] width 88 height 12
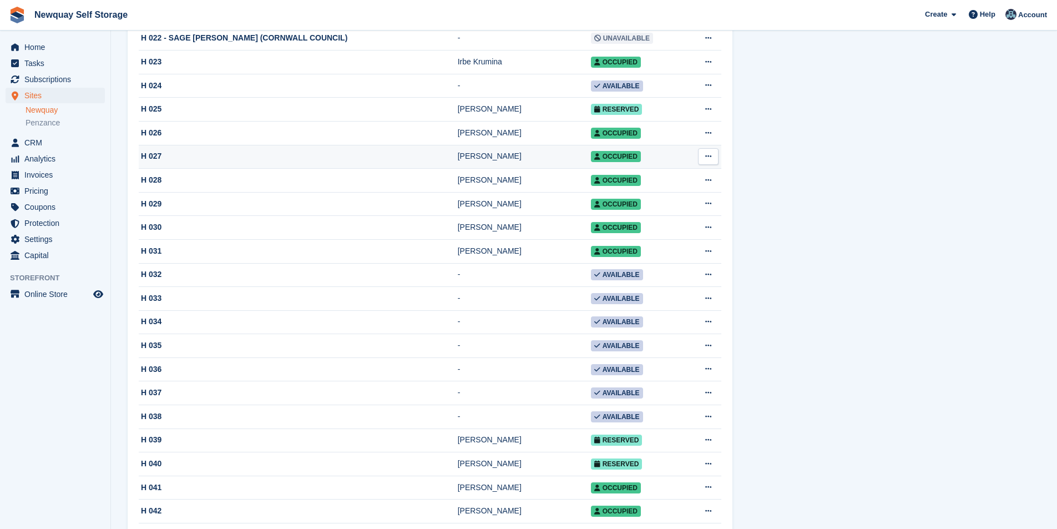
scroll to position [777, 0]
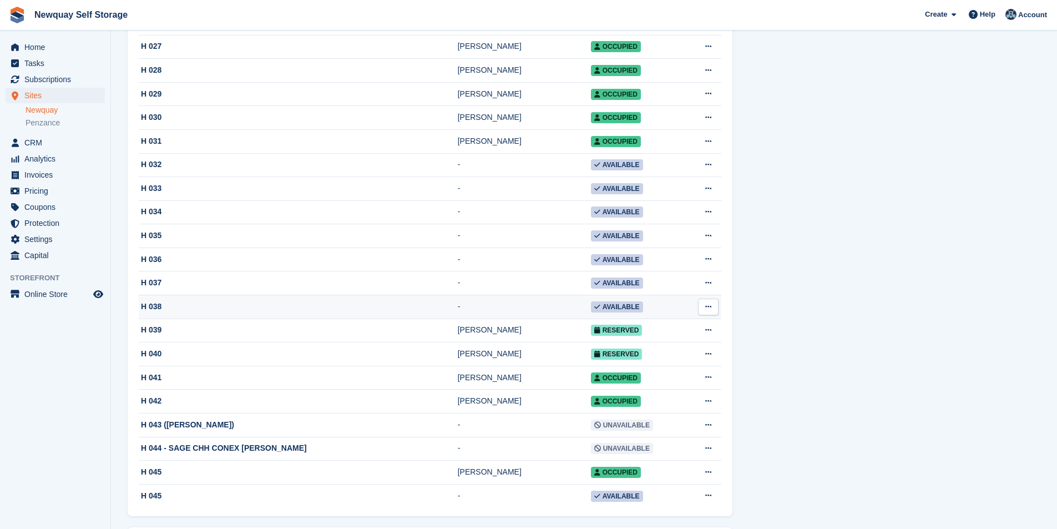
click at [705, 310] on icon at bounding box center [708, 306] width 6 height 7
click at [607, 312] on span "Available" at bounding box center [617, 306] width 52 height 11
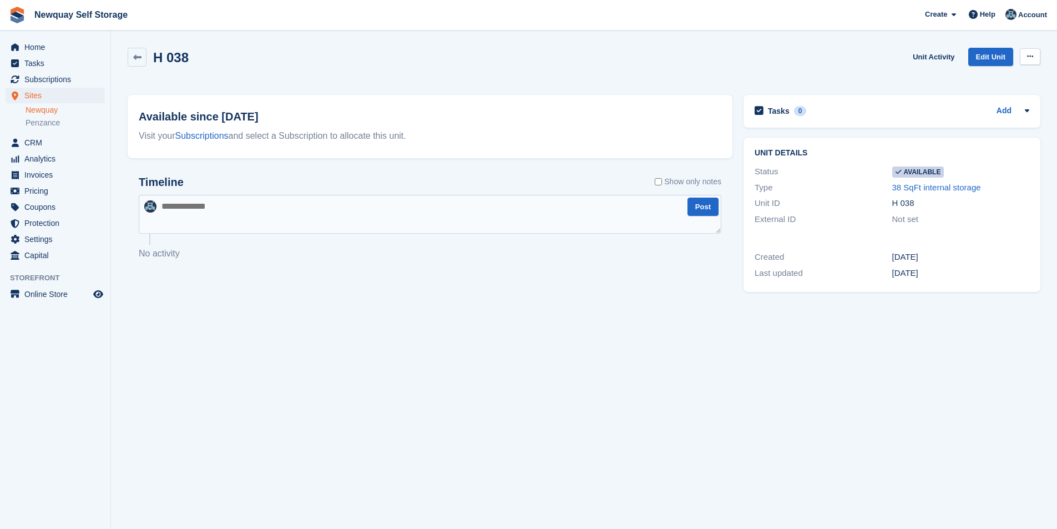
click at [1033, 61] on button at bounding box center [1030, 56] width 21 height 17
click at [987, 74] on p "Make unavailable" at bounding box center [987, 78] width 97 height 14
click at [58, 74] on span "Subscriptions" at bounding box center [57, 80] width 67 height 16
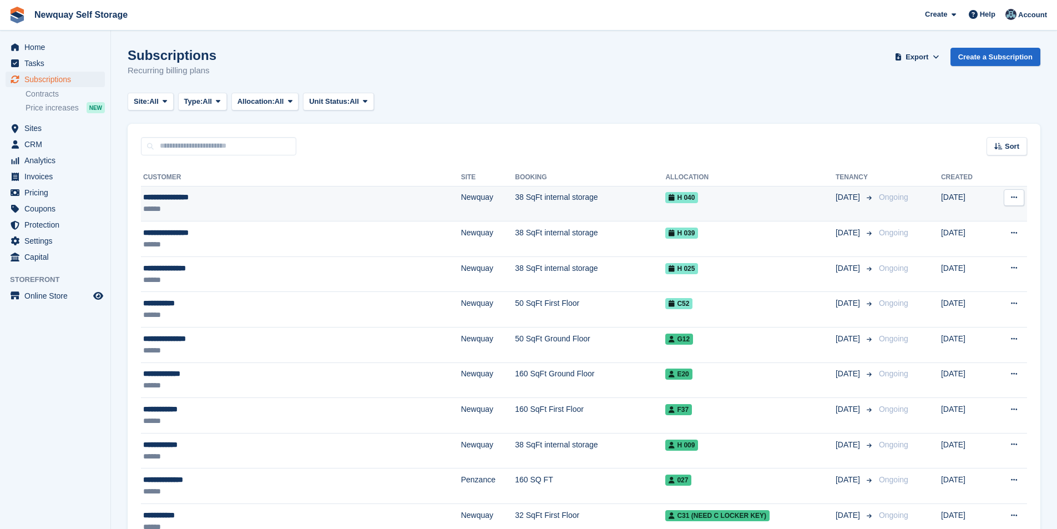
click at [173, 196] on div "**********" at bounding box center [244, 197] width 202 height 12
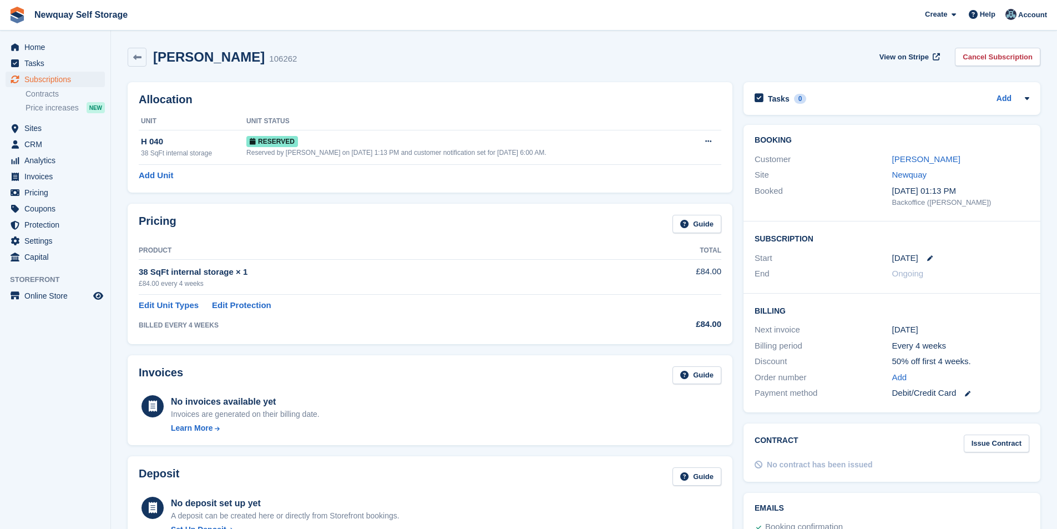
click at [935, 151] on div "Customer [PERSON_NAME]" at bounding box center [892, 159] width 275 height 16
click at [934, 159] on link "Valerie Marshall" at bounding box center [926, 158] width 68 height 9
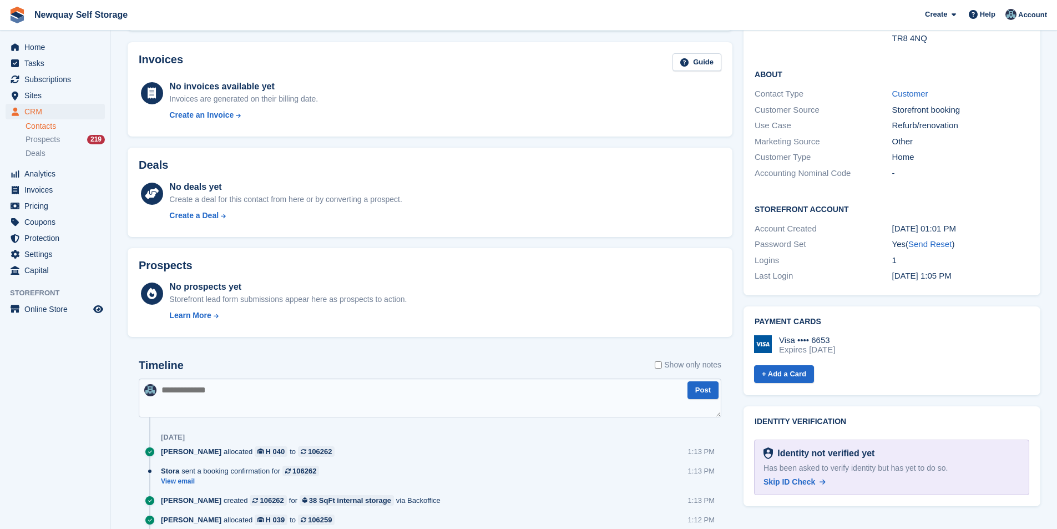
scroll to position [222, 0]
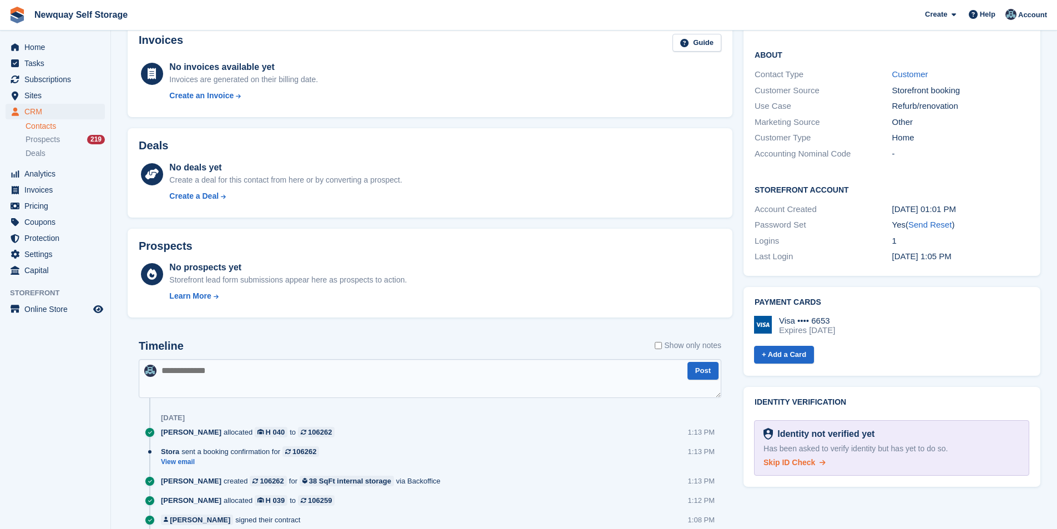
click at [796, 458] on span "Skip ID Check" at bounding box center [790, 462] width 52 height 9
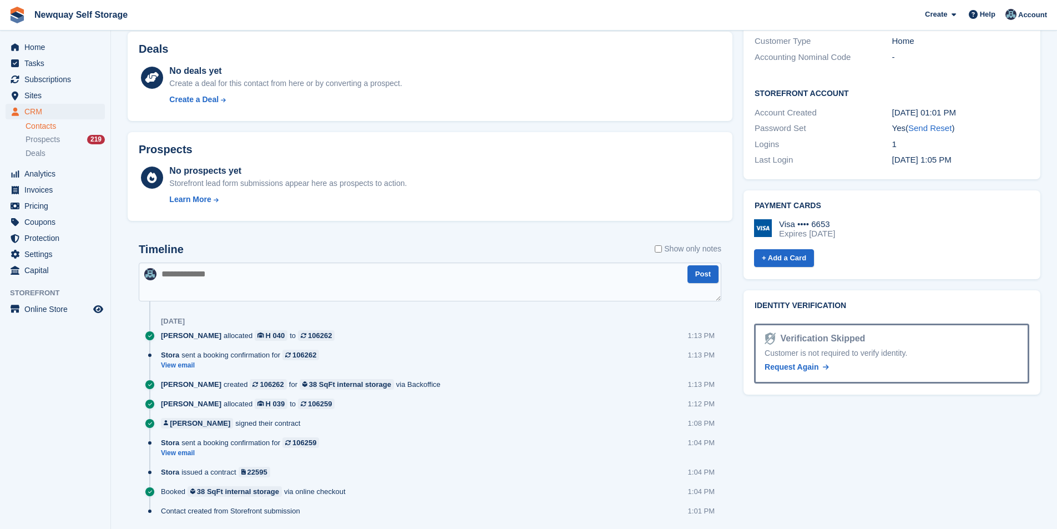
scroll to position [299, 0]
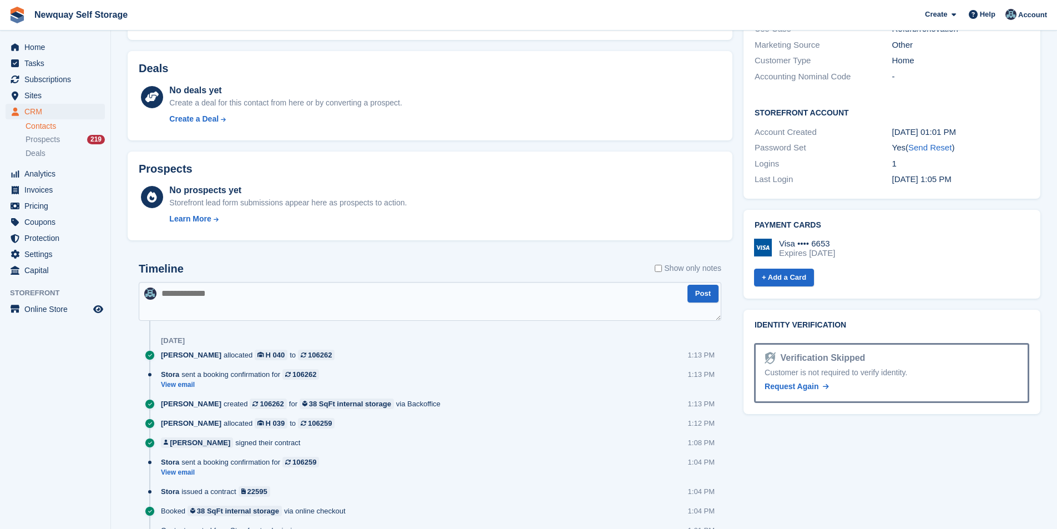
click at [326, 295] on textarea at bounding box center [430, 301] width 583 height 39
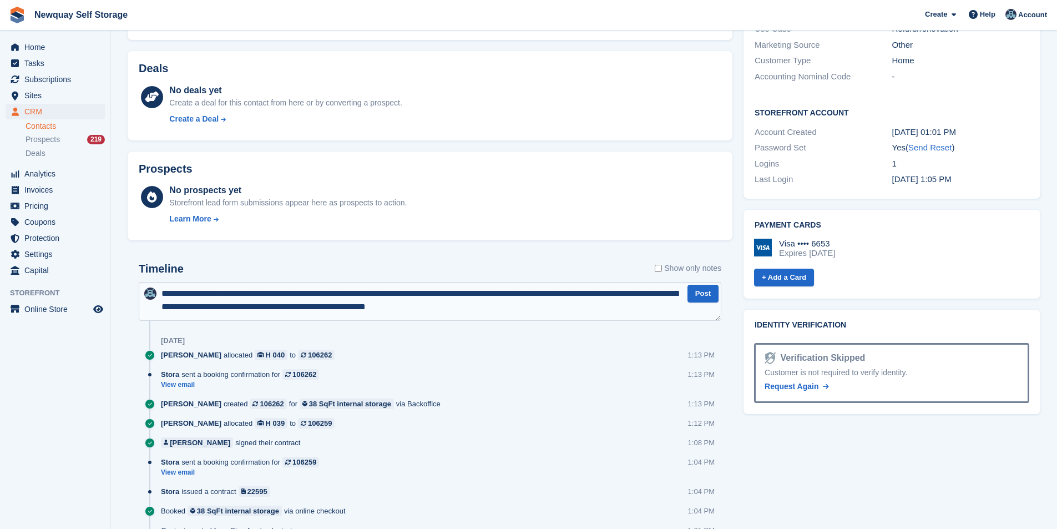
type textarea "**********"
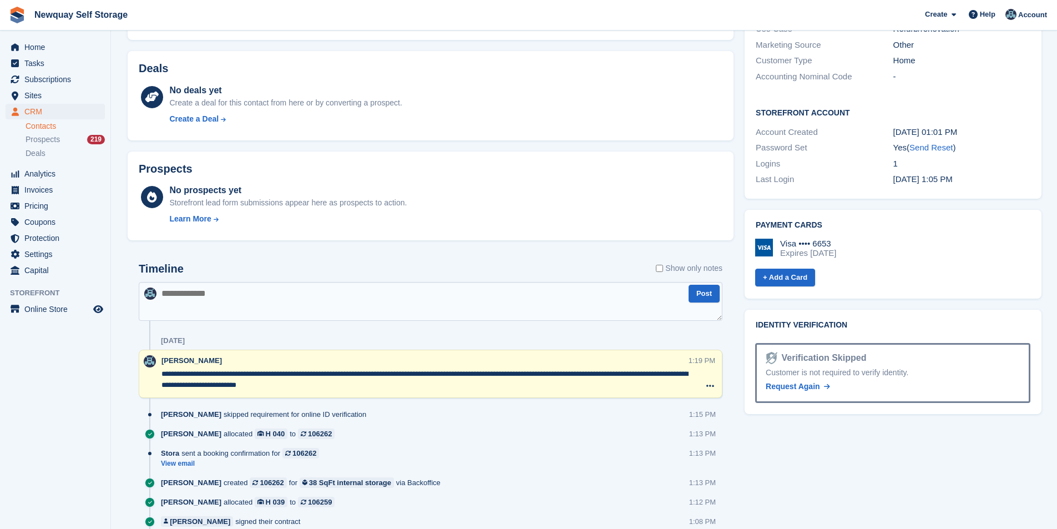
click at [326, 295] on textarea at bounding box center [431, 301] width 584 height 39
type textarea "**********"
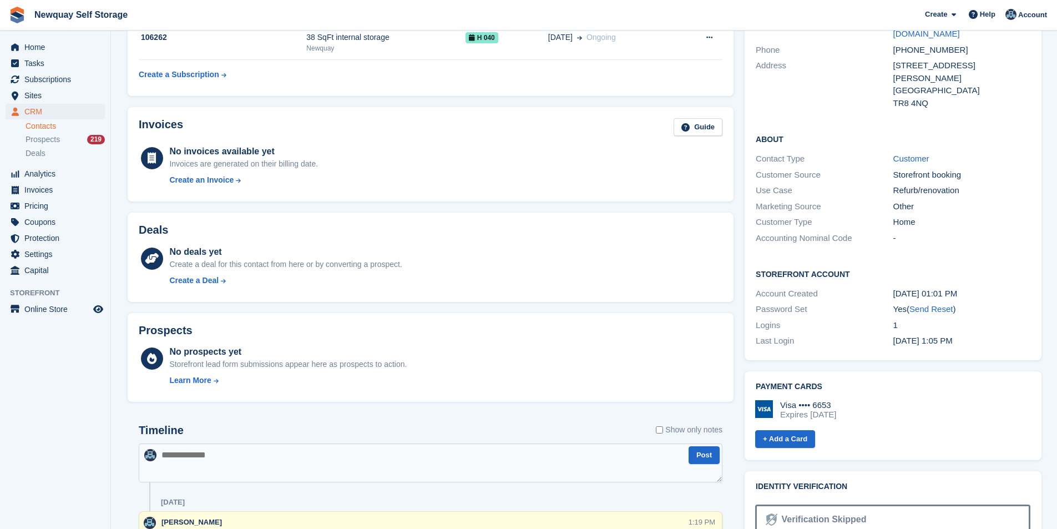
scroll to position [22, 0]
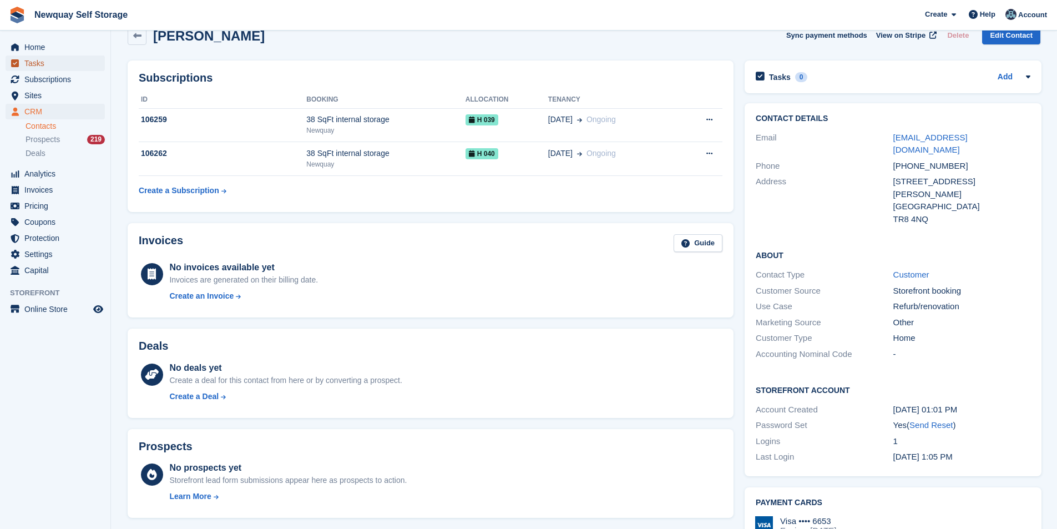
click at [55, 62] on span "Tasks" at bounding box center [57, 63] width 67 height 16
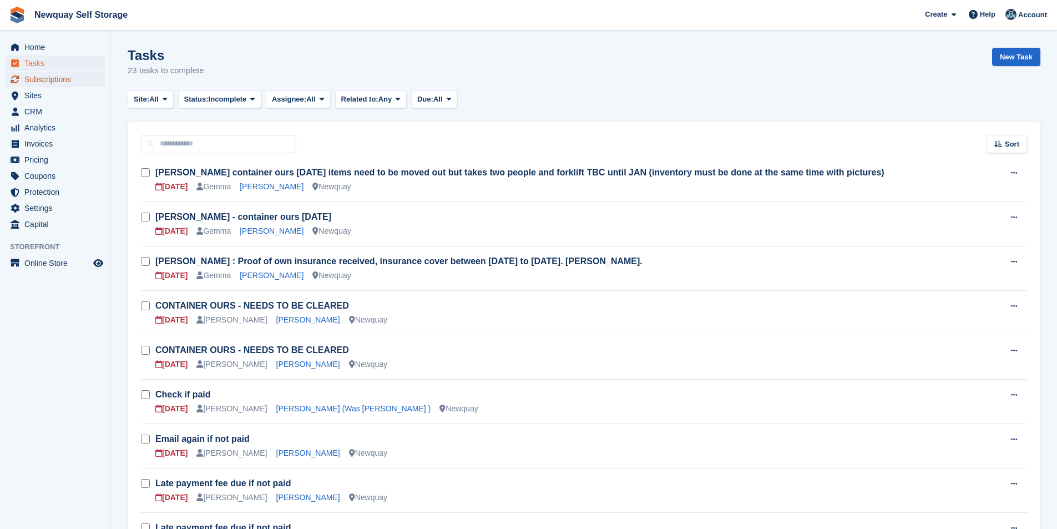
click at [70, 74] on span "Subscriptions" at bounding box center [57, 80] width 67 height 16
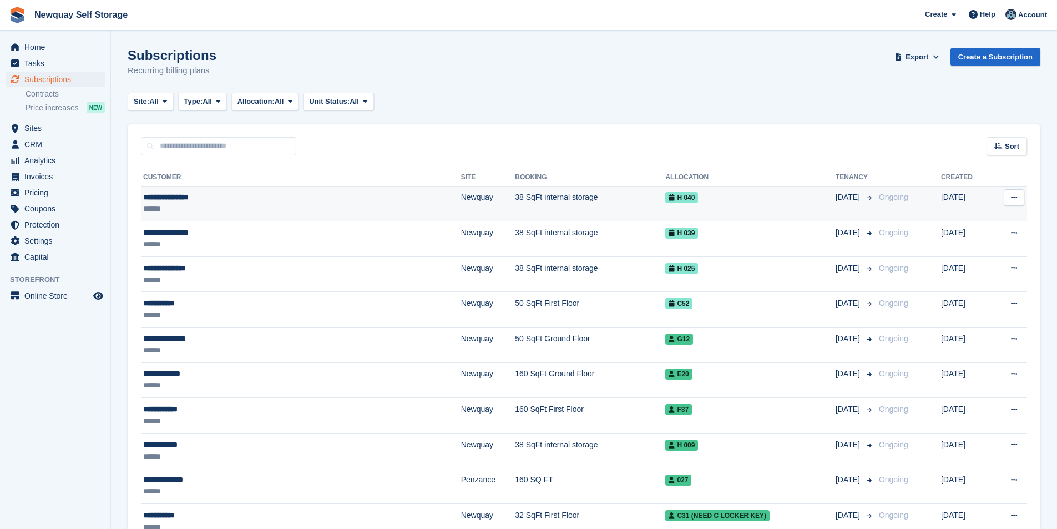
click at [186, 195] on div "**********" at bounding box center [244, 197] width 202 height 12
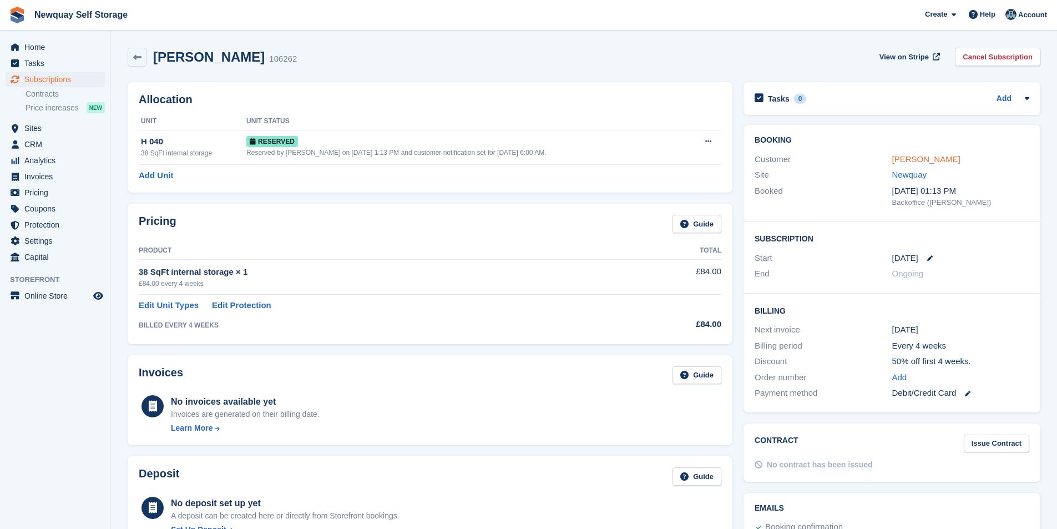
click at [946, 157] on link "[PERSON_NAME]" at bounding box center [926, 158] width 68 height 9
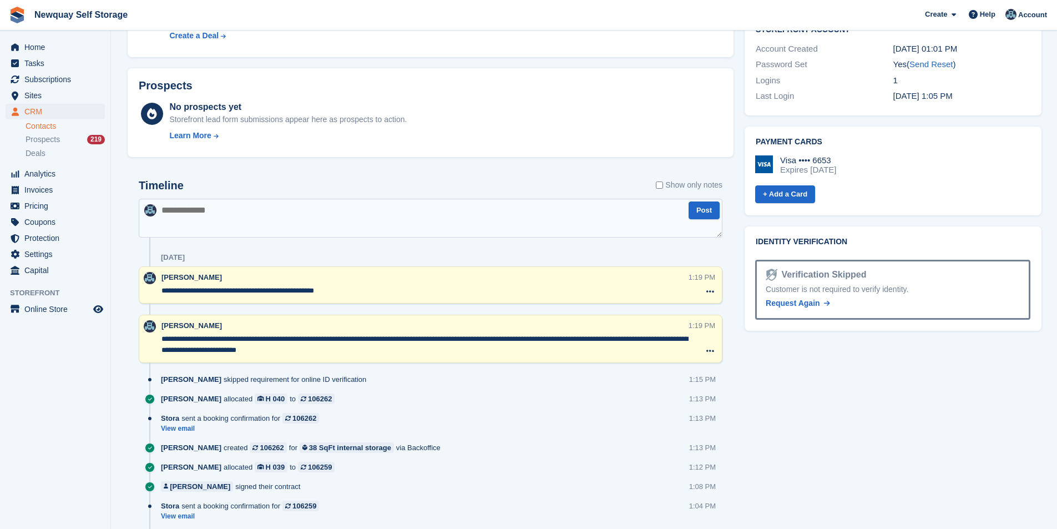
scroll to position [388, 0]
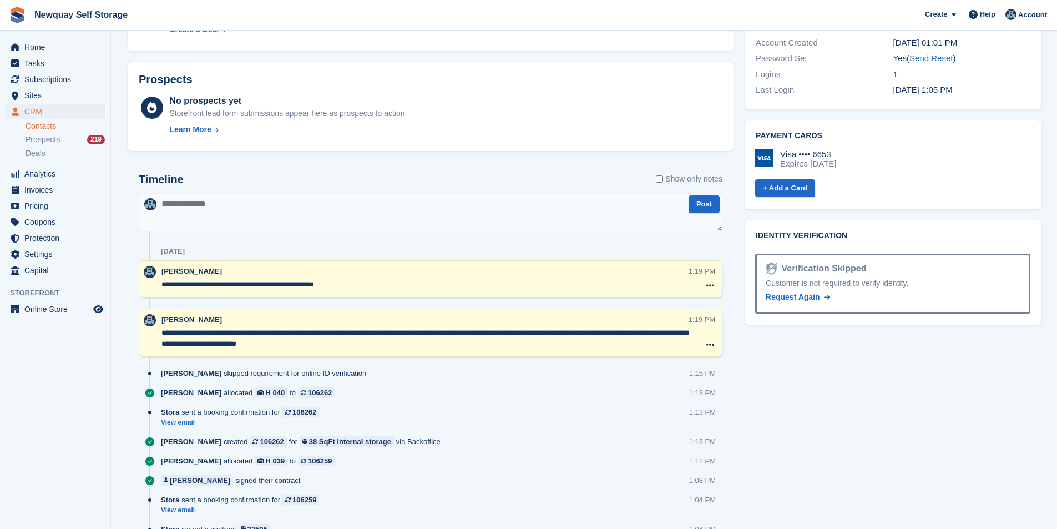
click at [525, 335] on textarea "**********" at bounding box center [424, 338] width 527 height 22
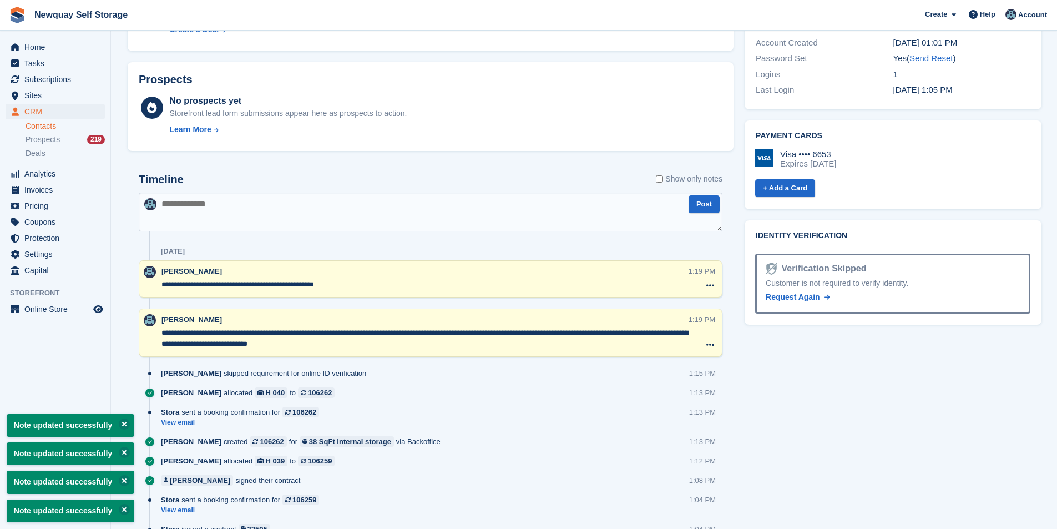
type textarea "**********"
click at [383, 207] on textarea at bounding box center [431, 212] width 584 height 39
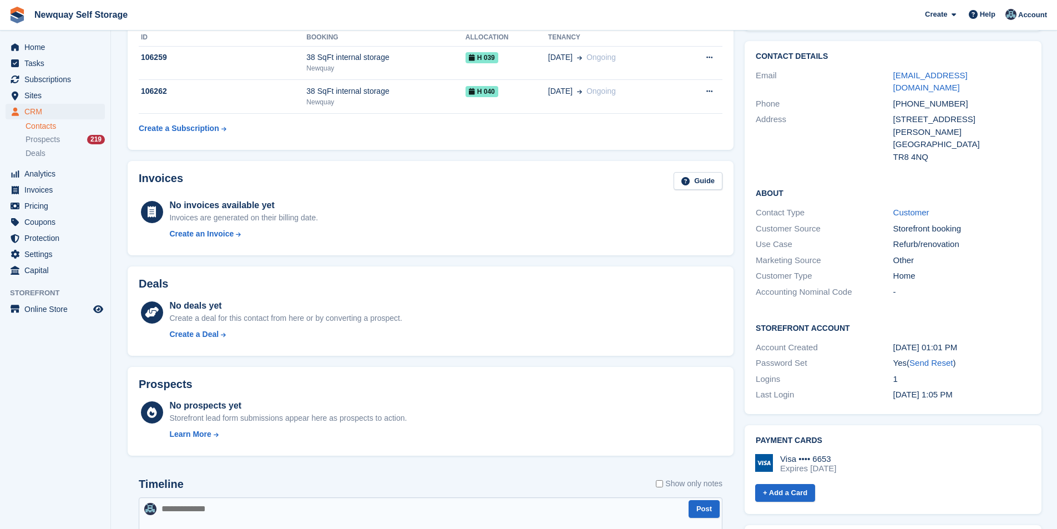
scroll to position [0, 0]
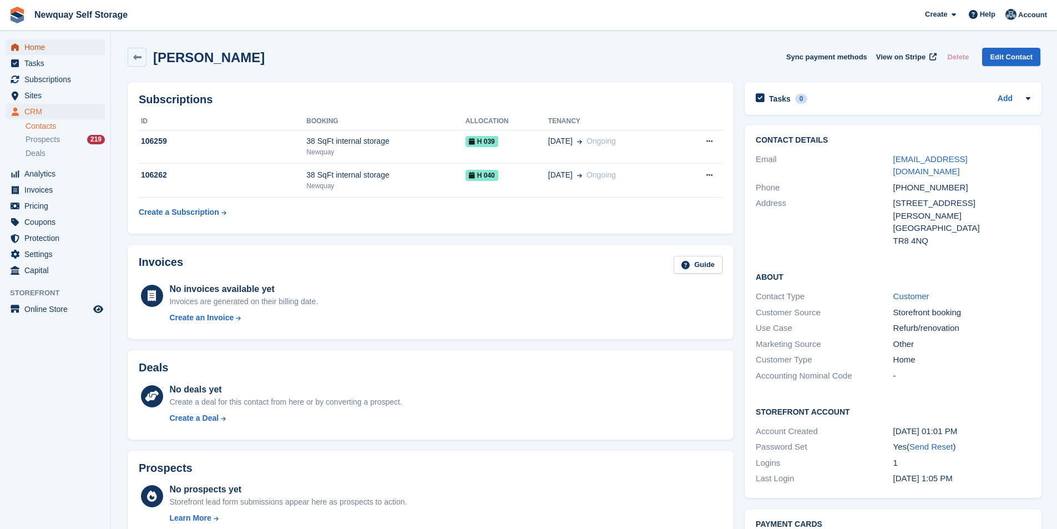
click at [59, 47] on span "Home" at bounding box center [57, 47] width 67 height 16
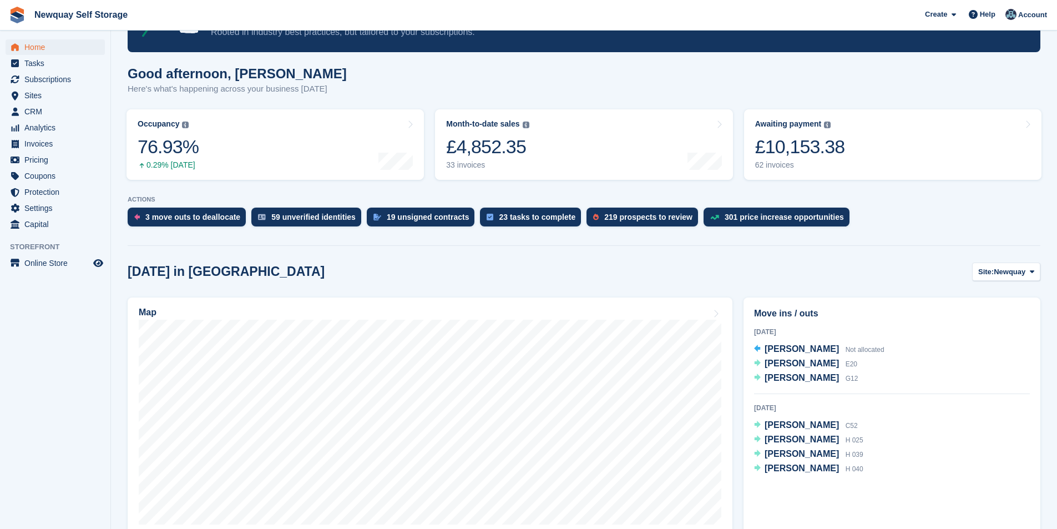
scroll to position [166, 0]
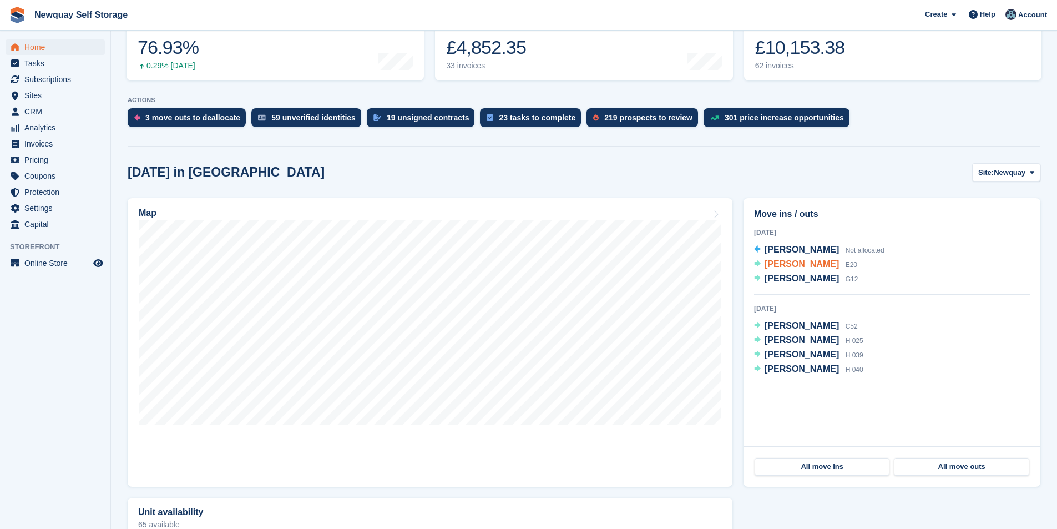
click at [798, 263] on span "[PERSON_NAME]" at bounding box center [802, 263] width 74 height 9
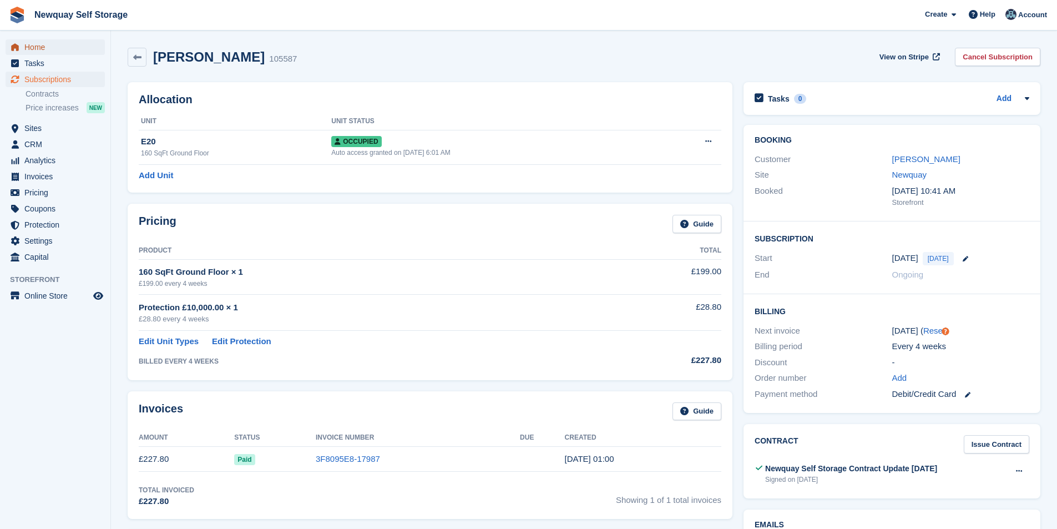
click at [53, 47] on span "Home" at bounding box center [57, 47] width 67 height 16
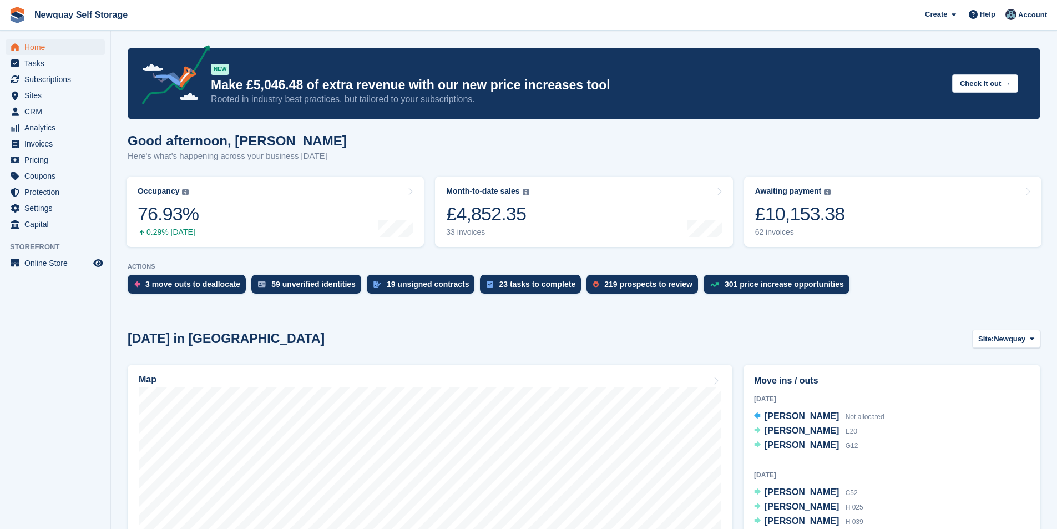
scroll to position [222, 0]
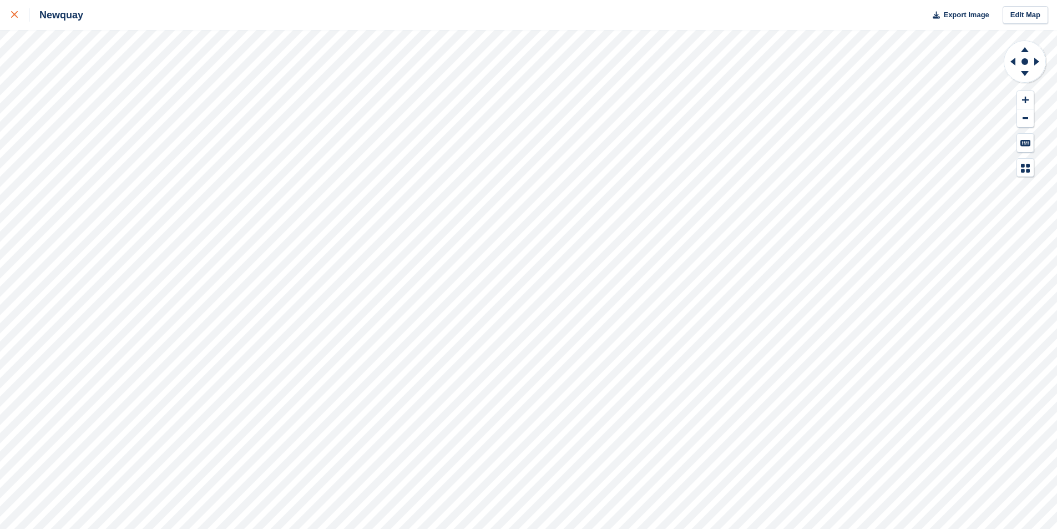
click at [13, 18] on div at bounding box center [20, 14] width 18 height 13
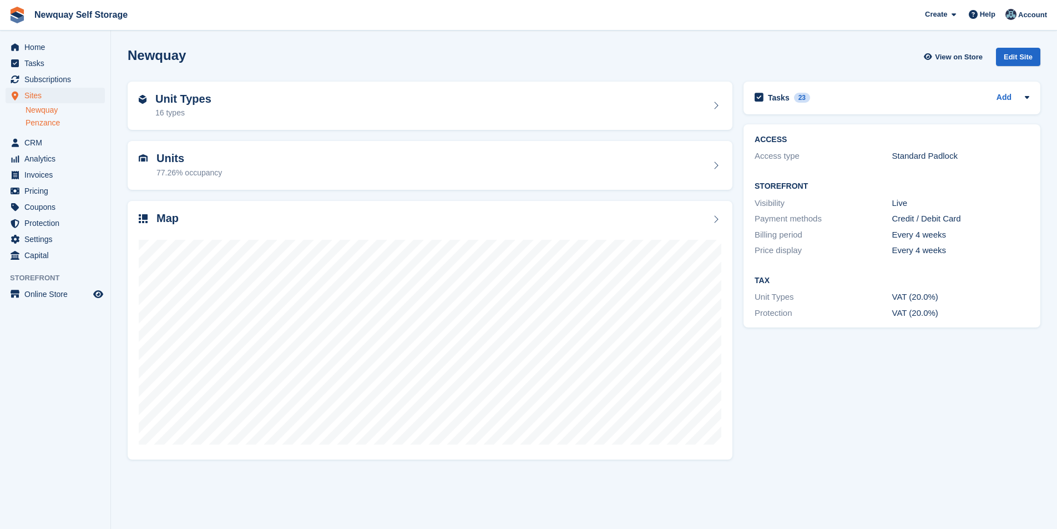
click at [59, 124] on link "Penzance" at bounding box center [65, 123] width 79 height 11
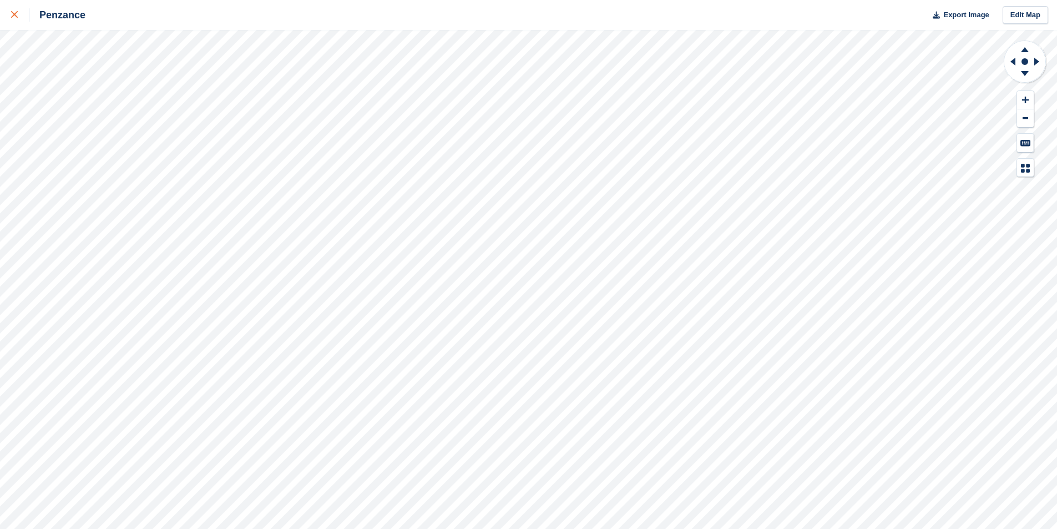
click at [14, 17] on icon at bounding box center [14, 14] width 7 height 7
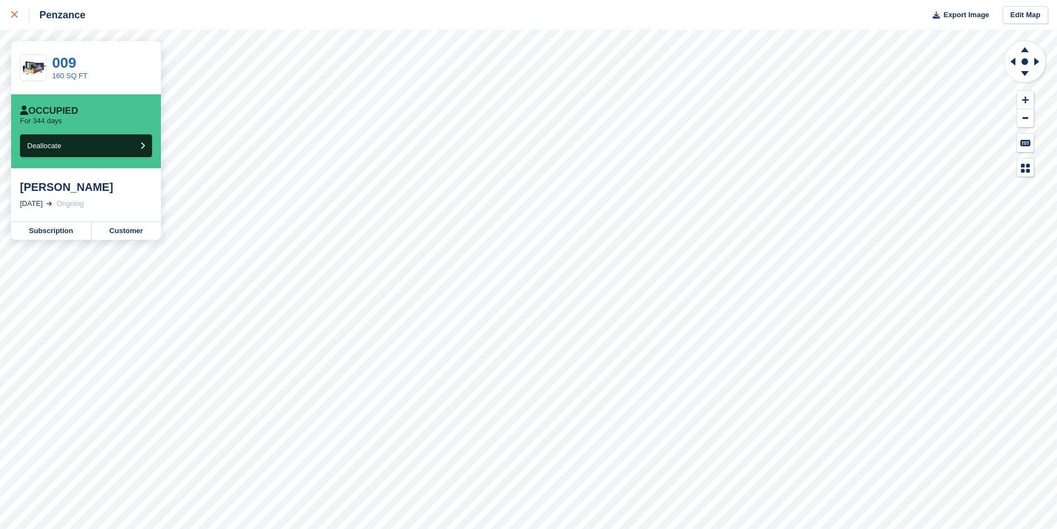
click at [16, 13] on icon at bounding box center [14, 14] width 7 height 7
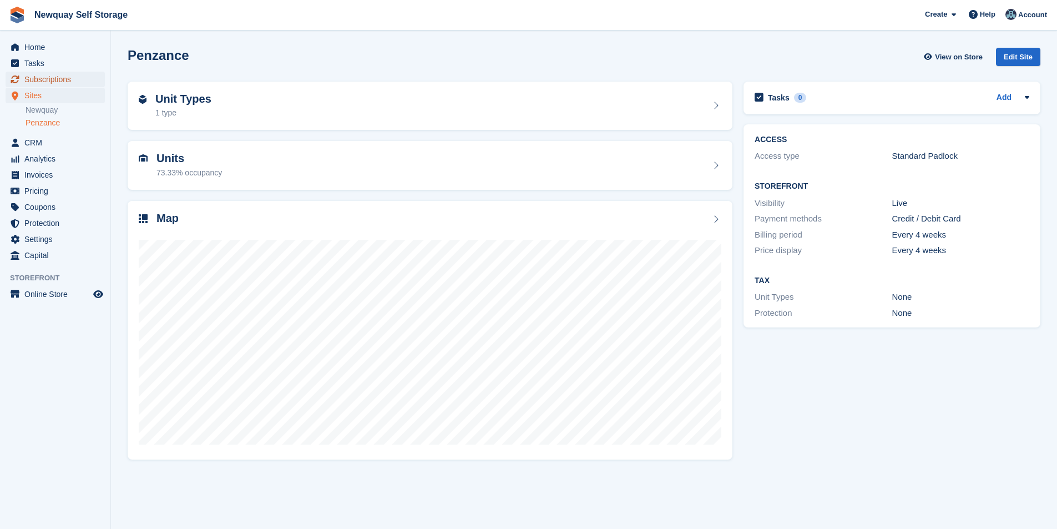
click at [60, 73] on span "Subscriptions" at bounding box center [57, 80] width 67 height 16
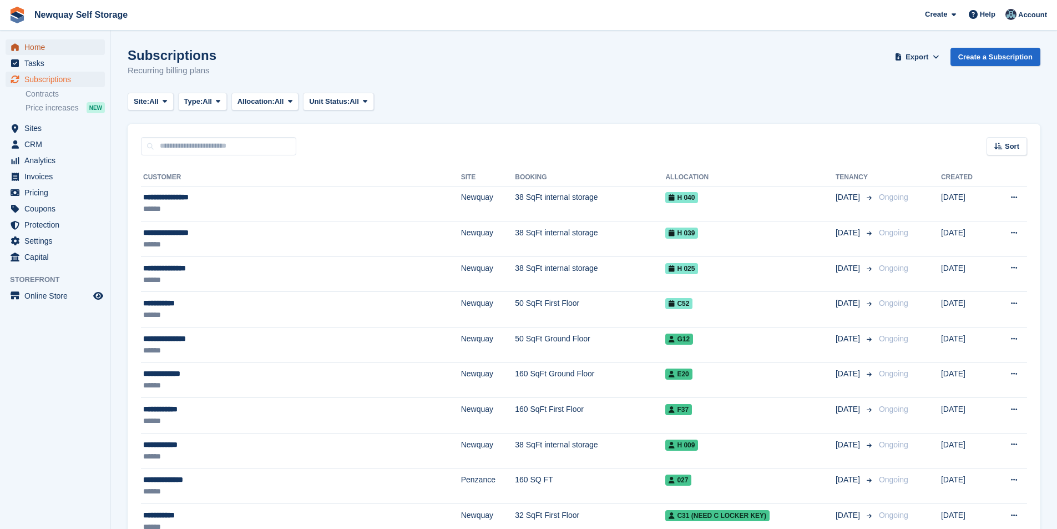
click at [54, 48] on span "Home" at bounding box center [57, 47] width 67 height 16
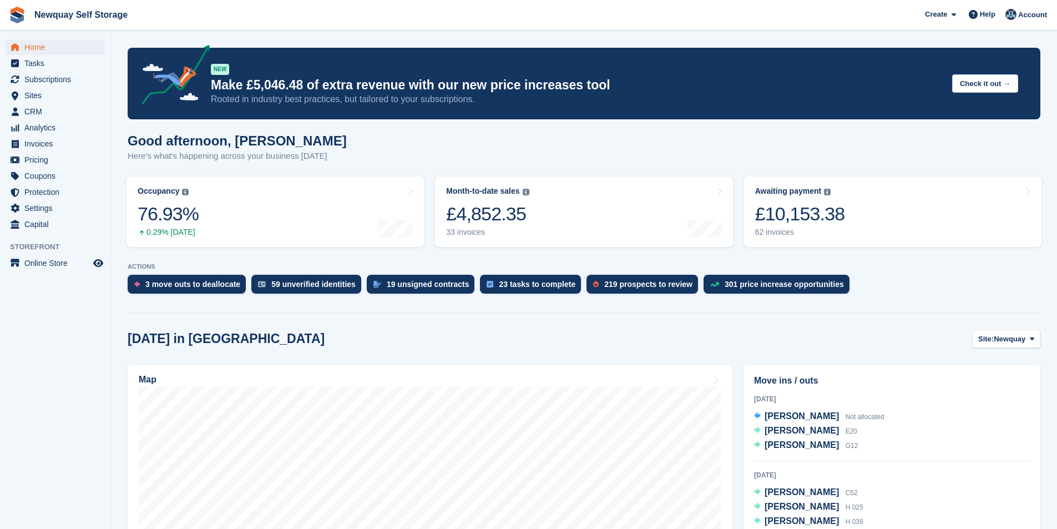
scroll to position [277, 0]
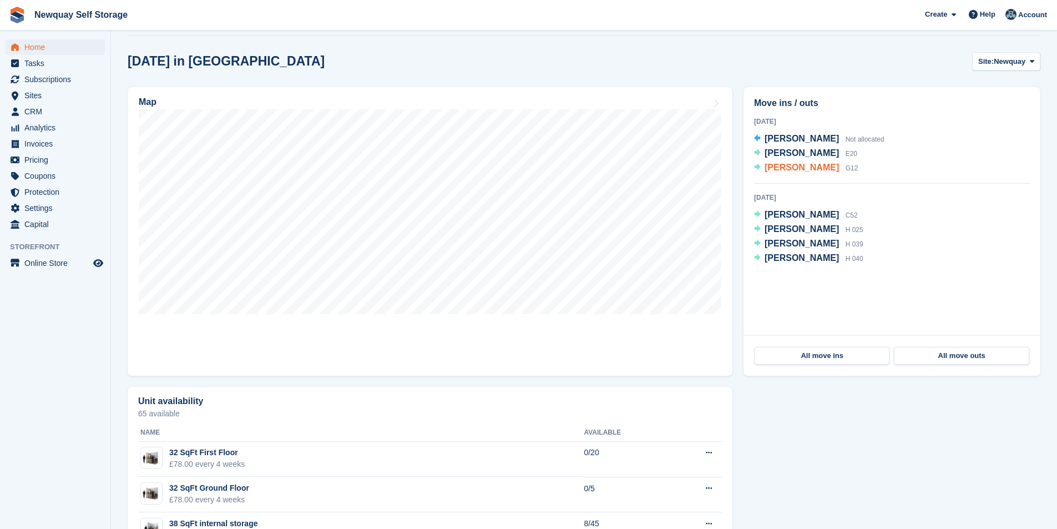
click at [802, 166] on span "William Parrott" at bounding box center [802, 167] width 74 height 9
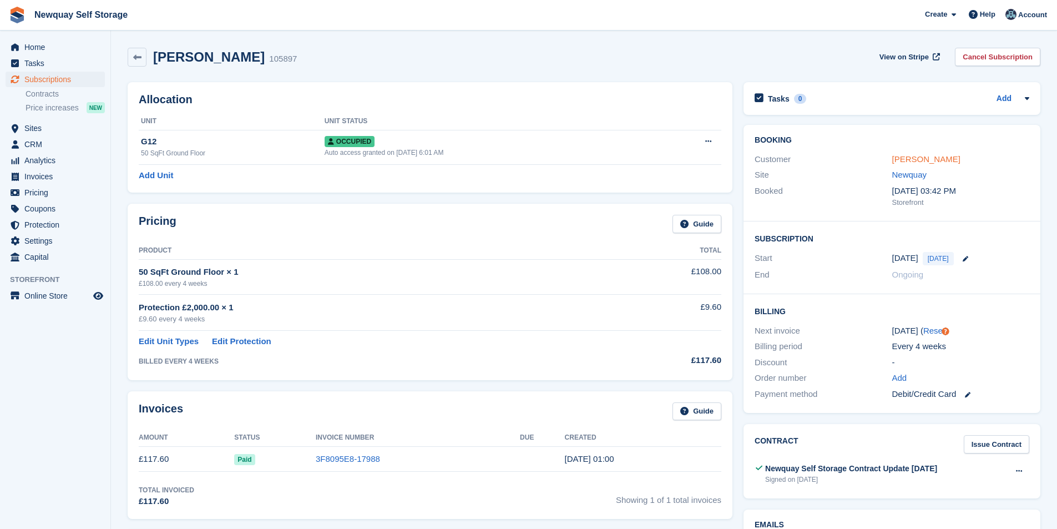
click at [915, 157] on link "[PERSON_NAME]" at bounding box center [926, 158] width 68 height 9
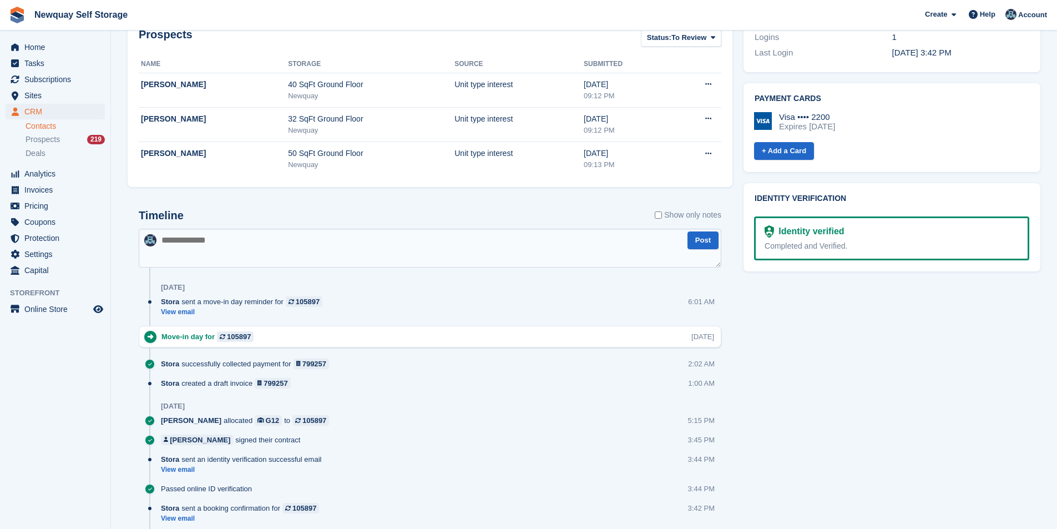
scroll to position [333, 0]
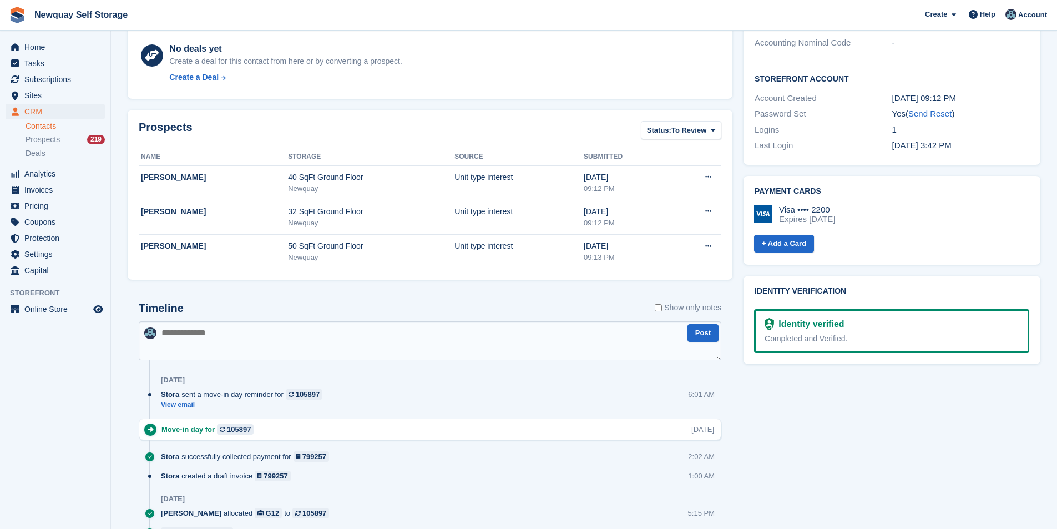
click at [196, 341] on textarea at bounding box center [430, 340] width 583 height 39
type textarea "**********"
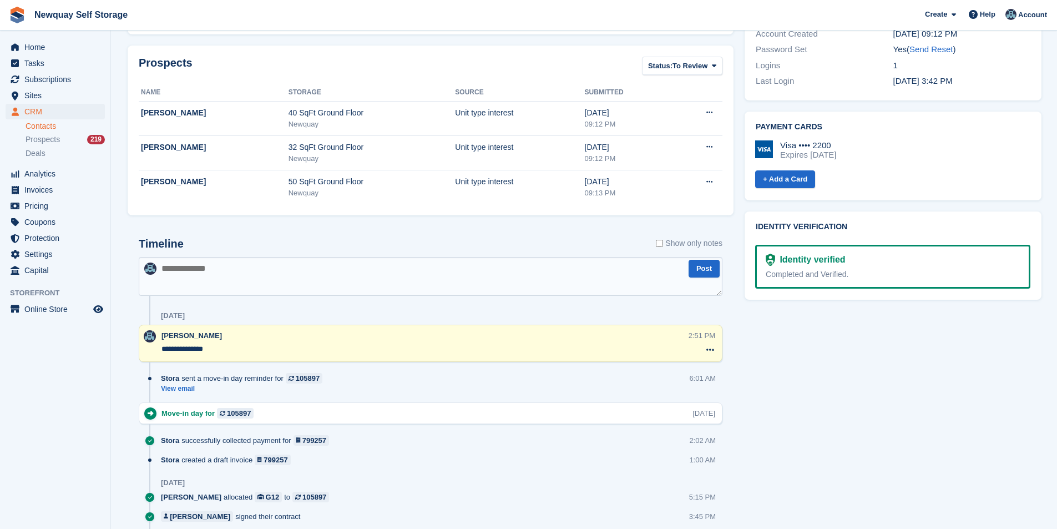
scroll to position [499, 0]
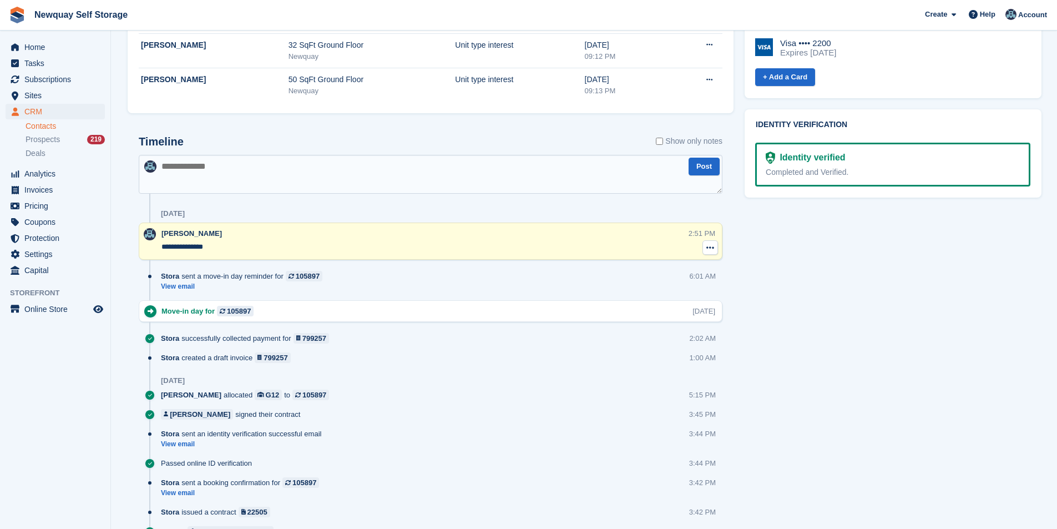
click at [716, 248] on button at bounding box center [711, 247] width 16 height 14
click at [669, 267] on p "Delete note" at bounding box center [664, 268] width 97 height 14
drag, startPoint x: 905, startPoint y: 283, endPoint x: 902, endPoint y: 274, distance: 9.3
click at [905, 282] on div "Tasks 0 Add No tasks related to William Parrott Contact Details Email williampa…" at bounding box center [893, 138] width 308 height 1123
click at [28, 61] on span "Tasks" at bounding box center [57, 63] width 67 height 16
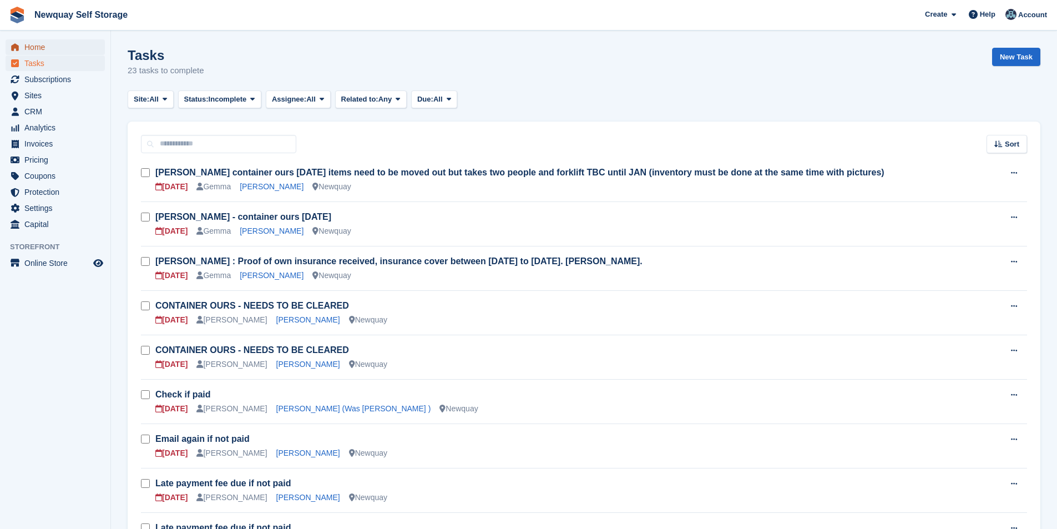
click at [52, 54] on span "Home" at bounding box center [57, 47] width 67 height 16
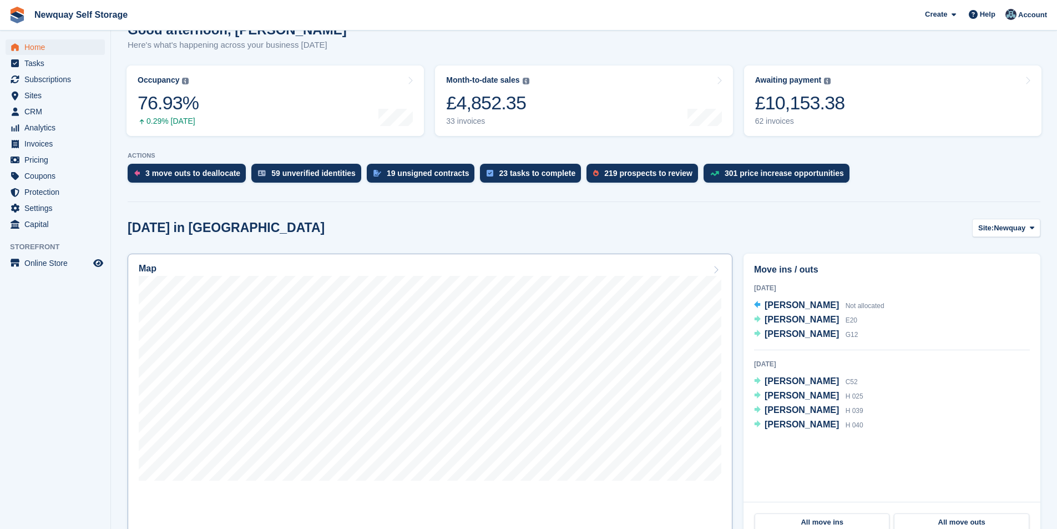
scroll to position [111, 0]
click at [808, 332] on span "[PERSON_NAME]" at bounding box center [802, 333] width 74 height 9
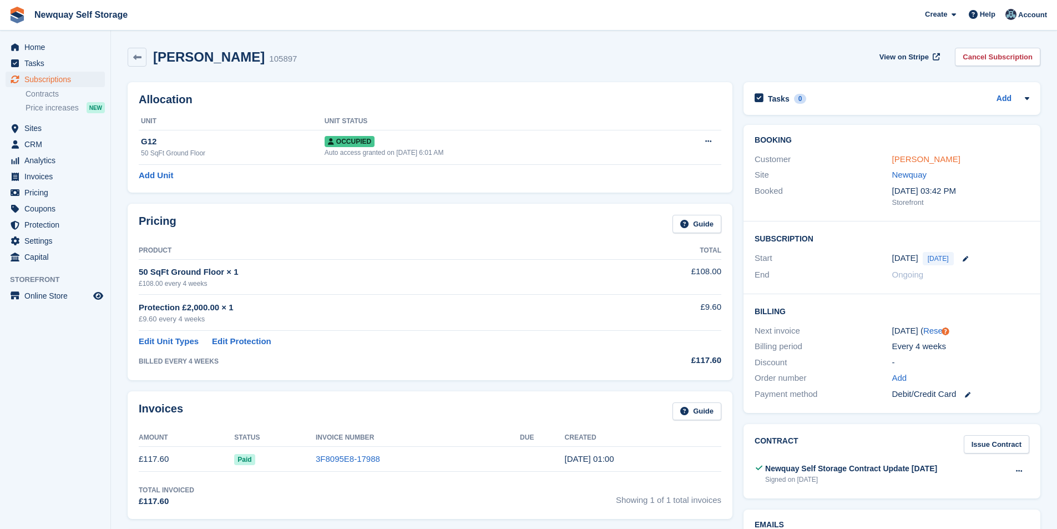
click at [929, 159] on link "[PERSON_NAME]" at bounding box center [926, 158] width 68 height 9
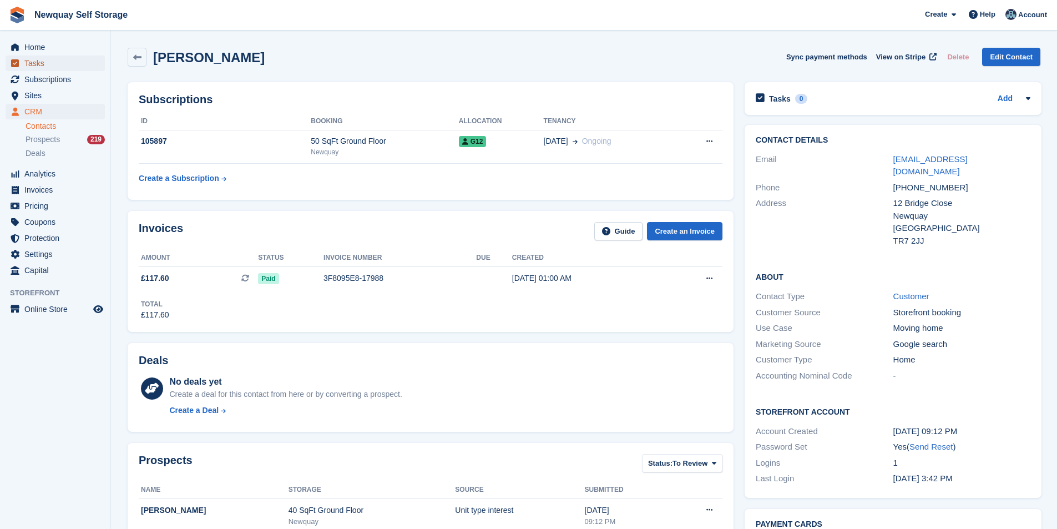
click at [27, 67] on span "Tasks" at bounding box center [57, 63] width 67 height 16
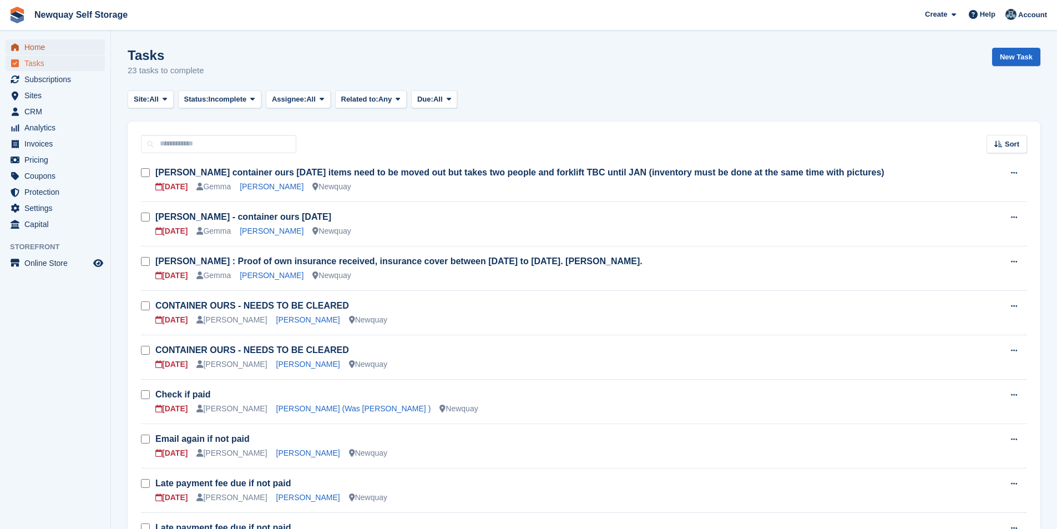
click at [36, 47] on span "Home" at bounding box center [57, 47] width 67 height 16
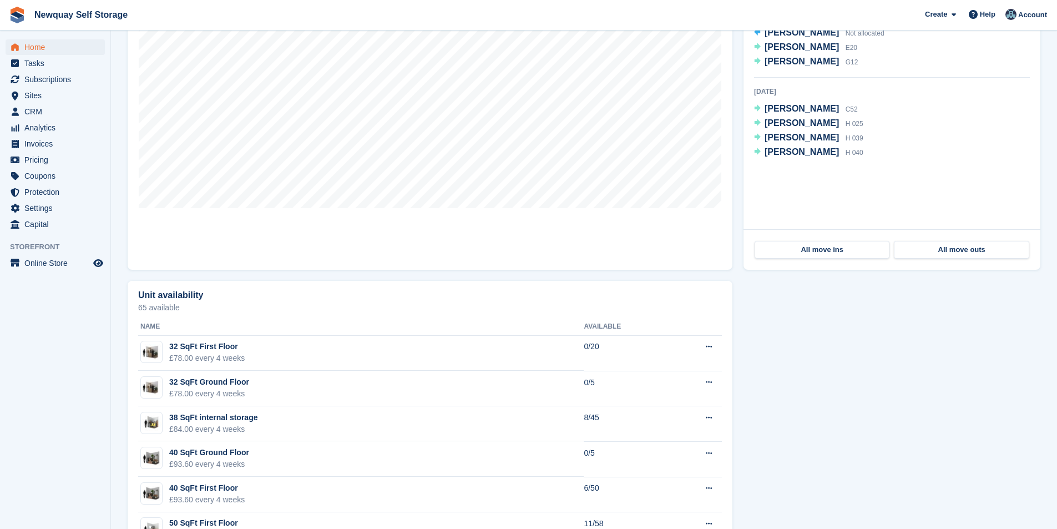
scroll to position [499, 0]
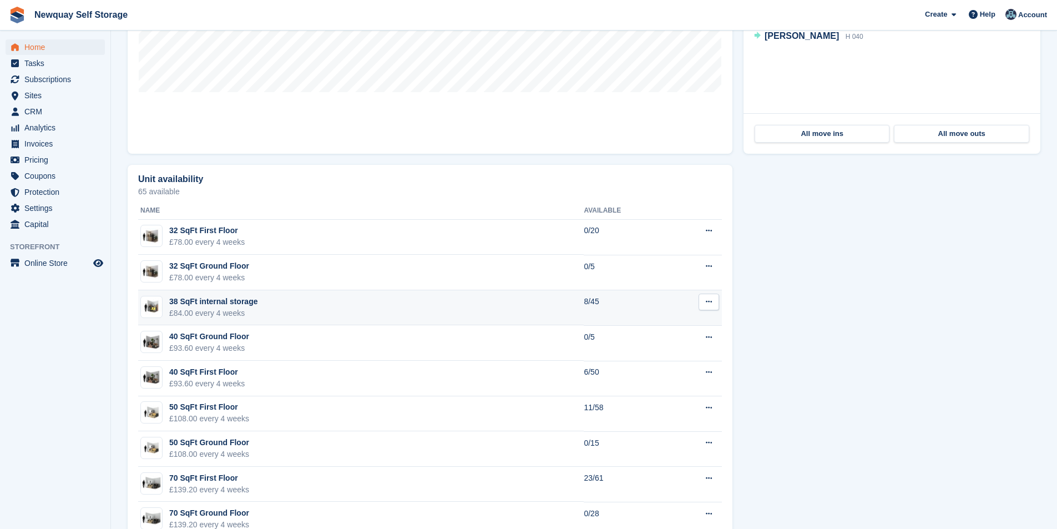
click at [236, 302] on div "38 SqFt internal storage" at bounding box center [213, 302] width 88 height 12
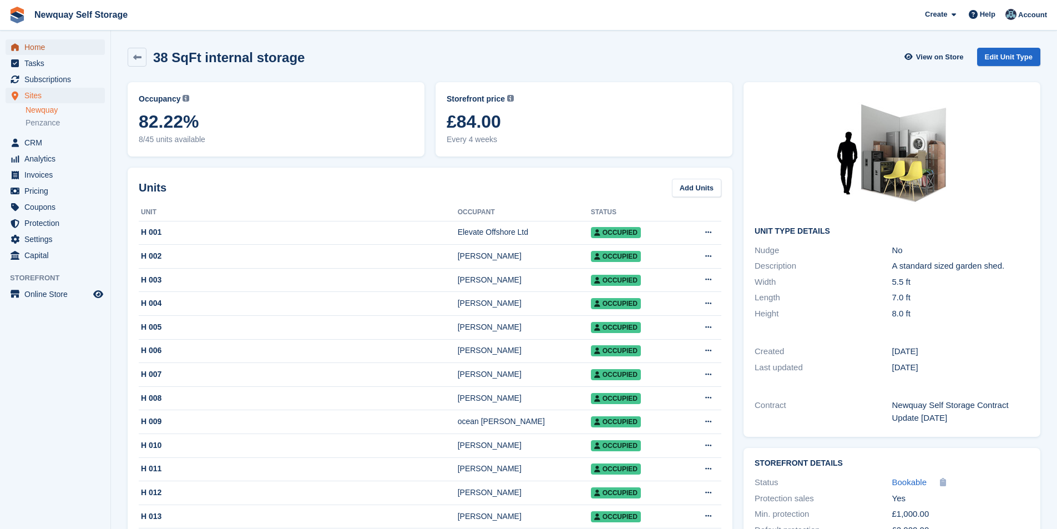
click at [44, 41] on span "Home" at bounding box center [57, 47] width 67 height 16
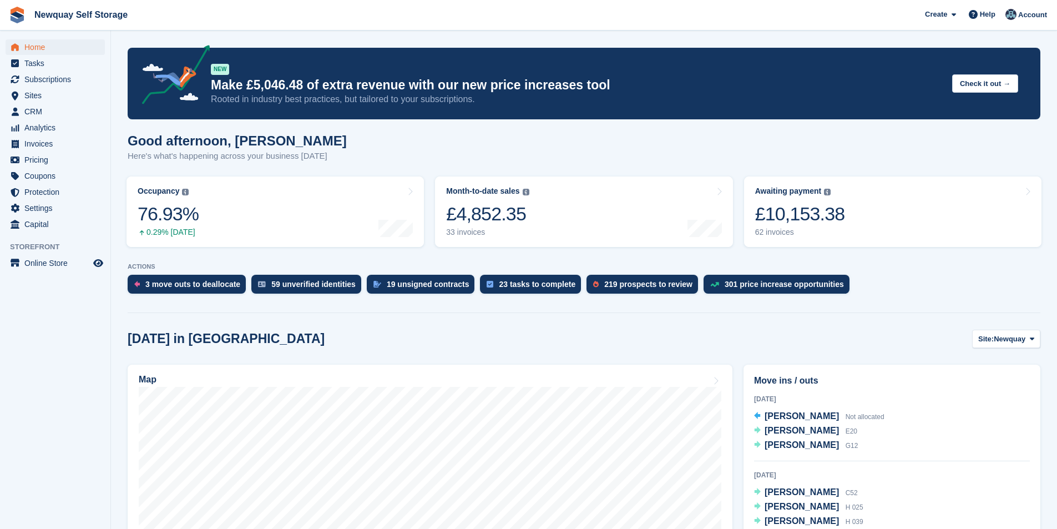
scroll to position [277, 0]
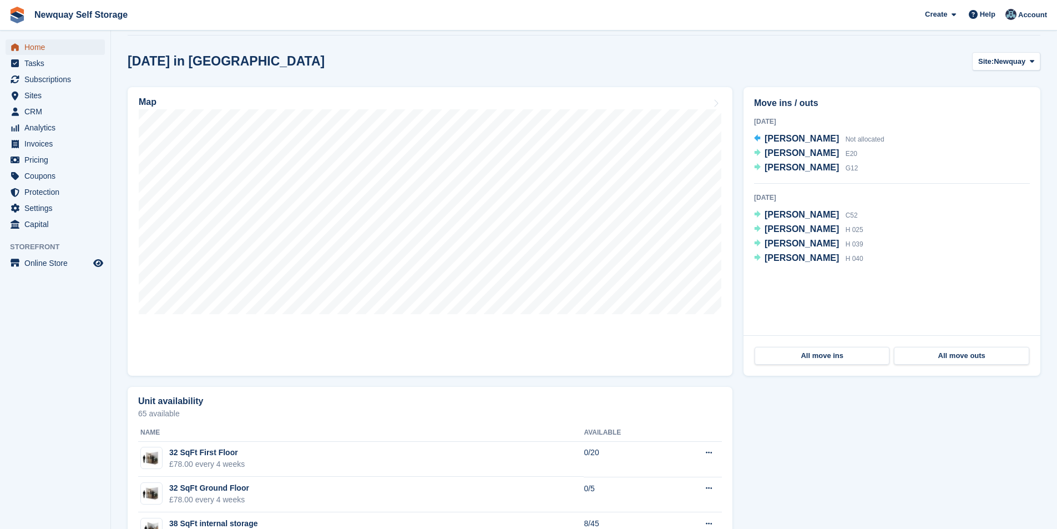
click at [53, 46] on span "Home" at bounding box center [57, 47] width 67 height 16
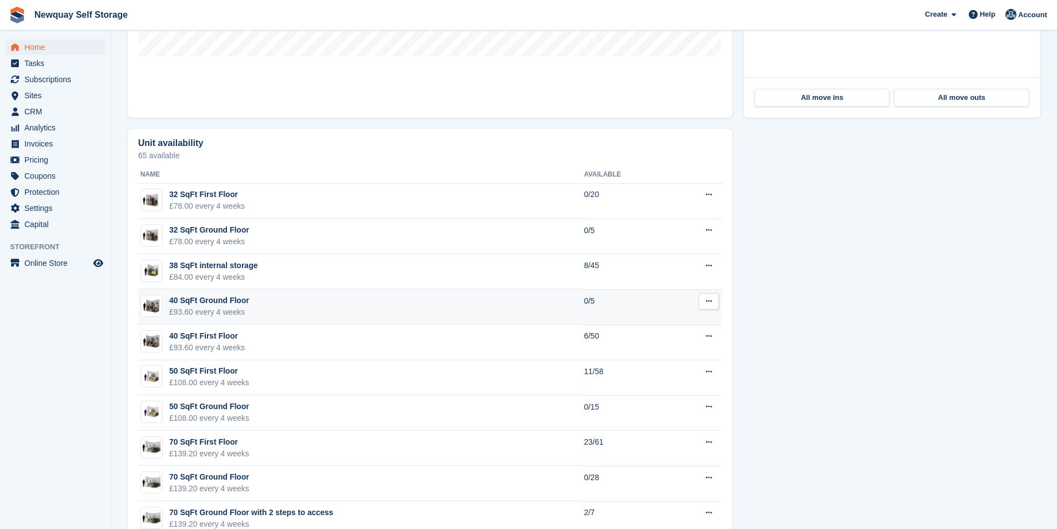
scroll to position [555, 0]
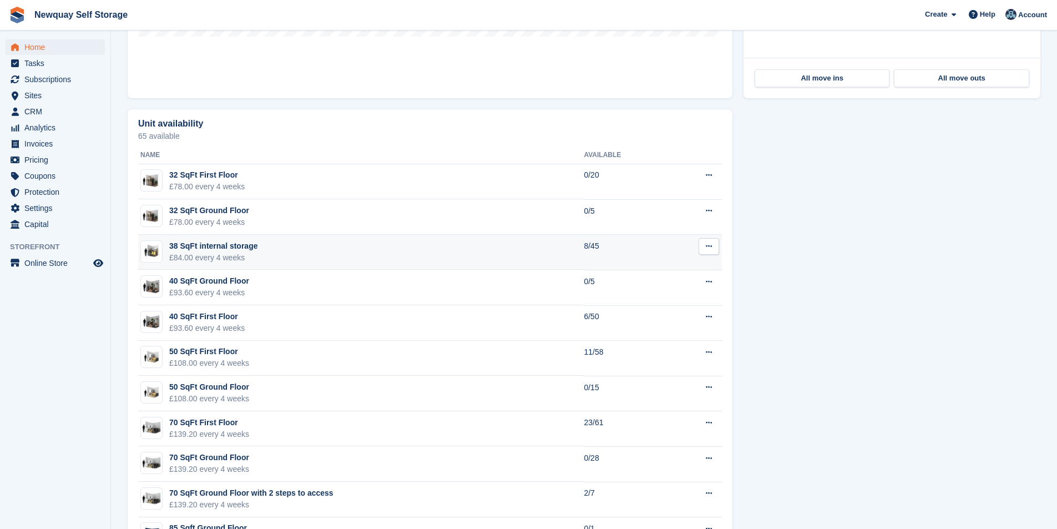
click at [211, 253] on div "£84.00 every 4 weeks" at bounding box center [213, 258] width 88 height 12
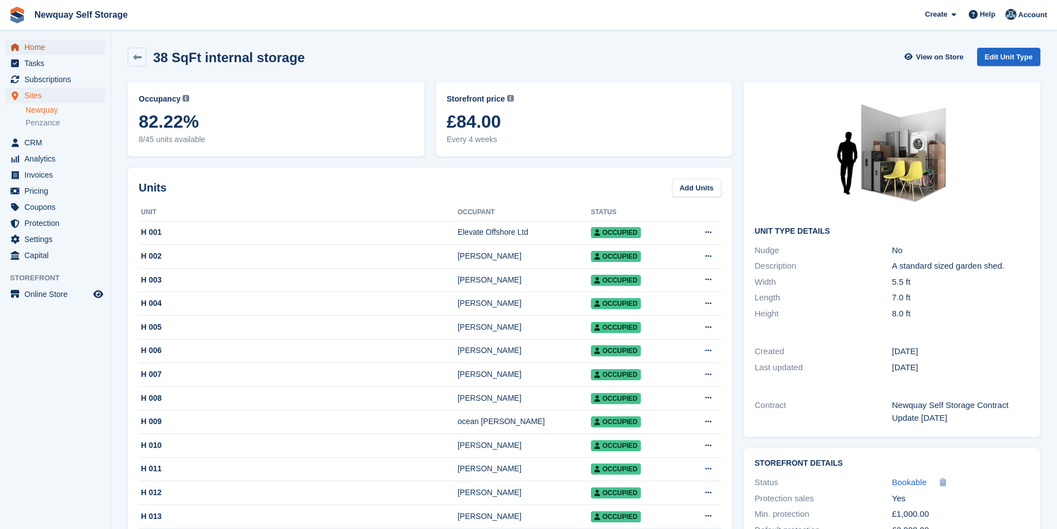
click at [46, 48] on span "Home" at bounding box center [57, 47] width 67 height 16
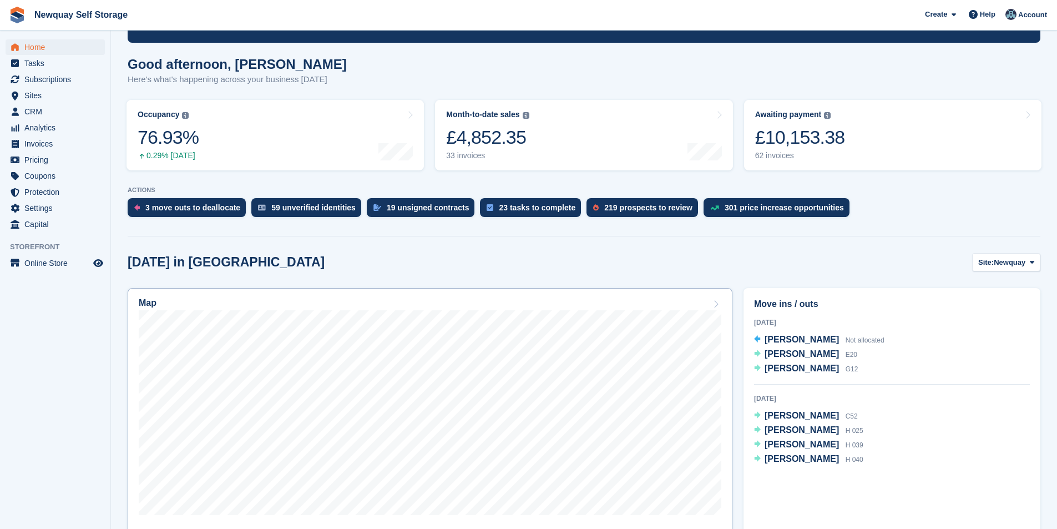
scroll to position [166, 0]
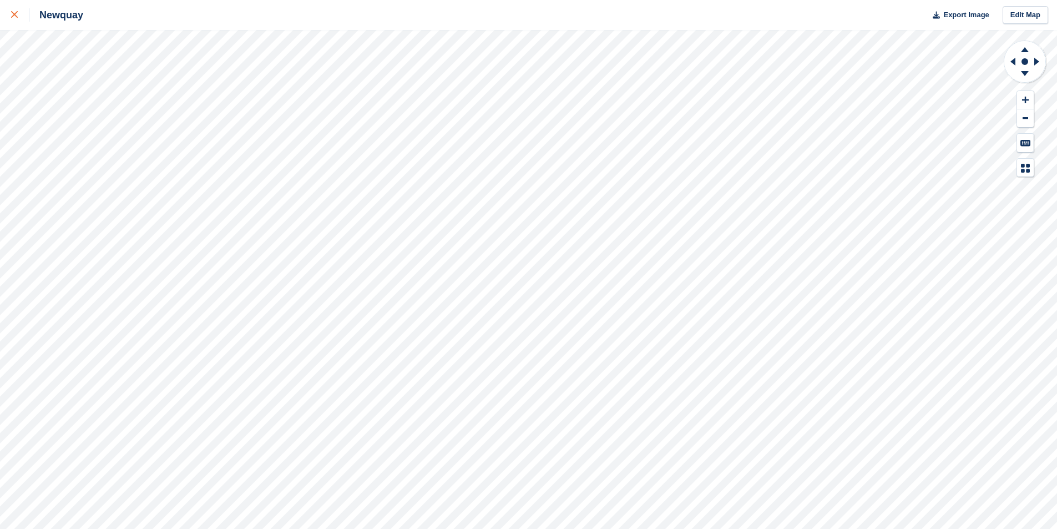
click at [17, 10] on div at bounding box center [20, 14] width 18 height 13
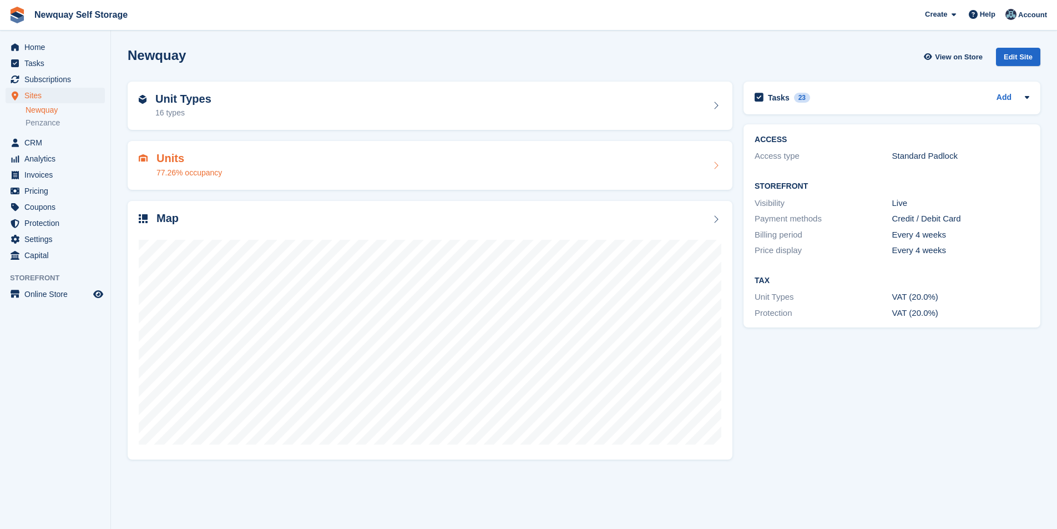
click at [164, 165] on div "Units 77.26% occupancy" at bounding box center [188, 165] width 65 height 27
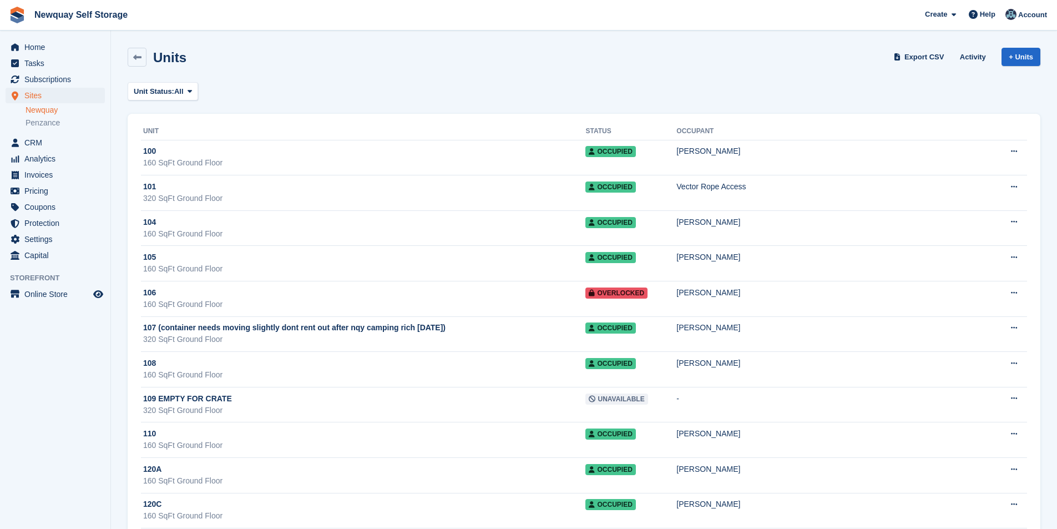
scroll to position [888, 0]
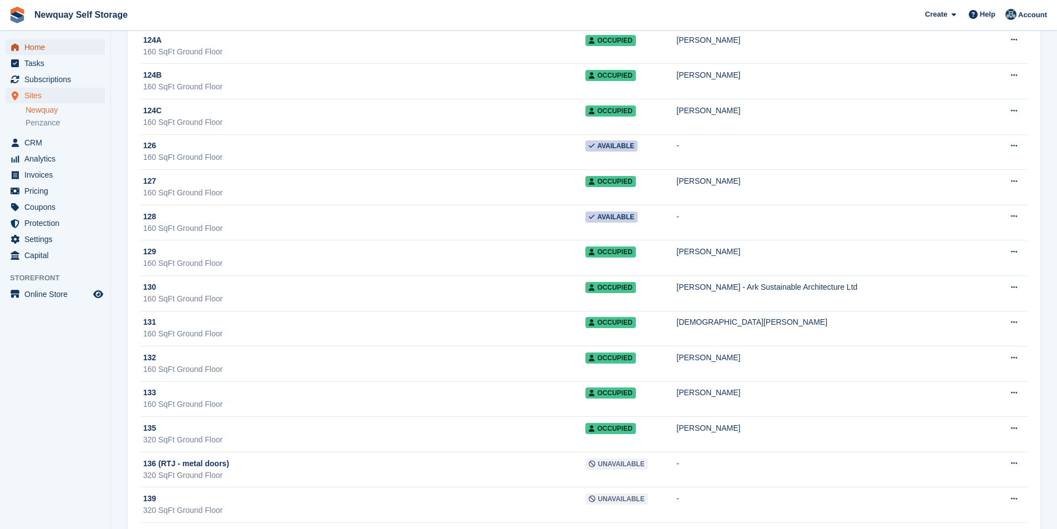
click at [45, 44] on span "Home" at bounding box center [57, 47] width 67 height 16
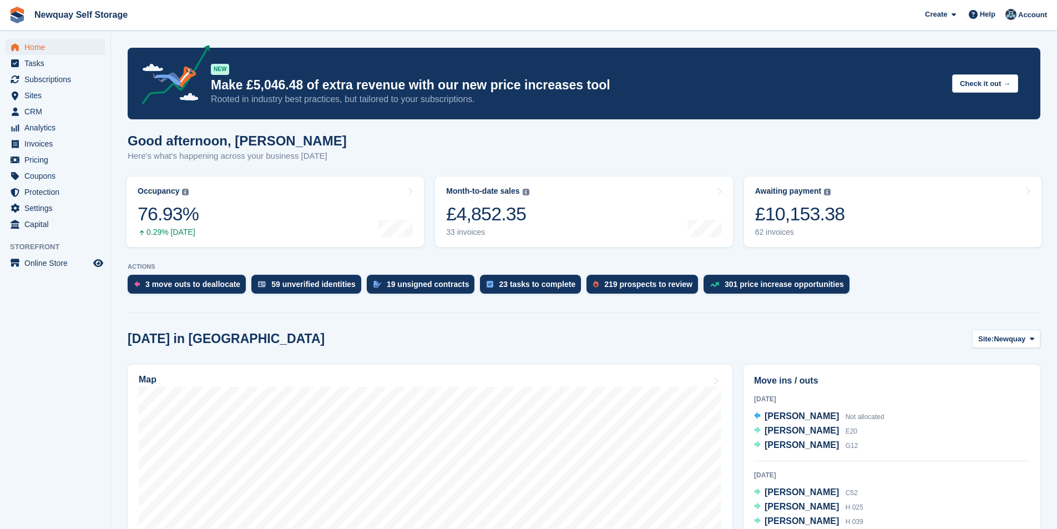
scroll to position [780, 0]
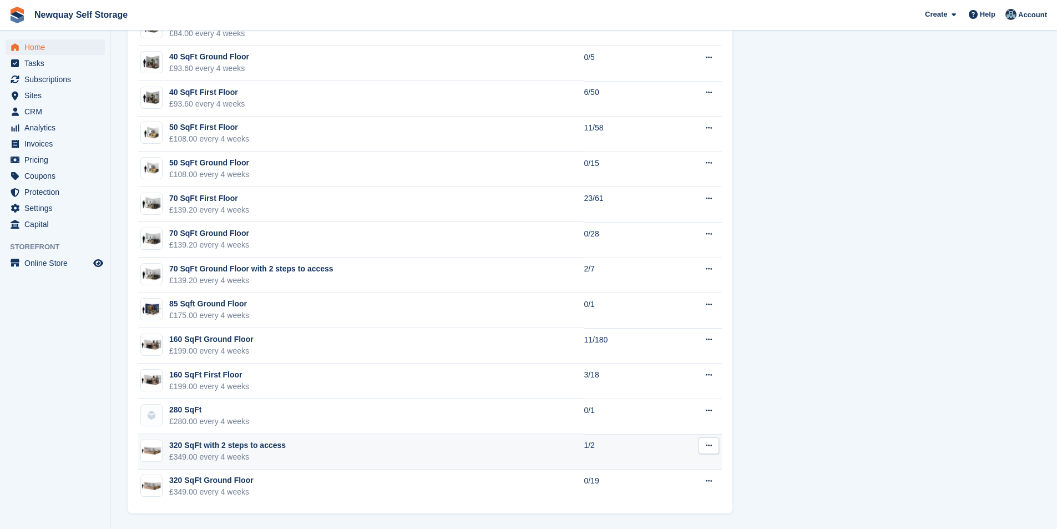
click at [198, 444] on div "320 SqFt with 2 steps to access" at bounding box center [227, 445] width 117 height 12
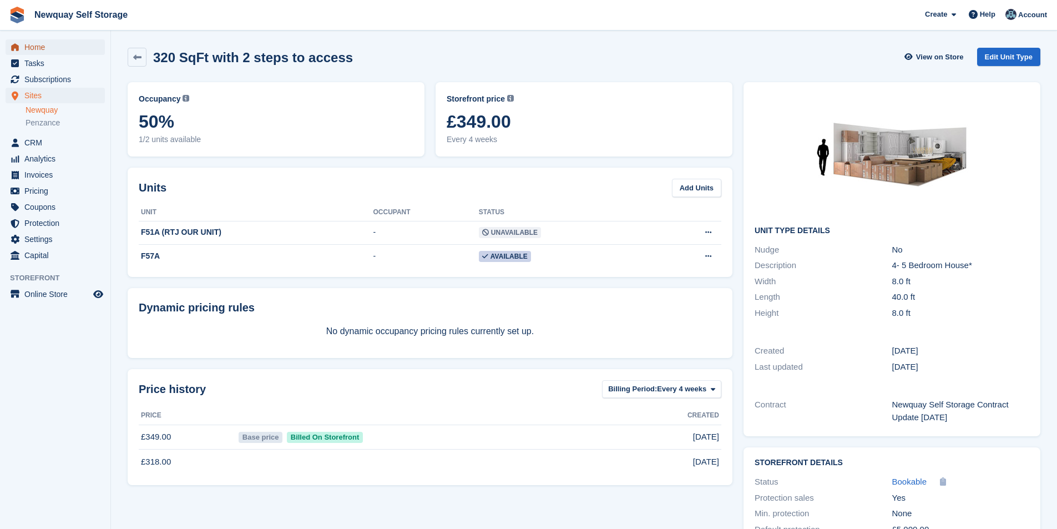
click at [52, 44] on span "Home" at bounding box center [57, 47] width 67 height 16
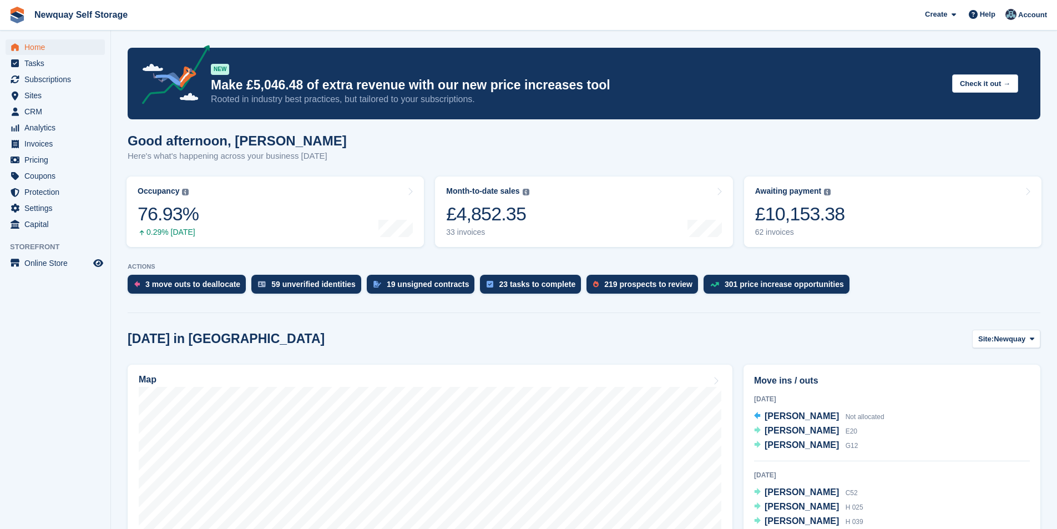
scroll to position [780, 0]
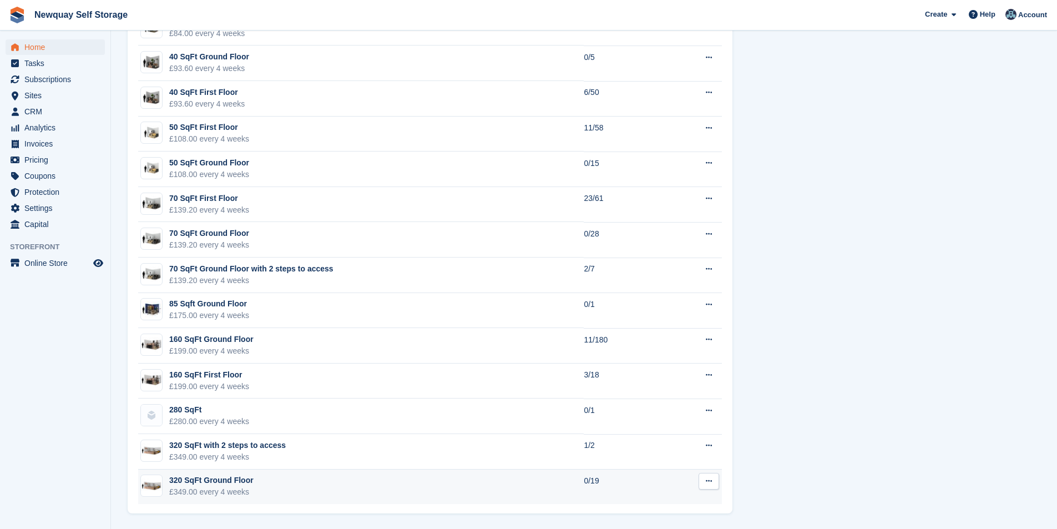
click at [214, 479] on div "320 SqFt Ground Floor" at bounding box center [211, 480] width 84 height 12
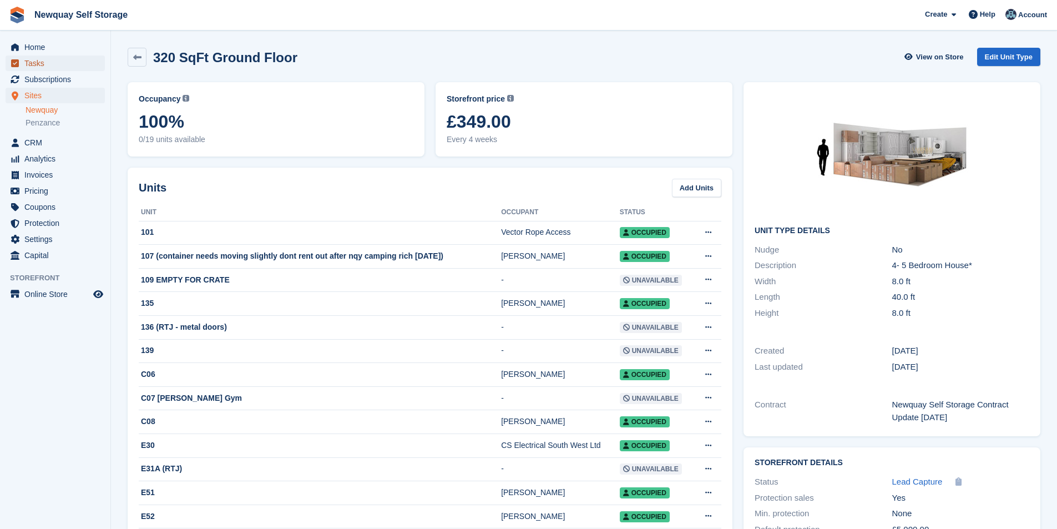
click at [64, 69] on span "Tasks" at bounding box center [57, 63] width 67 height 16
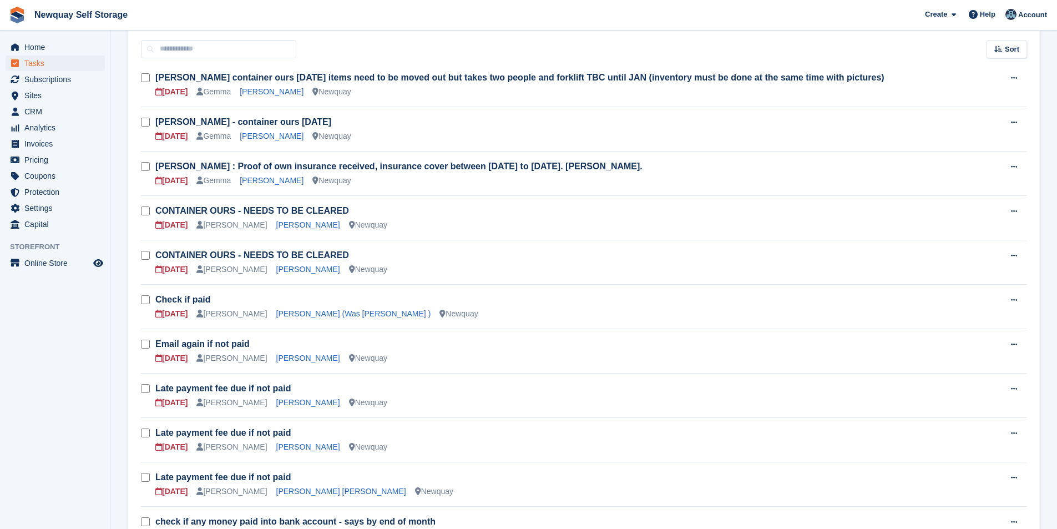
scroll to position [111, 0]
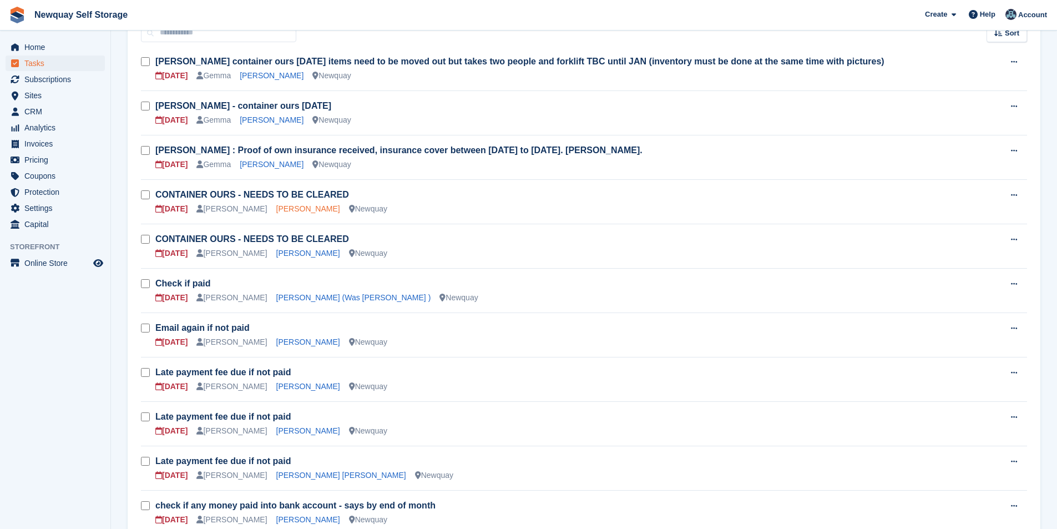
click at [282, 209] on link "Carolyn Jafrate" at bounding box center [308, 208] width 64 height 9
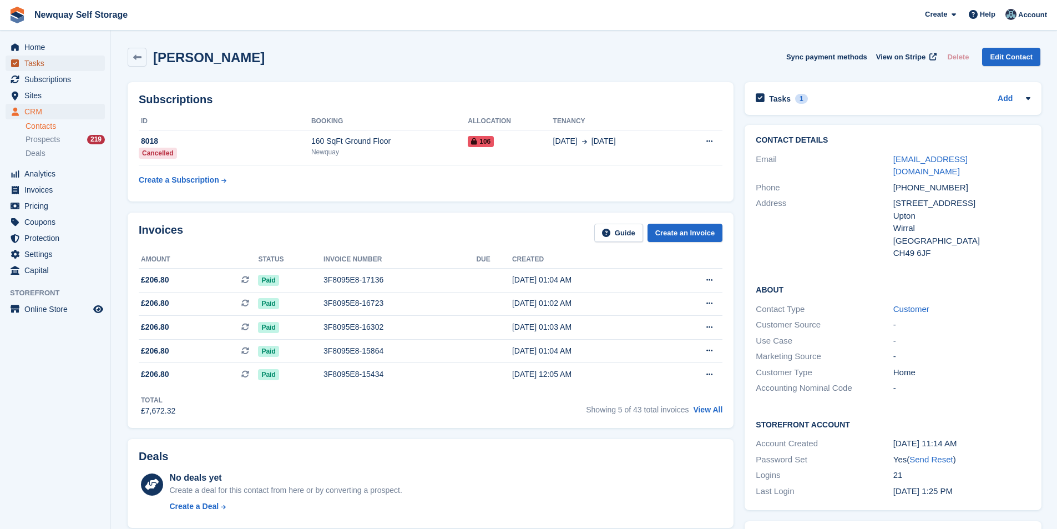
click at [42, 66] on span "Tasks" at bounding box center [57, 63] width 67 height 16
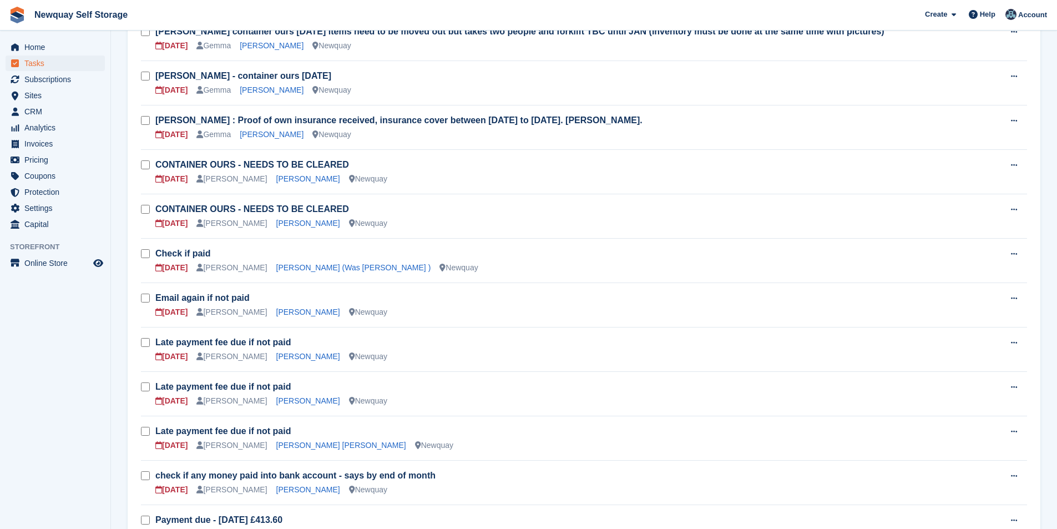
scroll to position [166, 0]
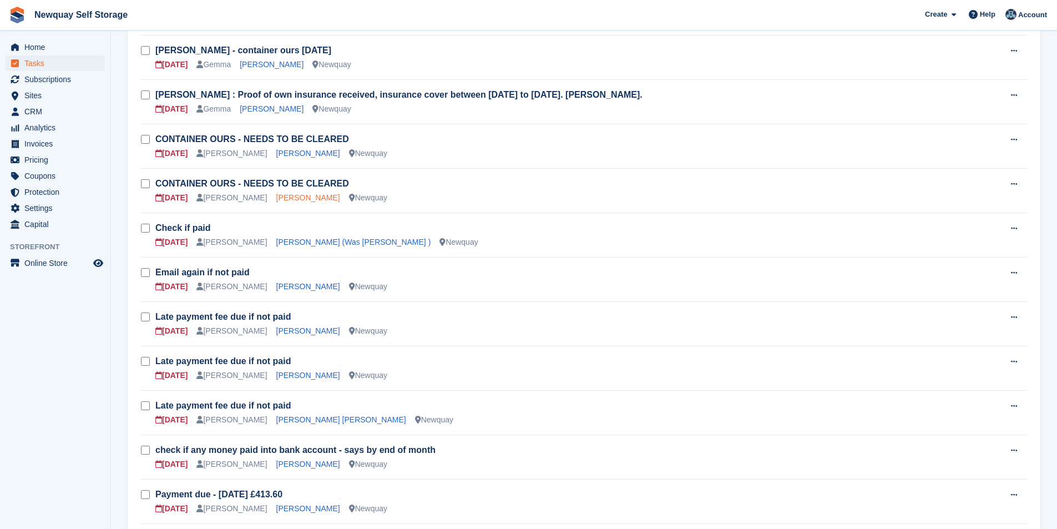
click at [282, 197] on link "Lee Ferris" at bounding box center [308, 197] width 64 height 9
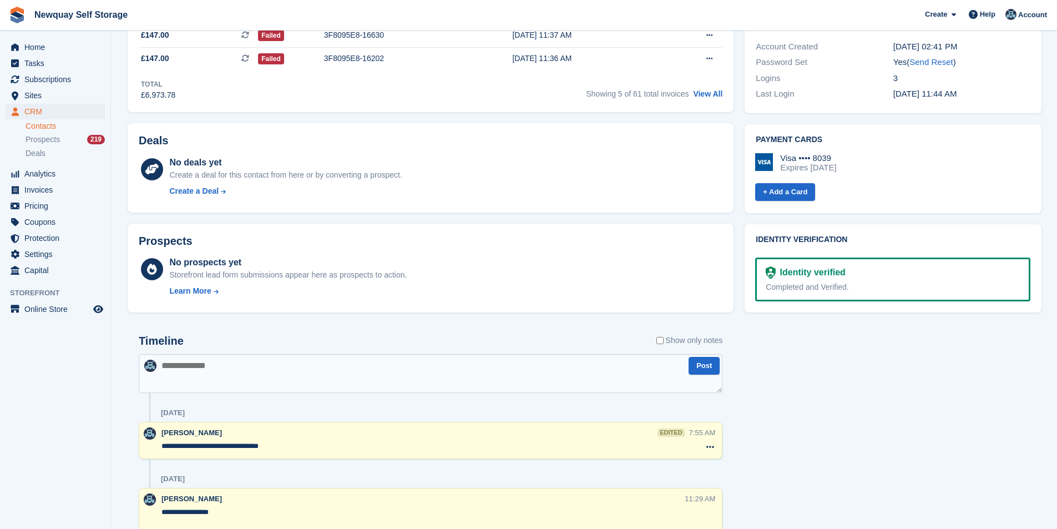
scroll to position [277, 0]
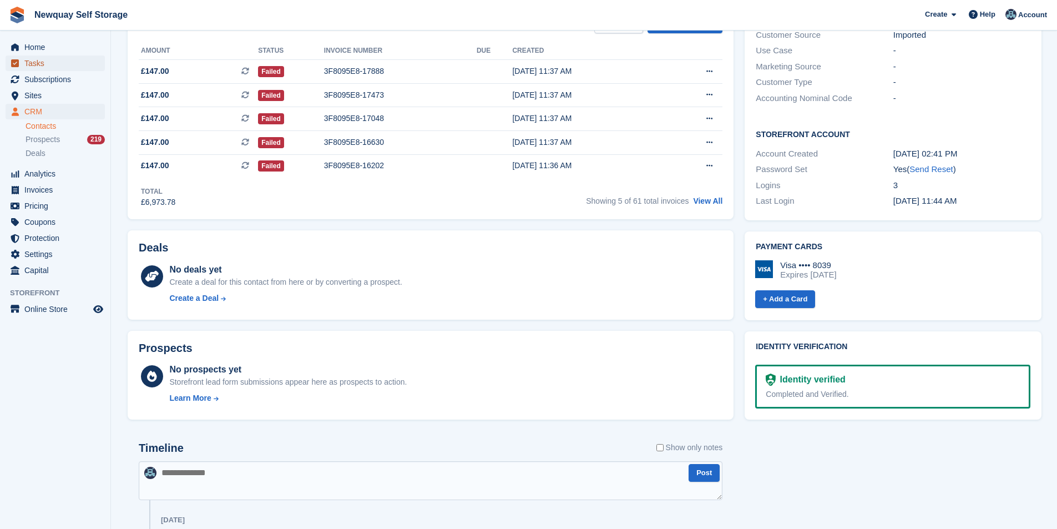
click at [30, 62] on span "Tasks" at bounding box center [57, 63] width 67 height 16
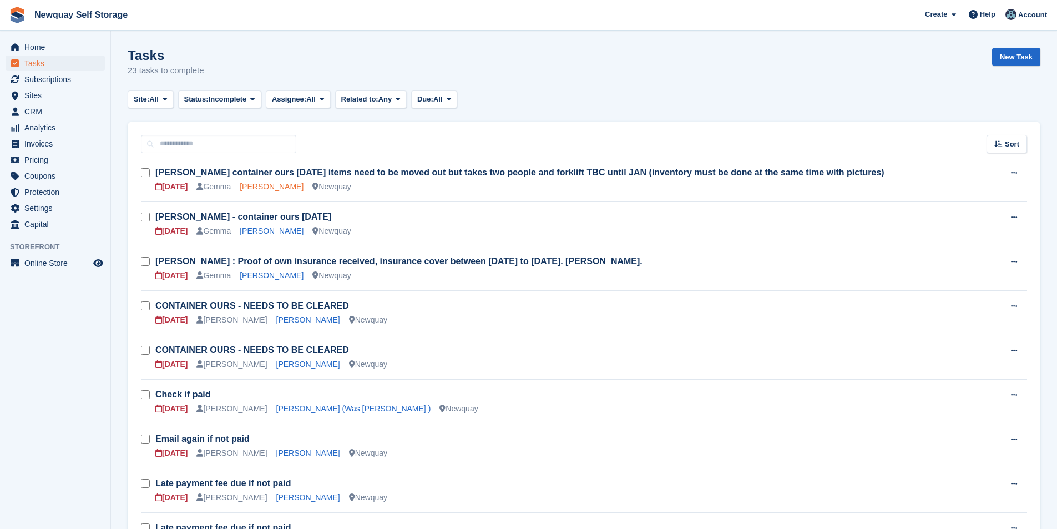
click at [266, 190] on link "Lee Johnson" at bounding box center [272, 186] width 64 height 9
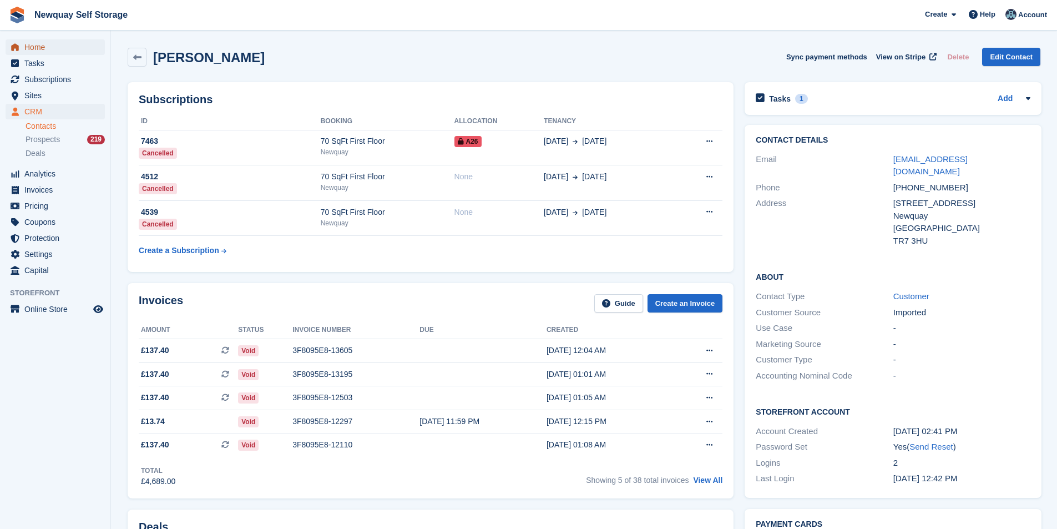
click at [36, 47] on span "Home" at bounding box center [57, 47] width 67 height 16
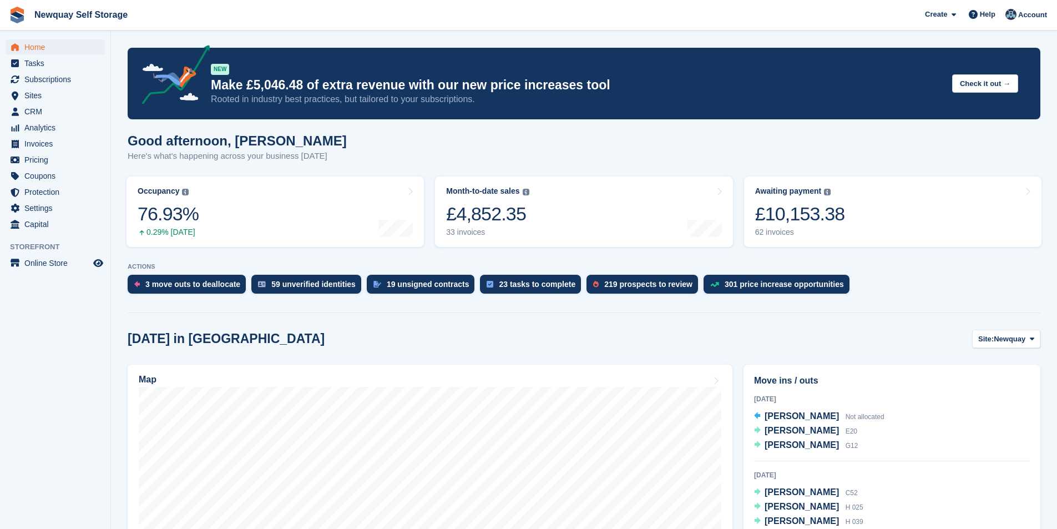
scroll to position [111, 0]
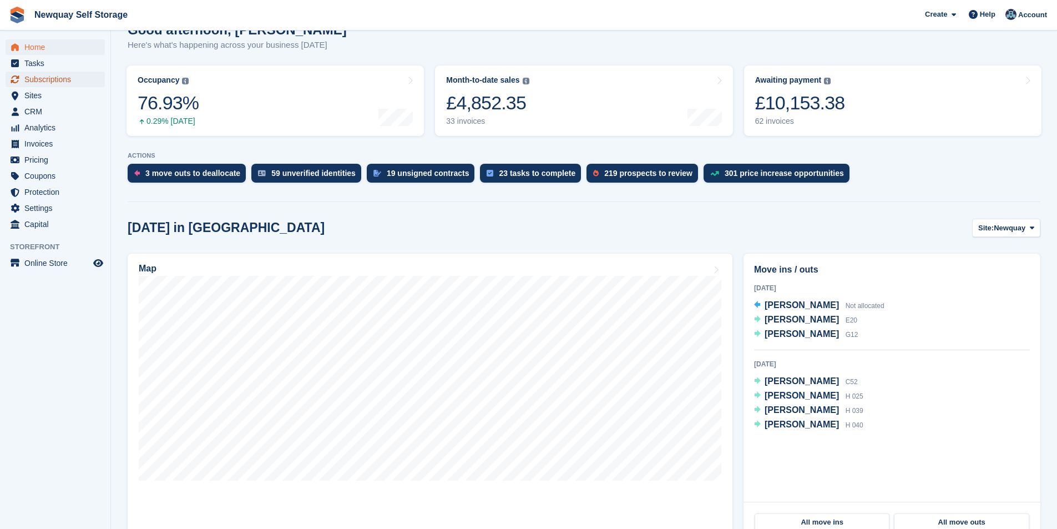
click at [44, 78] on span "Subscriptions" at bounding box center [57, 80] width 67 height 16
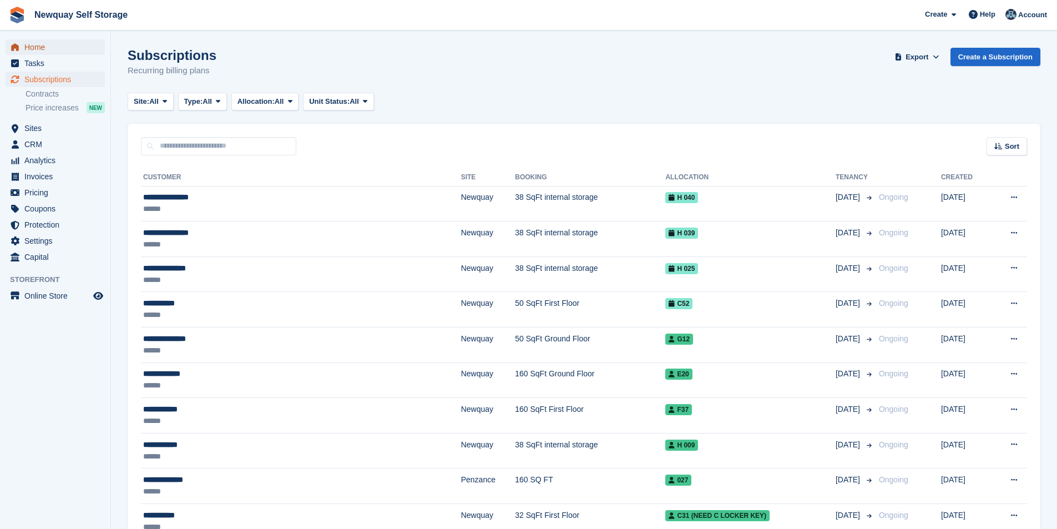
click at [44, 46] on span "Home" at bounding box center [57, 47] width 67 height 16
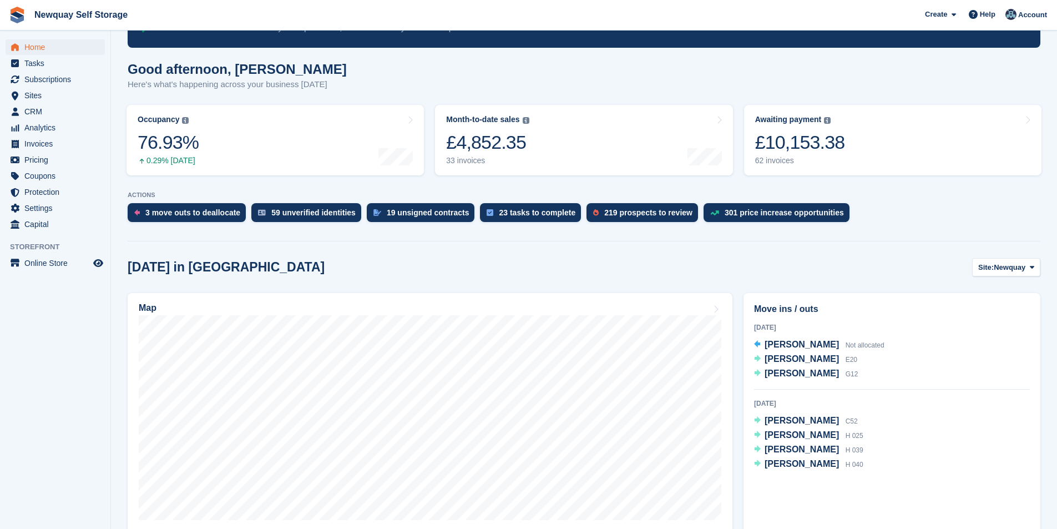
scroll to position [166, 0]
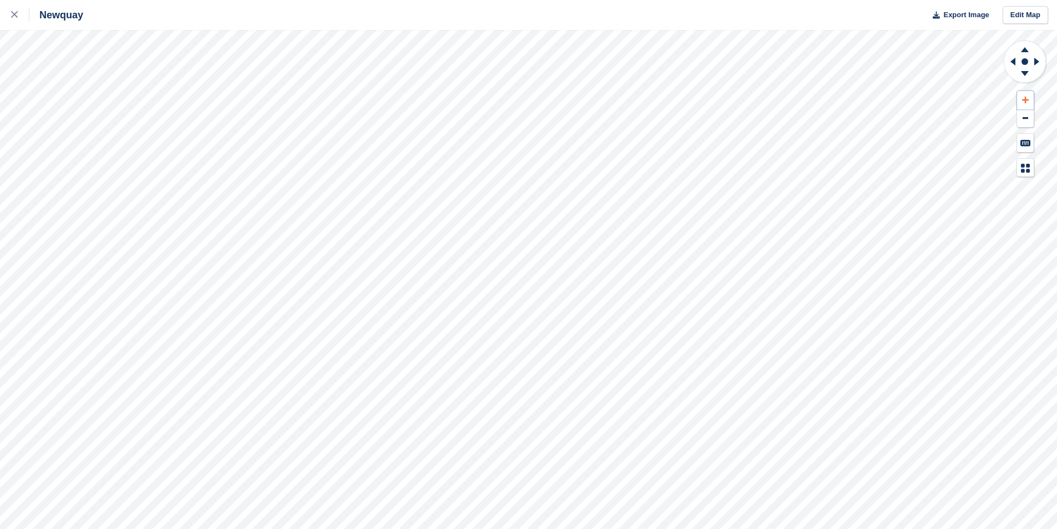
click at [1028, 101] on icon at bounding box center [1025, 100] width 7 height 8
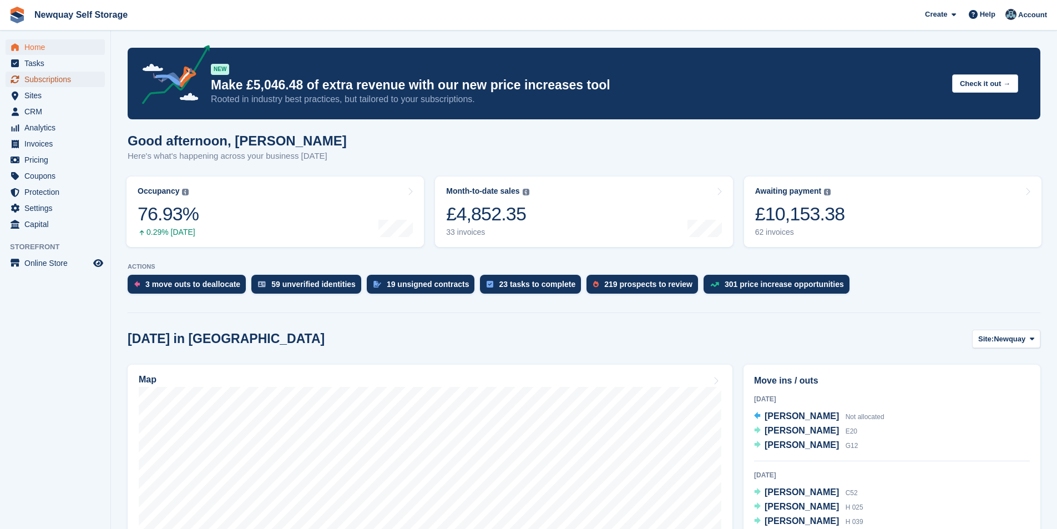
click at [49, 75] on span "Subscriptions" at bounding box center [57, 80] width 67 height 16
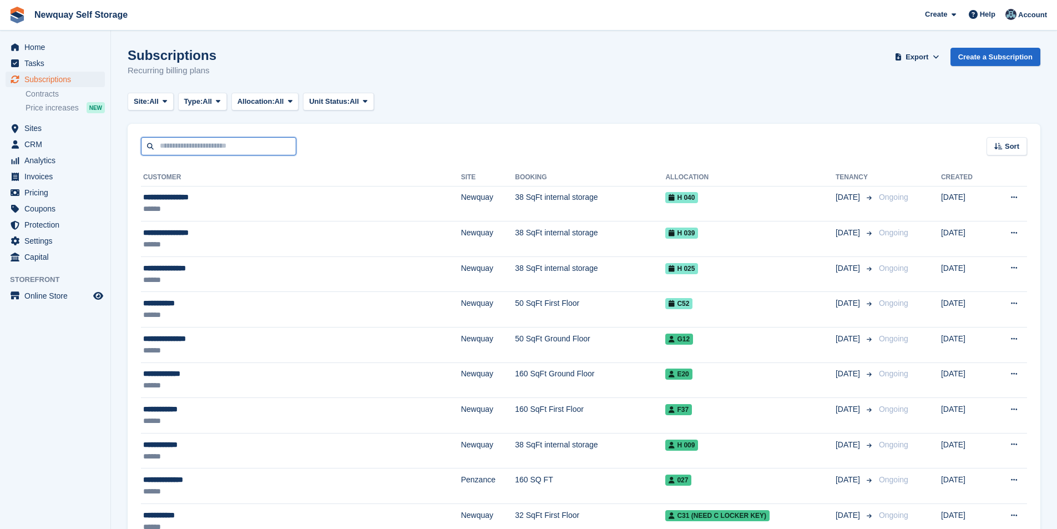
click at [206, 150] on input "text" at bounding box center [218, 146] width 155 height 18
type input "*****"
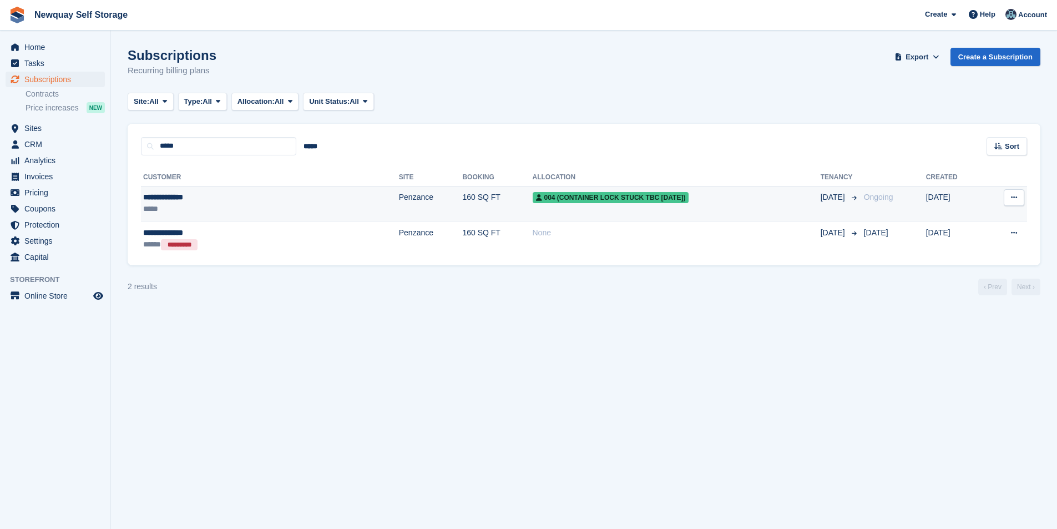
click at [174, 194] on div "**********" at bounding box center [212, 197] width 138 height 12
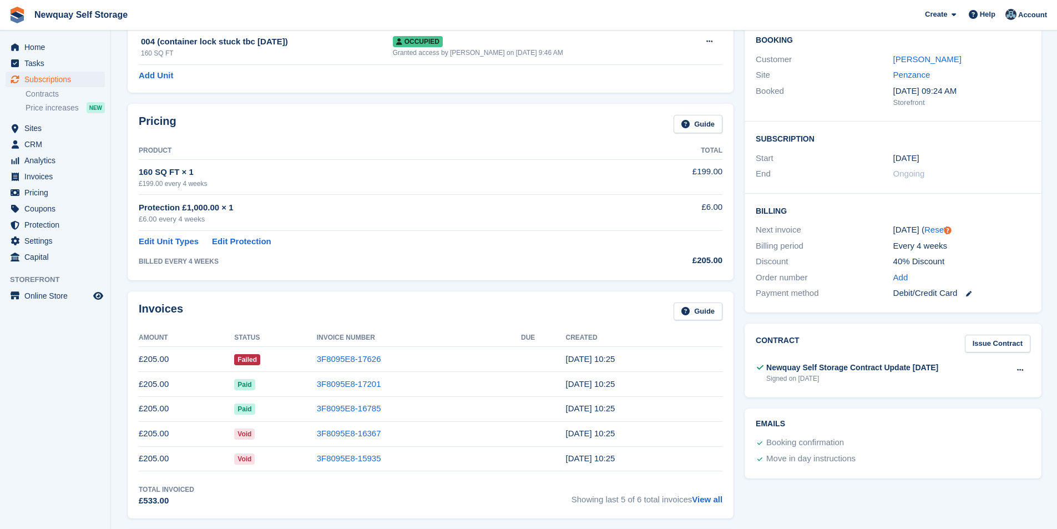
scroll to position [222, 0]
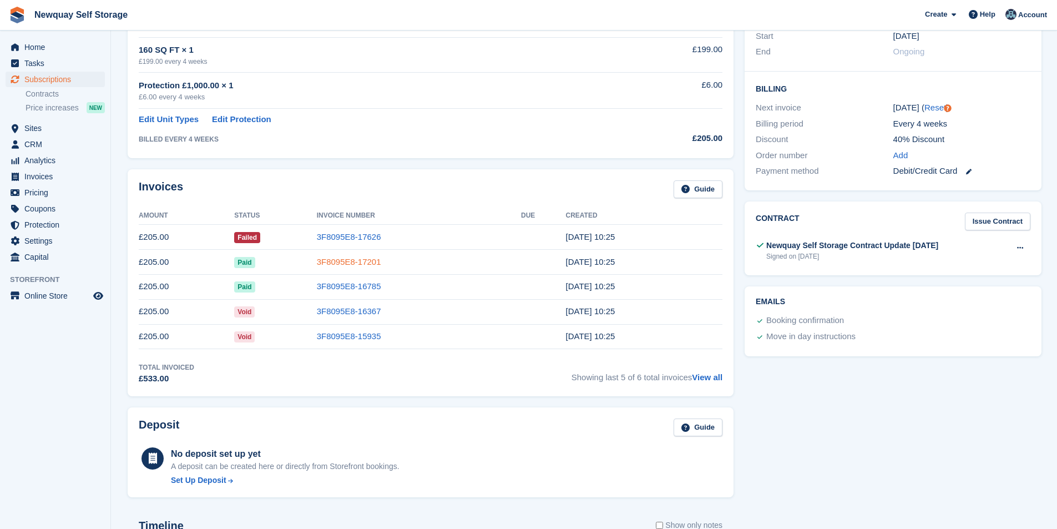
click at [350, 261] on link "3F8095E8-17201" at bounding box center [349, 261] width 64 height 9
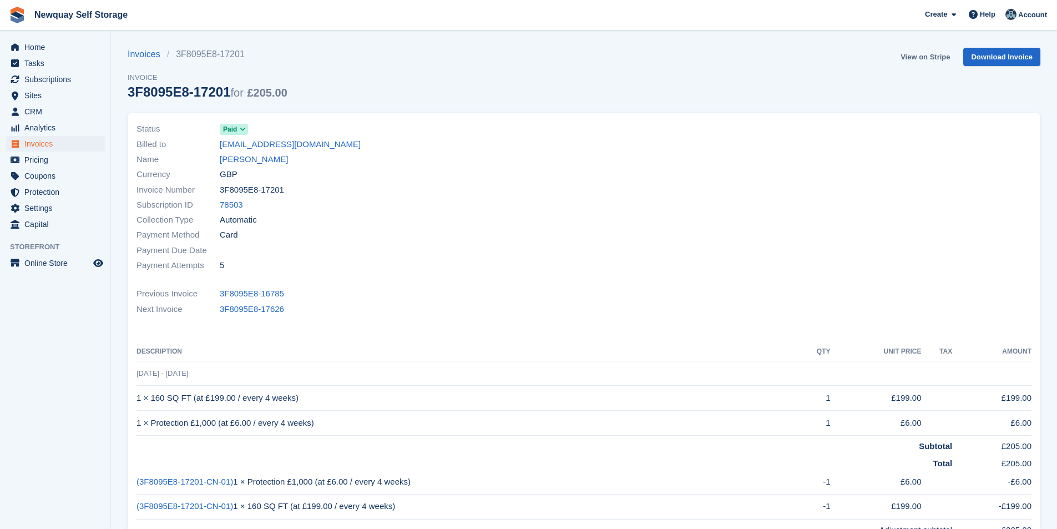
click at [931, 58] on link "View on Stripe" at bounding box center [925, 57] width 58 height 18
click at [33, 50] on span "Home" at bounding box center [57, 47] width 67 height 16
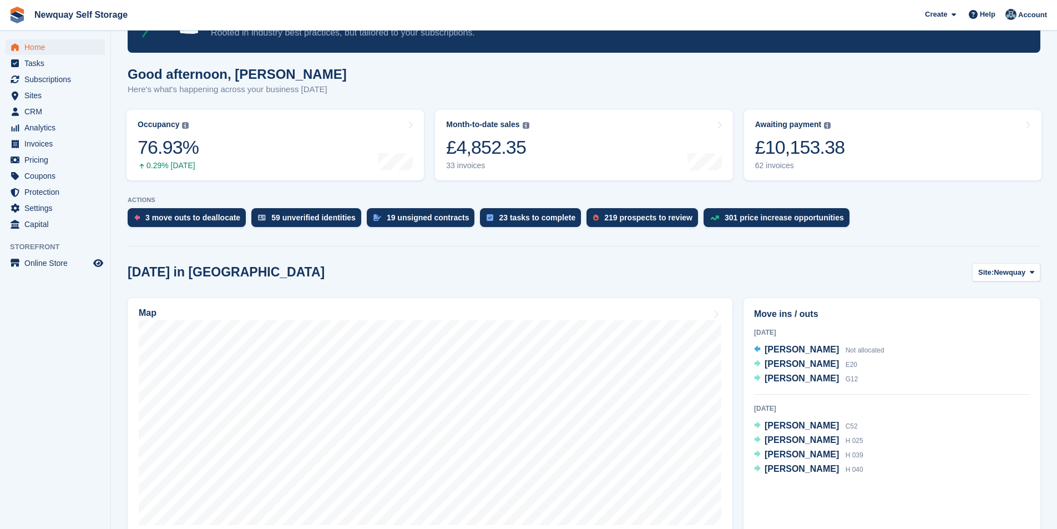
scroll to position [166, 0]
